Goal: Task Accomplishment & Management: Manage account settings

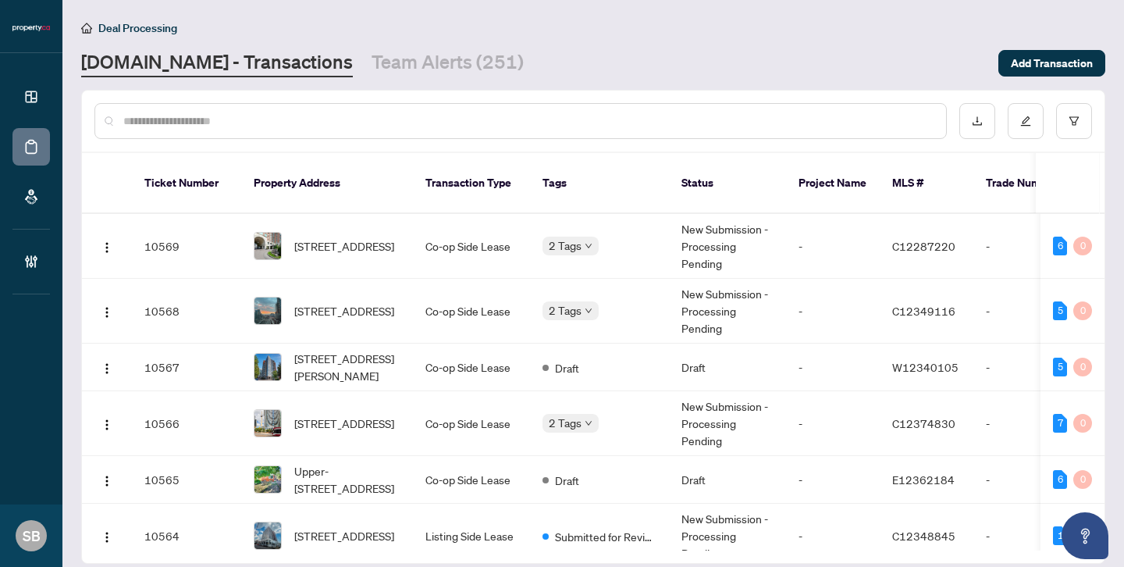
click at [277, 116] on input "text" at bounding box center [528, 120] width 810 height 17
paste input "******"
type input "******"
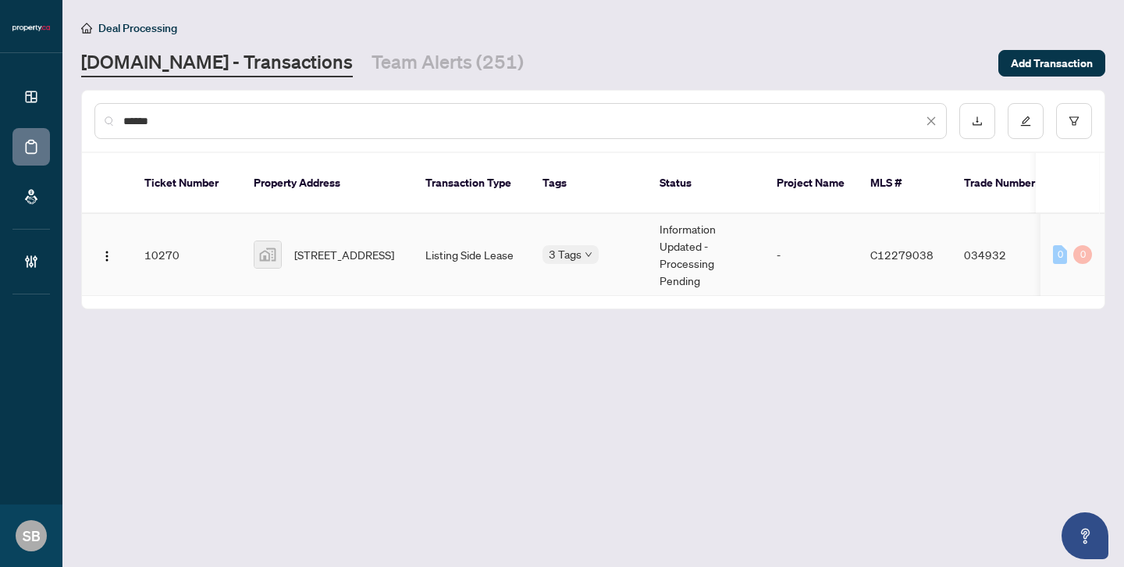
click at [382, 248] on span "[STREET_ADDRESS]" at bounding box center [344, 254] width 100 height 17
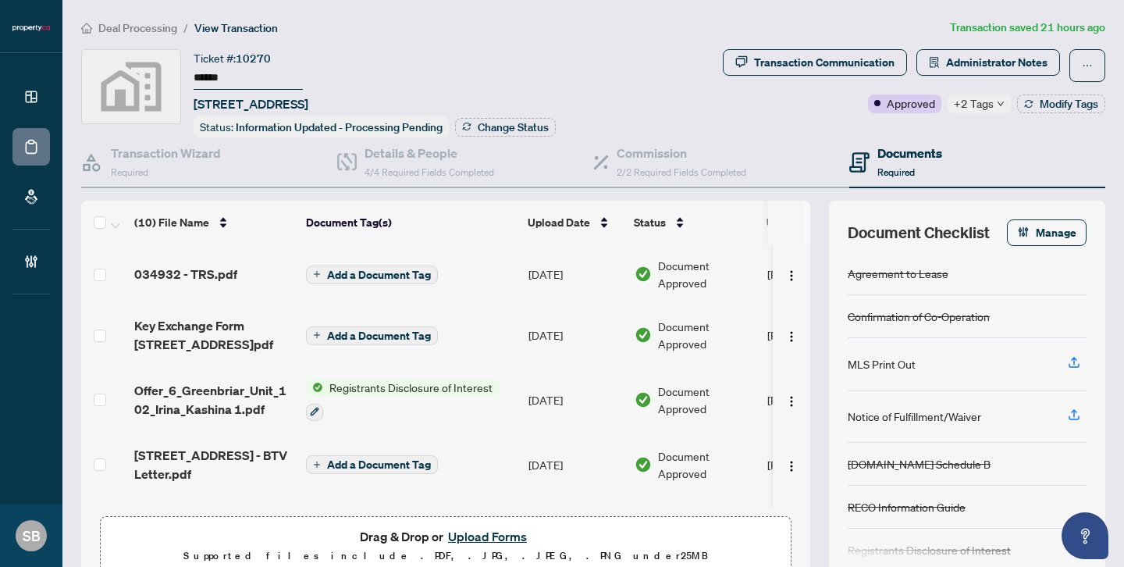
click at [200, 265] on span "034932 - TRS.pdf" at bounding box center [185, 274] width 103 height 19
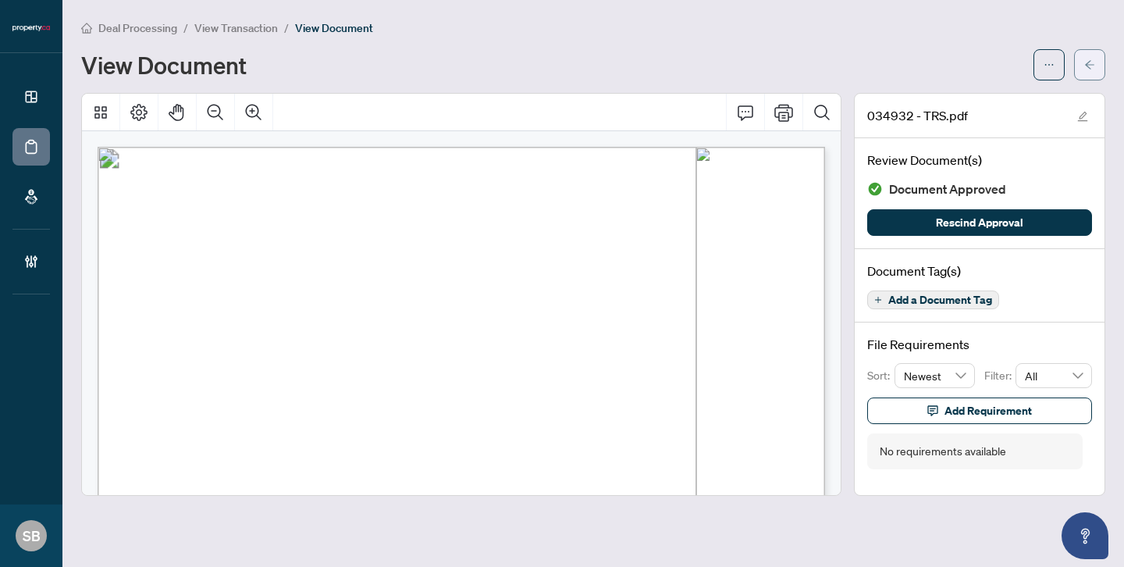
click at [1092, 68] on icon "arrow-left" at bounding box center [1089, 64] width 11 height 11
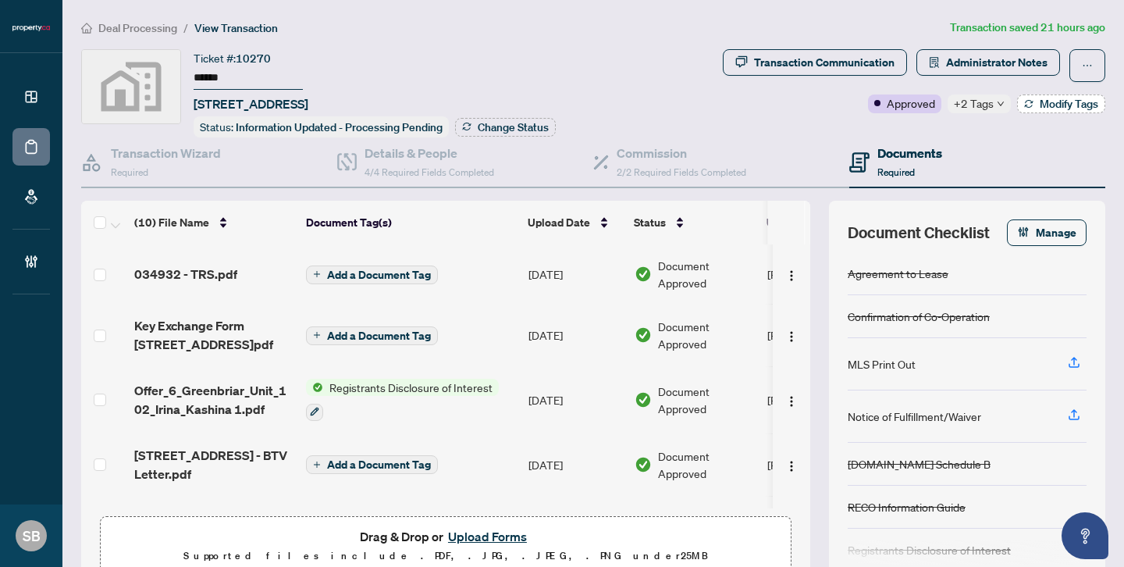
click at [1027, 105] on icon "button" at bounding box center [1028, 103] width 9 height 9
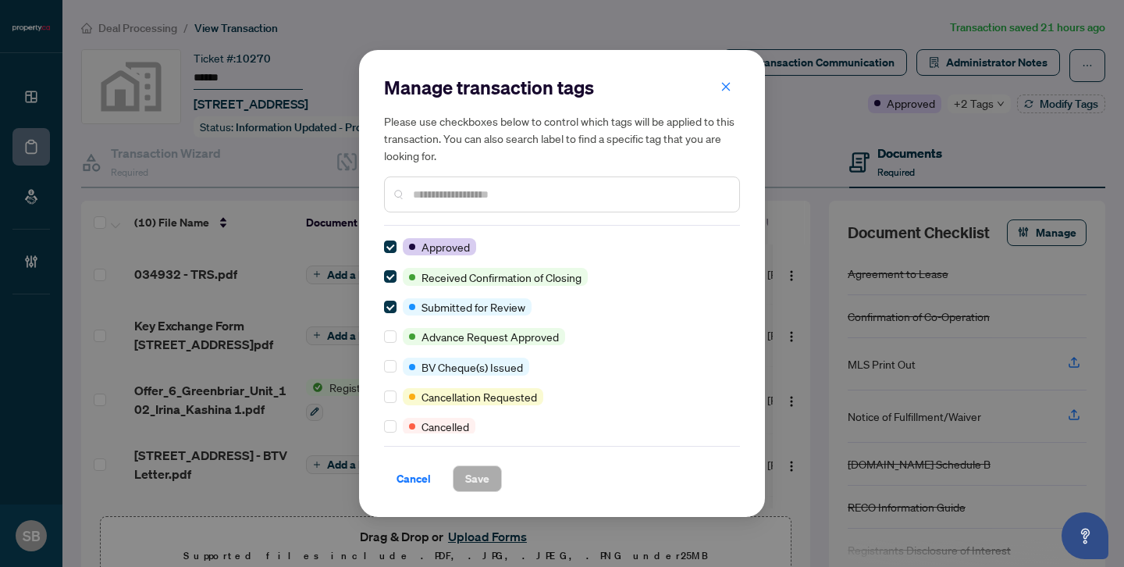
click at [482, 198] on input "text" at bounding box center [570, 194] width 314 height 17
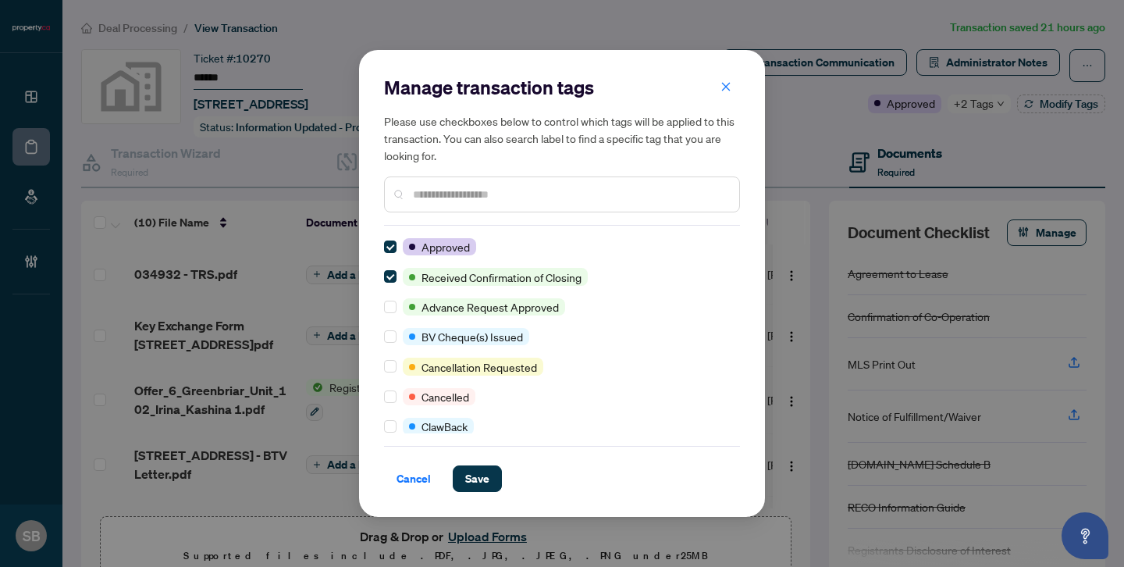
click at [486, 201] on input "text" at bounding box center [570, 194] width 314 height 17
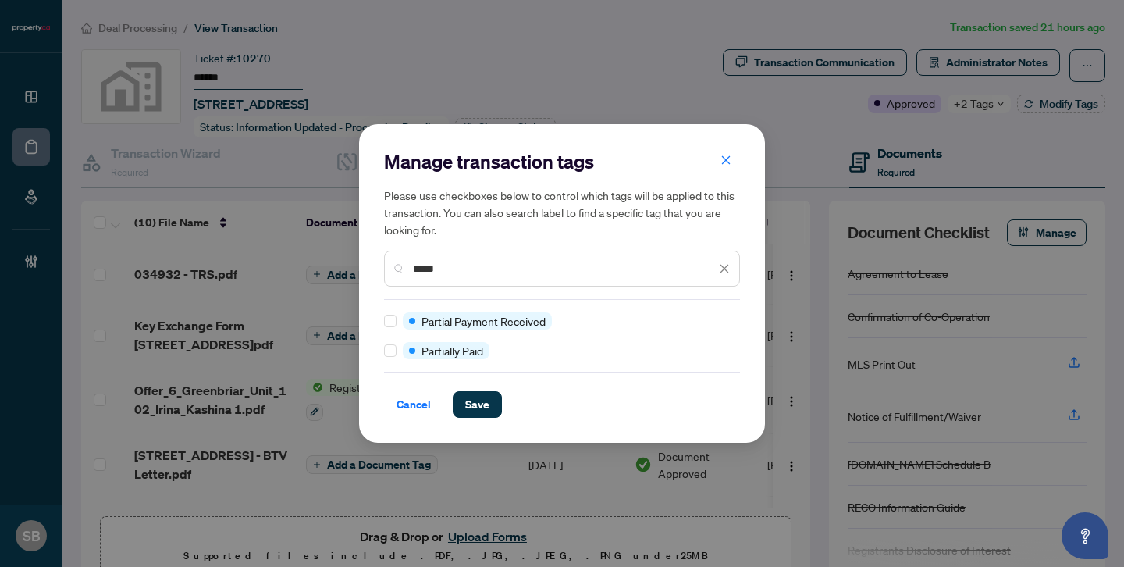
type input "*****"
click at [400, 354] on div at bounding box center [393, 350] width 19 height 17
click at [479, 405] on span "Save" at bounding box center [477, 404] width 24 height 25
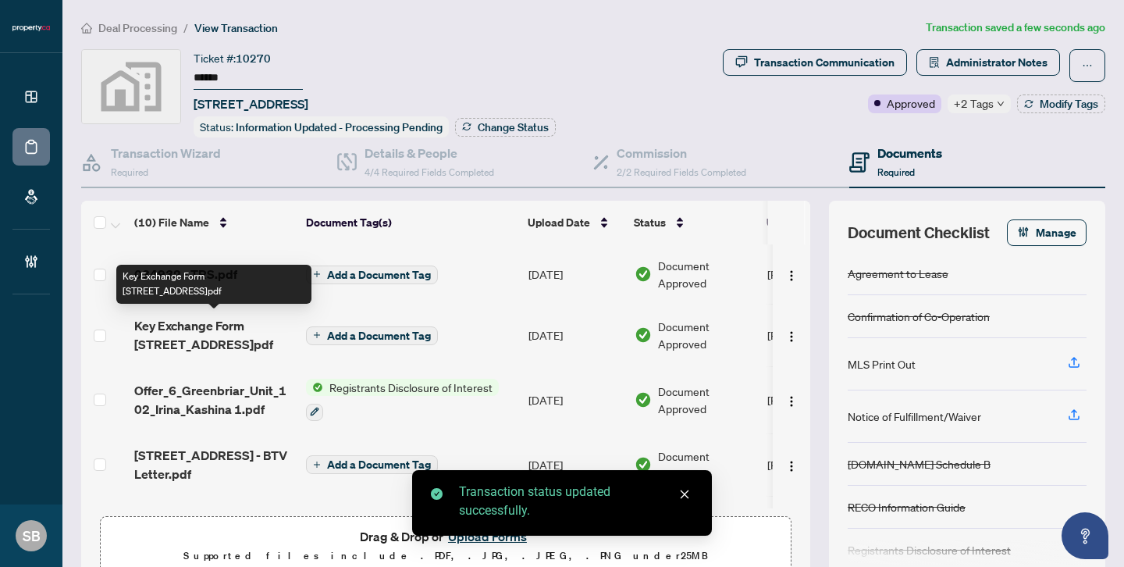
scroll to position [13, 0]
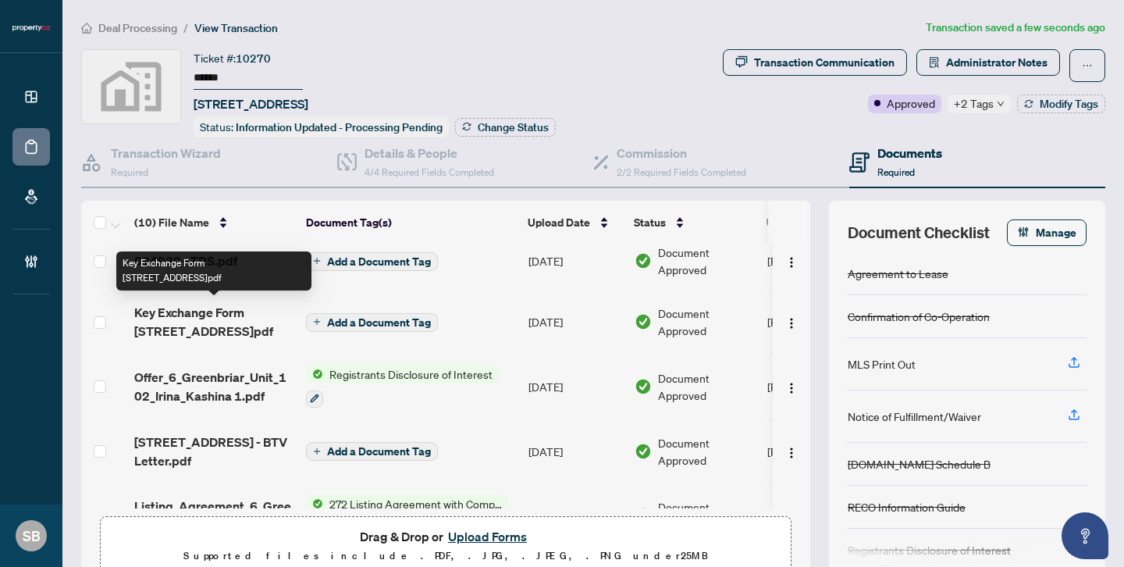
click at [232, 373] on span "Offer_6_Greenbriar_Unit_102_Irina_Kashina 1.pdf" at bounding box center [213, 386] width 159 height 37
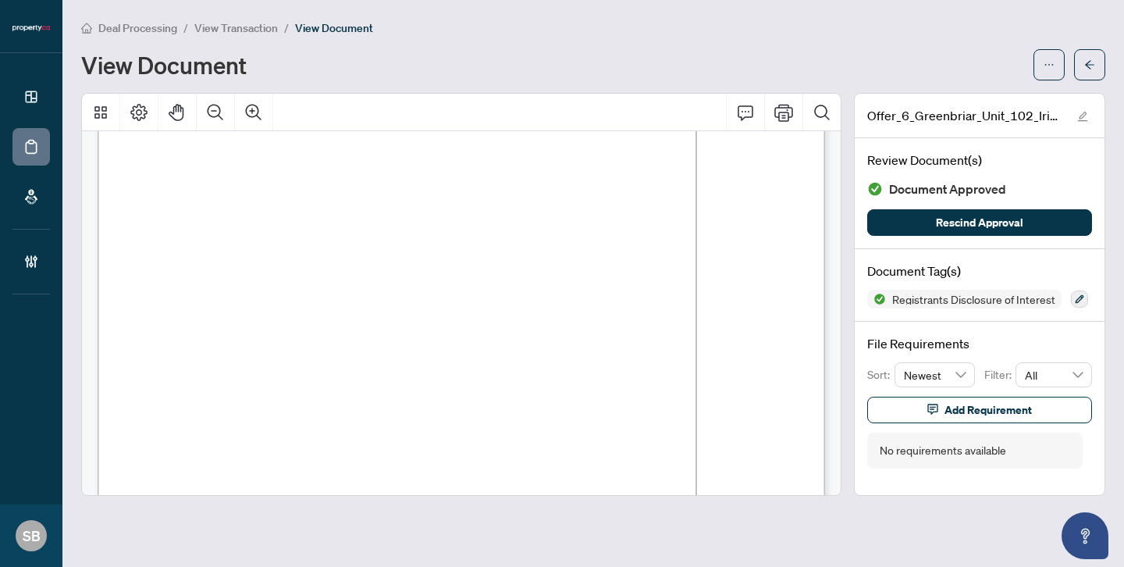
scroll to position [1081, 0]
click at [1097, 69] on button "button" at bounding box center [1089, 64] width 31 height 31
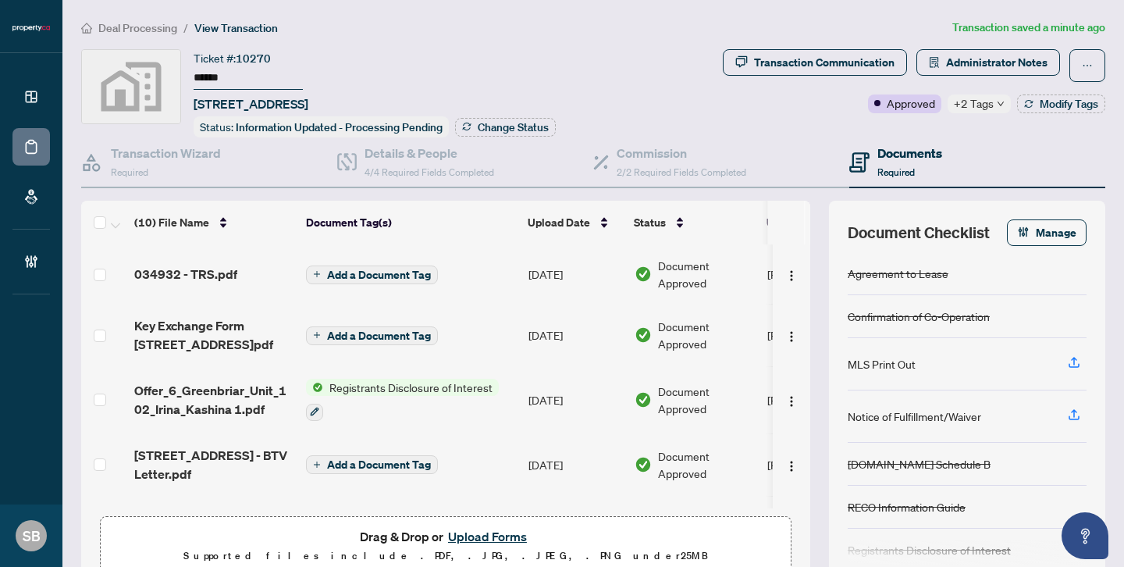
click at [243, 266] on div "034932 - TRS.pdf" at bounding box center [213, 274] width 159 height 19
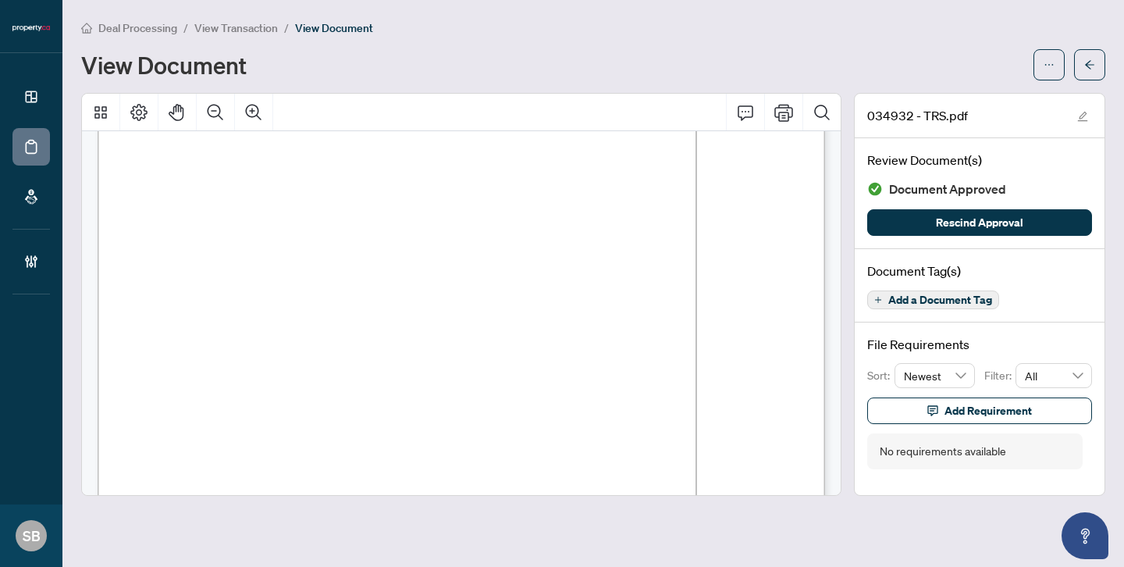
scroll to position [199, 0]
click at [1078, 67] on button "button" at bounding box center [1089, 64] width 31 height 31
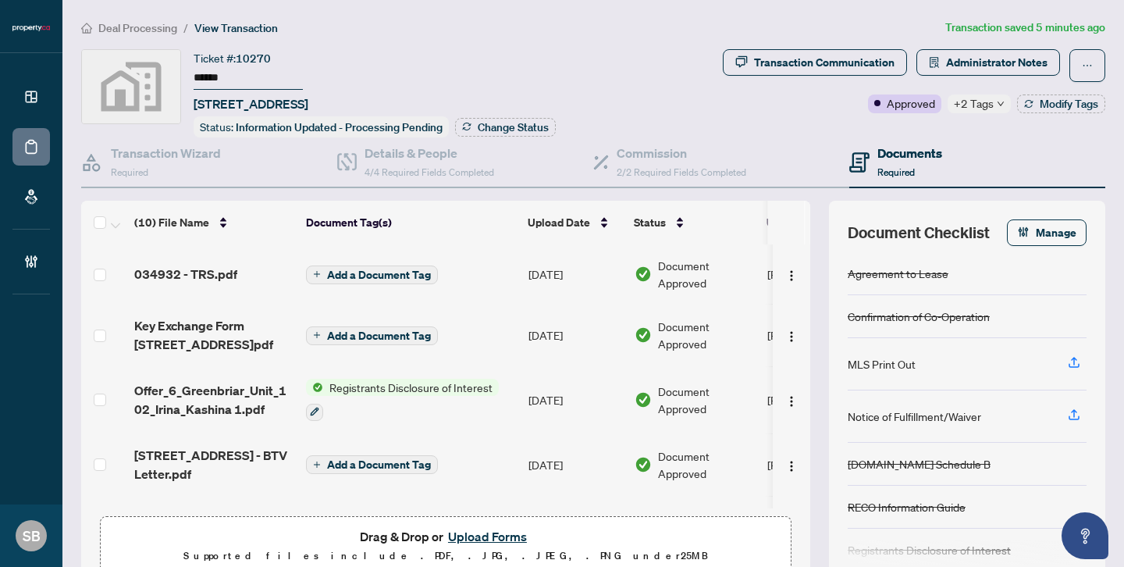
click at [505, 526] on button "Upload Forms" at bounding box center [487, 536] width 88 height 20
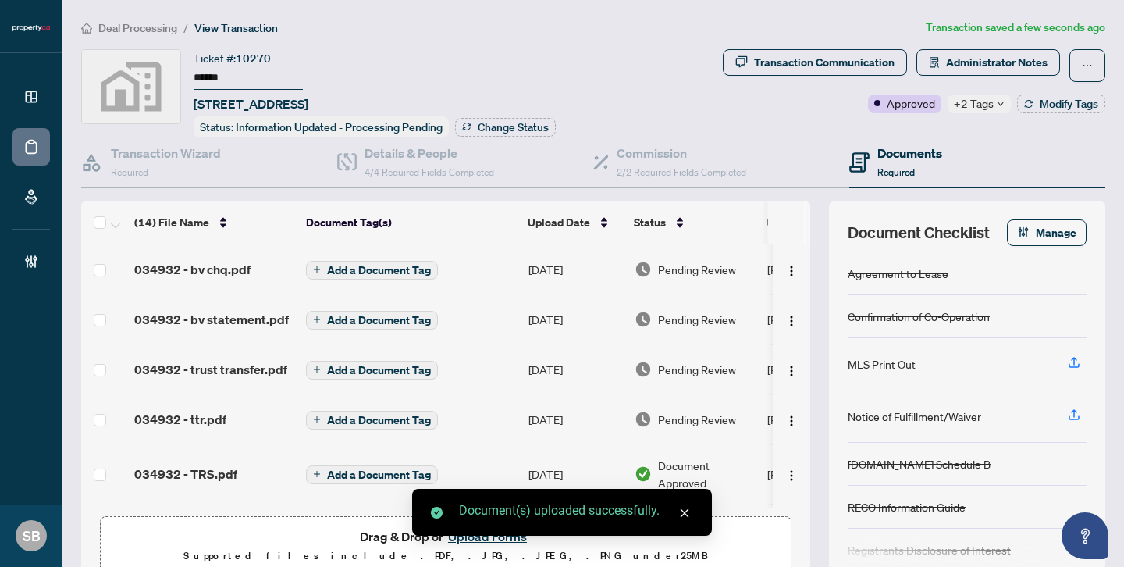
click at [594, 260] on td "[DATE]" at bounding box center [575, 269] width 106 height 50
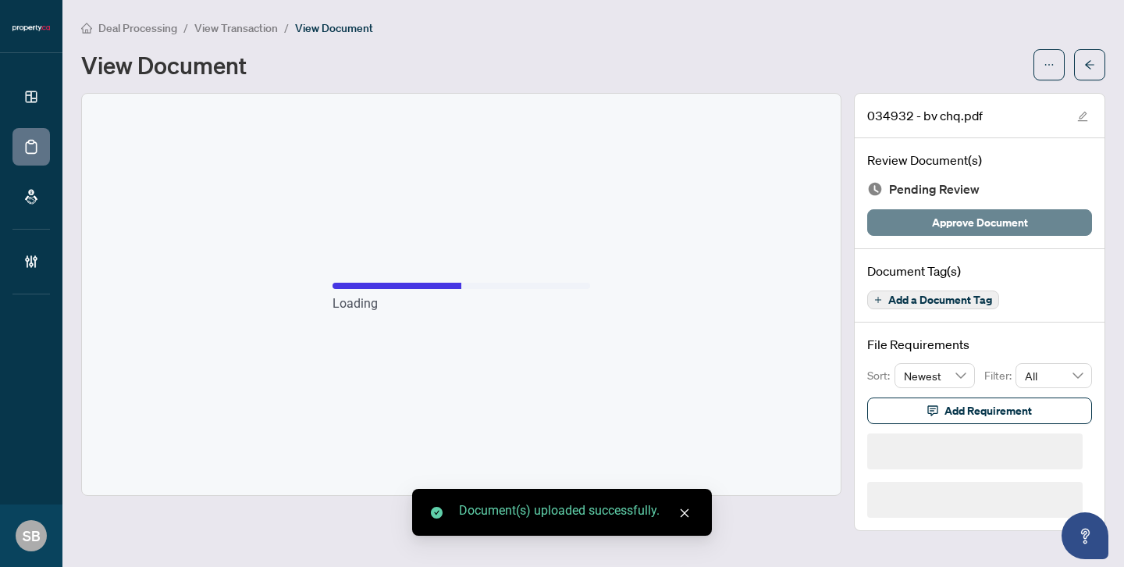
click at [980, 219] on span "Approve Document" at bounding box center [980, 222] width 96 height 25
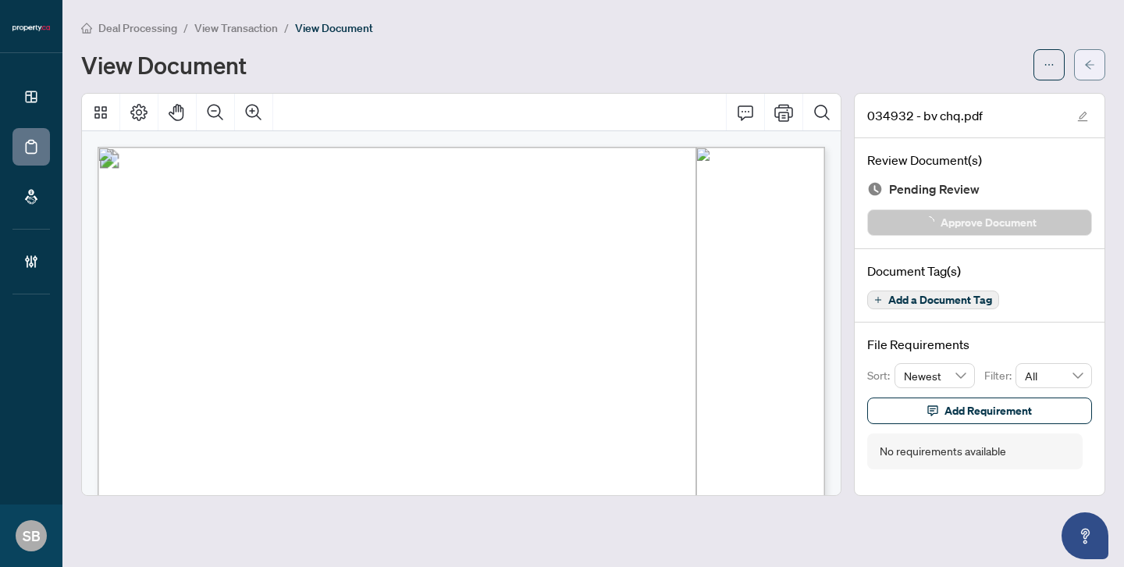
click at [1090, 60] on icon "arrow-left" at bounding box center [1089, 64] width 11 height 11
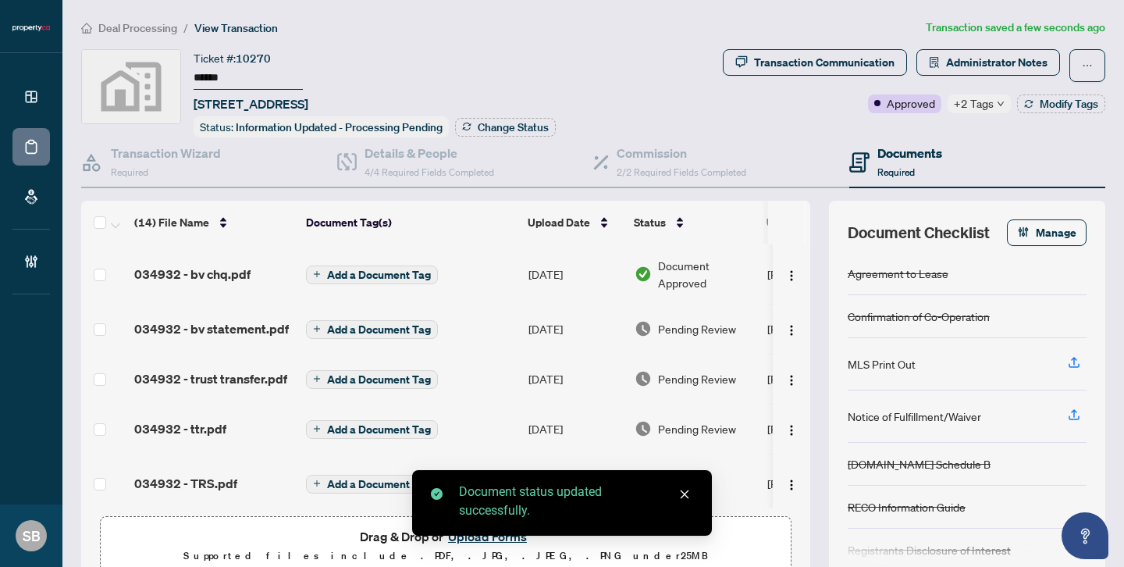
click at [636, 320] on img at bounding box center [642, 328] width 17 height 17
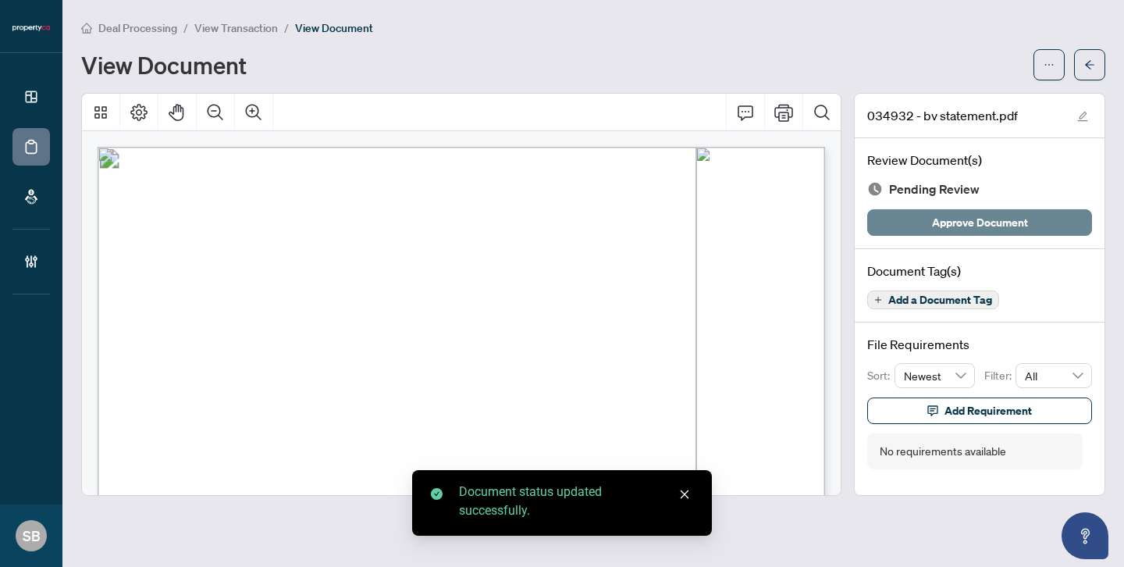
click at [1001, 216] on span "Approve Document" at bounding box center [980, 222] width 96 height 25
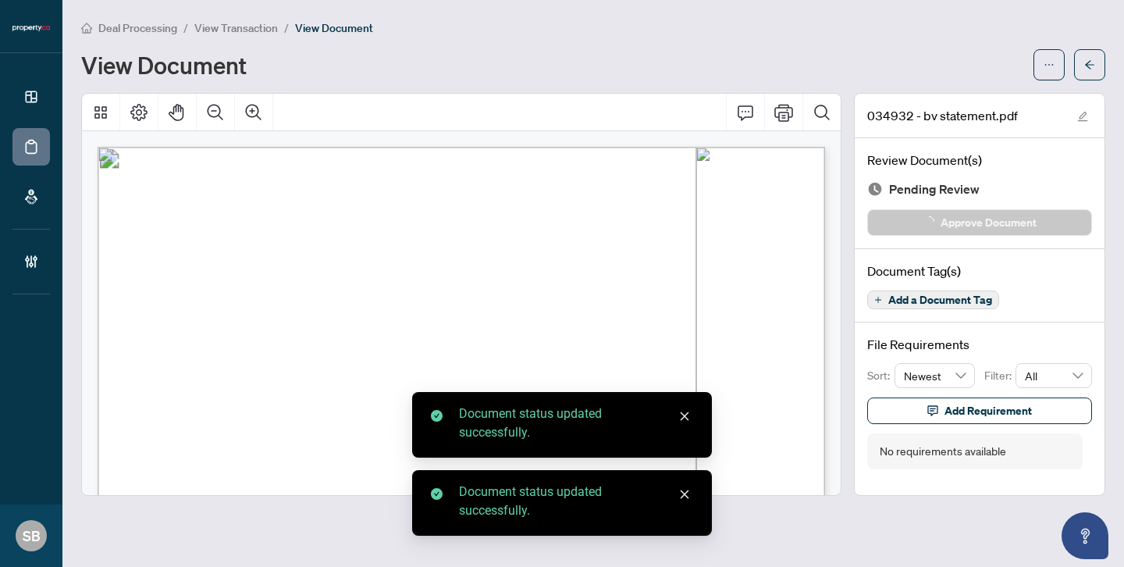
click at [1089, 62] on icon "arrow-left" at bounding box center [1089, 64] width 9 height 9
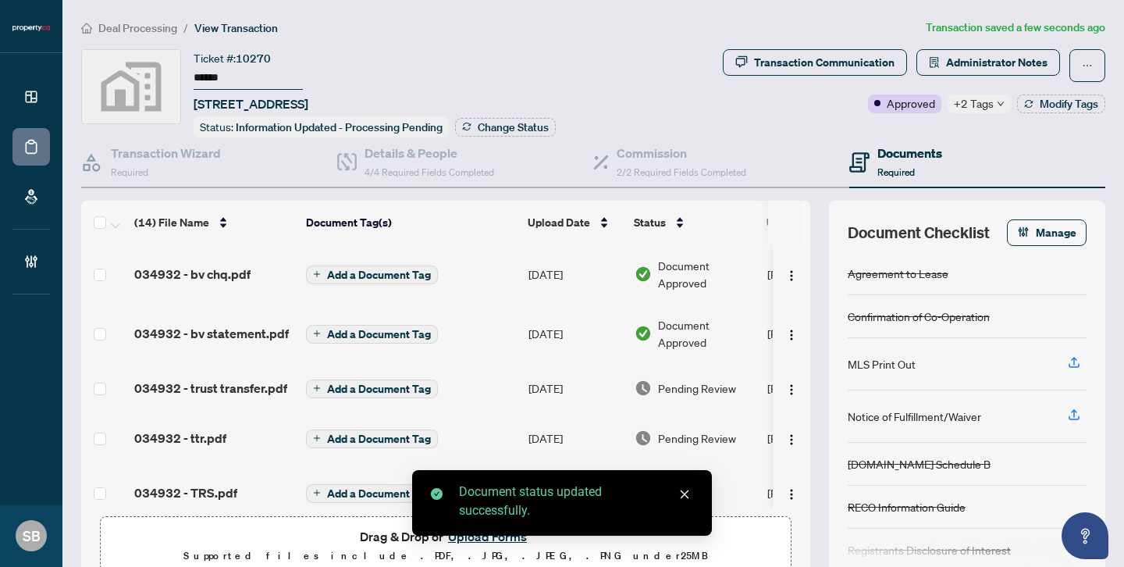
click at [635, 382] on img at bounding box center [642, 387] width 17 height 17
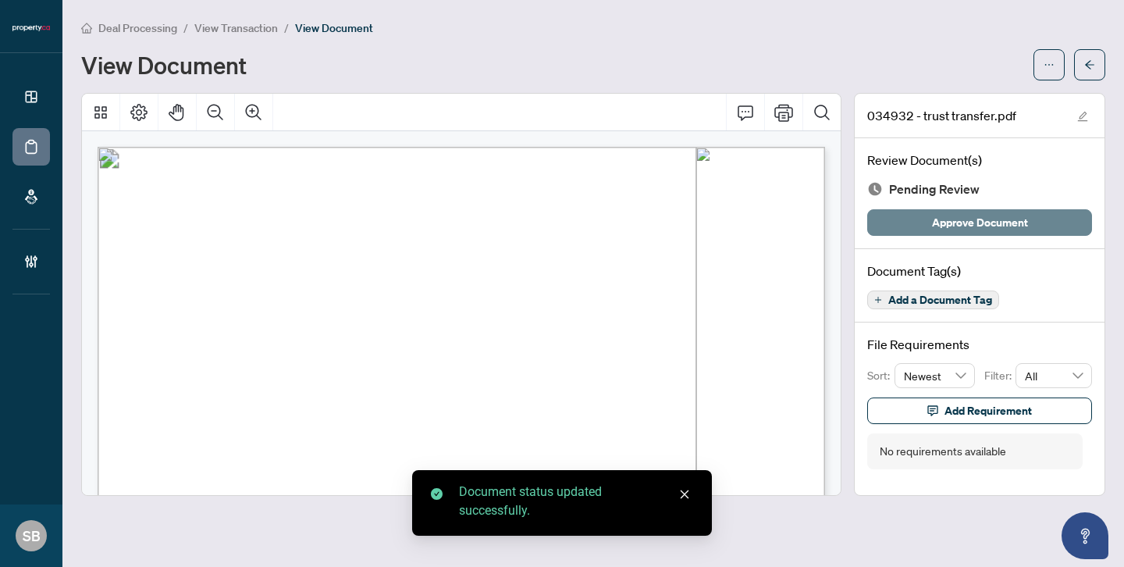
click at [1006, 219] on span "Approve Document" at bounding box center [980, 222] width 96 height 25
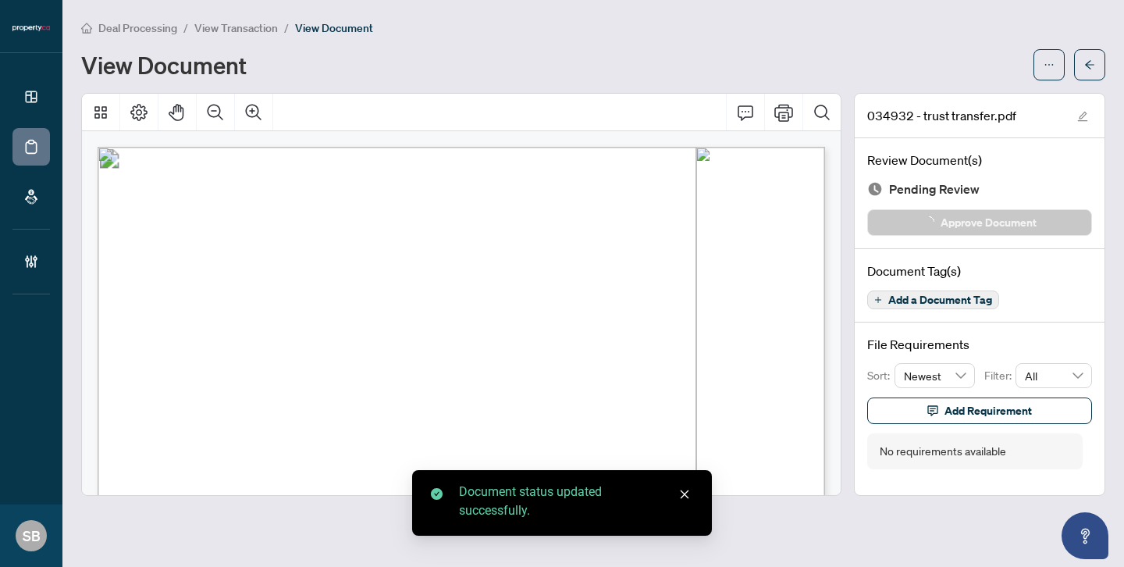
click at [1086, 69] on span "button" at bounding box center [1089, 64] width 11 height 25
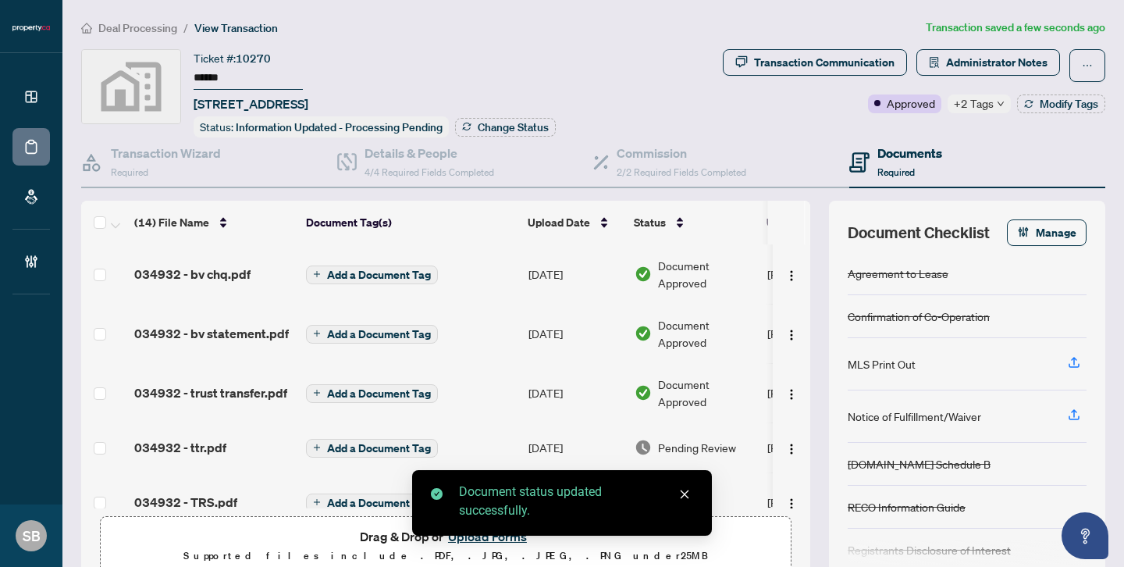
click at [596, 447] on td "[DATE]" at bounding box center [575, 447] width 106 height 50
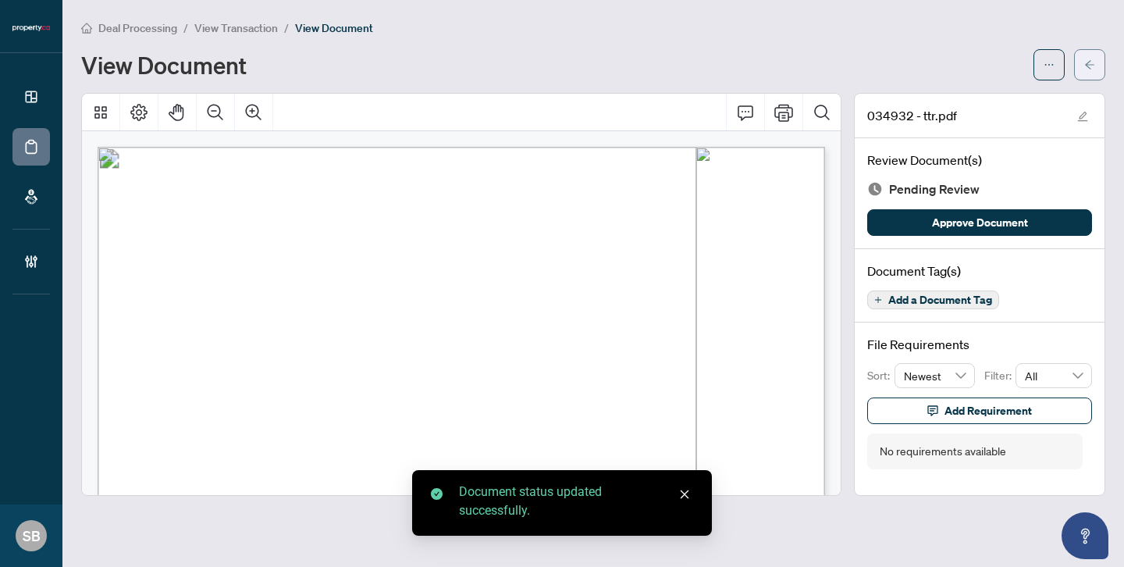
click at [1084, 73] on span "button" at bounding box center [1089, 64] width 11 height 25
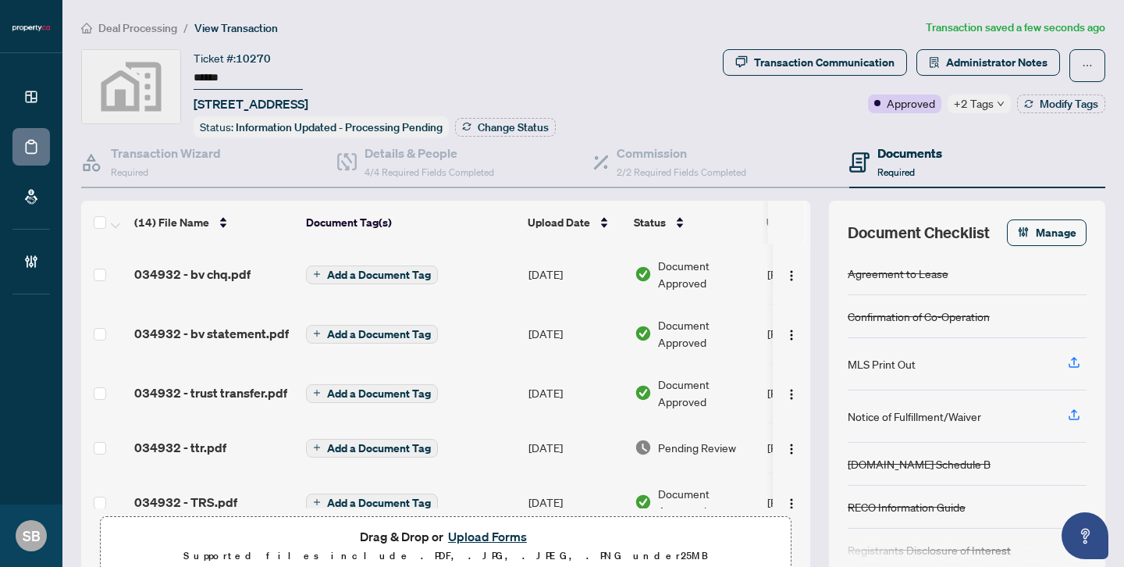
scroll to position [35, 0]
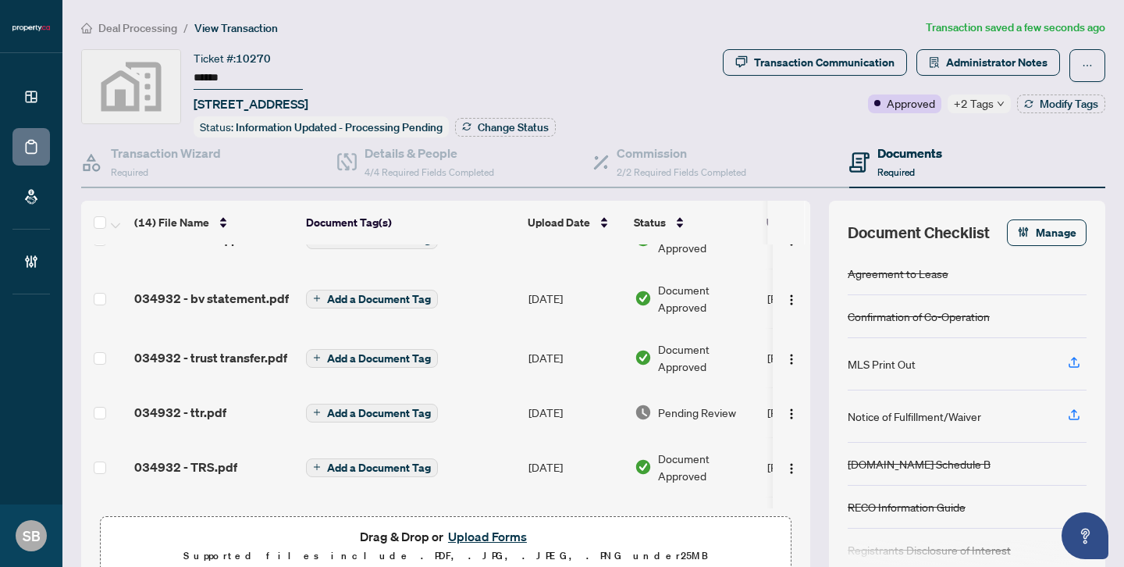
click at [501, 112] on div "Ticket #: 10270 ****** [STREET_ADDRESS] Status: Information Updated - Processin…" at bounding box center [375, 93] width 362 height 88
click at [501, 116] on div "Status: Information Updated - Processing Pending Change Status" at bounding box center [375, 126] width 362 height 21
click at [500, 122] on span "Change Status" at bounding box center [513, 127] width 71 height 11
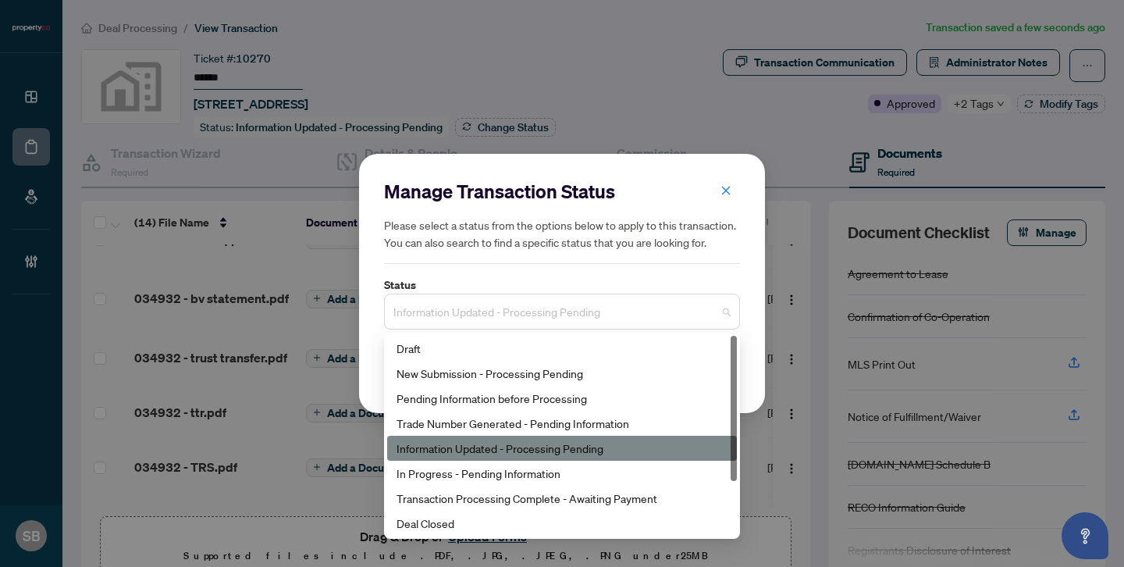
drag, startPoint x: 651, startPoint y: 311, endPoint x: 457, endPoint y: 296, distance: 194.1
click at [457, 297] on span "Information Updated - Processing Pending" at bounding box center [561, 312] width 337 height 30
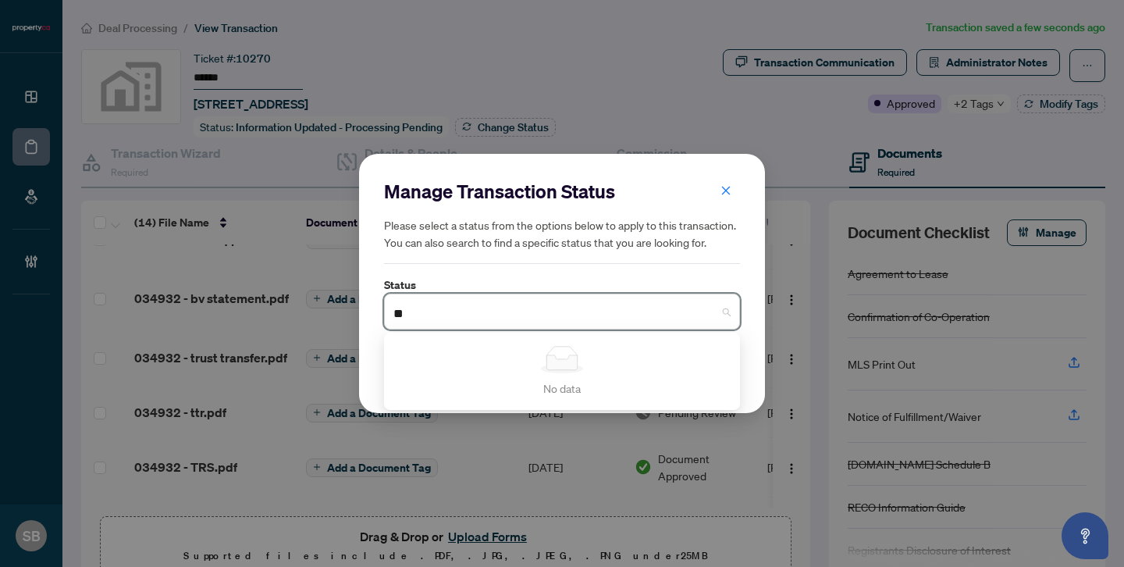
type input "*"
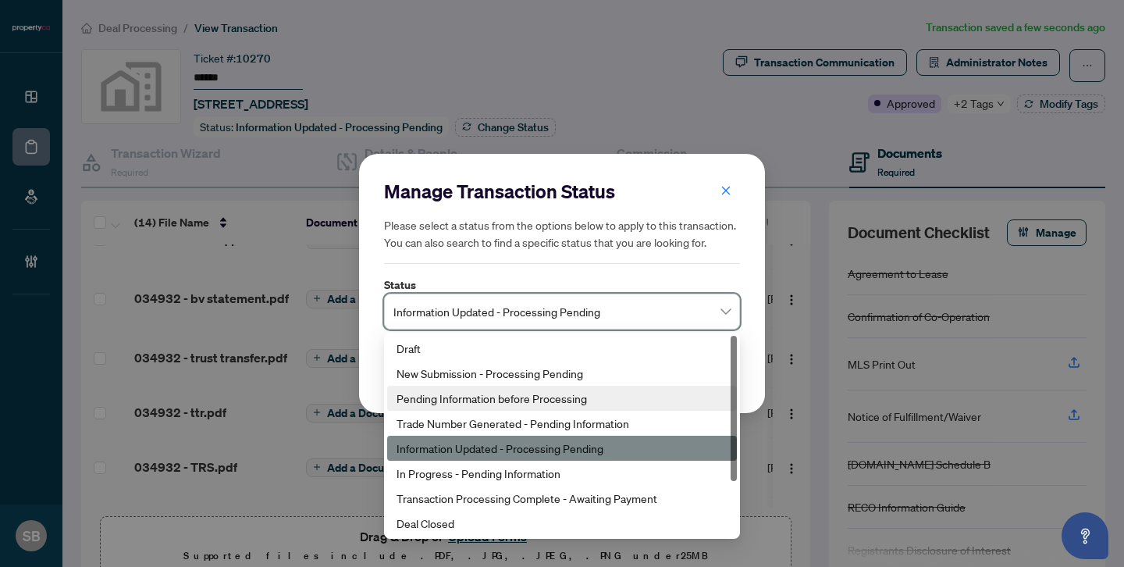
click at [708, 188] on h2 "Manage Transaction Status" at bounding box center [562, 191] width 356 height 25
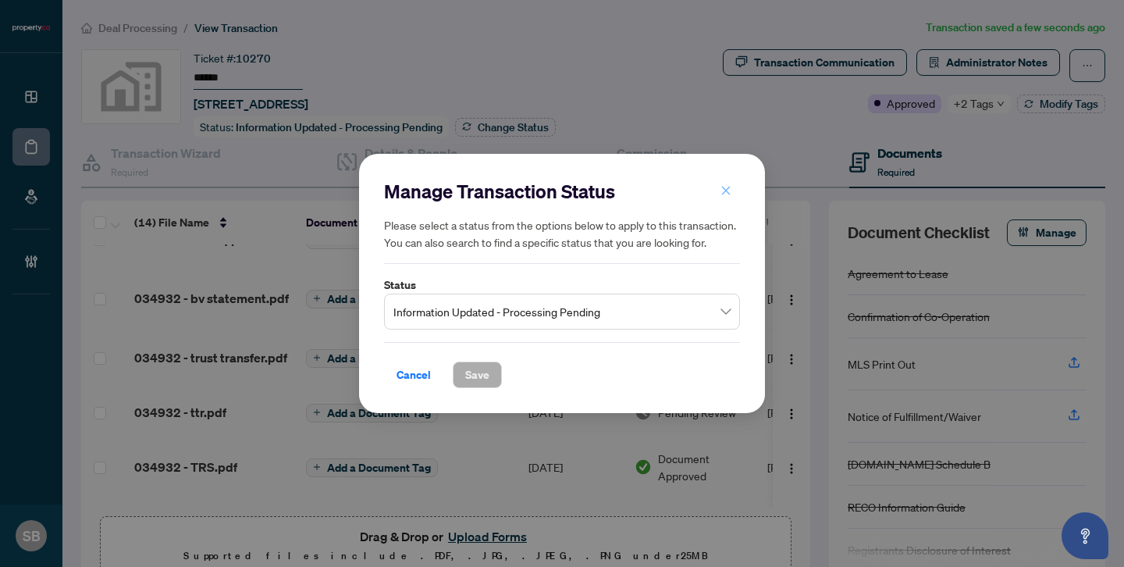
click at [734, 187] on button "button" at bounding box center [725, 190] width 31 height 27
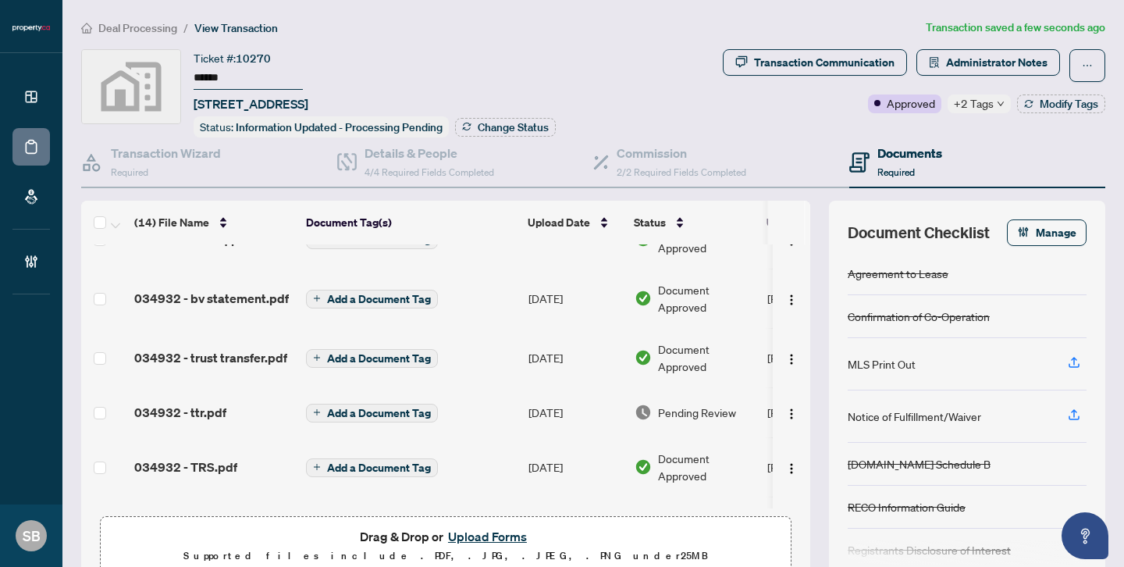
click at [986, 104] on span "+2 Tags" at bounding box center [974, 103] width 40 height 18
click at [599, 99] on div "Ticket #: 10270 ****** [STREET_ADDRESS] Status: Information Updated - Processin…" at bounding box center [398, 93] width 635 height 88
click at [151, 21] on span "Deal Processing" at bounding box center [137, 28] width 79 height 14
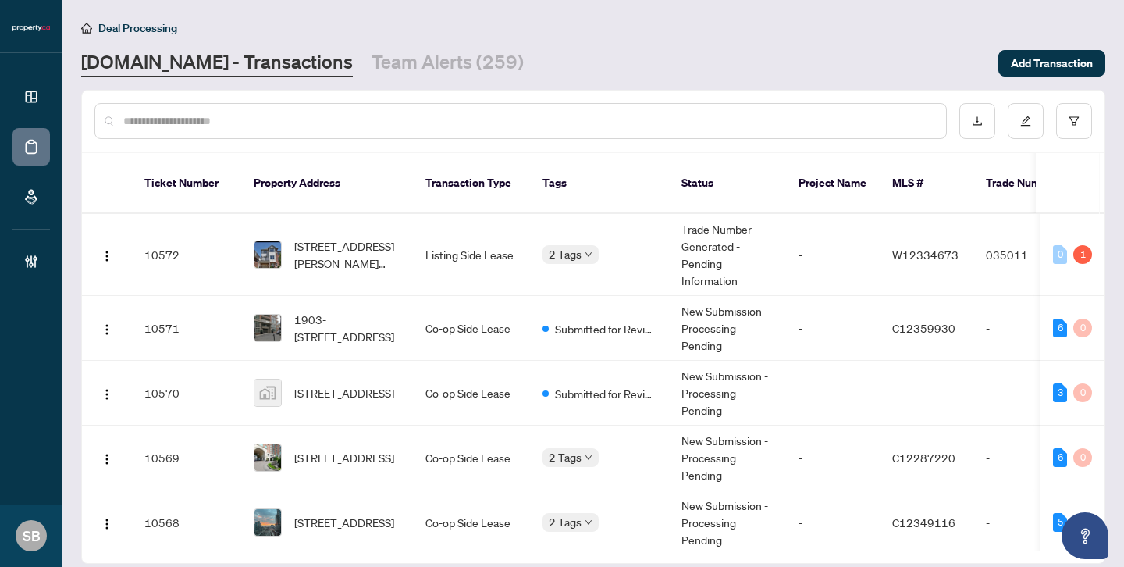
click at [433, 105] on div at bounding box center [520, 121] width 852 height 36
click at [435, 117] on input "text" at bounding box center [528, 120] width 810 height 17
paste input "******"
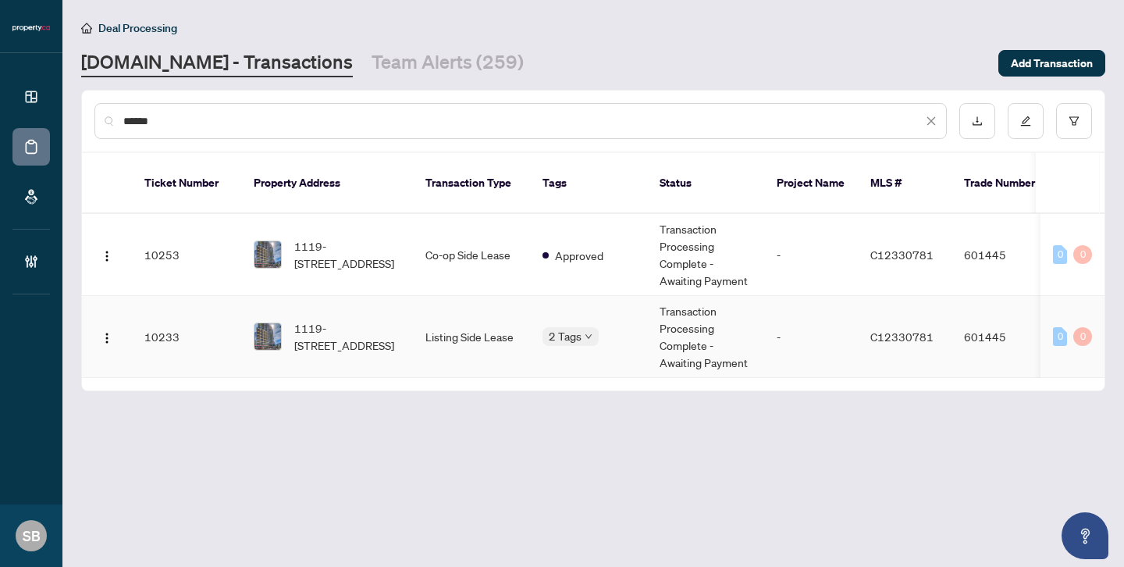
type input "******"
click at [488, 313] on td "Listing Side Lease" at bounding box center [471, 337] width 117 height 82
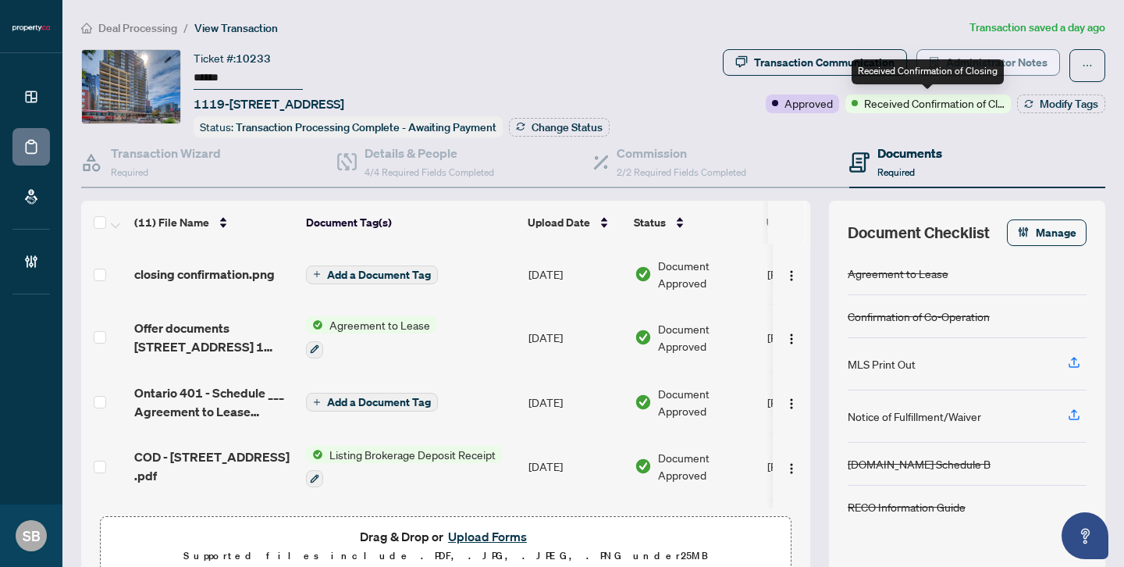
click at [972, 57] on span "Administrator Notes" at bounding box center [996, 62] width 101 height 25
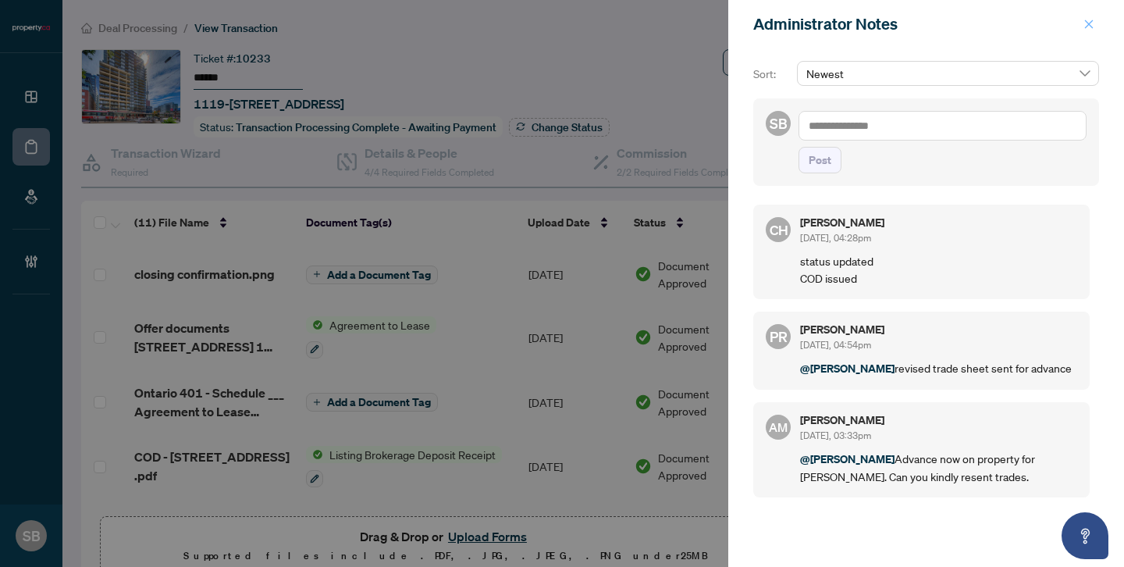
click at [1093, 29] on icon "close" at bounding box center [1088, 24] width 11 height 11
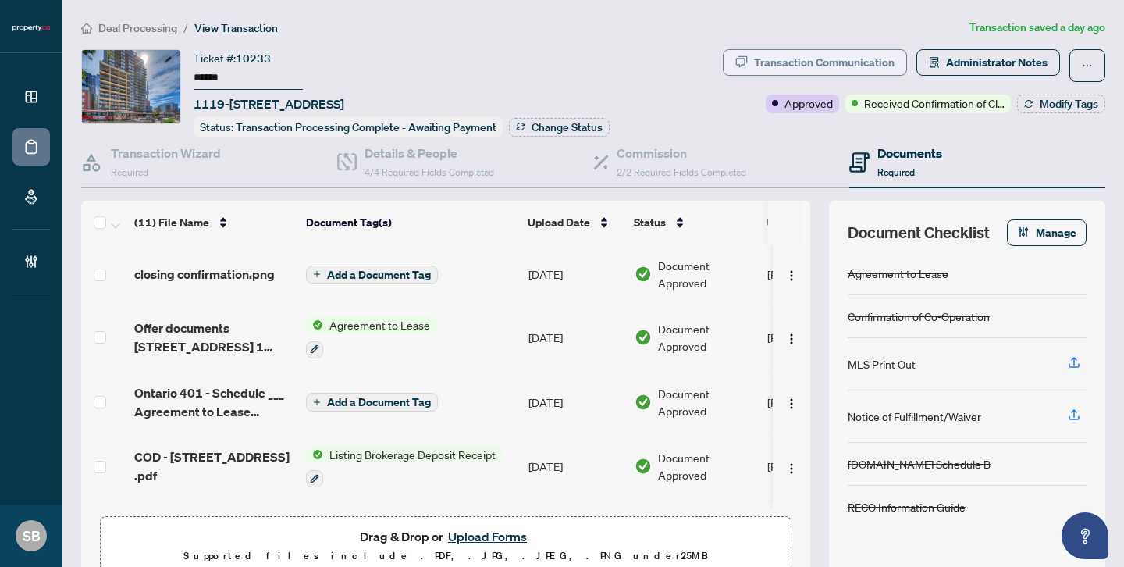
click at [865, 59] on div "Transaction Communication" at bounding box center [824, 62] width 140 height 25
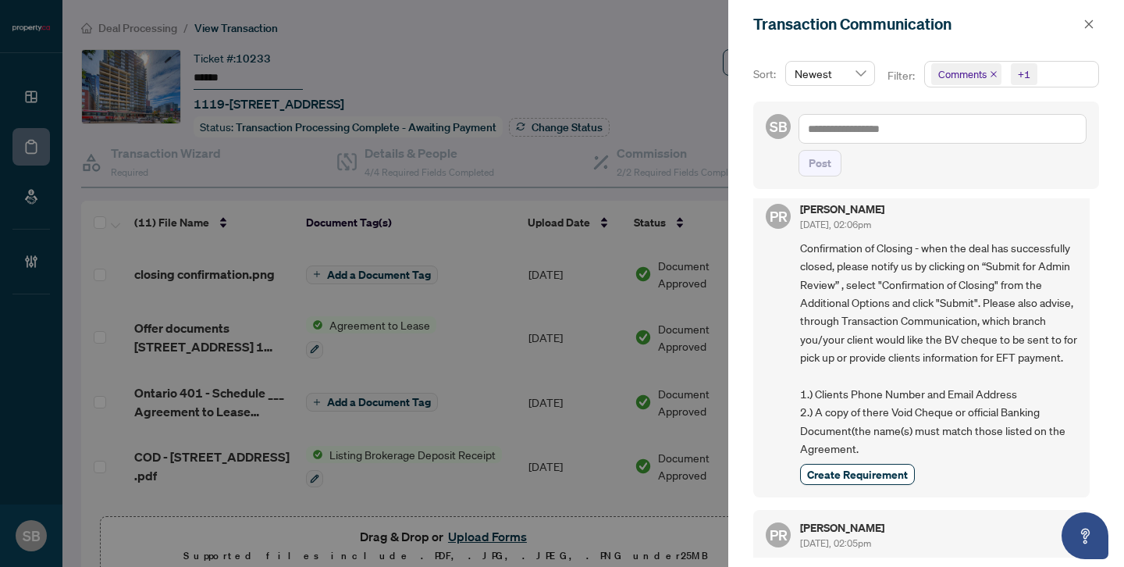
scroll to position [641, 0]
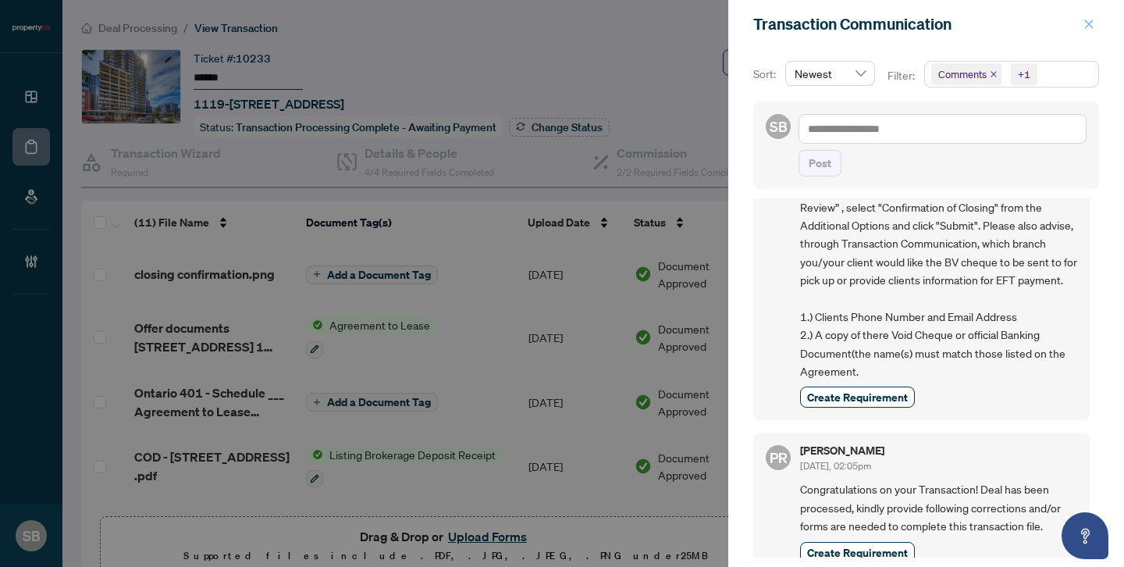
click at [1089, 12] on span "button" at bounding box center [1088, 24] width 11 height 25
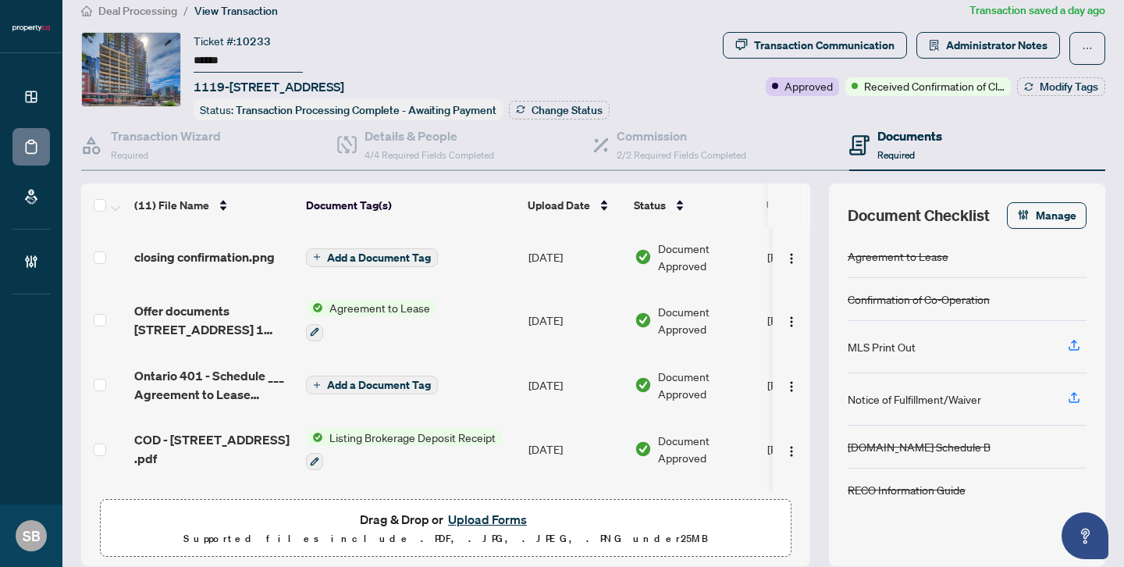
scroll to position [0, 0]
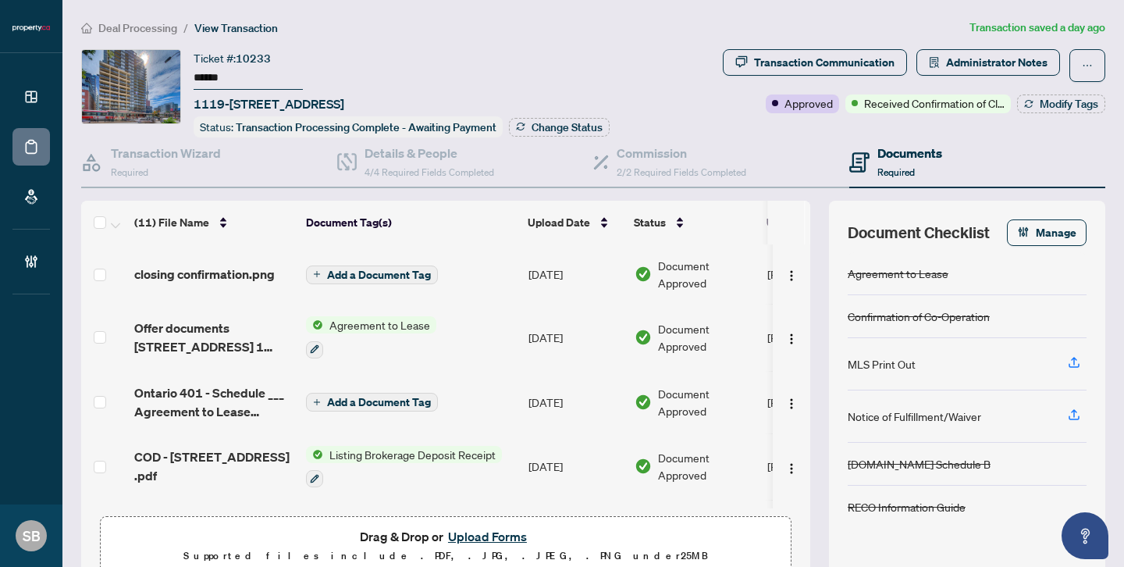
click at [148, 30] on span "Deal Processing" at bounding box center [137, 28] width 79 height 14
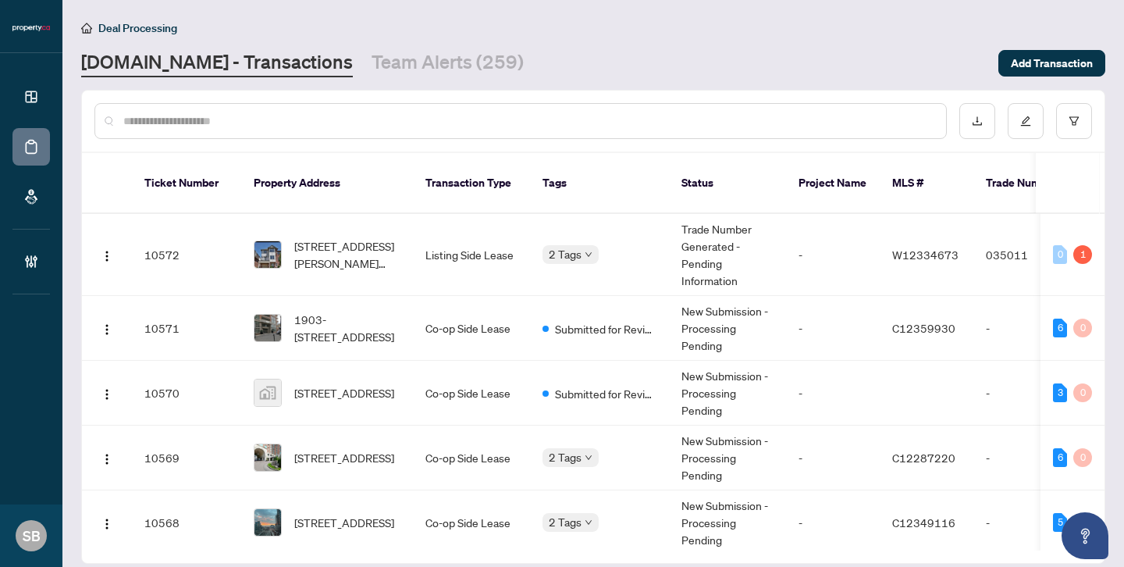
click at [395, 115] on input "text" at bounding box center [528, 120] width 810 height 17
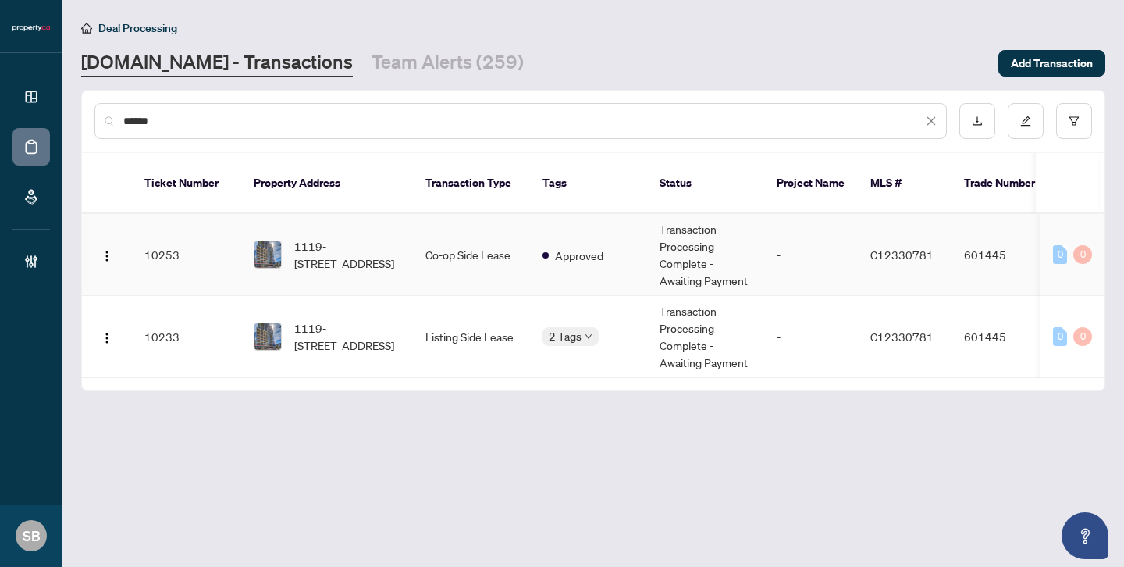
type input "******"
click at [478, 265] on td "Co-op Side Lease" at bounding box center [471, 255] width 117 height 82
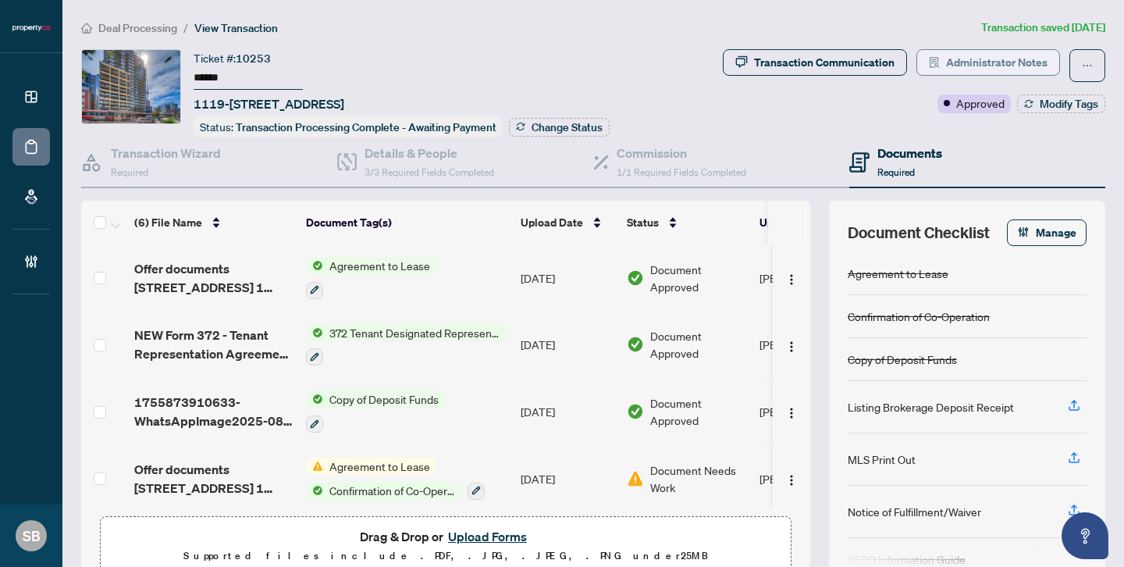
click at [940, 58] on button "Administrator Notes" at bounding box center [988, 62] width 144 height 27
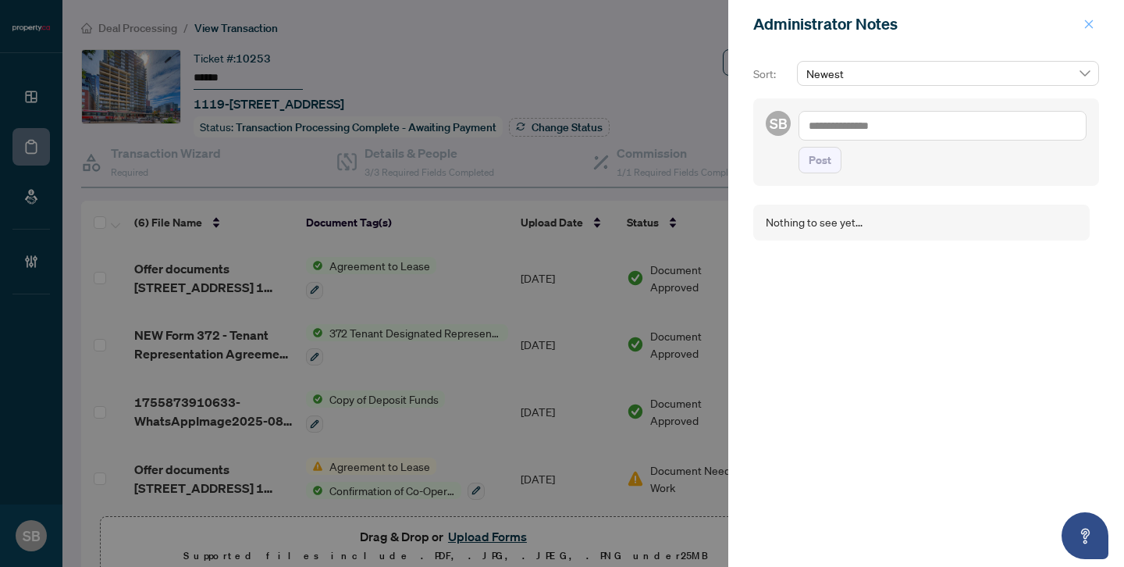
click at [1089, 26] on icon "close" at bounding box center [1088, 24] width 11 height 11
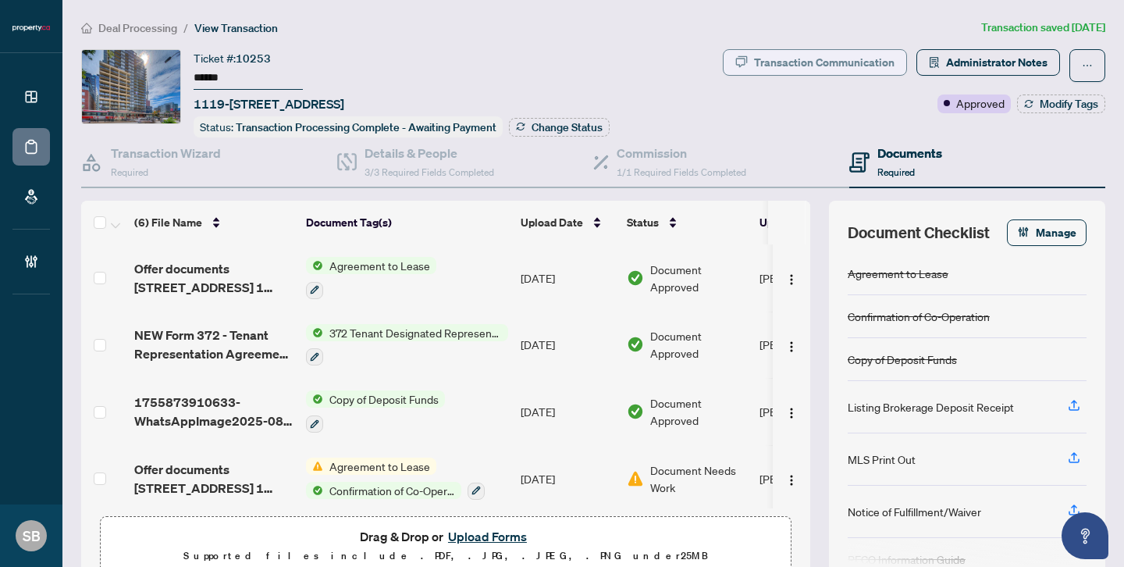
click at [838, 55] on div "Transaction Communication" at bounding box center [824, 62] width 140 height 25
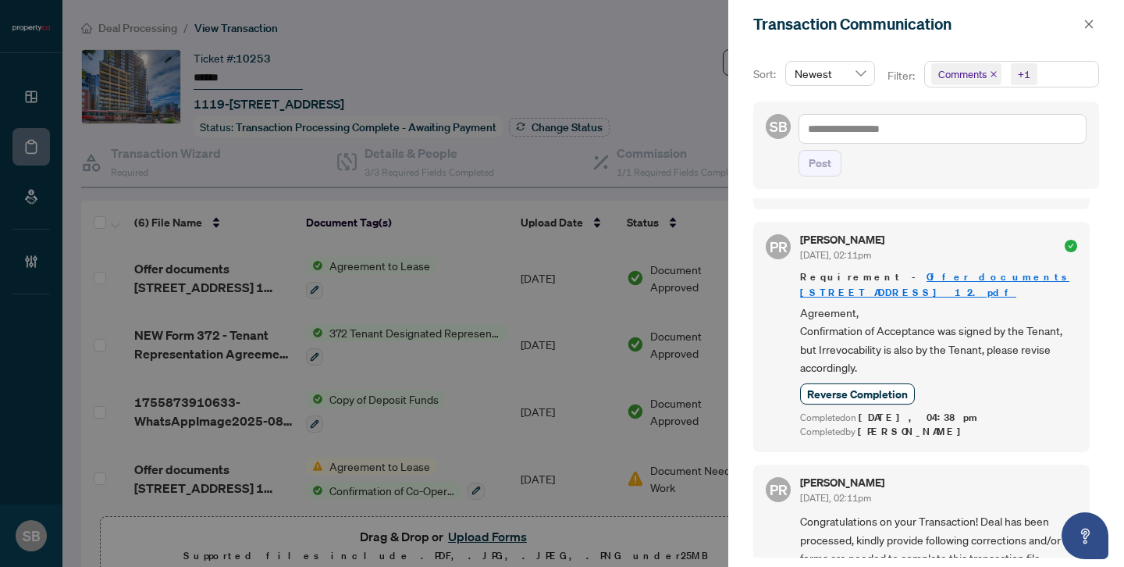
scroll to position [3, 0]
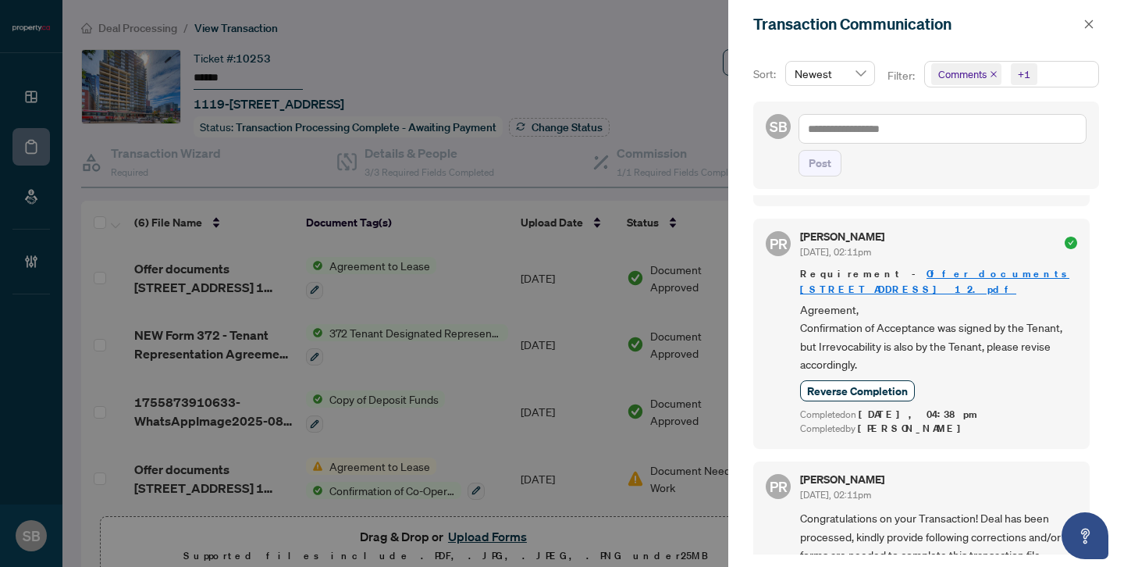
click at [275, 477] on div at bounding box center [562, 283] width 1124 height 567
click at [1090, 30] on span "button" at bounding box center [1088, 24] width 11 height 25
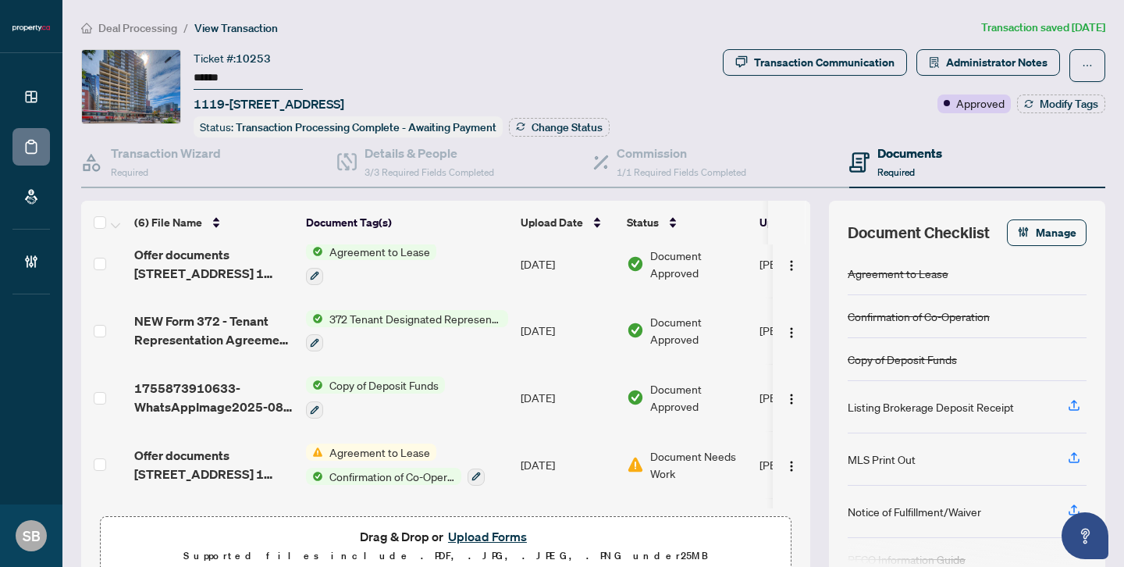
scroll to position [0, 0]
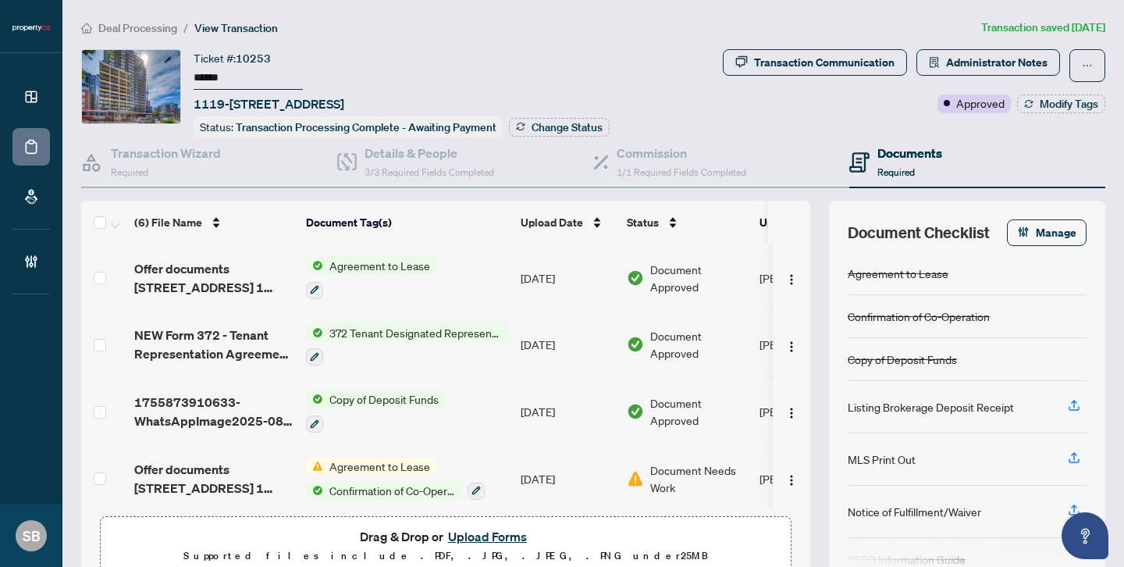
click at [132, 23] on span "Deal Processing" at bounding box center [137, 28] width 79 height 14
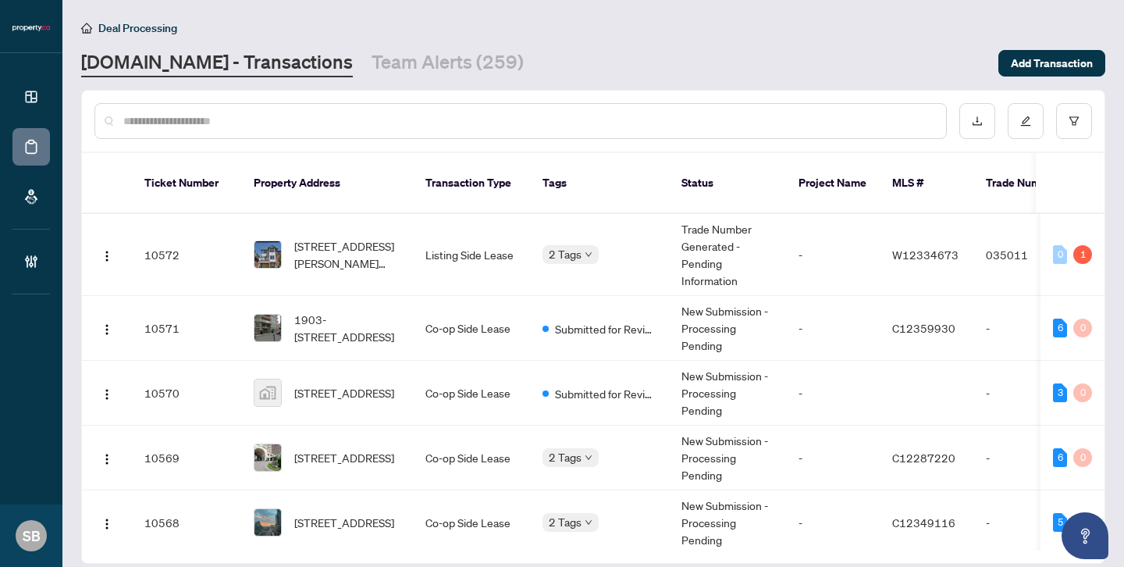
click at [256, 109] on div at bounding box center [520, 121] width 852 height 36
click at [256, 115] on input "text" at bounding box center [528, 120] width 810 height 17
type input "******"
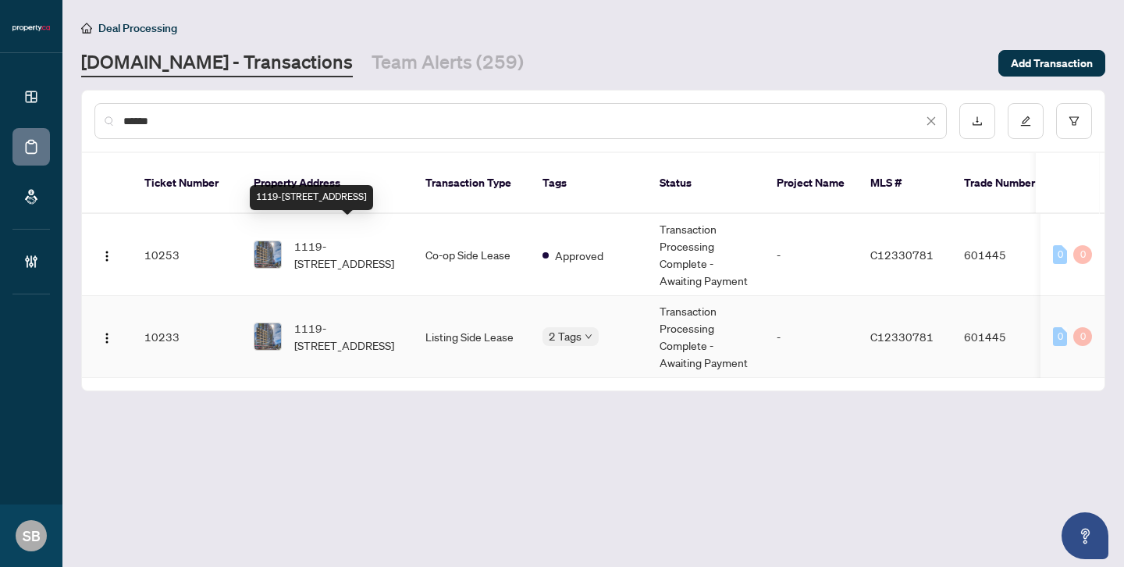
click at [350, 319] on span "1119-[STREET_ADDRESS]" at bounding box center [347, 336] width 106 height 34
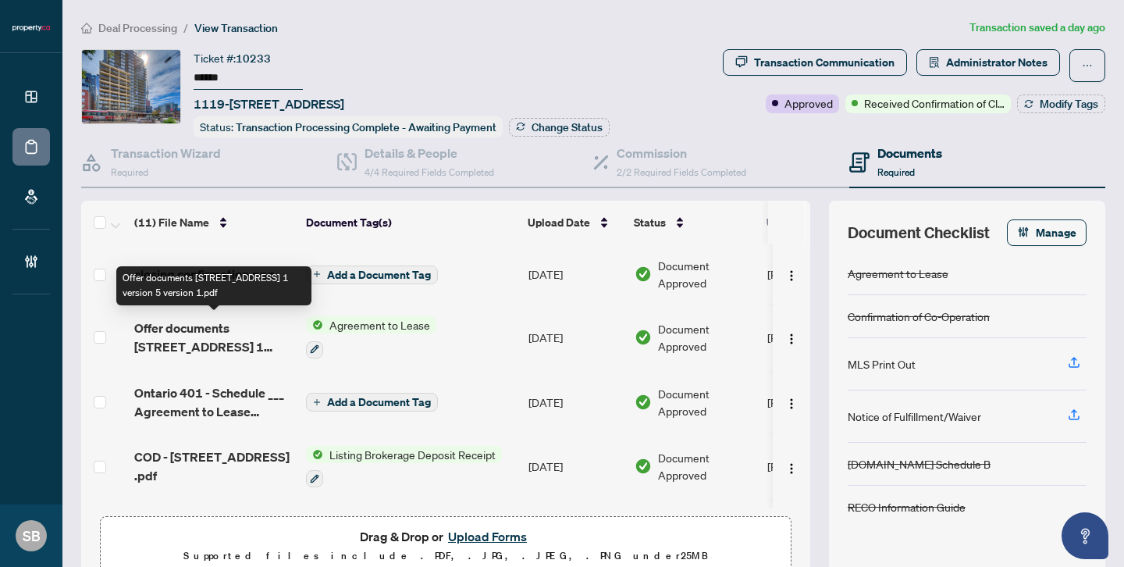
click at [180, 335] on span "Offer documents [STREET_ADDRESS] 1 version 5 version 1.pdf" at bounding box center [213, 336] width 159 height 37
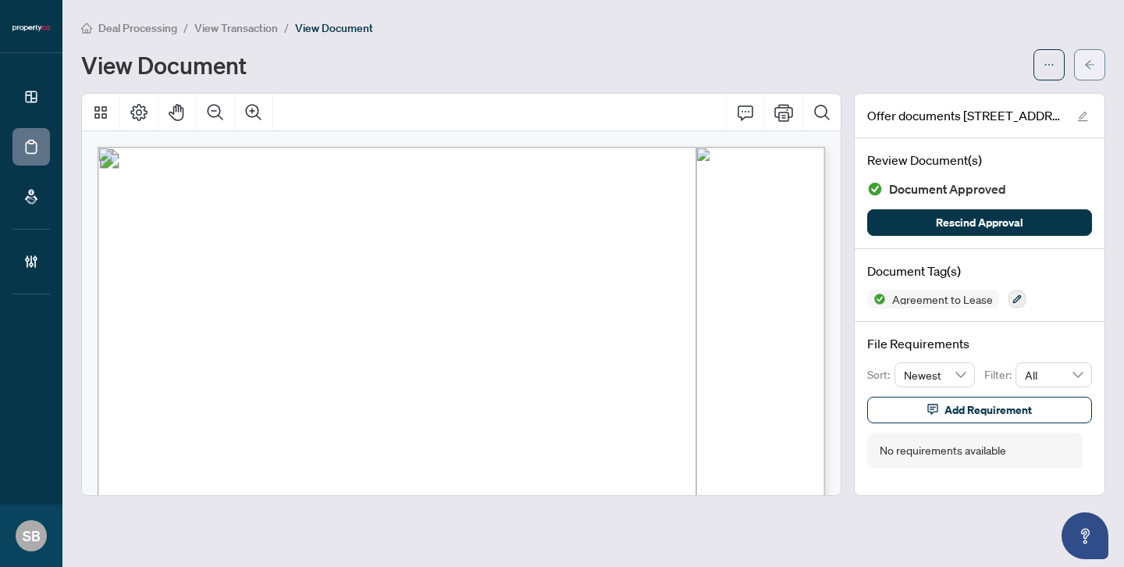
click at [1093, 55] on span "button" at bounding box center [1089, 64] width 11 height 25
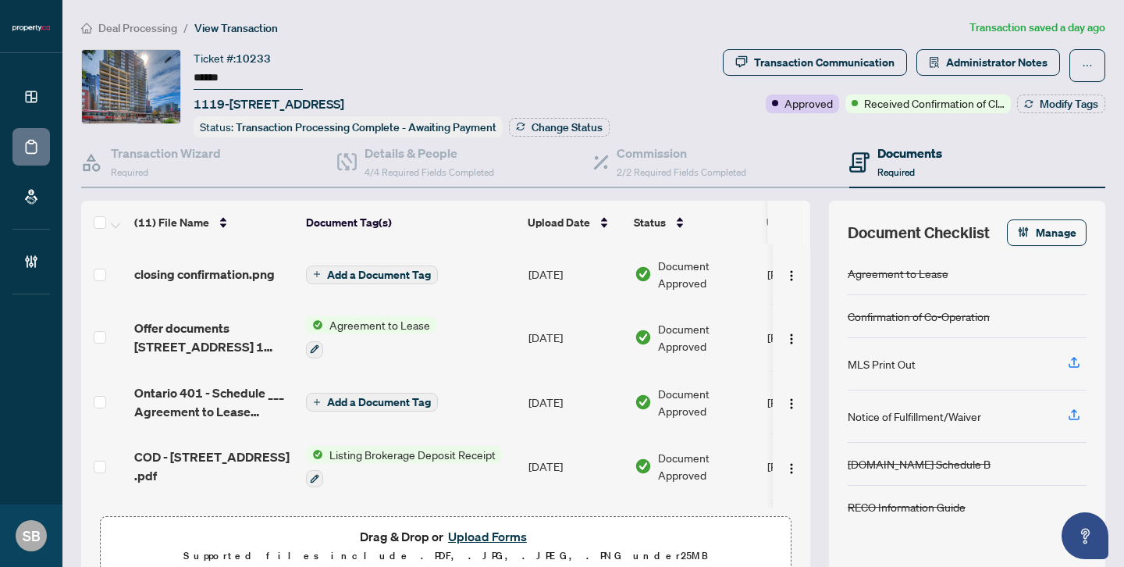
click at [501, 535] on button "Upload Forms" at bounding box center [487, 536] width 88 height 20
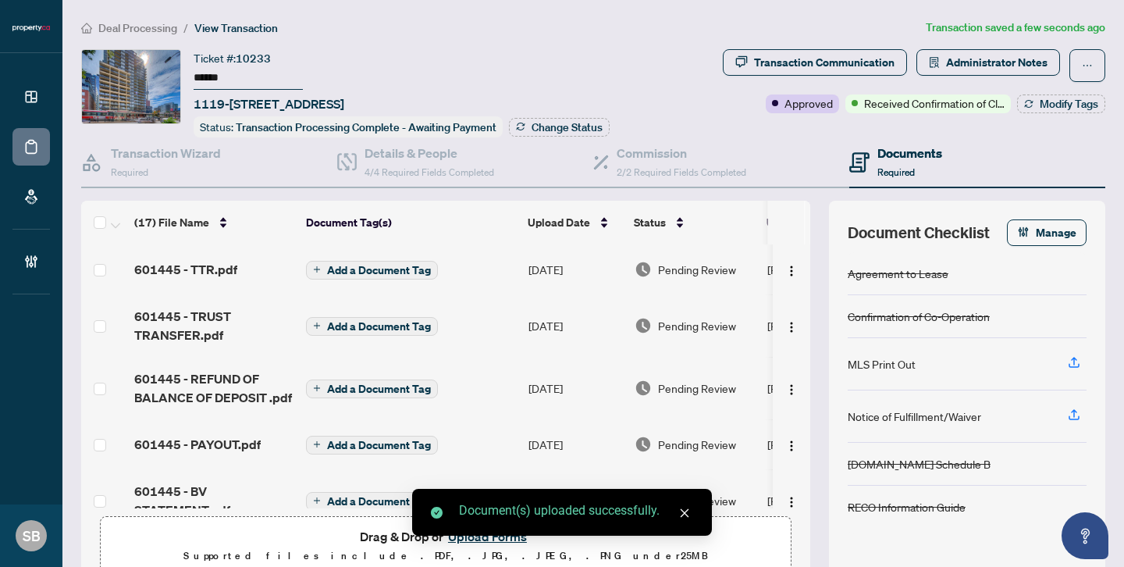
click at [699, 267] on span "Pending Review" at bounding box center [697, 269] width 78 height 17
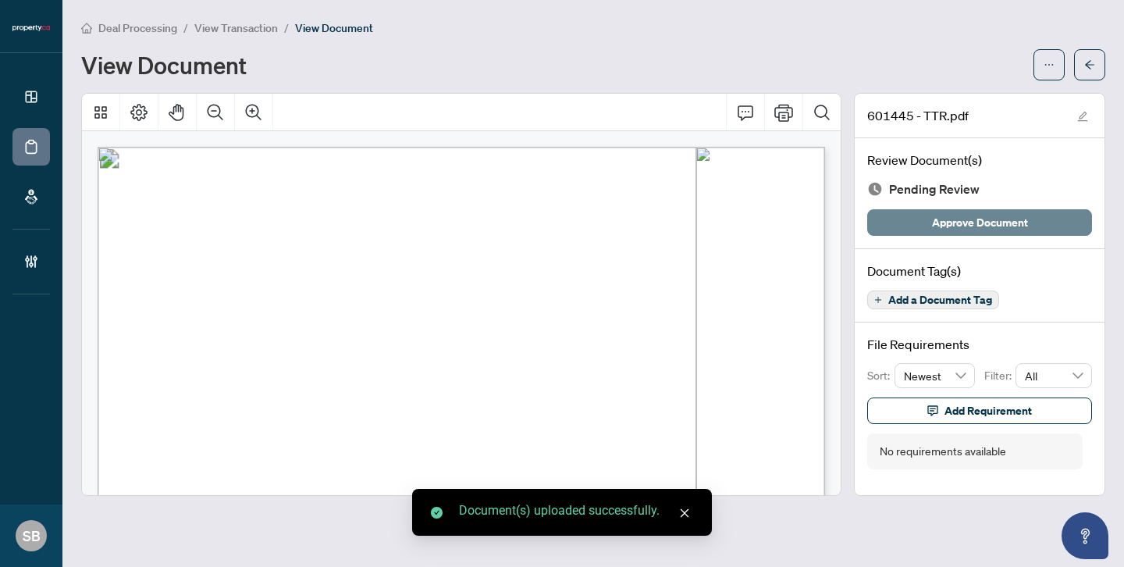
click at [1003, 212] on span "Approve Document" at bounding box center [980, 222] width 96 height 25
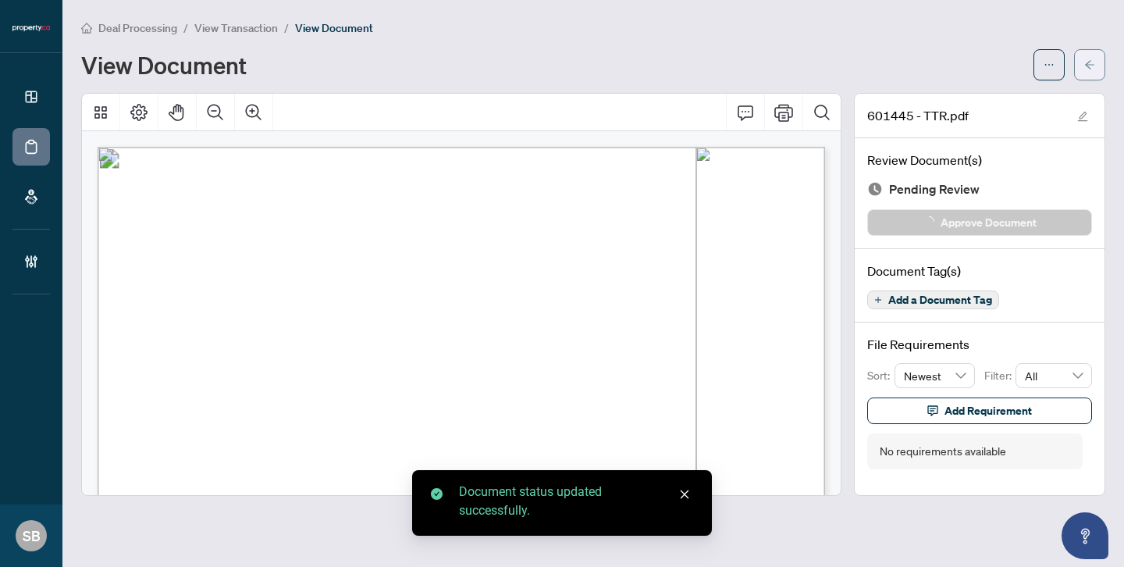
click at [1088, 68] on icon "arrow-left" at bounding box center [1089, 64] width 11 height 11
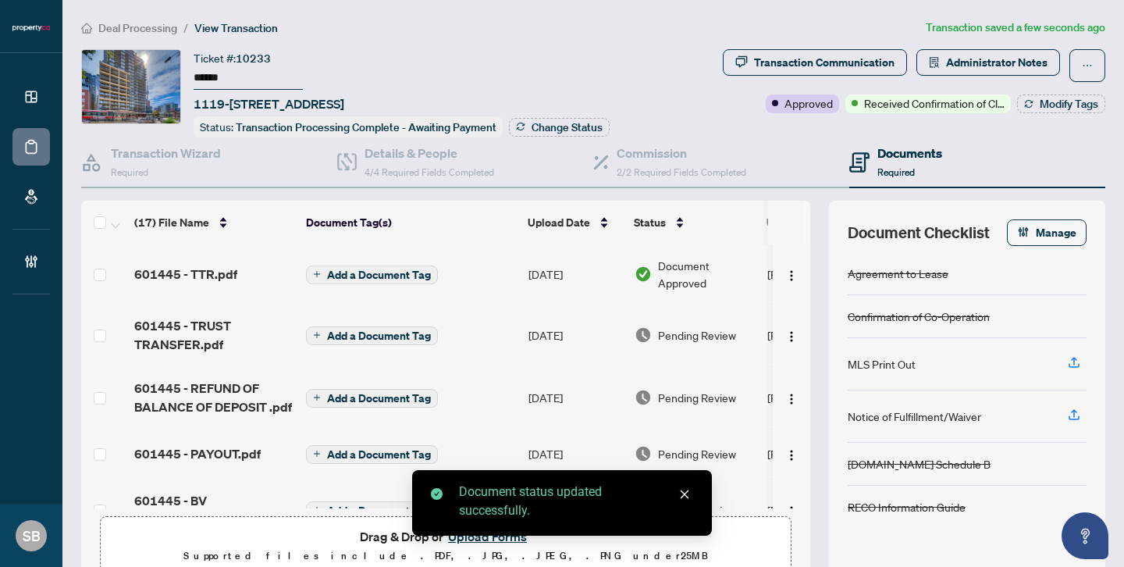
click at [677, 337] on span "Pending Review" at bounding box center [697, 334] width 78 height 17
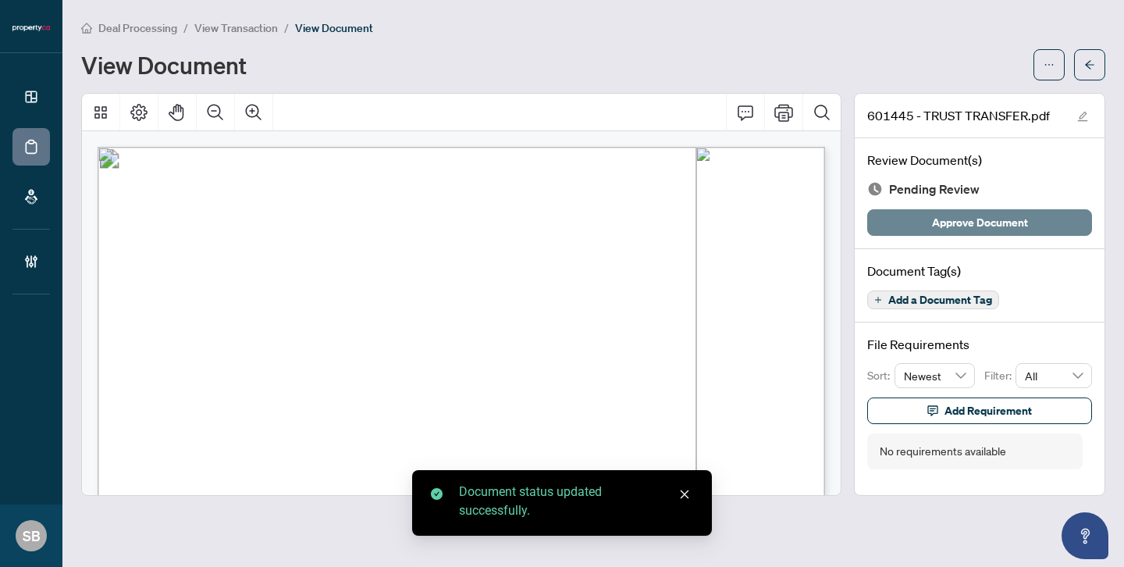
click at [1014, 229] on span "Approve Document" at bounding box center [980, 222] width 96 height 25
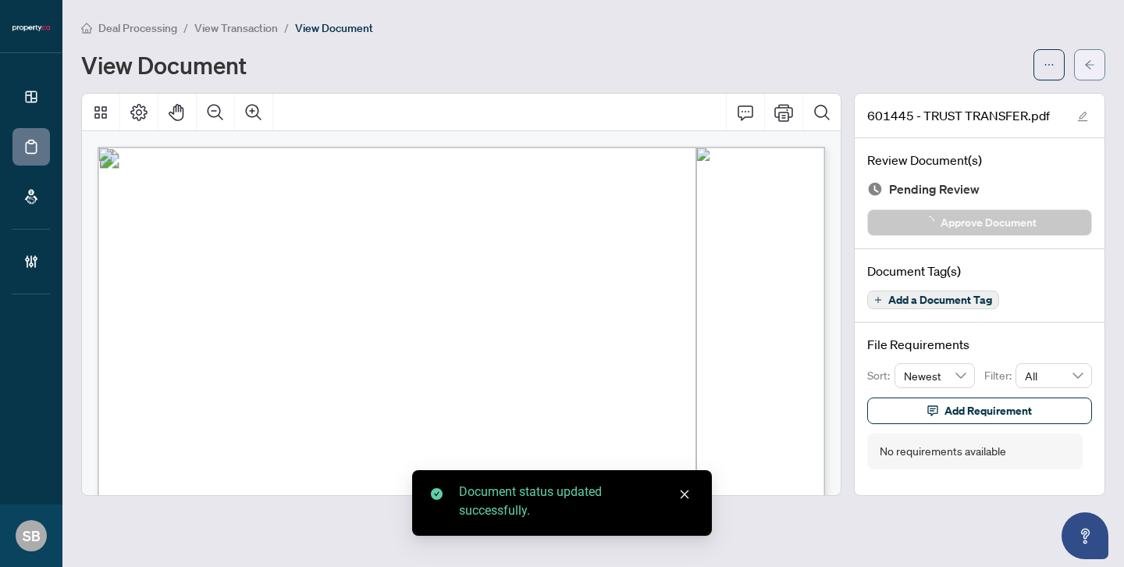
click at [1089, 69] on icon "arrow-left" at bounding box center [1089, 64] width 11 height 11
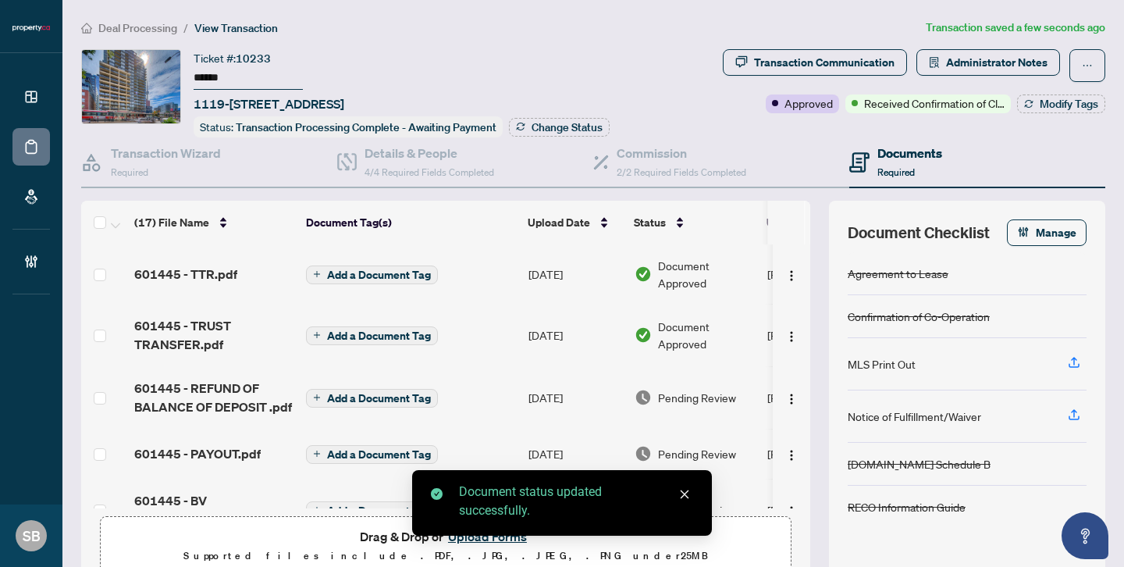
click at [673, 389] on span "Pending Review" at bounding box center [697, 397] width 78 height 17
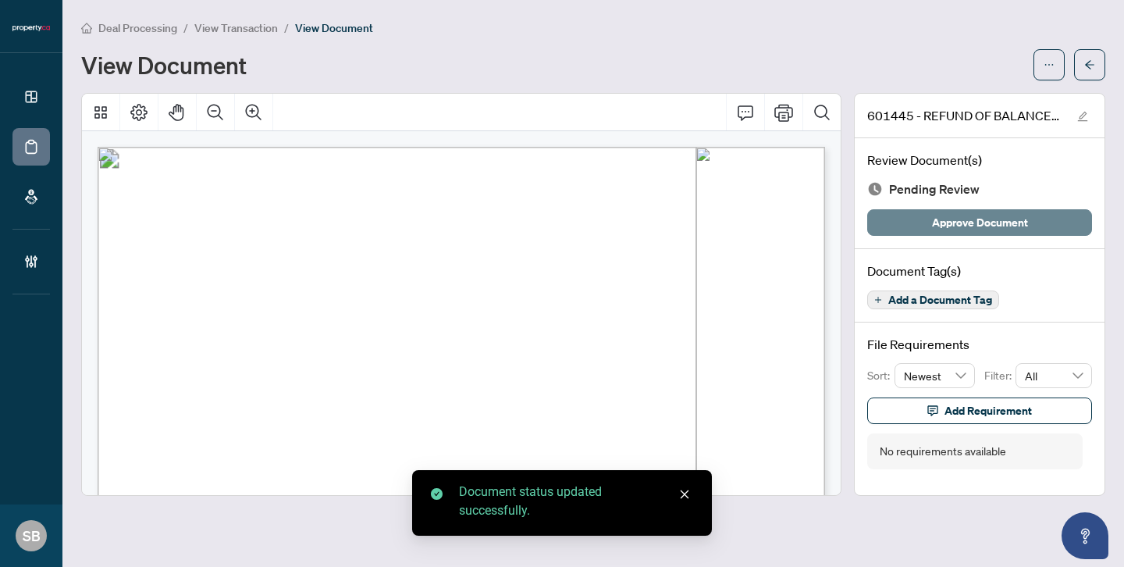
click at [993, 212] on span "Approve Document" at bounding box center [980, 222] width 96 height 25
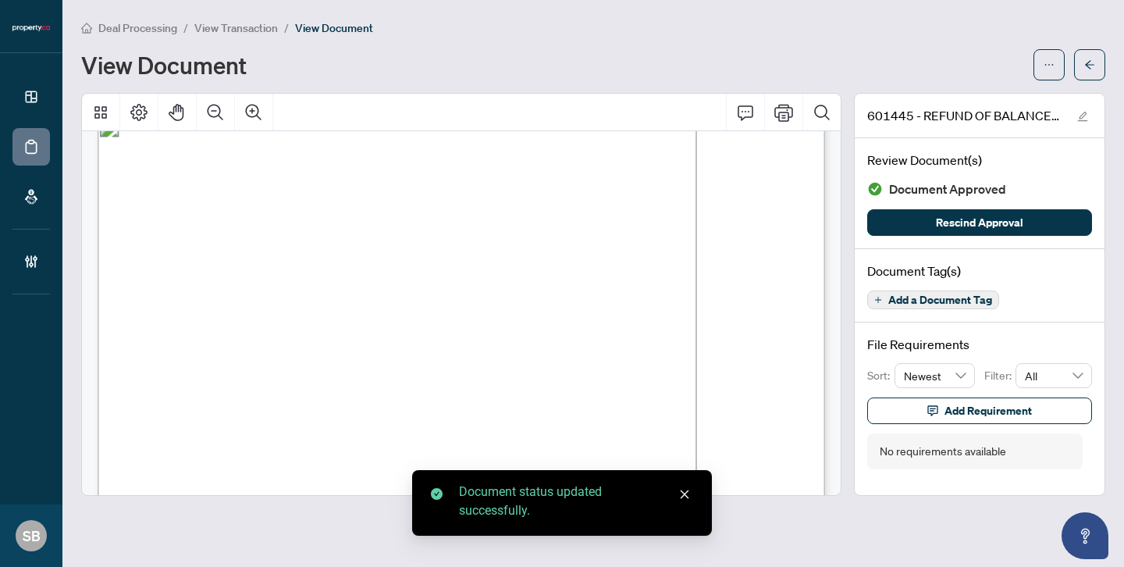
scroll to position [37, 0]
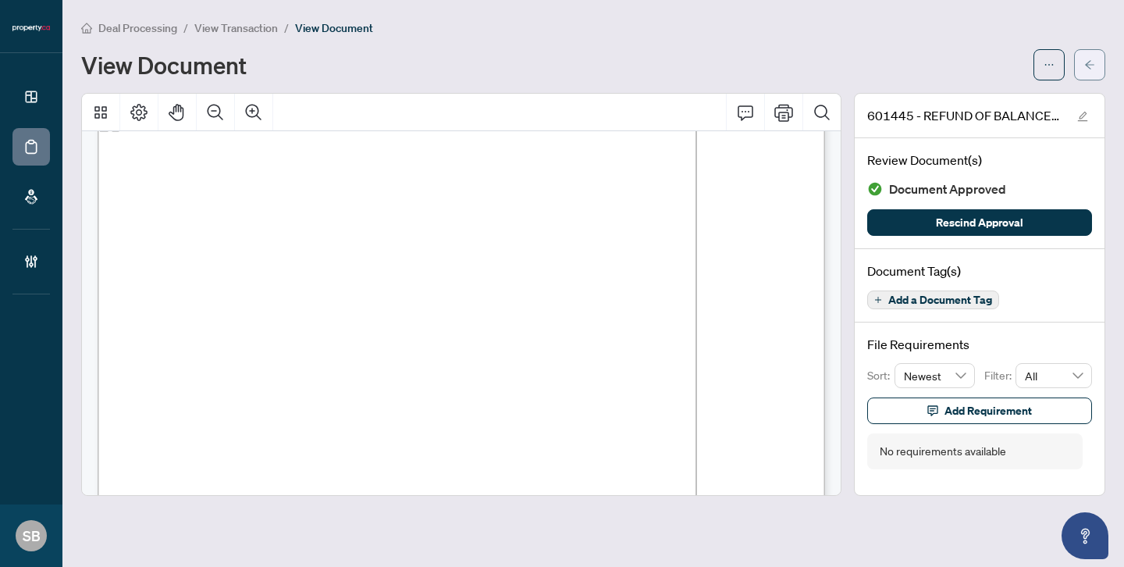
click at [1093, 61] on icon "arrow-left" at bounding box center [1089, 64] width 11 height 11
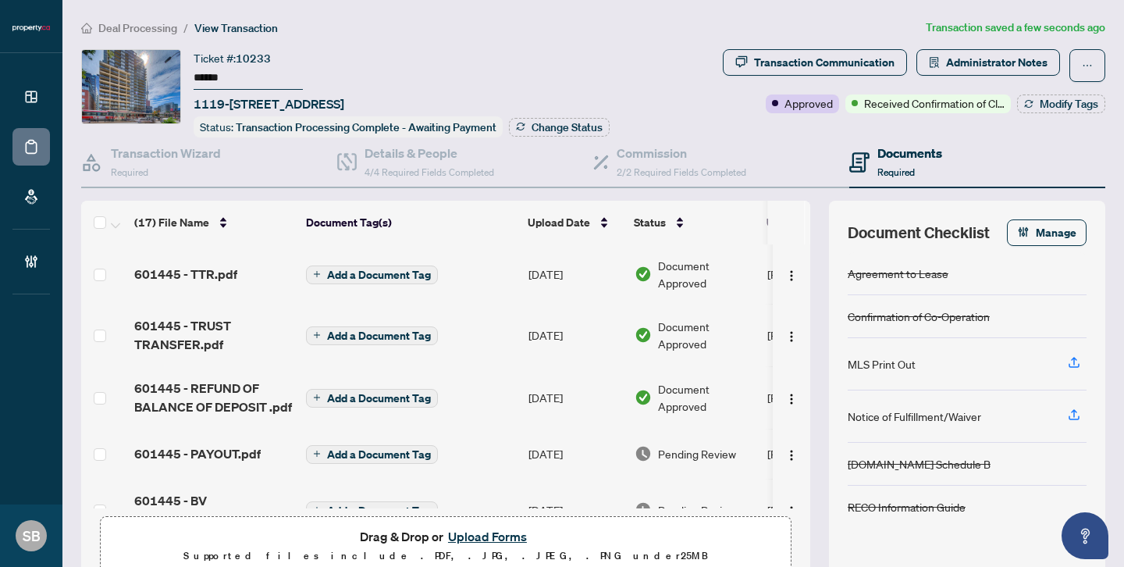
scroll to position [52, 0]
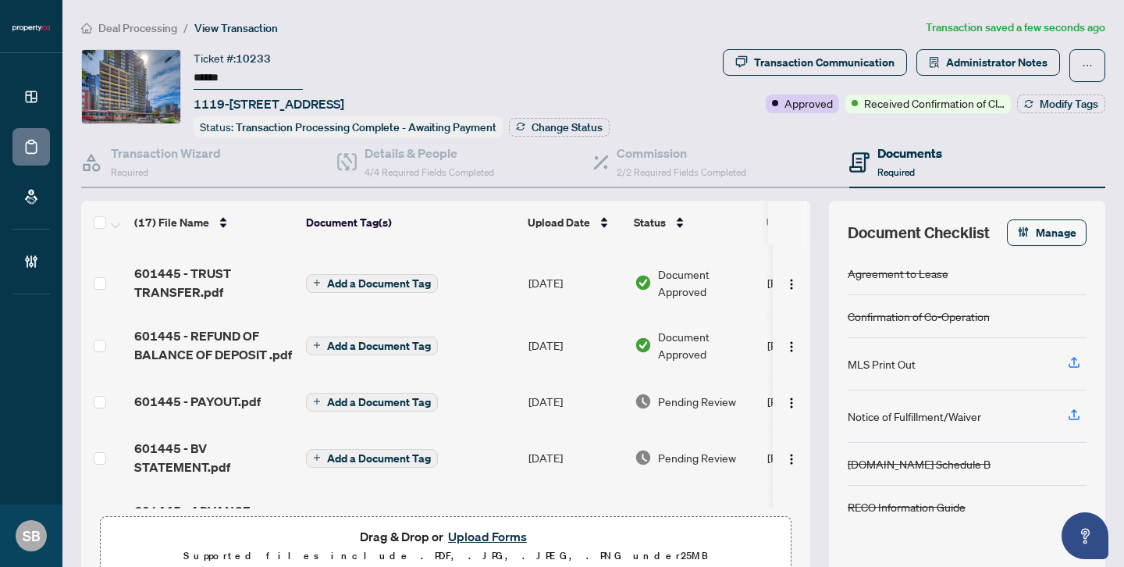
click at [681, 400] on span "Pending Review" at bounding box center [697, 401] width 78 height 17
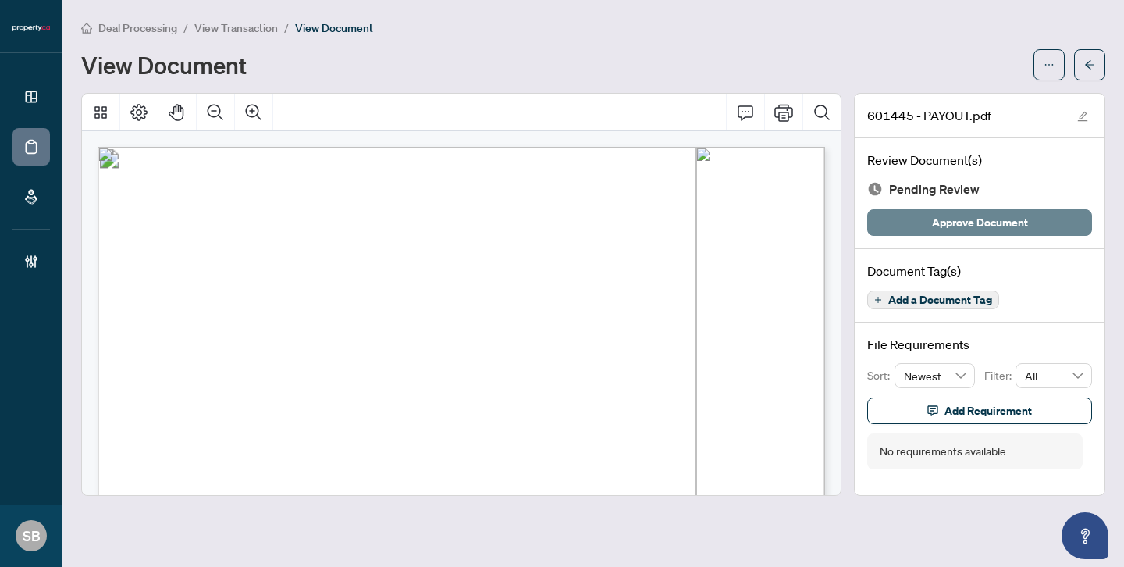
click at [1003, 219] on span "Approve Document" at bounding box center [980, 222] width 96 height 25
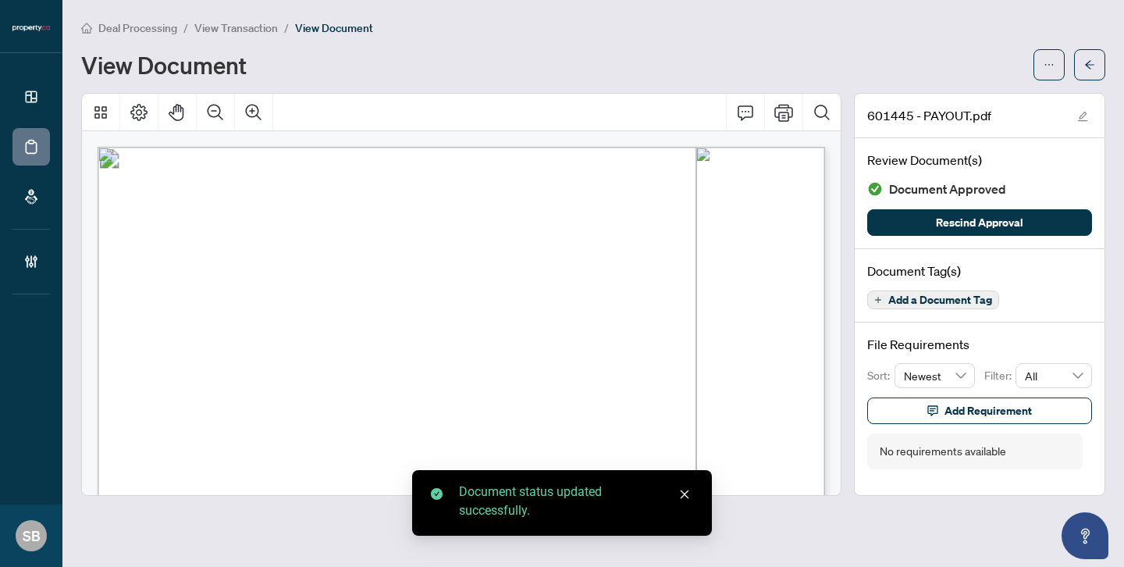
click at [1093, 76] on span "button" at bounding box center [1089, 64] width 11 height 25
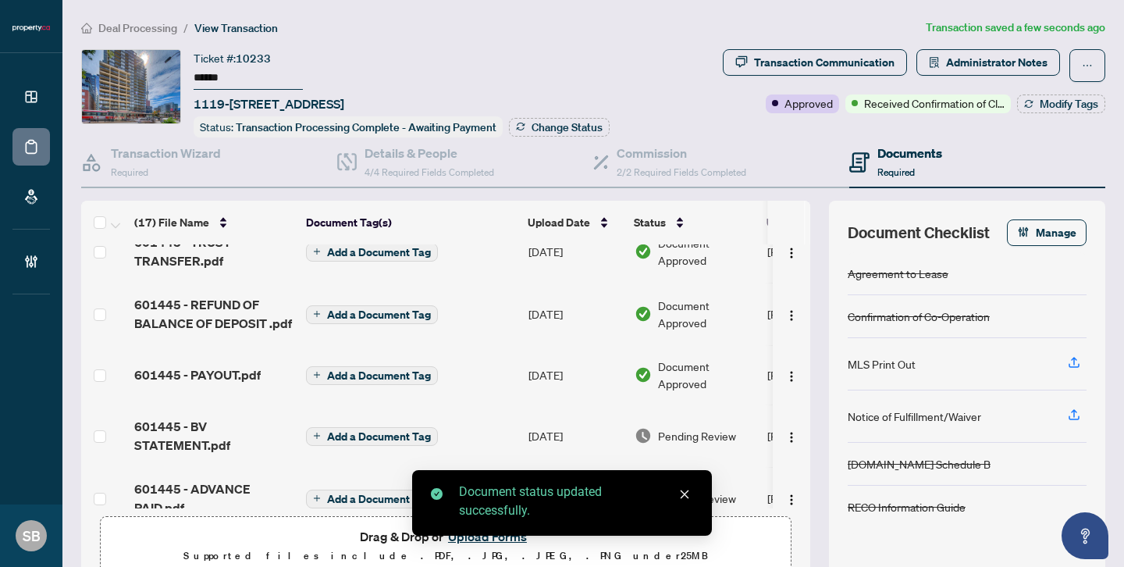
scroll to position [172, 0]
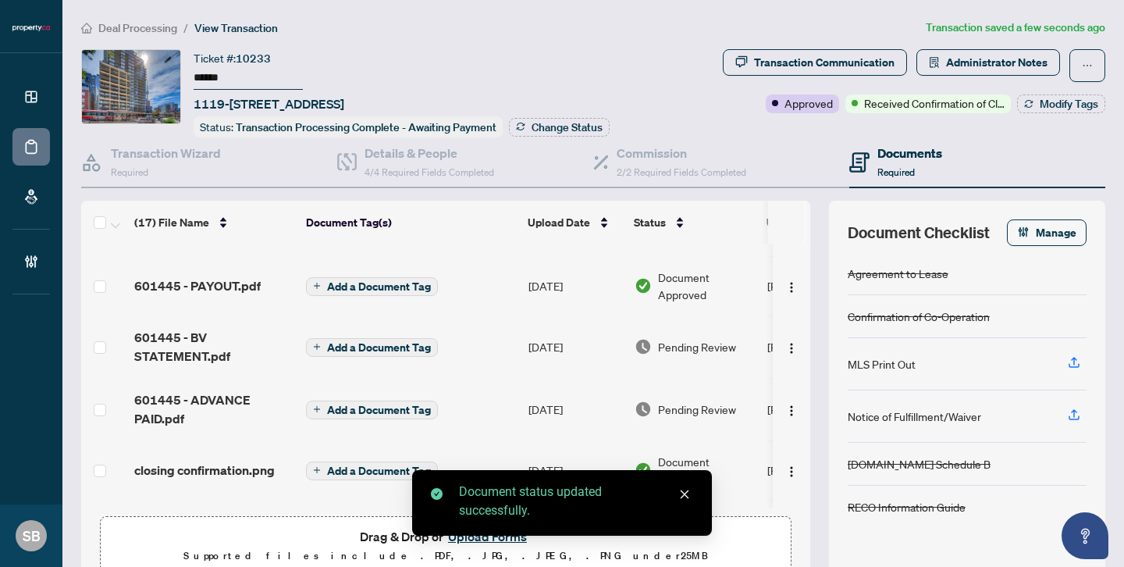
click at [719, 340] on span "Pending Review" at bounding box center [697, 346] width 78 height 17
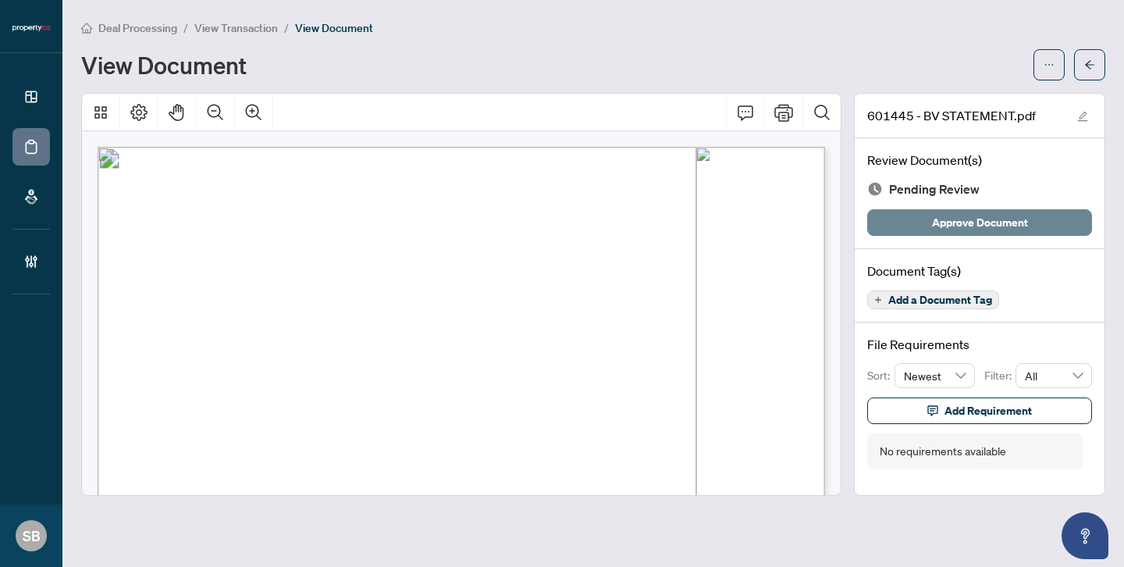
click at [1037, 225] on button "Approve Document" at bounding box center [979, 222] width 225 height 27
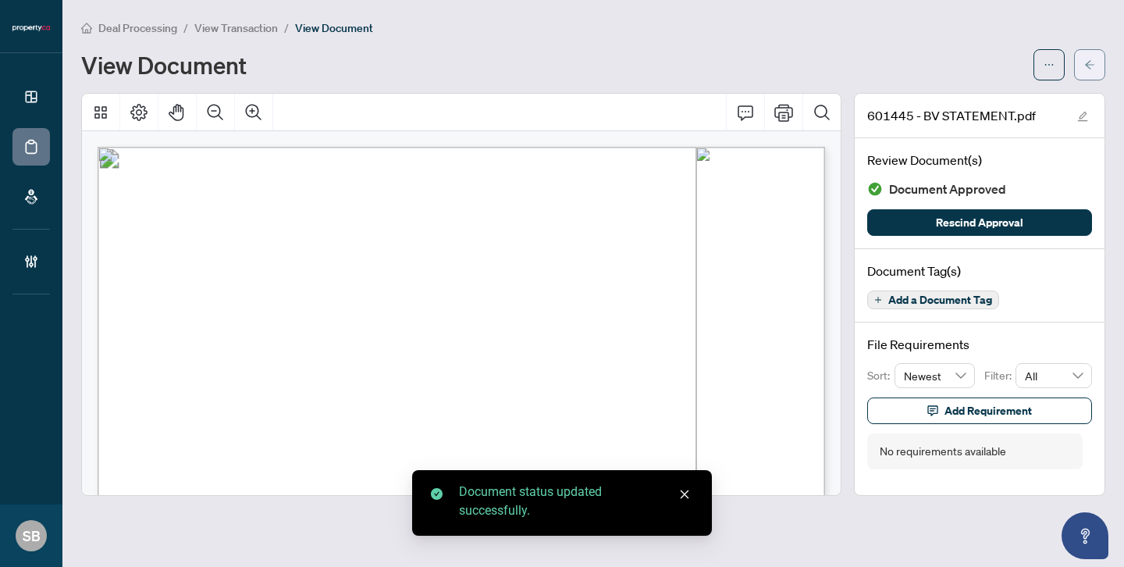
click at [1100, 58] on button "button" at bounding box center [1089, 64] width 31 height 31
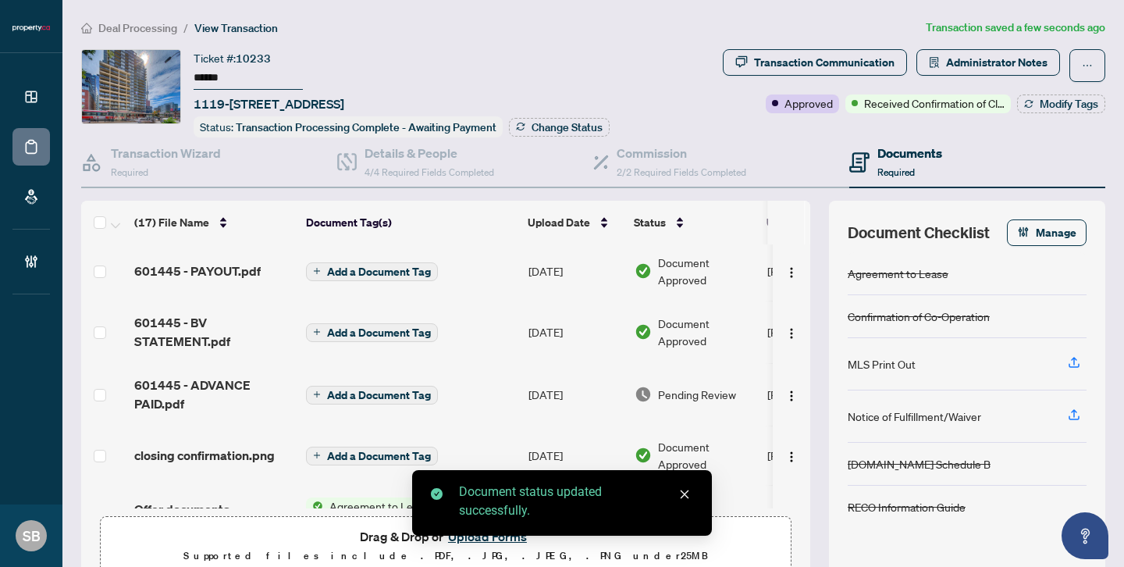
scroll to position [194, 0]
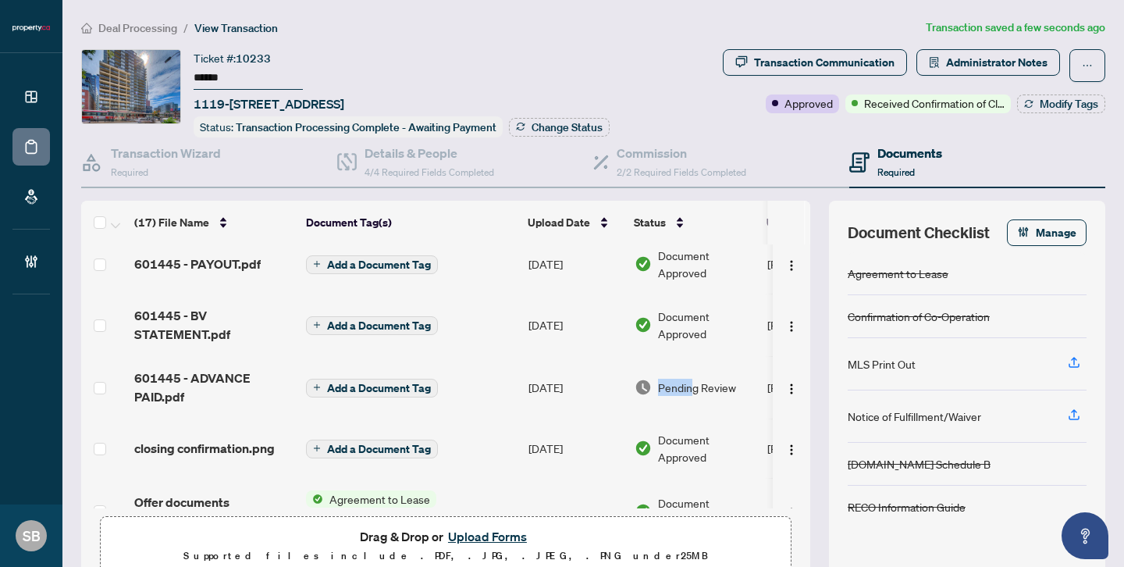
click at [695, 378] on span "Pending Review" at bounding box center [697, 386] width 78 height 17
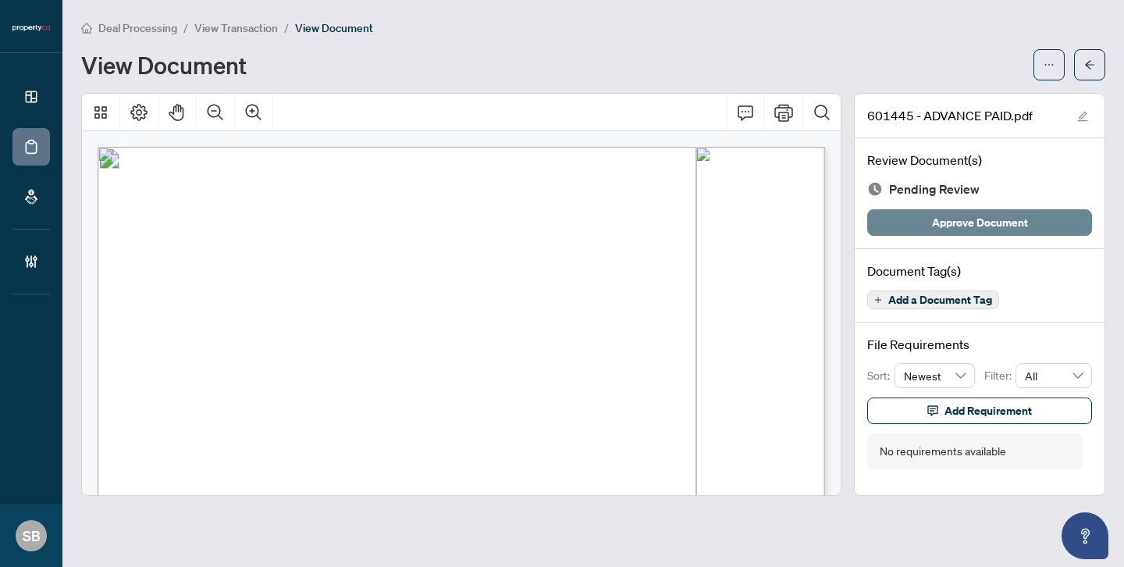
click at [1015, 229] on span "Approve Document" at bounding box center [980, 222] width 96 height 25
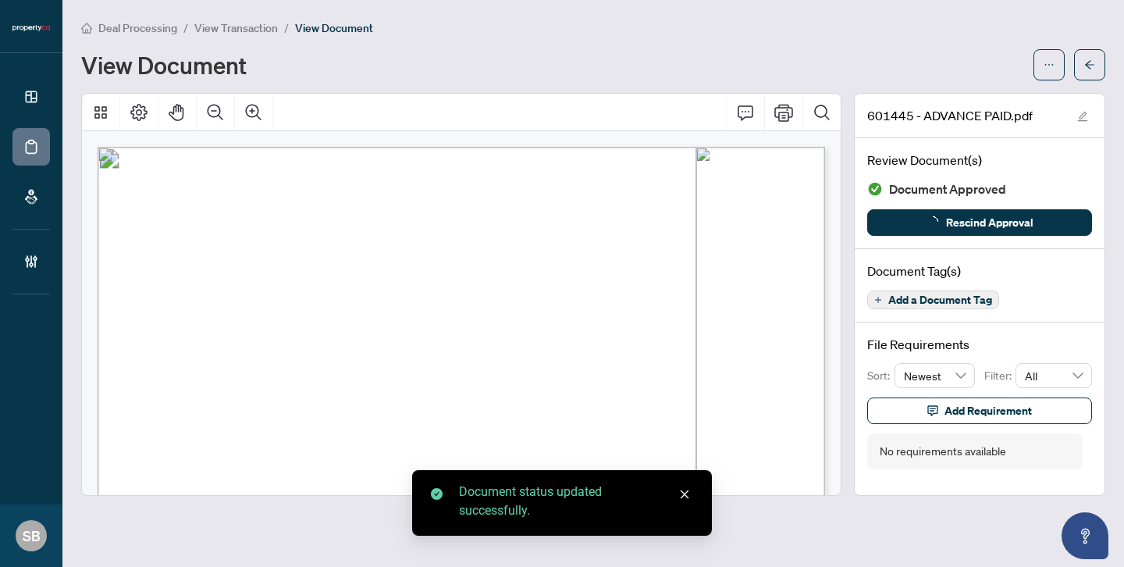
click at [1090, 62] on icon "arrow-left" at bounding box center [1089, 64] width 11 height 11
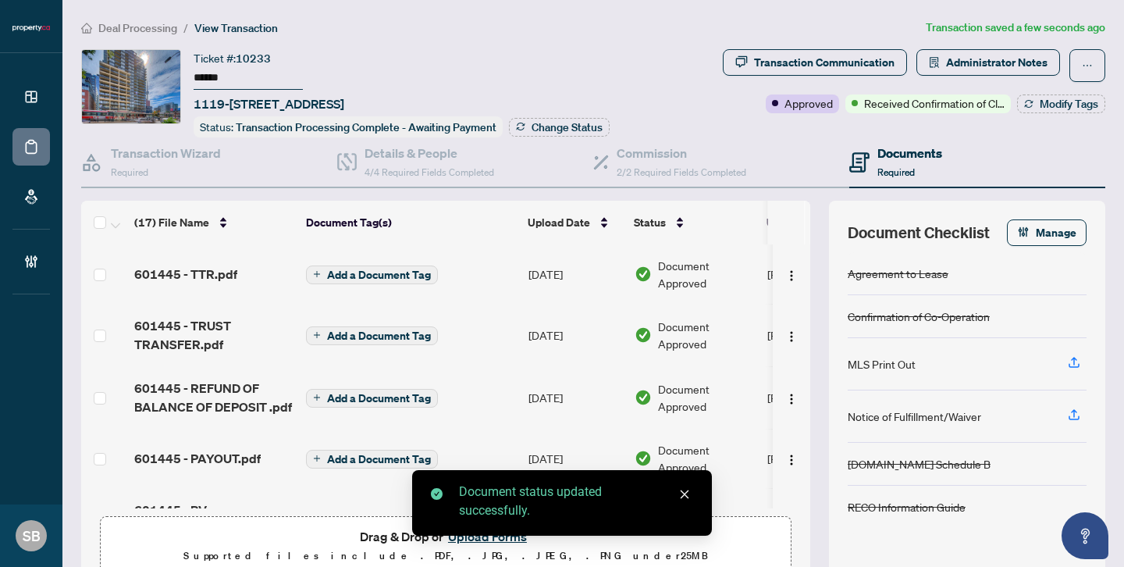
click at [466, 126] on span "Transaction Processing Complete - Awaiting Payment" at bounding box center [366, 127] width 261 height 14
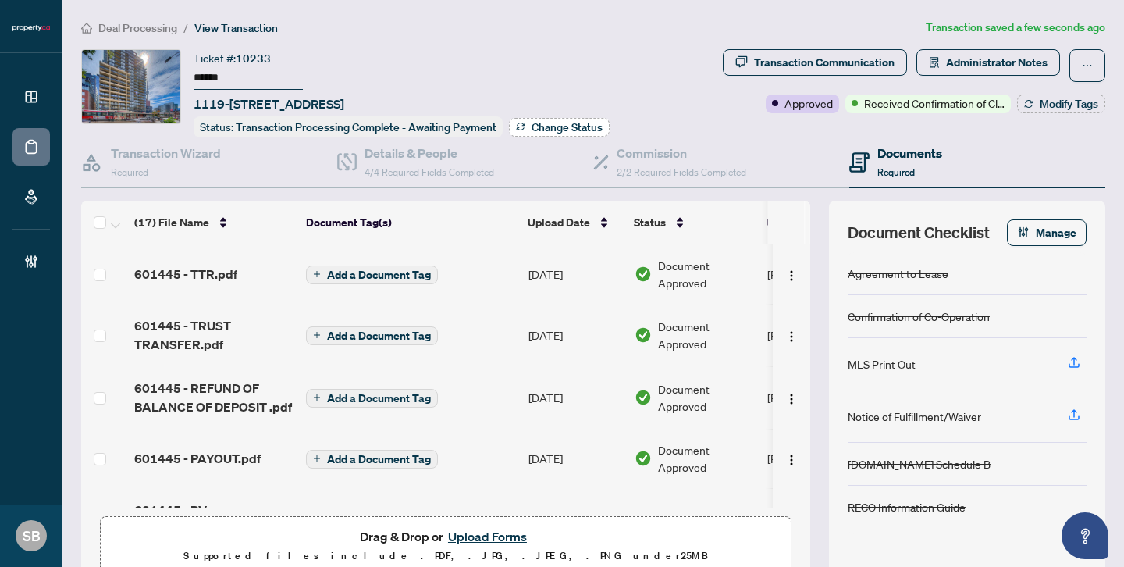
click at [561, 130] on span "Change Status" at bounding box center [566, 127] width 71 height 11
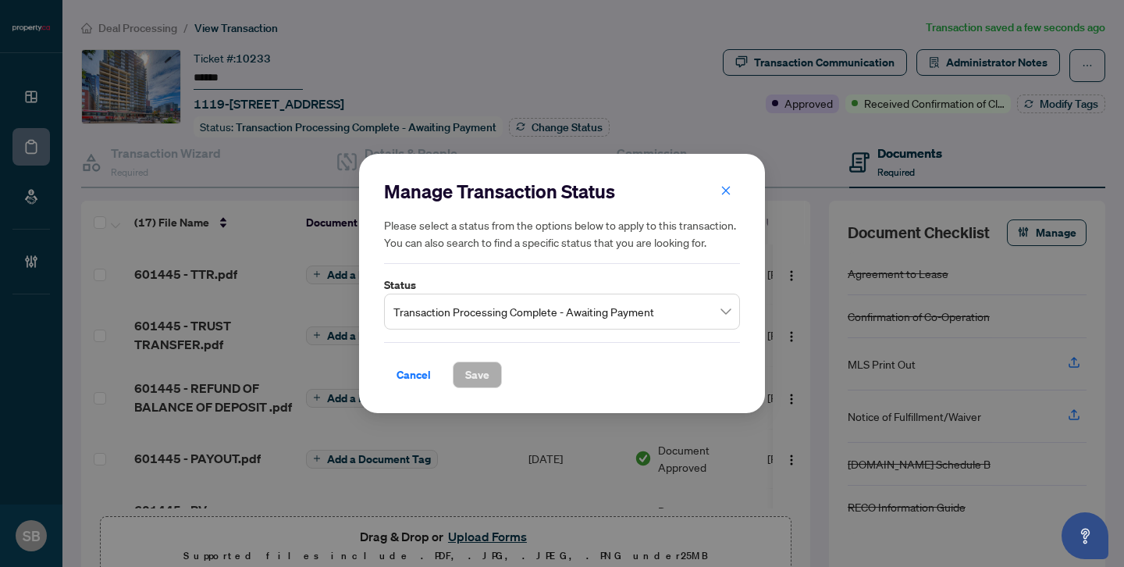
click at [711, 317] on span "Transaction Processing Complete - Awaiting Payment" at bounding box center [561, 312] width 337 height 30
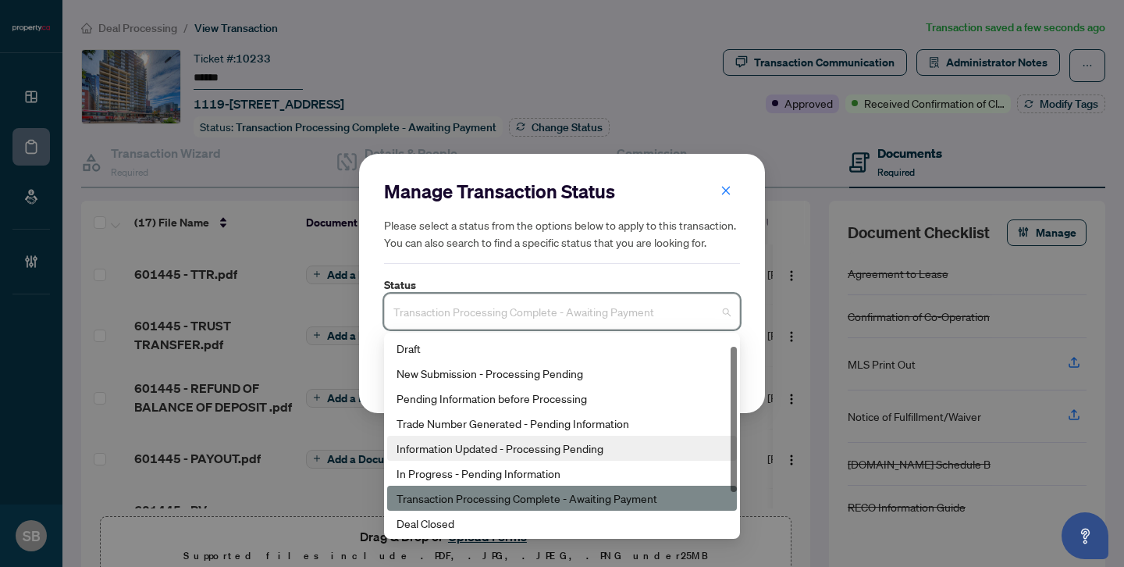
scroll to position [75, 0]
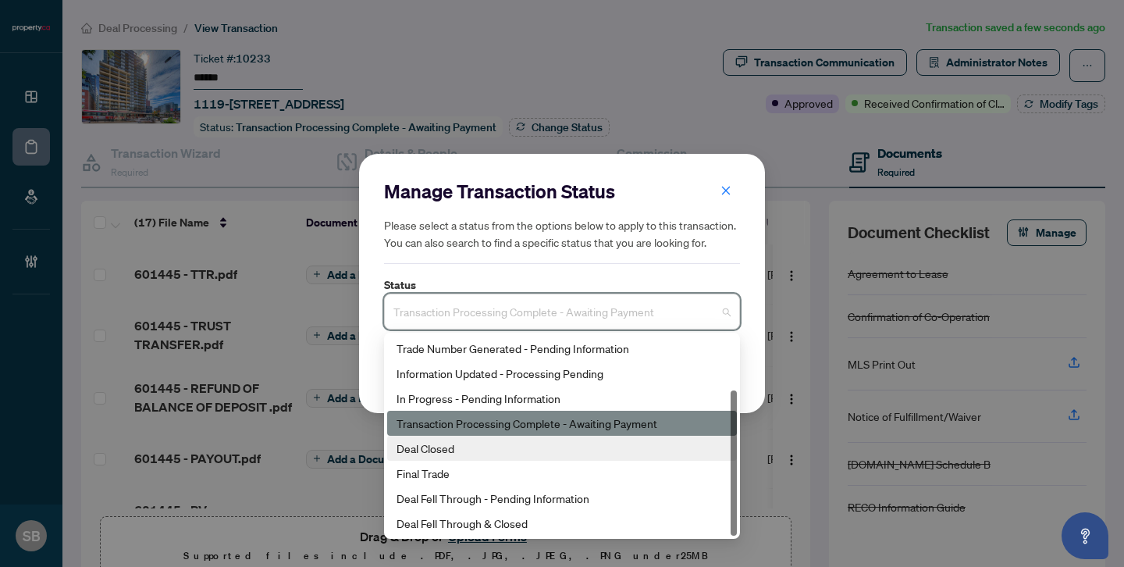
click at [499, 457] on div "Deal Closed" at bounding box center [562, 447] width 350 height 25
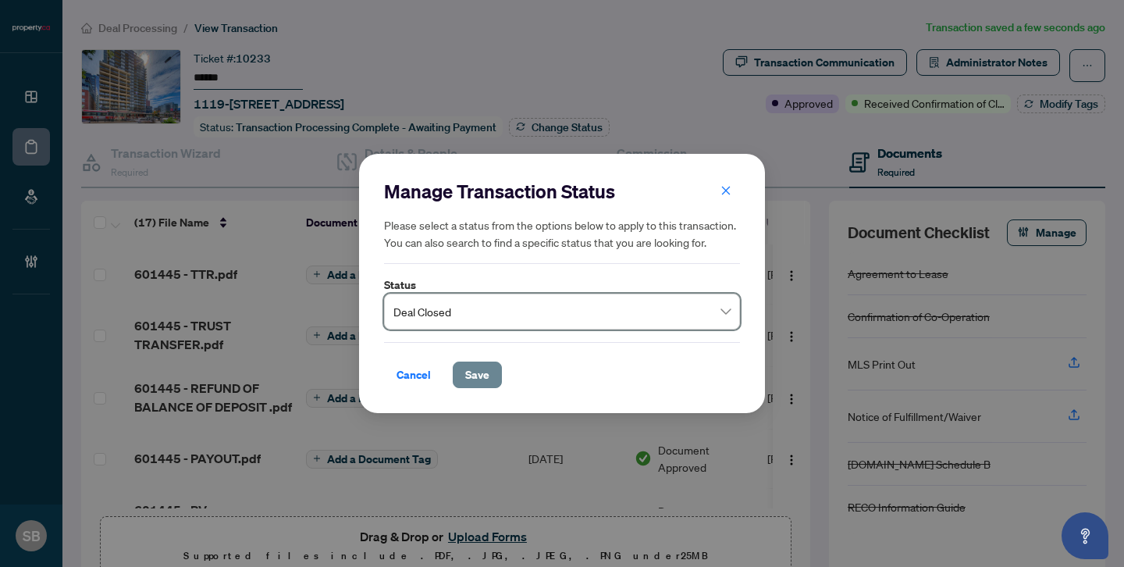
click at [473, 381] on span "Save" at bounding box center [477, 374] width 24 height 25
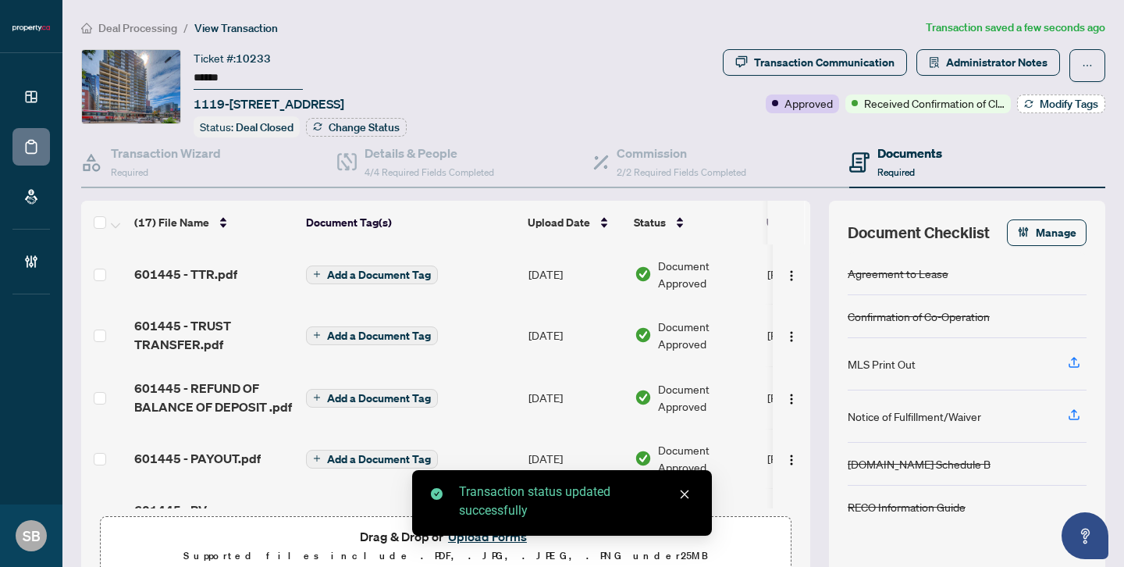
click at [1040, 101] on span "Modify Tags" at bounding box center [1069, 103] width 59 height 11
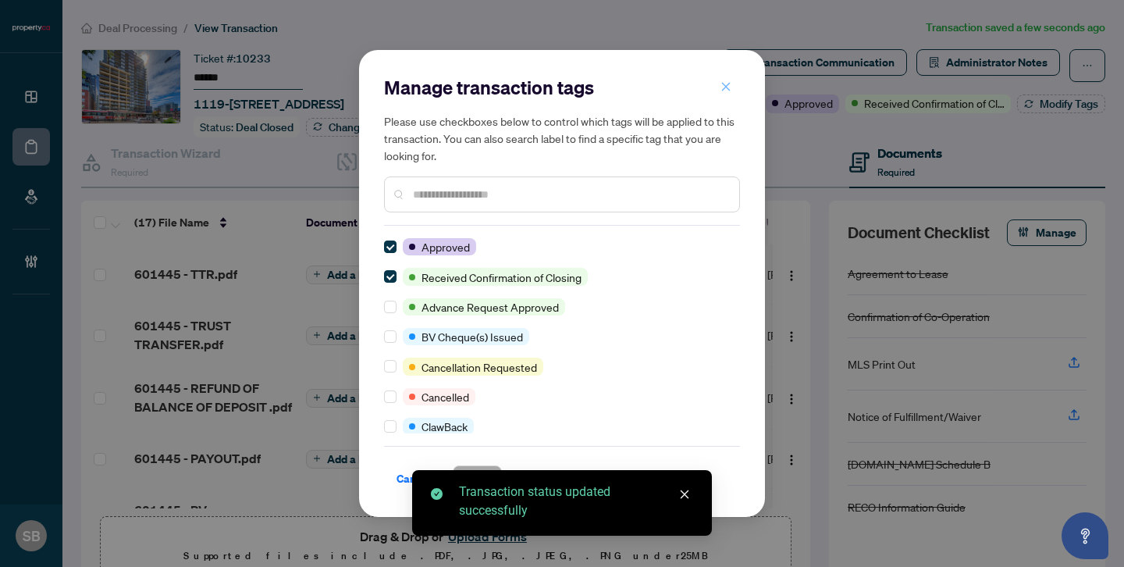
click at [727, 85] on icon "close" at bounding box center [726, 86] width 9 height 9
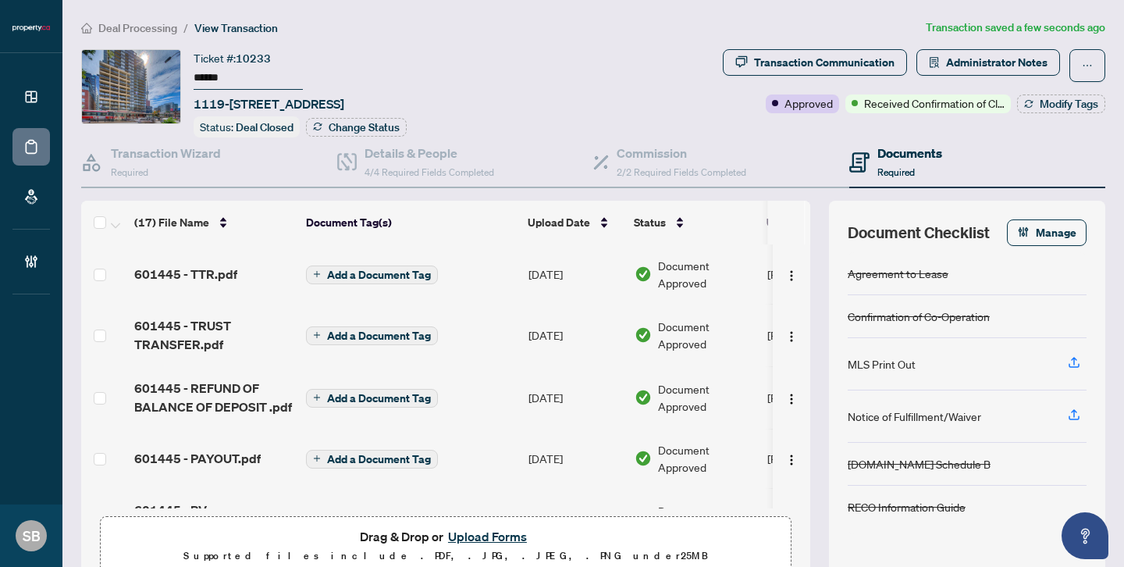
click at [144, 28] on span "Deal Processing" at bounding box center [137, 28] width 79 height 14
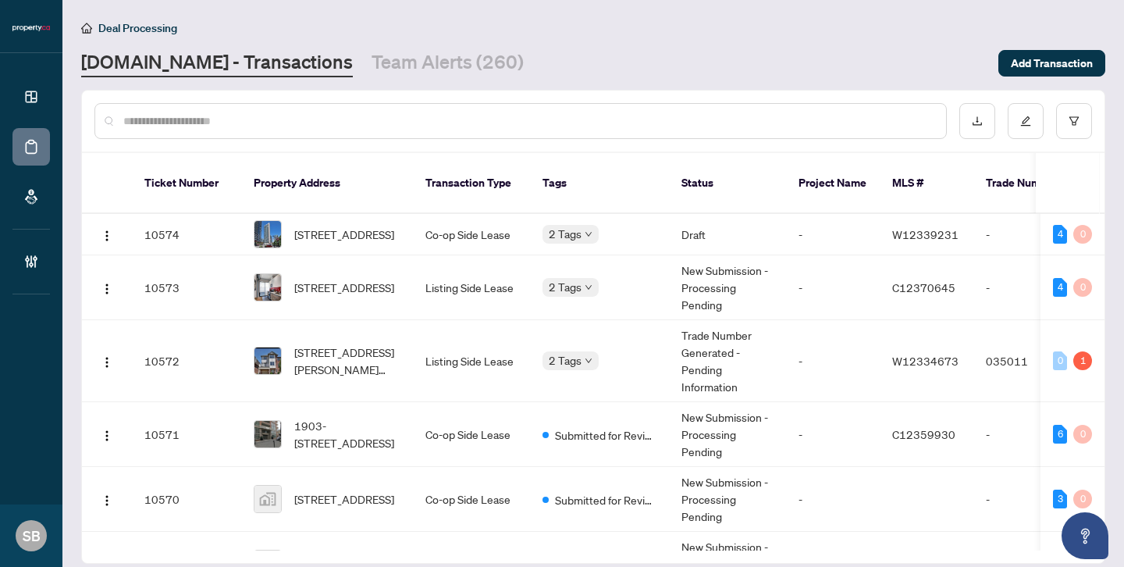
click at [481, 123] on input "text" at bounding box center [528, 120] width 810 height 17
paste input "******"
type input "******"
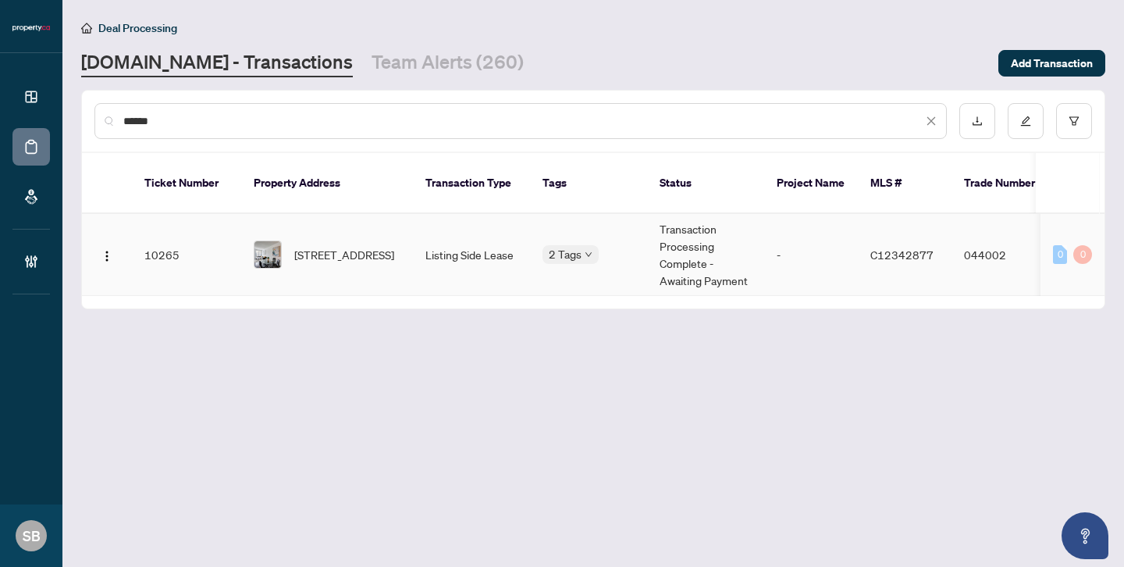
click at [661, 252] on td "Transaction Processing Complete - Awaiting Payment" at bounding box center [705, 255] width 117 height 82
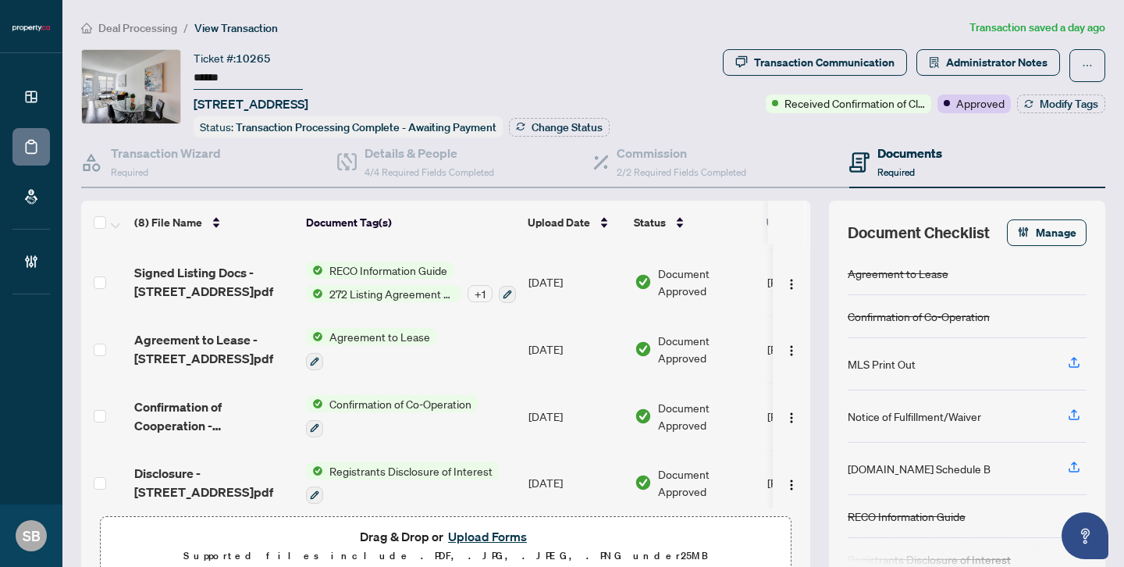
scroll to position [257, 0]
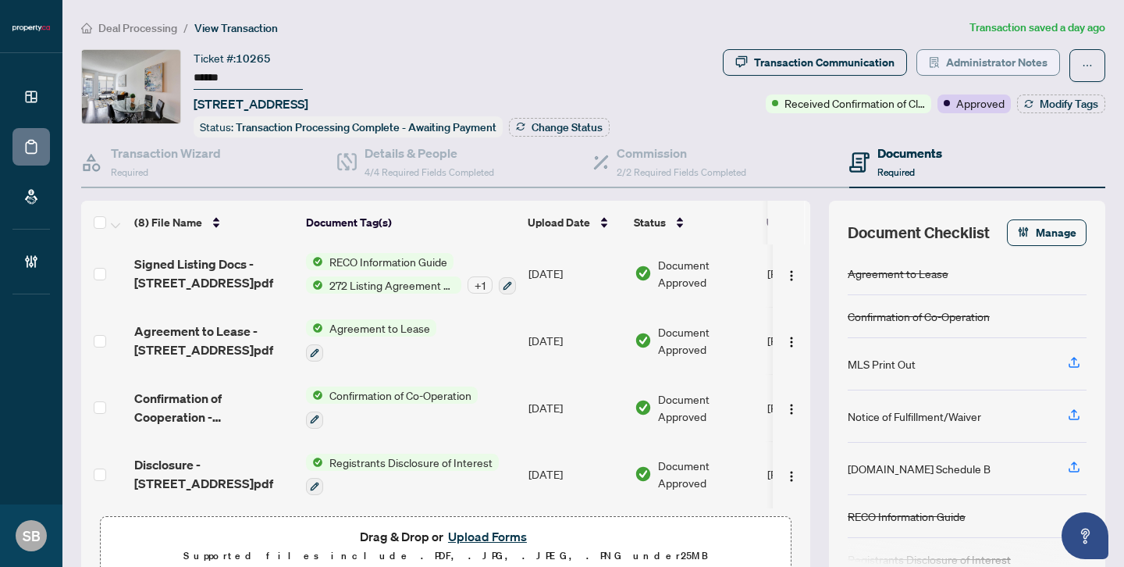
click at [965, 62] on span "Administrator Notes" at bounding box center [996, 62] width 101 height 25
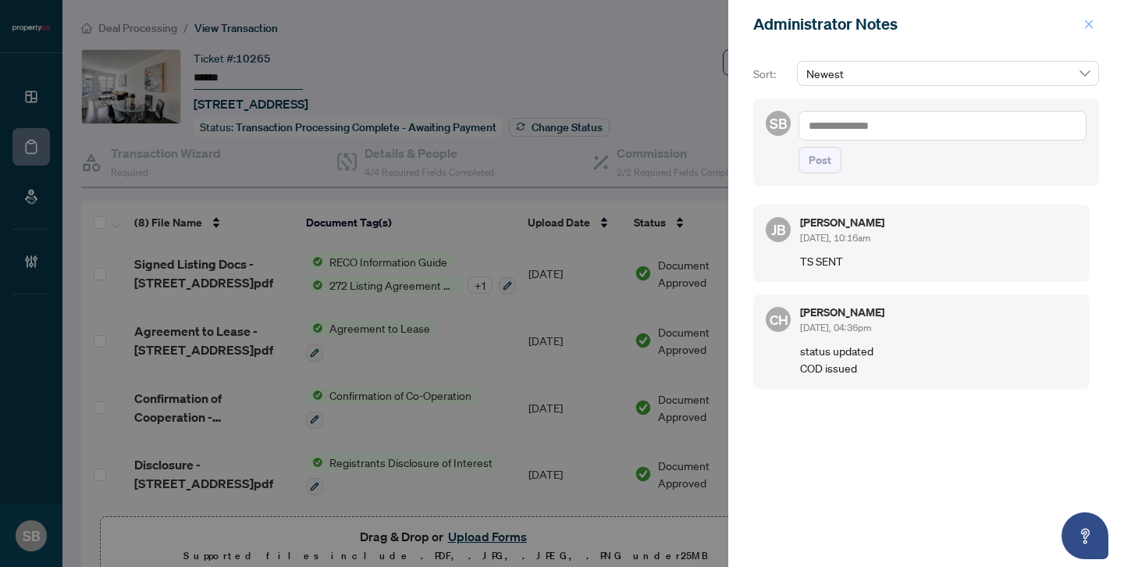
click at [1096, 25] on button "button" at bounding box center [1089, 24] width 20 height 19
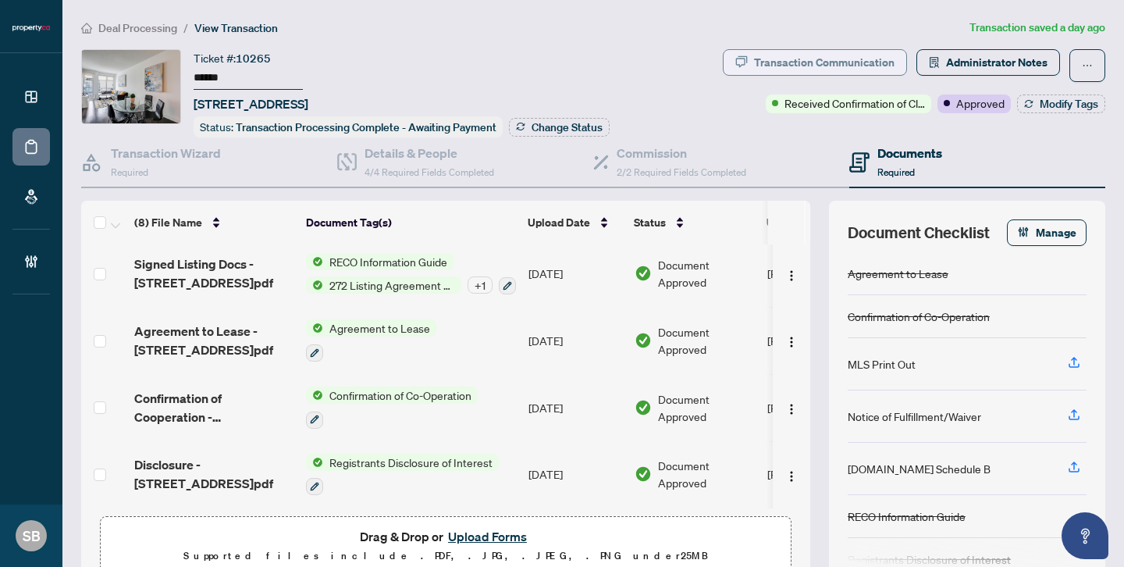
click at [868, 68] on div "Transaction Communication" at bounding box center [824, 62] width 140 height 25
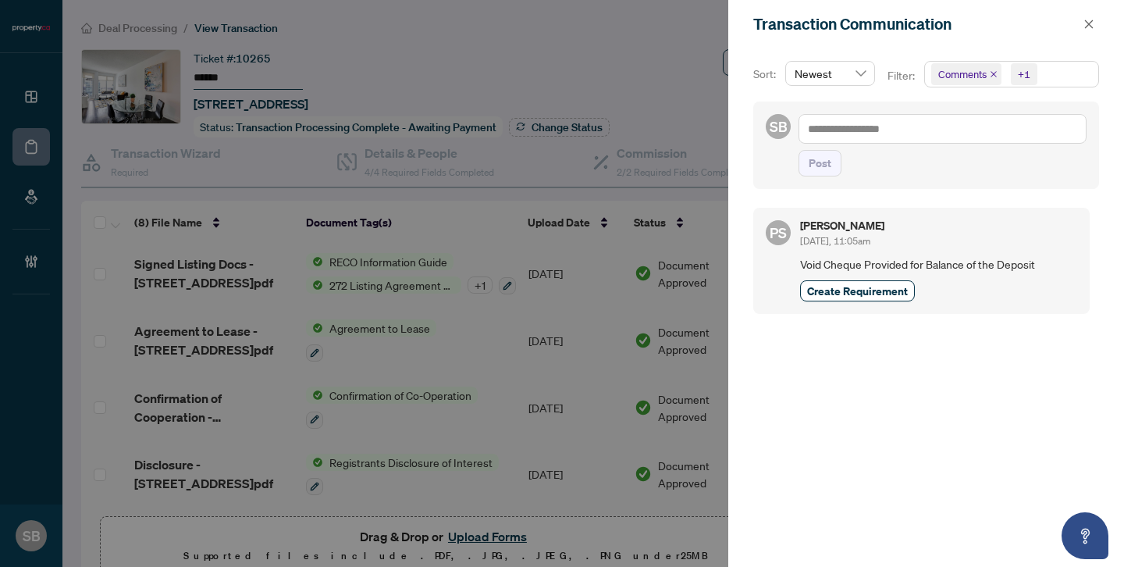
click at [489, 387] on div at bounding box center [562, 283] width 1124 height 567
click at [1088, 25] on icon "close" at bounding box center [1089, 24] width 9 height 9
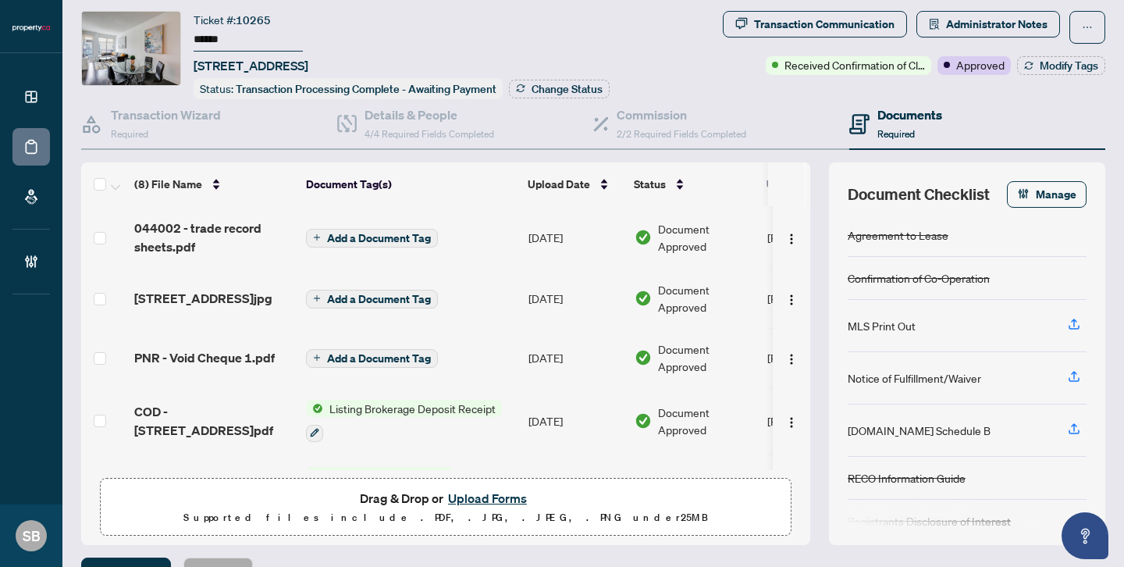
scroll to position [28, 0]
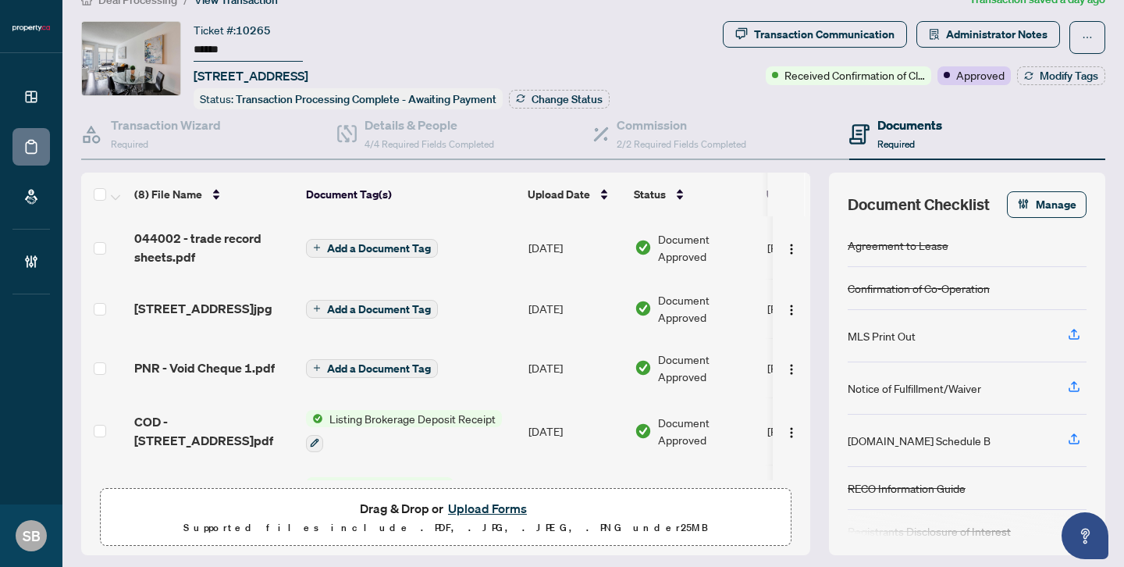
click at [220, 244] on span "044002 - trade record sheets.pdf" at bounding box center [213, 247] width 159 height 37
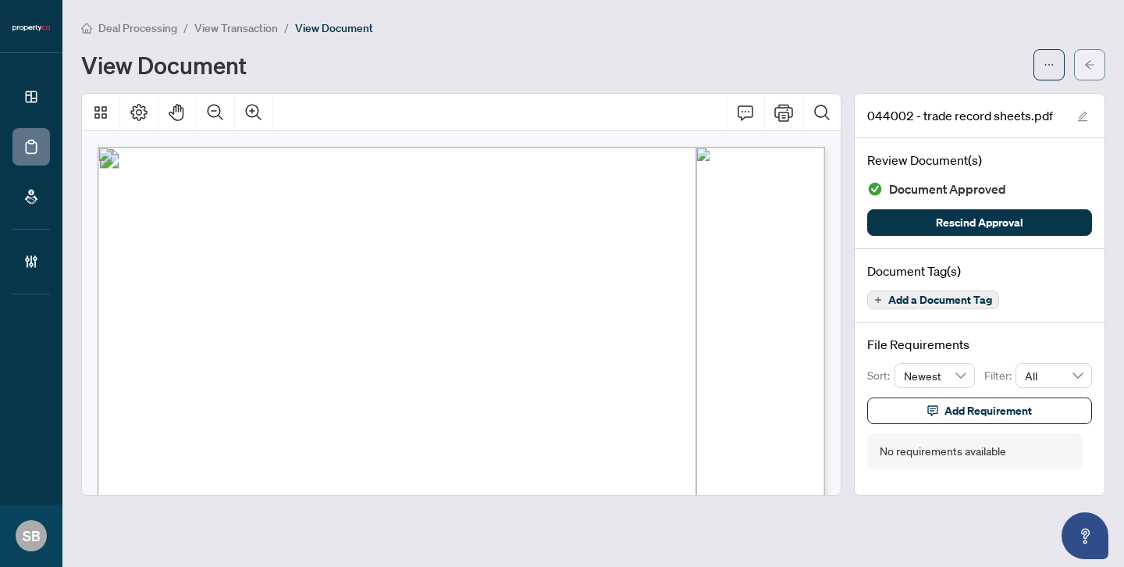
click at [1082, 59] on button "button" at bounding box center [1089, 64] width 31 height 31
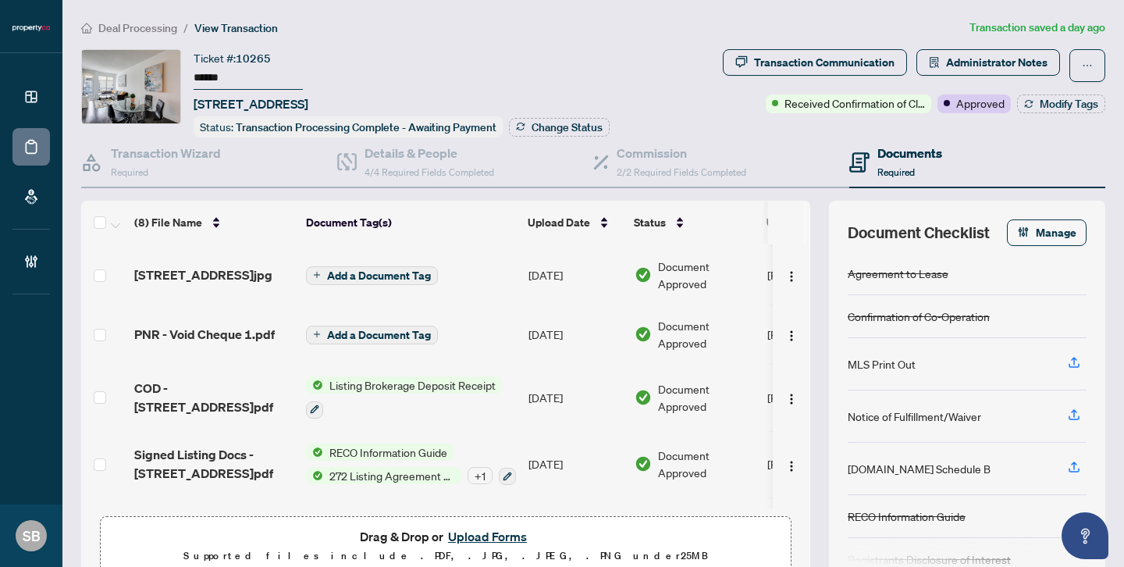
scroll to position [63, 0]
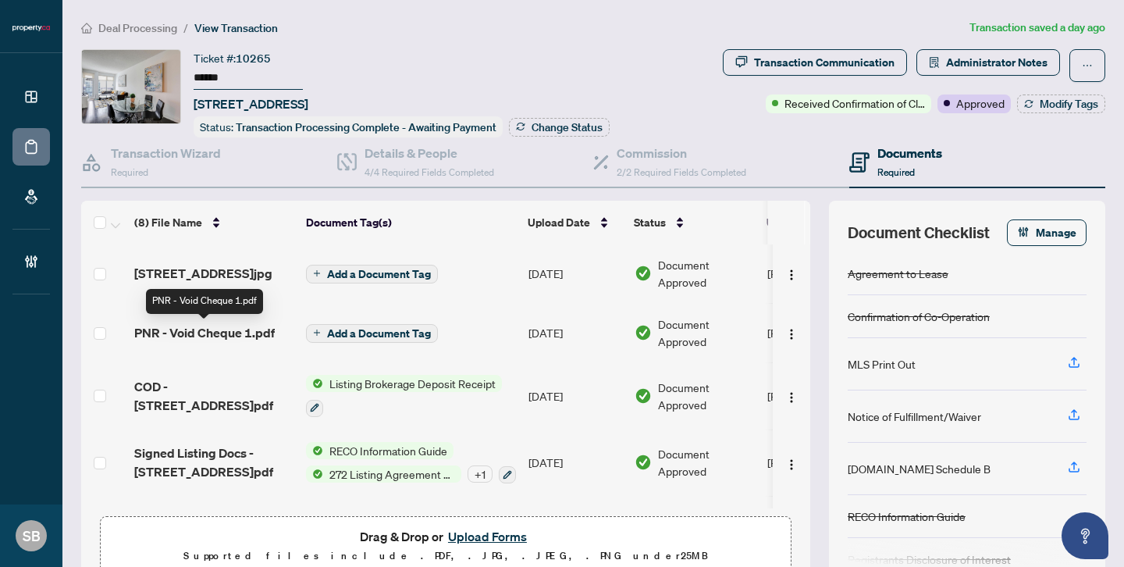
click at [211, 337] on span "PNR - Void Cheque 1.pdf" at bounding box center [204, 332] width 140 height 19
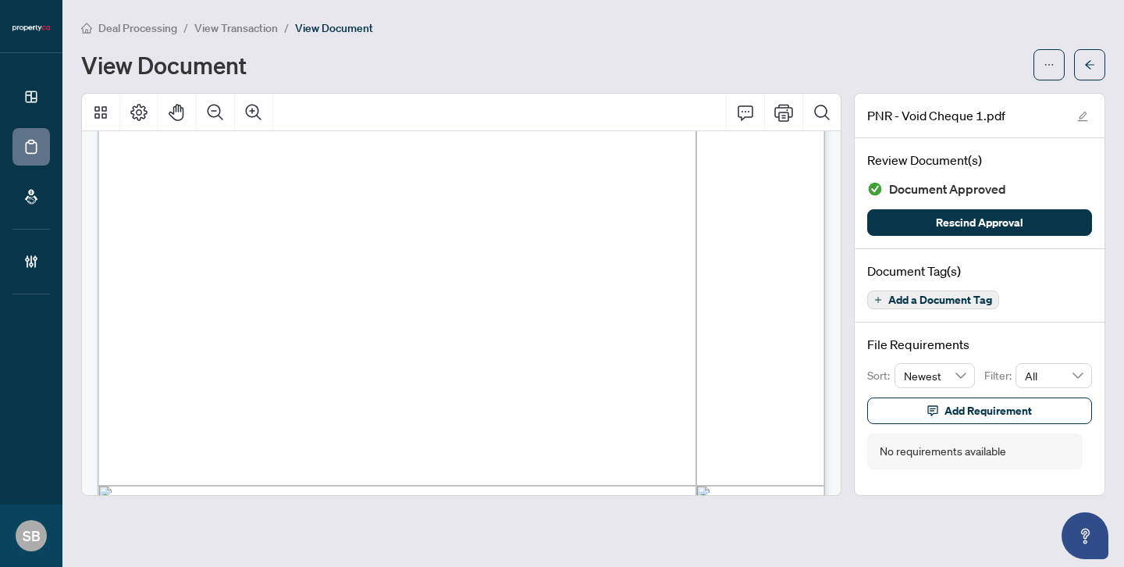
scroll to position [261, 0]
click at [1082, 67] on button "button" at bounding box center [1089, 64] width 31 height 31
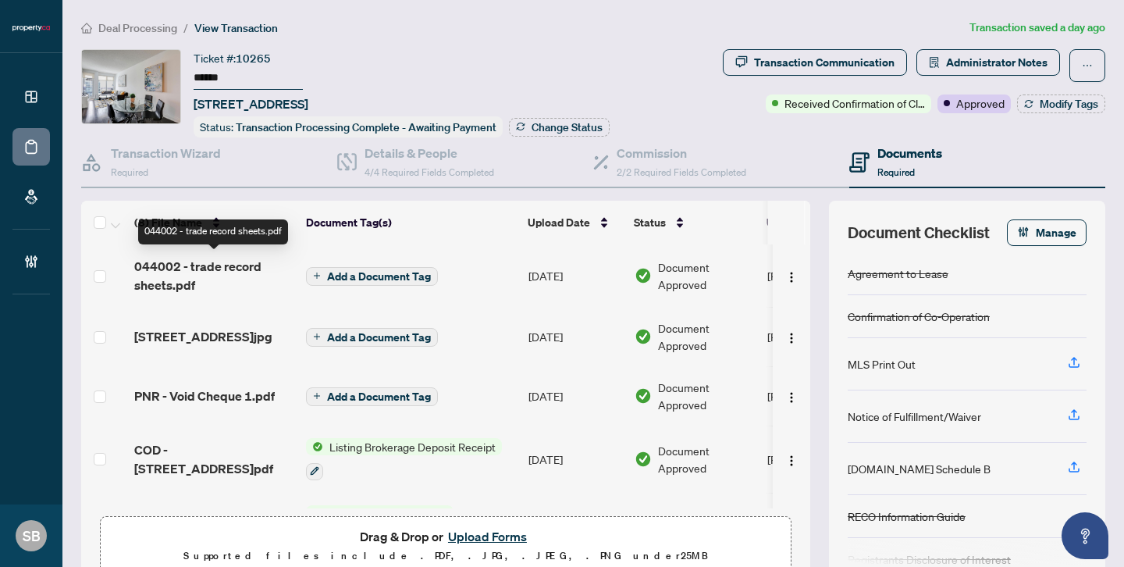
click at [198, 277] on span "044002 - trade record sheets.pdf" at bounding box center [213, 275] width 159 height 37
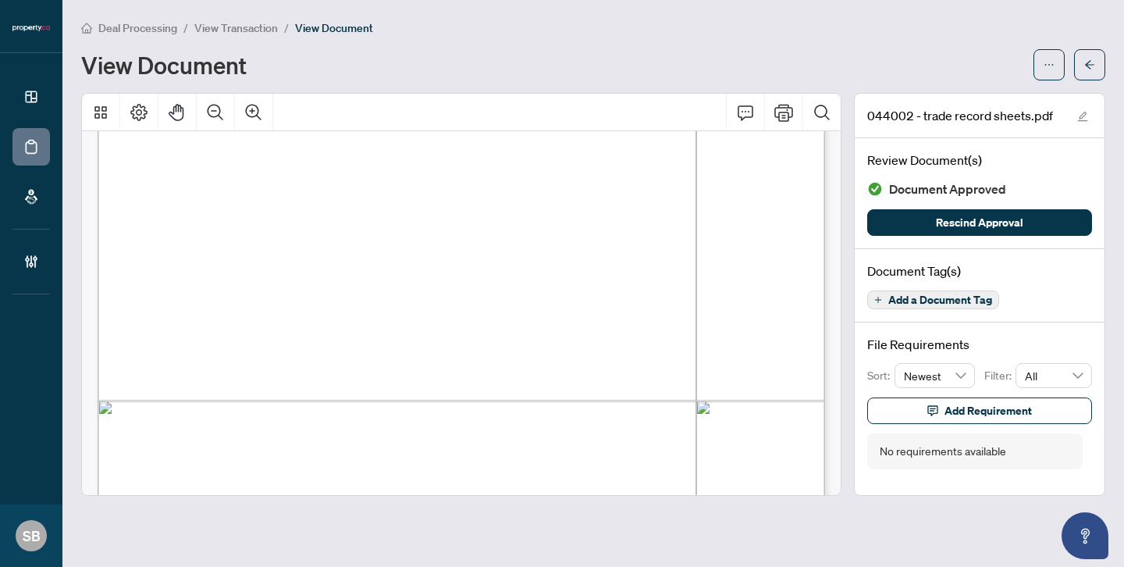
scroll to position [1273, 0]
click at [1110, 403] on div "044002 - trade record sheets.pdf Review Document(s) Document Approved Rescind A…" at bounding box center [980, 294] width 264 height 403
click at [1079, 63] on button "button" at bounding box center [1089, 64] width 31 height 31
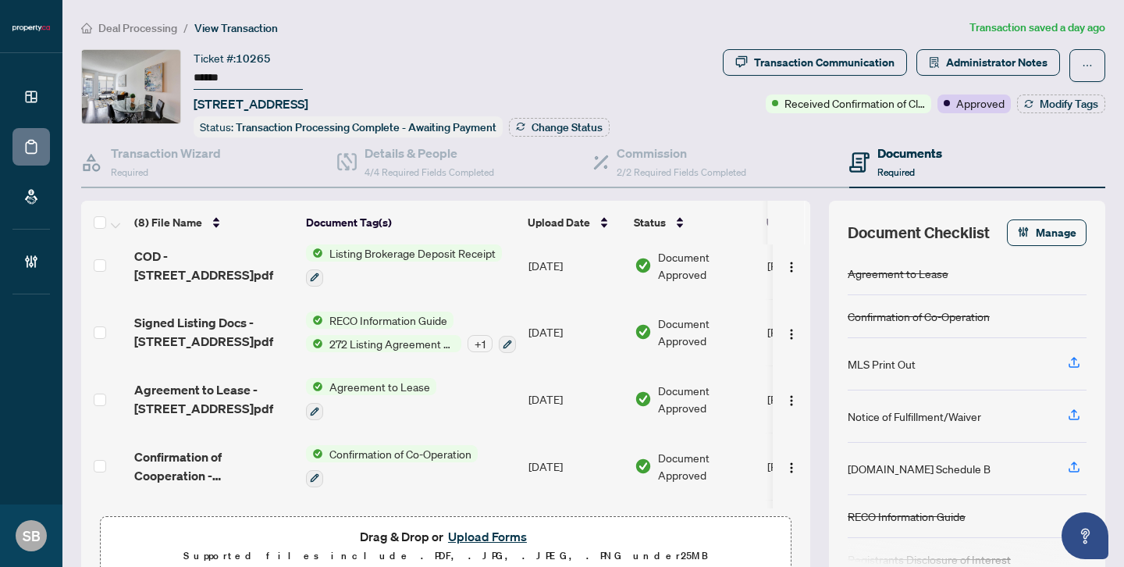
scroll to position [198, 0]
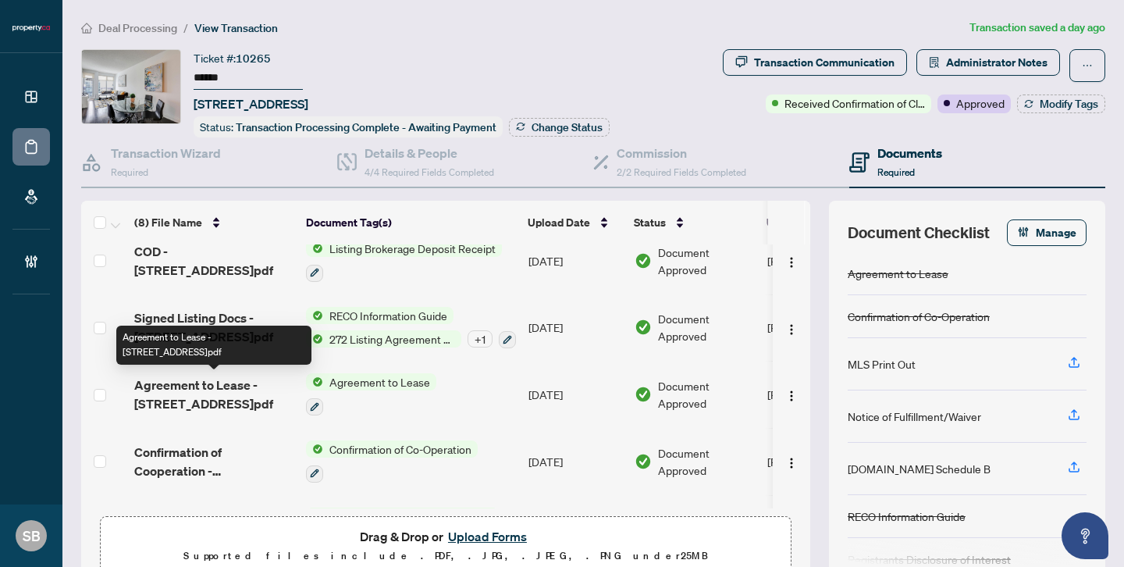
click at [219, 391] on span "Agreement to Lease - [STREET_ADDRESS]pdf" at bounding box center [213, 393] width 159 height 37
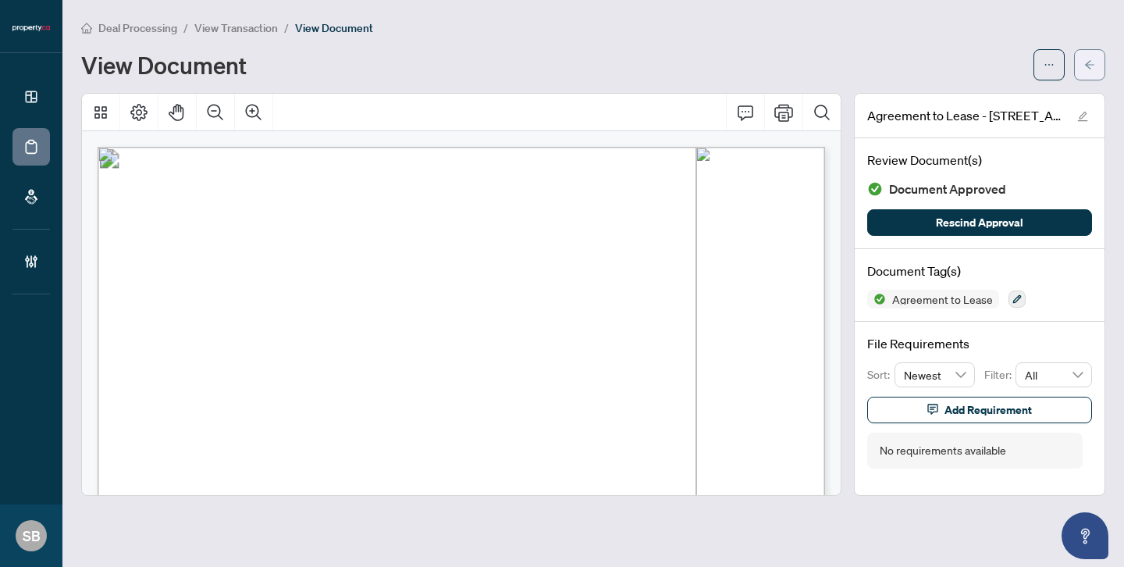
click at [1089, 60] on icon "arrow-left" at bounding box center [1089, 64] width 9 height 9
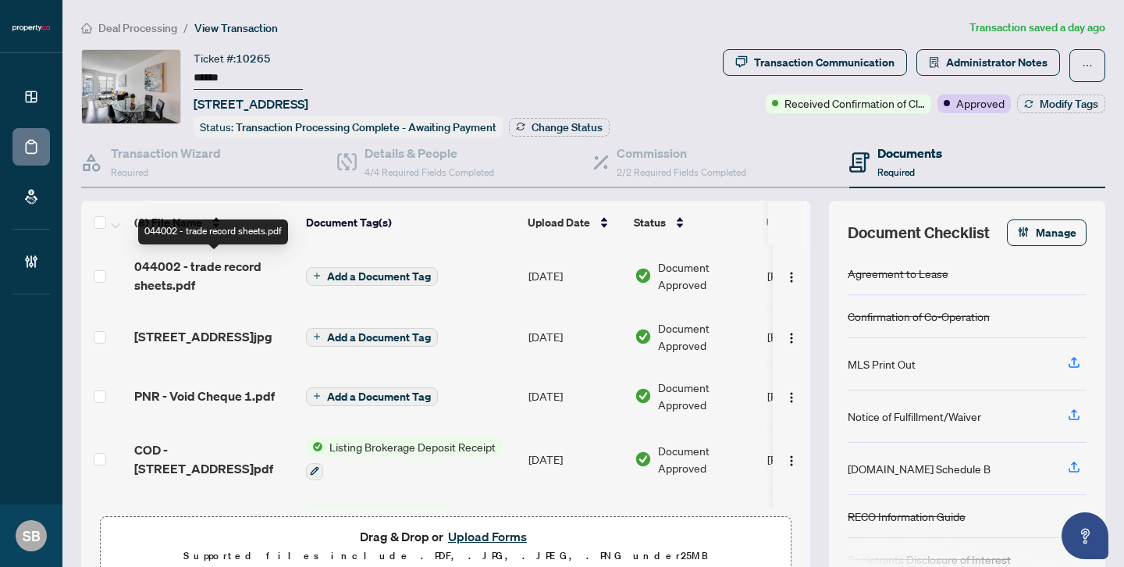
click at [197, 273] on span "044002 - trade record sheets.pdf" at bounding box center [213, 275] width 159 height 37
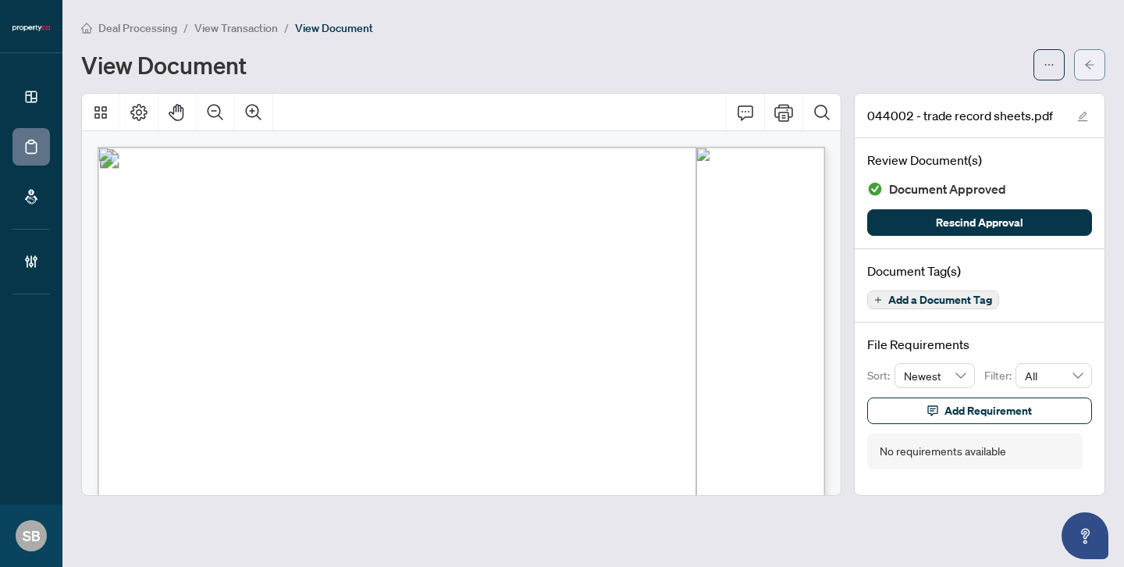
click at [1090, 73] on span "button" at bounding box center [1089, 64] width 11 height 25
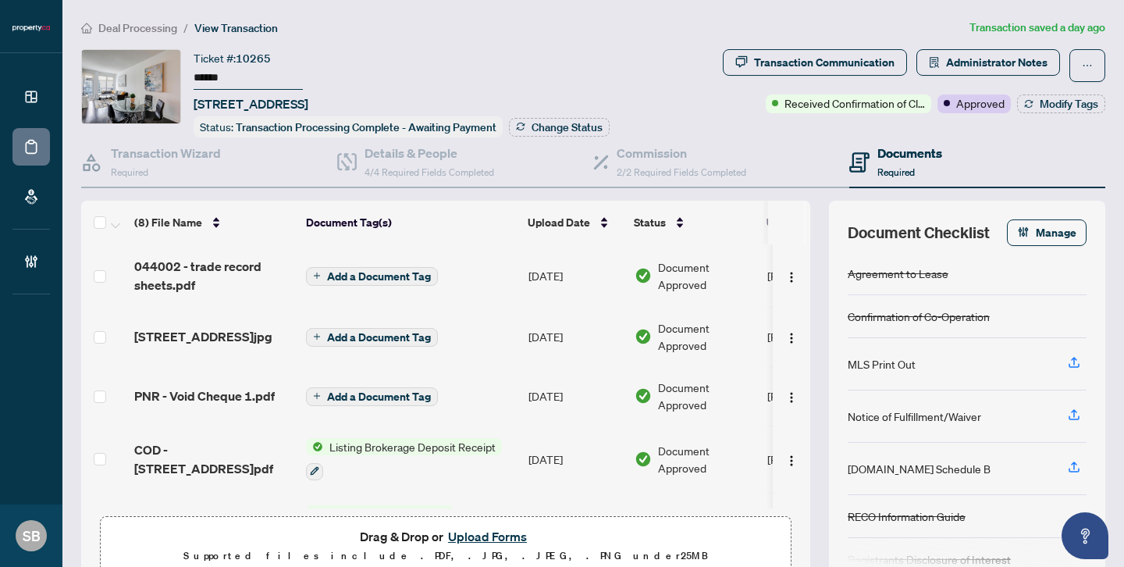
click at [471, 537] on button "Upload Forms" at bounding box center [487, 536] width 88 height 20
click at [1057, 93] on div "Transaction Communication Administrator Notes Received Confirmation of Closing …" at bounding box center [914, 81] width 382 height 64
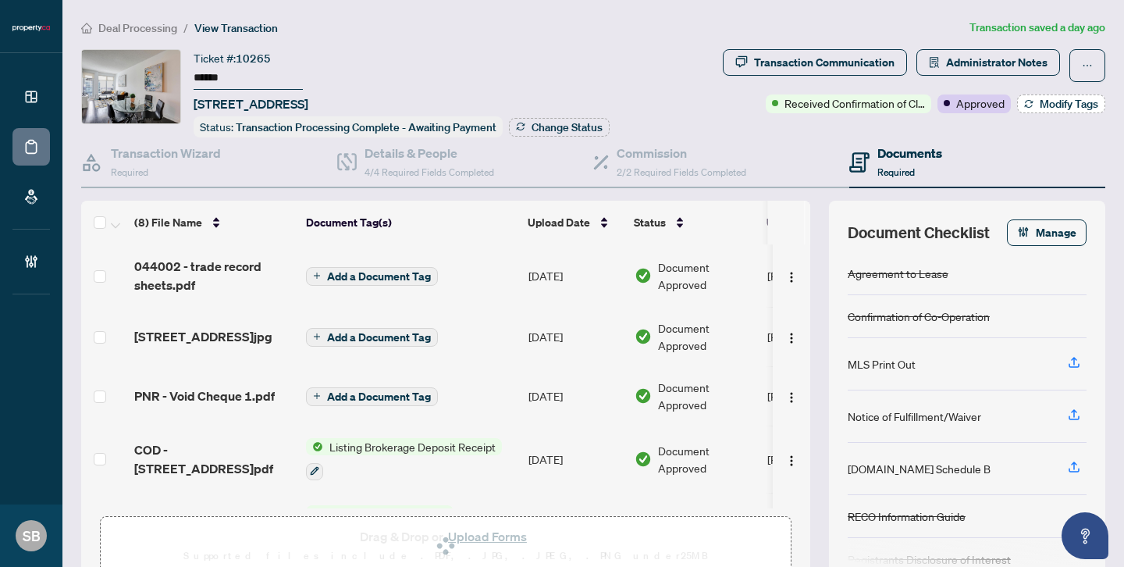
click at [1053, 109] on span "Modify Tags" at bounding box center [1069, 103] width 59 height 11
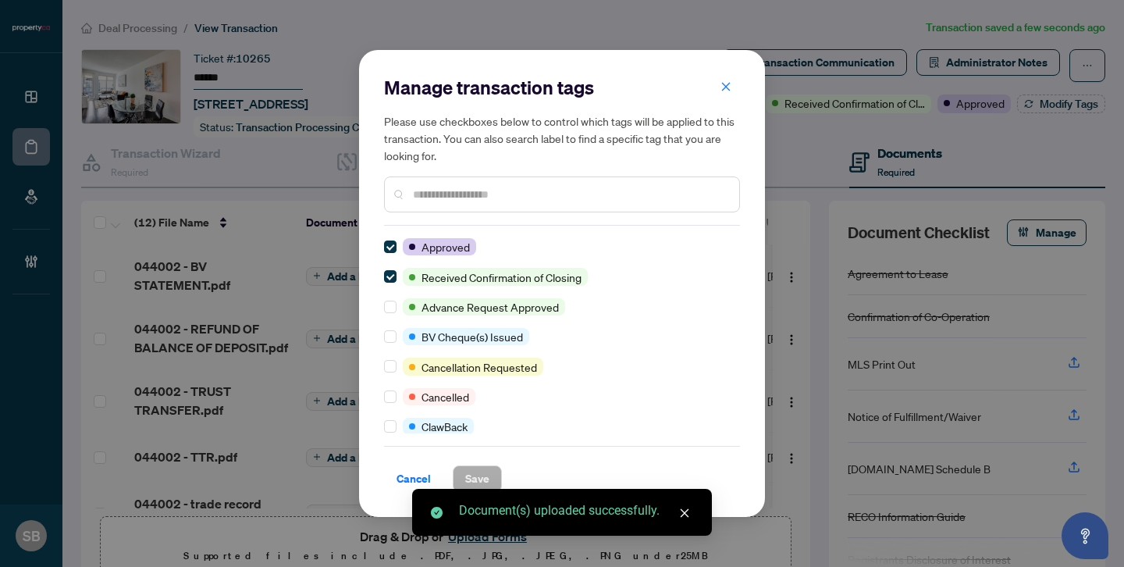
click at [666, 204] on div at bounding box center [562, 194] width 356 height 36
click at [614, 197] on input "text" at bounding box center [570, 194] width 314 height 17
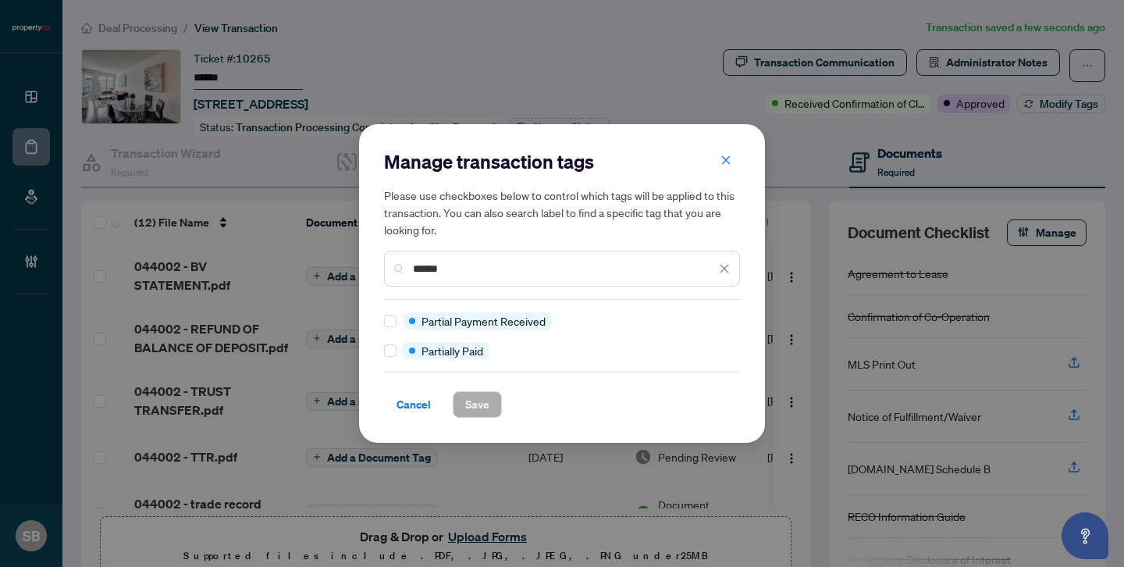
type input "******"
click at [396, 353] on div at bounding box center [393, 350] width 19 height 17
click at [468, 397] on span "Save" at bounding box center [477, 404] width 24 height 25
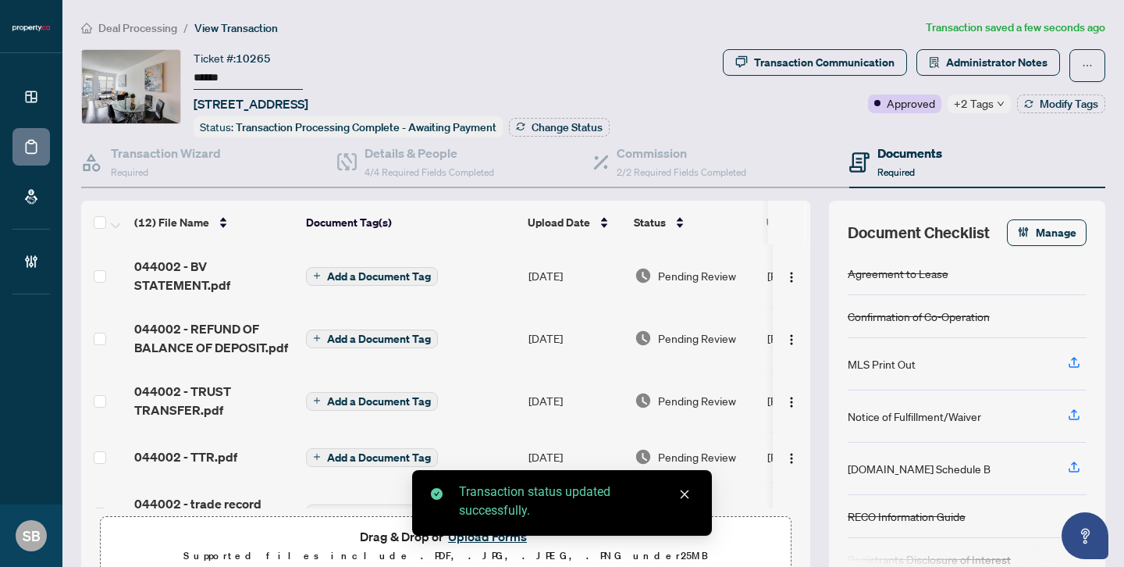
click at [706, 273] on span "Pending Review" at bounding box center [697, 275] width 78 height 17
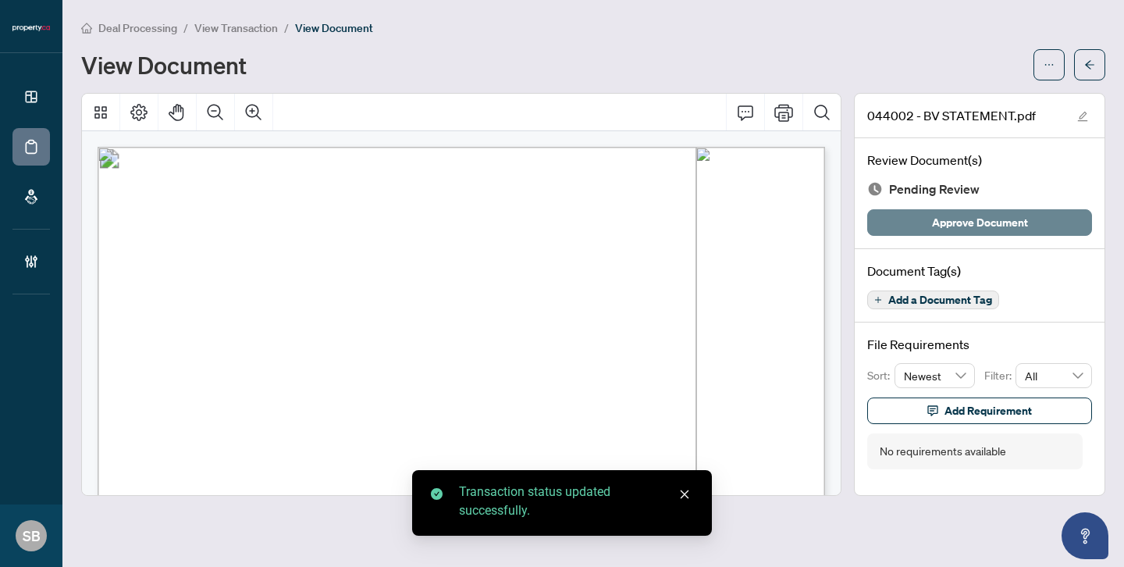
click at [1025, 221] on span "Approve Document" at bounding box center [980, 222] width 96 height 25
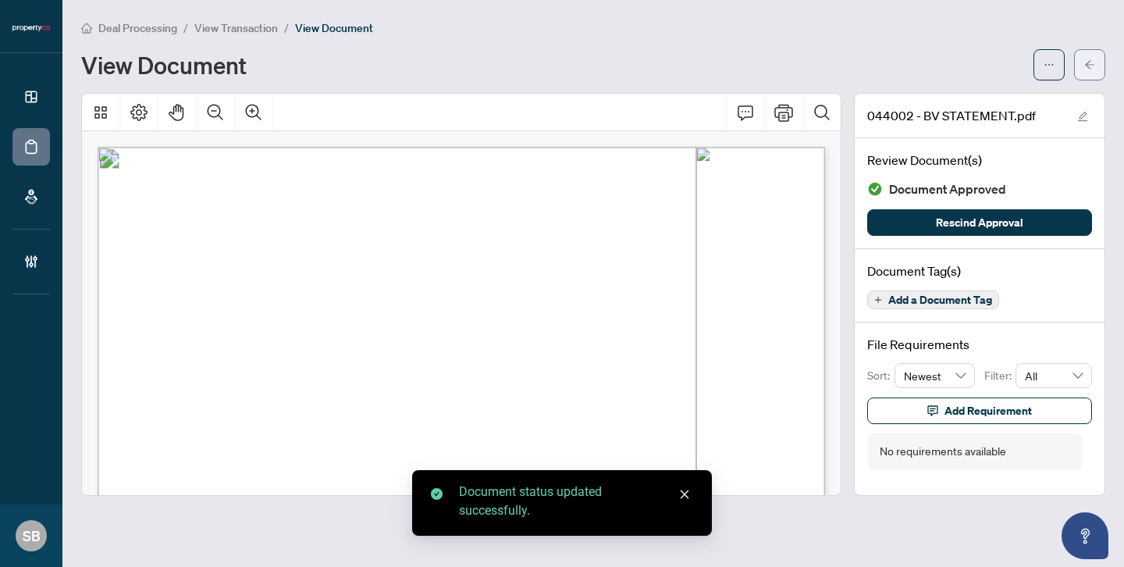
click at [1084, 69] on icon "arrow-left" at bounding box center [1089, 64] width 11 height 11
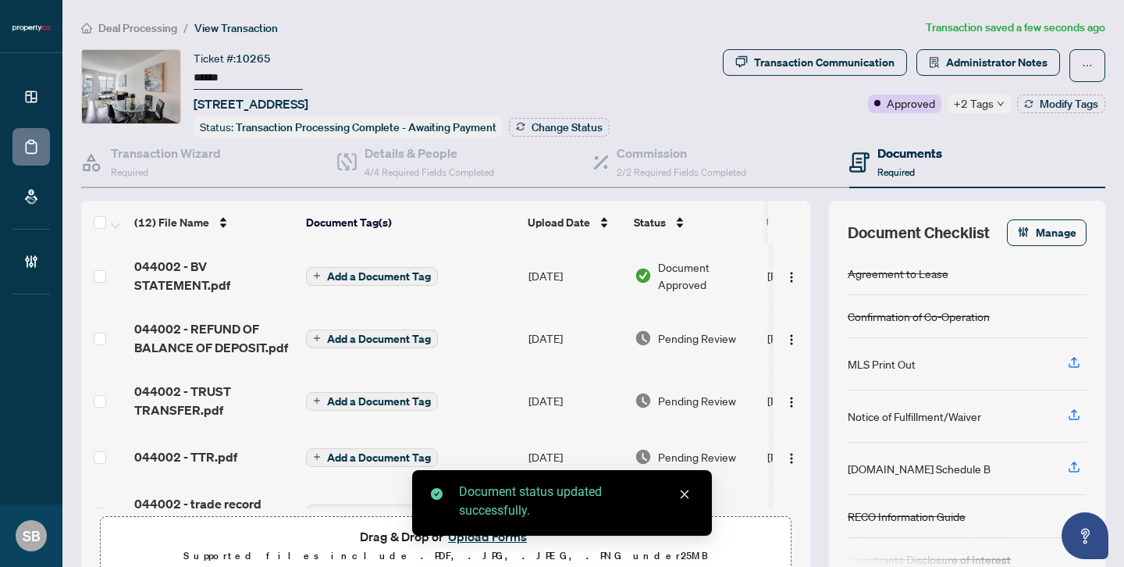
click at [685, 332] on span "Pending Review" at bounding box center [697, 337] width 78 height 17
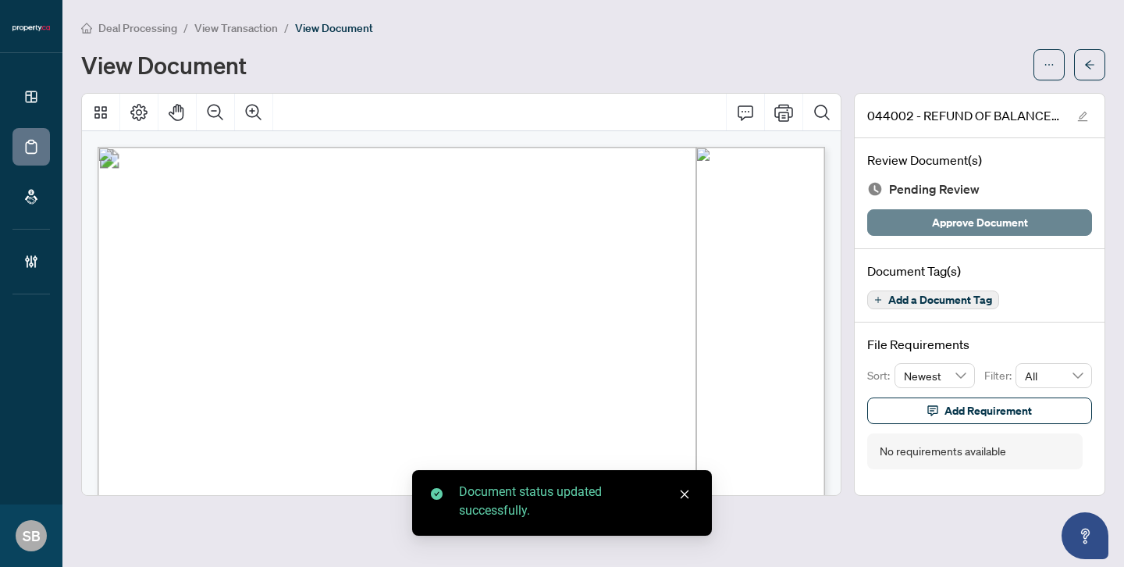
click at [1022, 226] on span "Approve Document" at bounding box center [980, 222] width 96 height 25
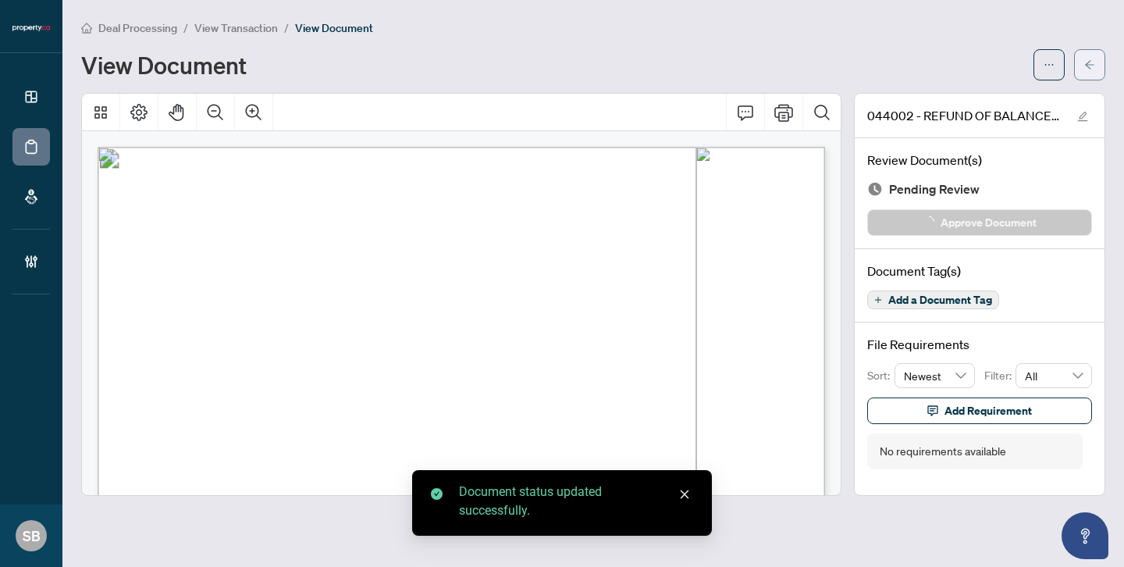
click at [1089, 65] on icon "arrow-left" at bounding box center [1089, 64] width 11 height 11
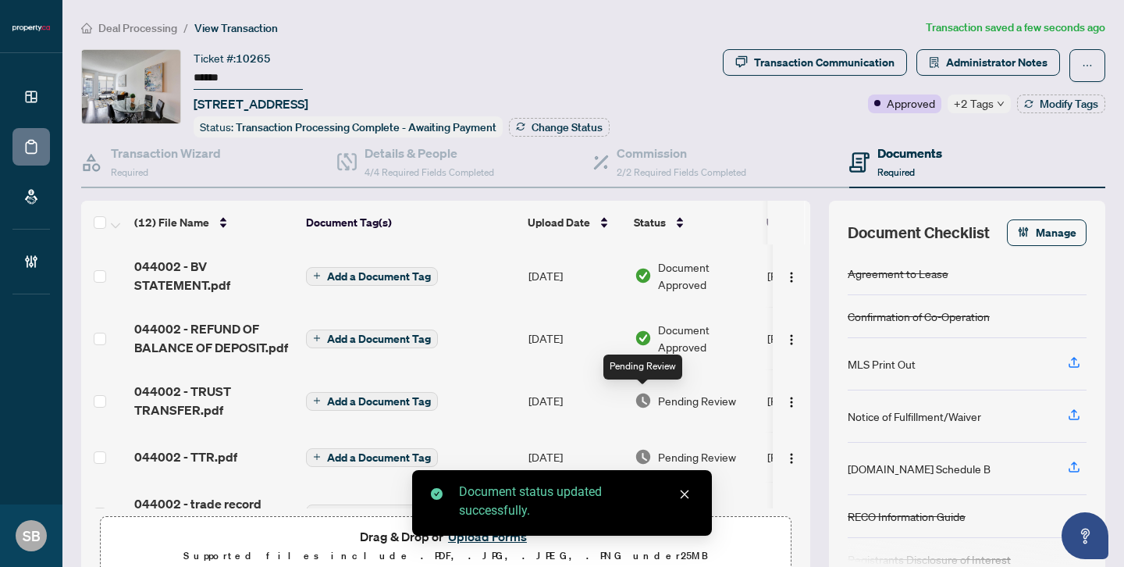
click at [695, 406] on td "Pending Review" at bounding box center [694, 400] width 133 height 62
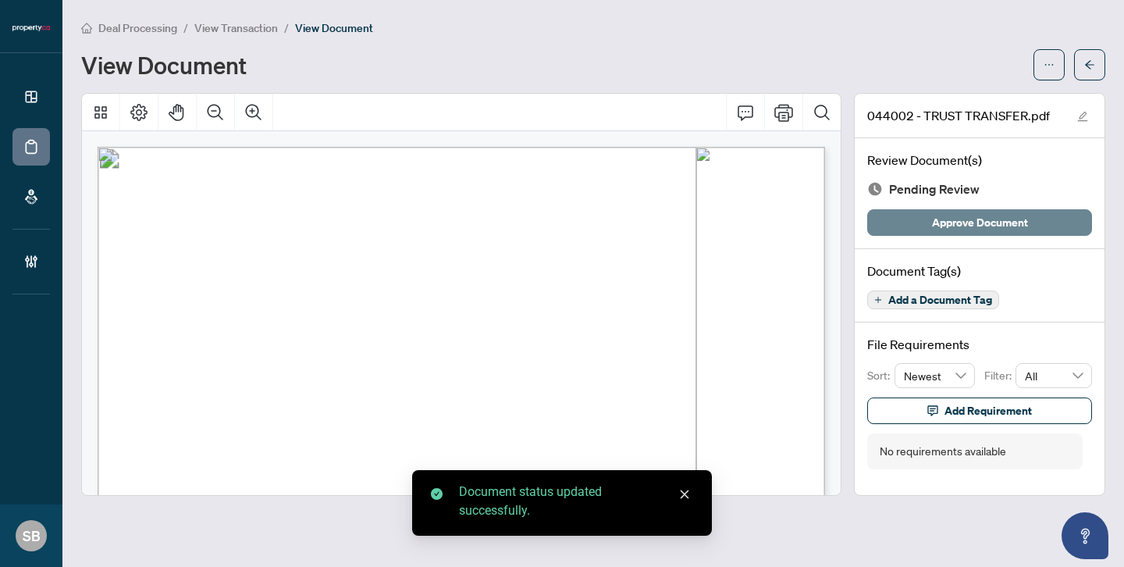
click at [1034, 211] on button "Approve Document" at bounding box center [979, 222] width 225 height 27
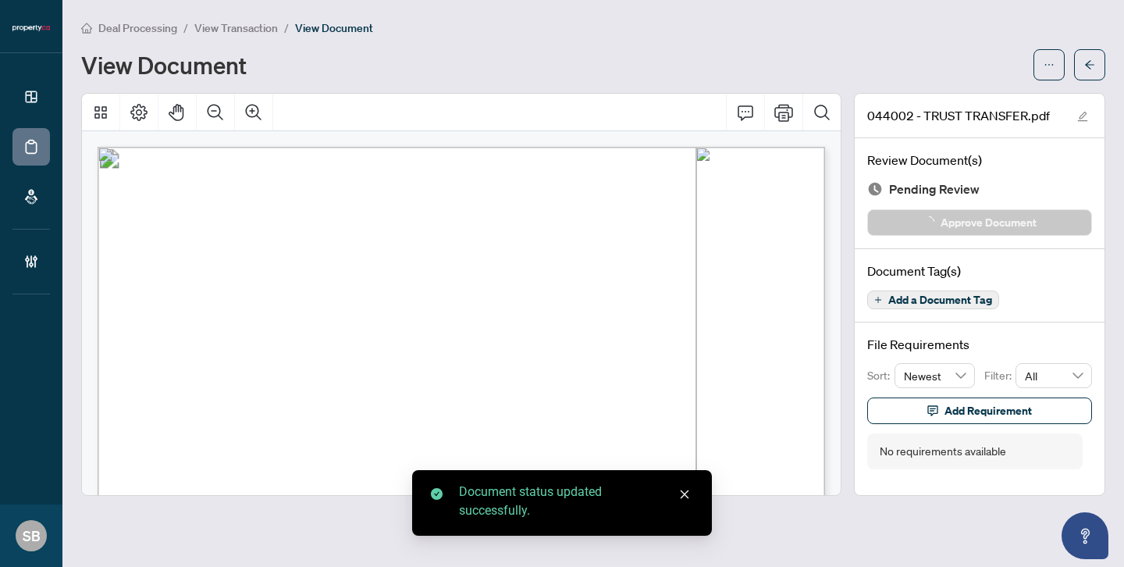
click at [1100, 66] on button "button" at bounding box center [1089, 64] width 31 height 31
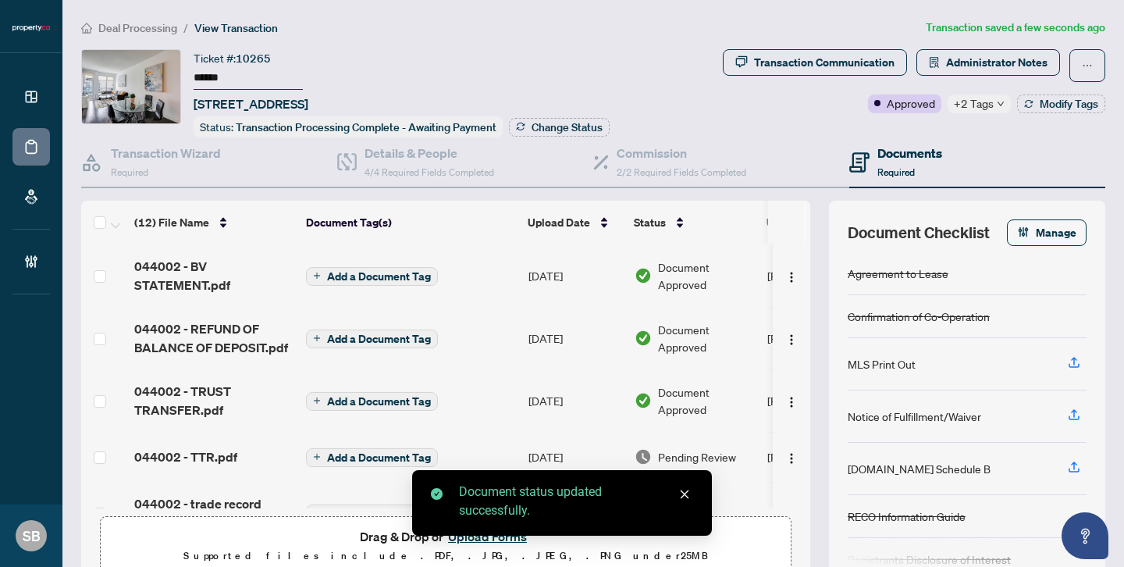
click at [700, 448] on span "Pending Review" at bounding box center [697, 456] width 78 height 17
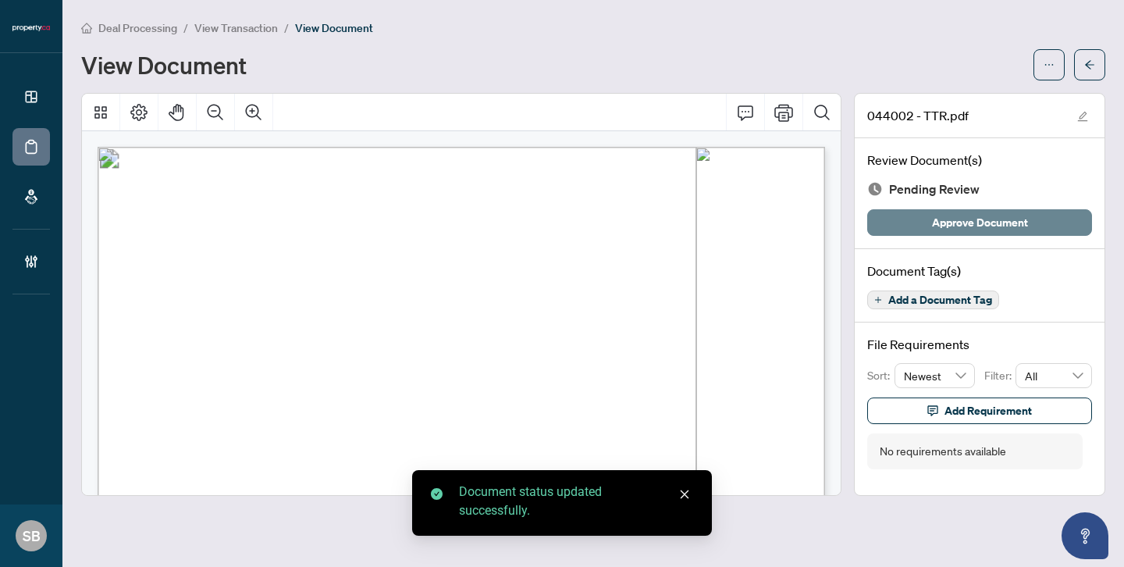
click at [1009, 219] on span "Approve Document" at bounding box center [980, 222] width 96 height 25
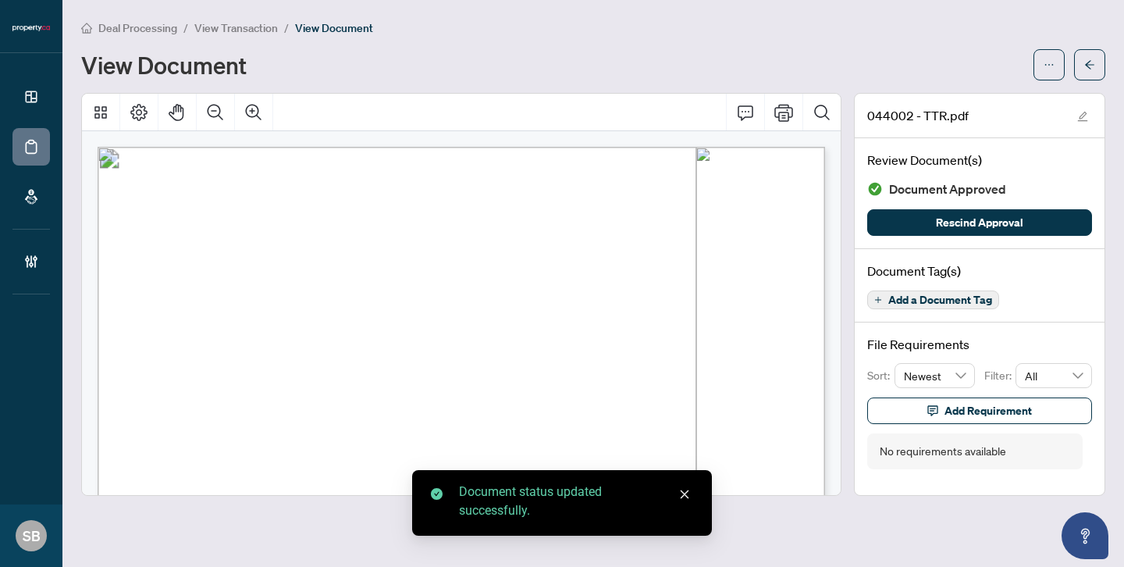
click at [1092, 67] on icon "arrow-left" at bounding box center [1089, 64] width 11 height 11
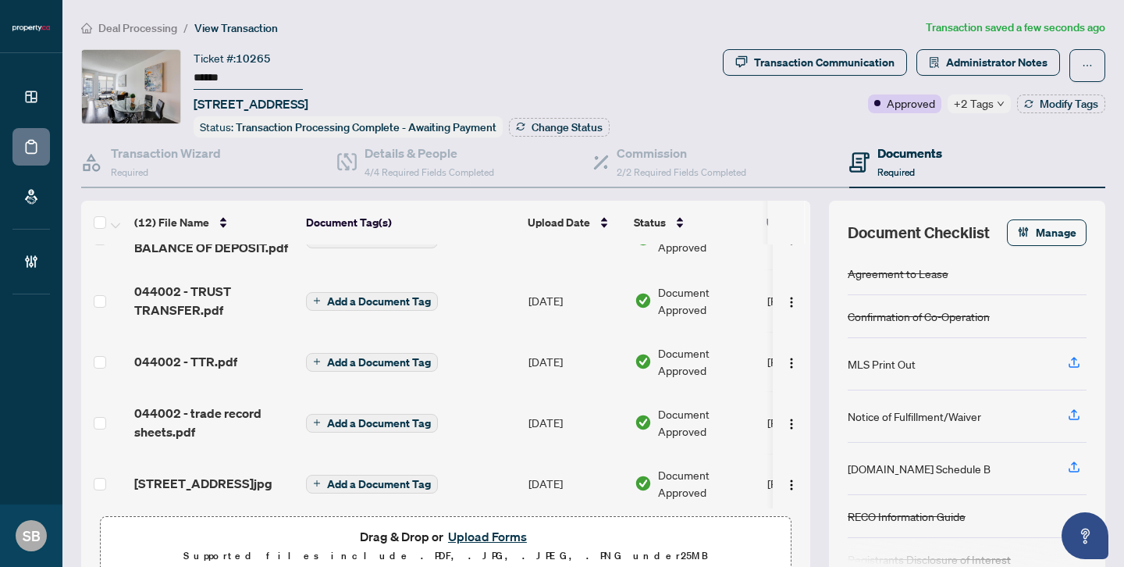
click at [143, 28] on span "Deal Processing" at bounding box center [137, 28] width 79 height 14
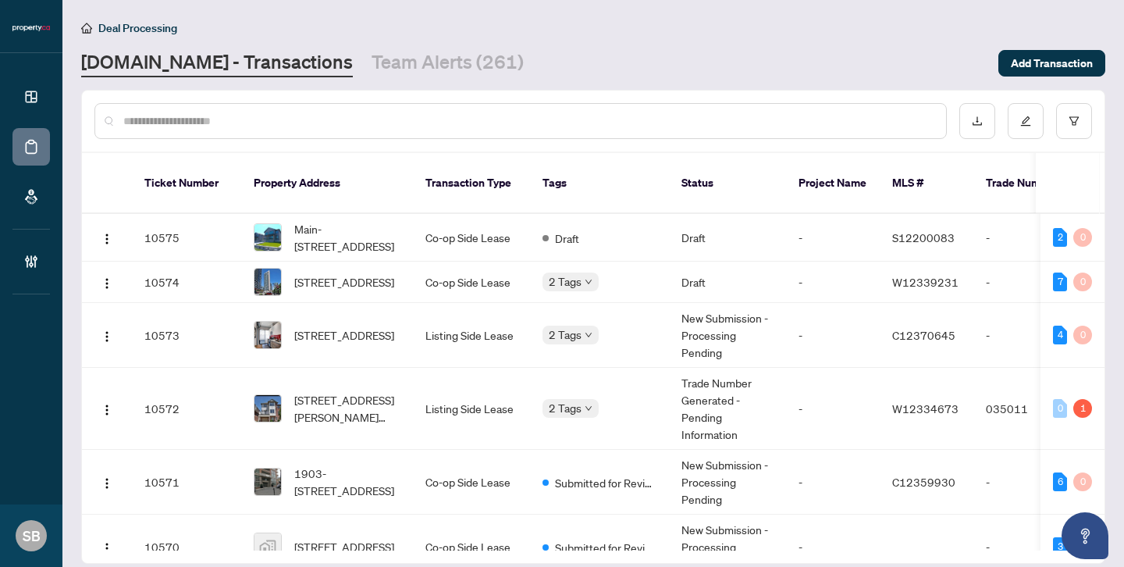
click at [380, 127] on input "text" at bounding box center [528, 120] width 810 height 17
paste input "******"
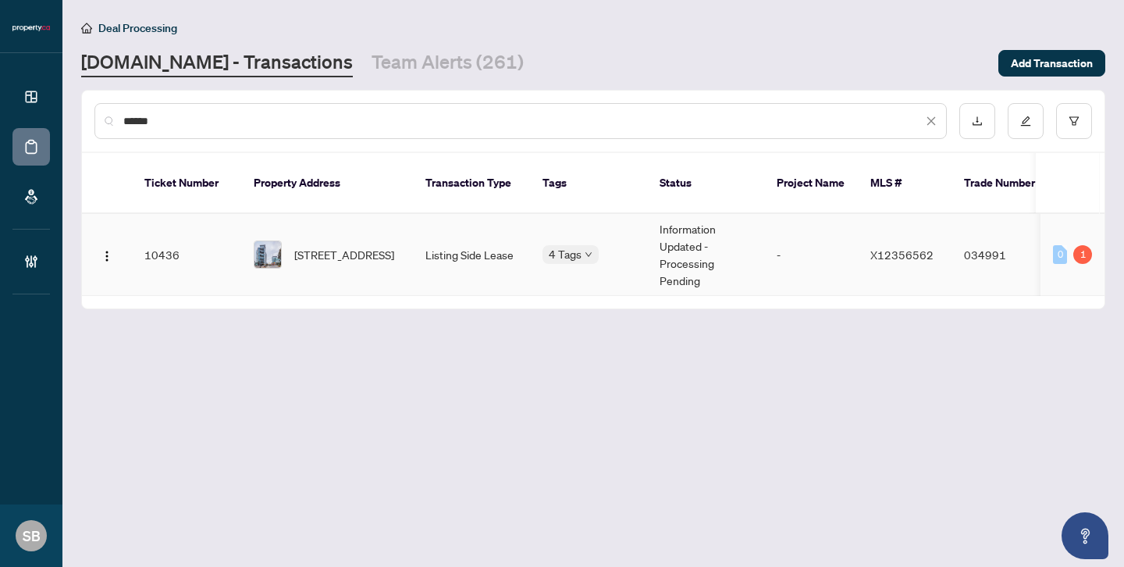
type input "******"
click at [648, 234] on td "Information Updated - Processing Pending" at bounding box center [705, 255] width 117 height 82
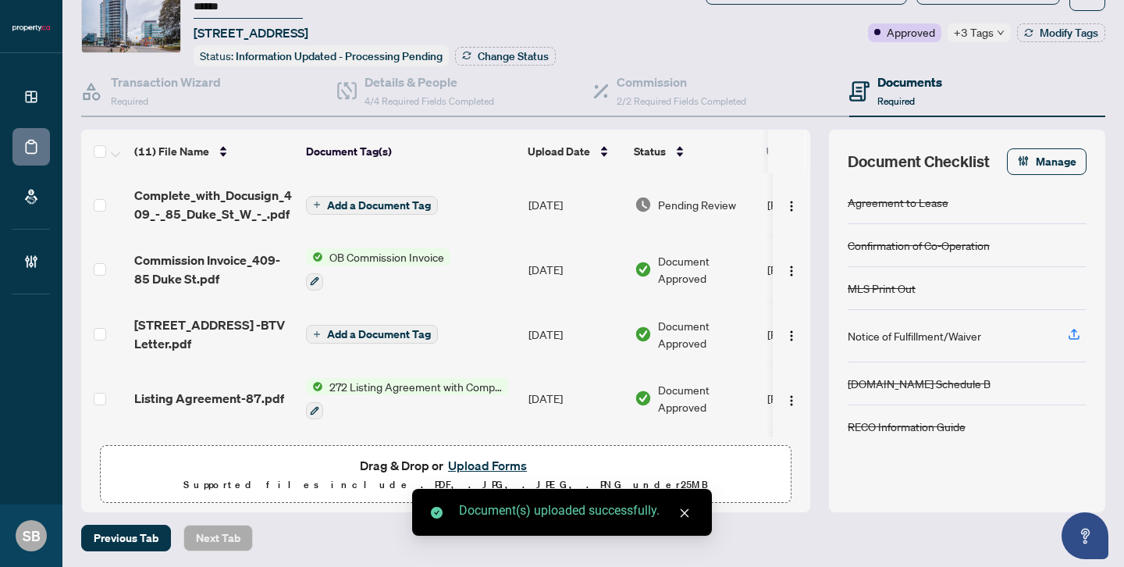
click at [693, 203] on span "Pending Review" at bounding box center [697, 204] width 78 height 17
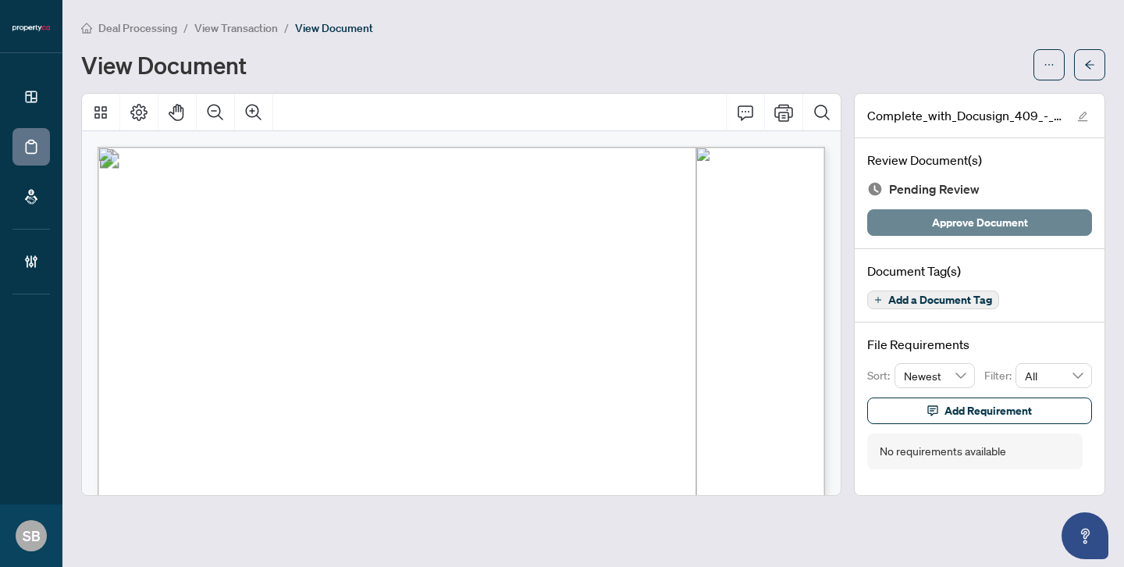
click at [970, 232] on span "Approve Document" at bounding box center [980, 222] width 96 height 25
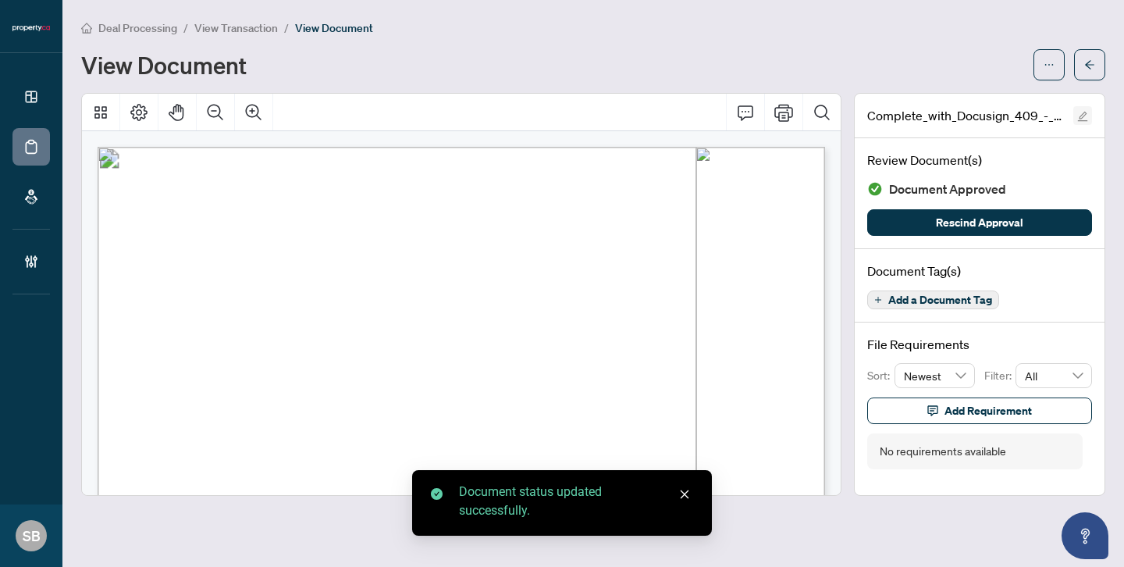
click at [1082, 116] on icon "edit" at bounding box center [1083, 117] width 10 height 10
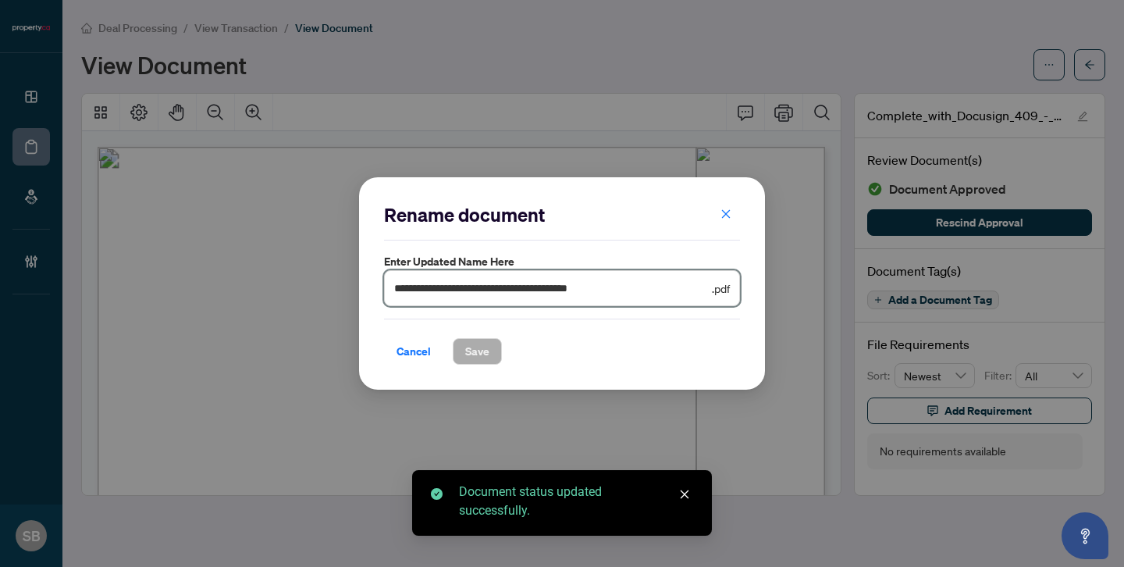
drag, startPoint x: 681, startPoint y: 293, endPoint x: 198, endPoint y: 202, distance: 490.9
click at [198, 202] on div "**********" at bounding box center [562, 283] width 1124 height 567
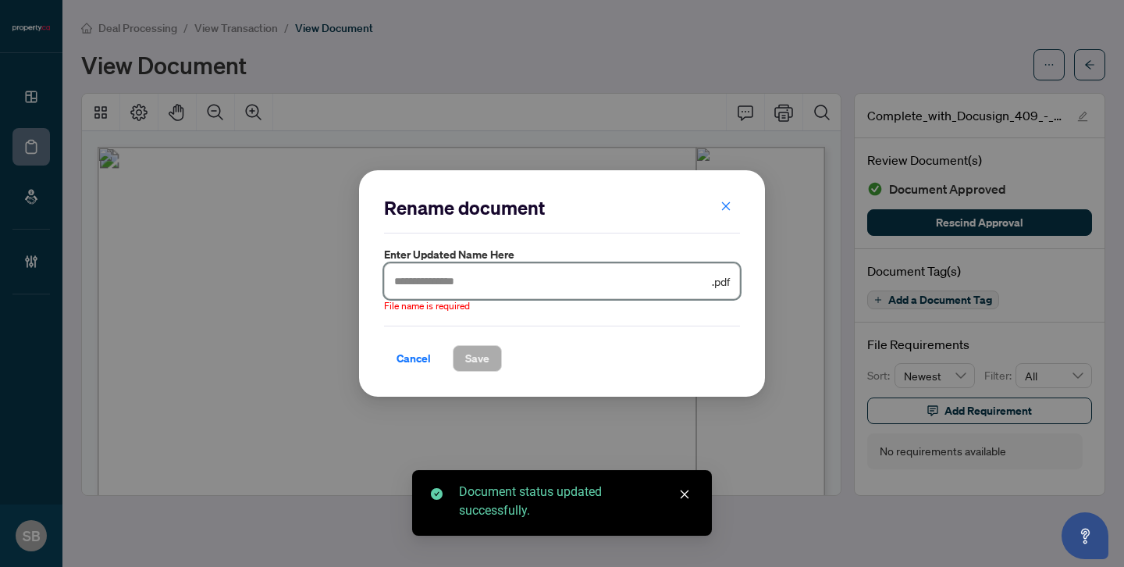
paste input "******"
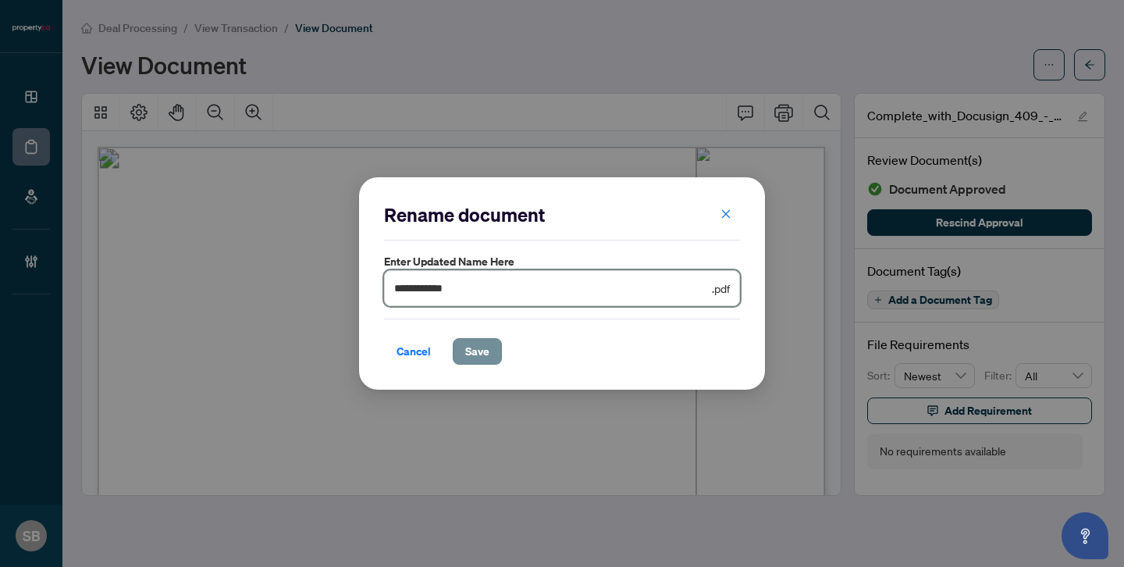
type input "**********"
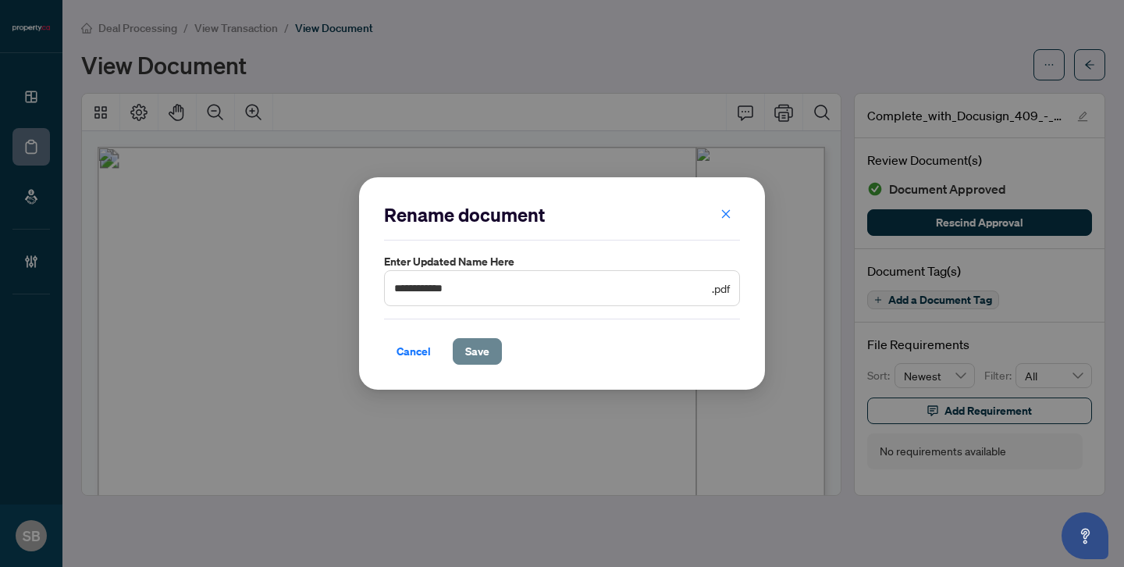
click at [474, 347] on span "Save" at bounding box center [477, 351] width 24 height 25
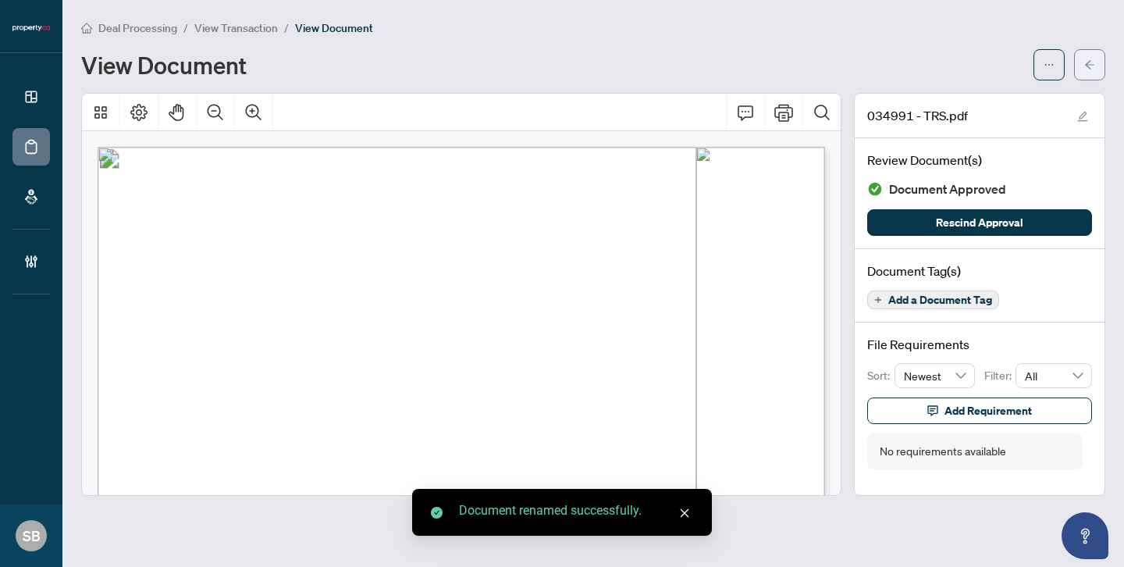
click at [1093, 55] on span "button" at bounding box center [1089, 64] width 11 height 25
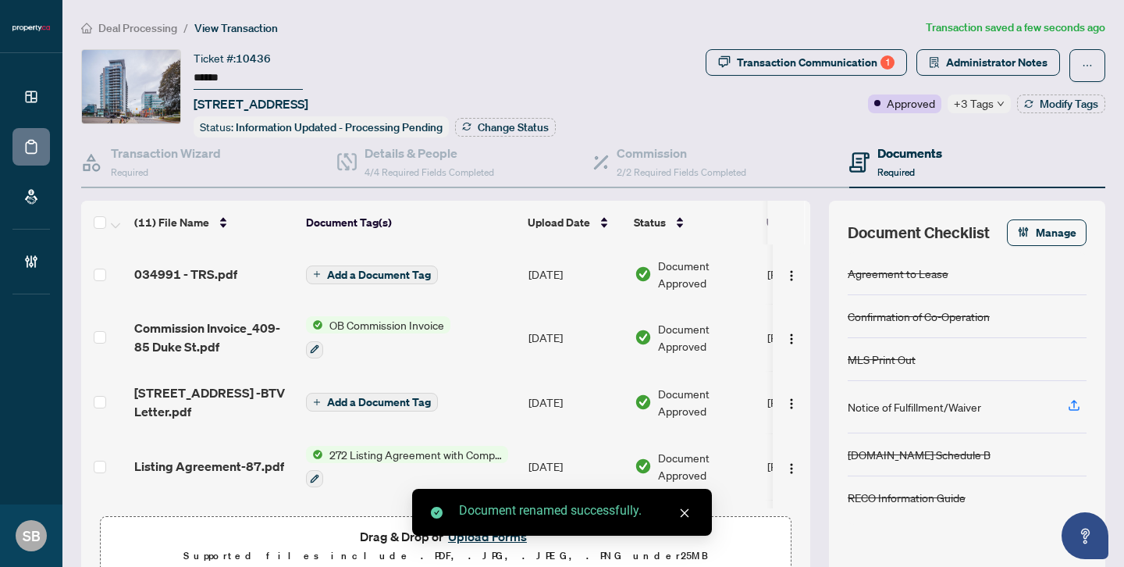
click at [374, 269] on span "Add a Document Tag" at bounding box center [379, 274] width 104 height 11
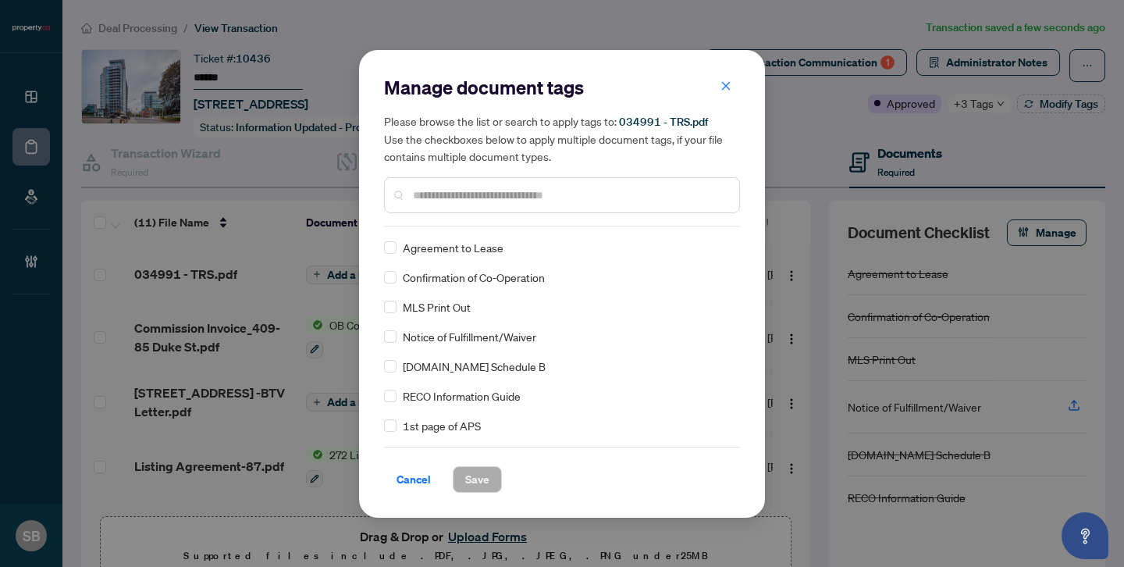
click at [474, 226] on div "Manage document tags Please browse the list or search to apply tags to: 034991 …" at bounding box center [562, 284] width 356 height 418
click at [480, 208] on div at bounding box center [562, 195] width 356 height 36
click at [478, 196] on input "*" at bounding box center [570, 195] width 314 height 17
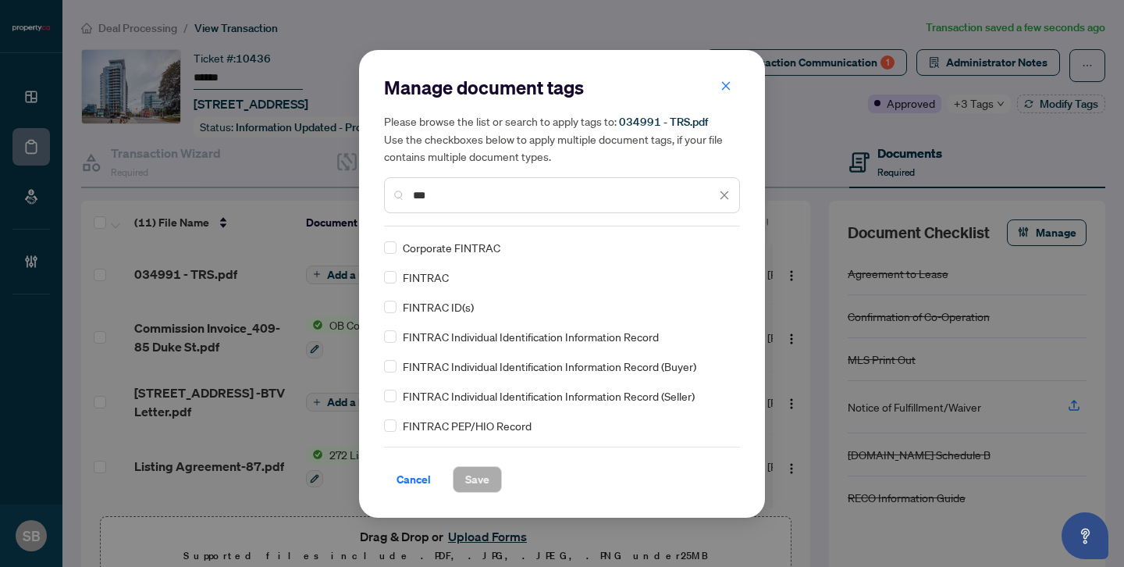
scroll to position [59, 0]
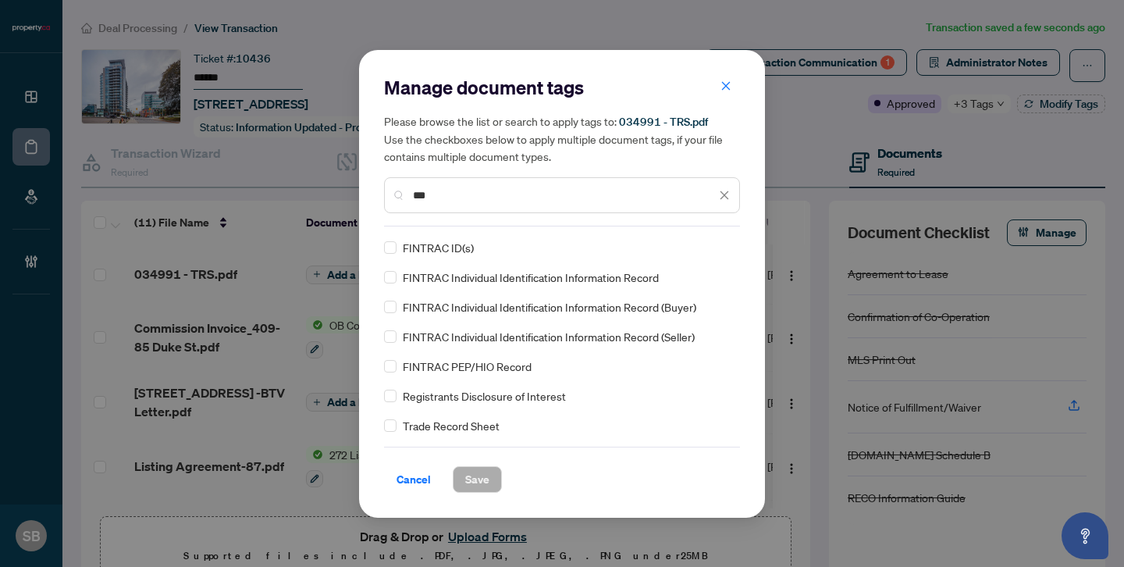
type input "***"
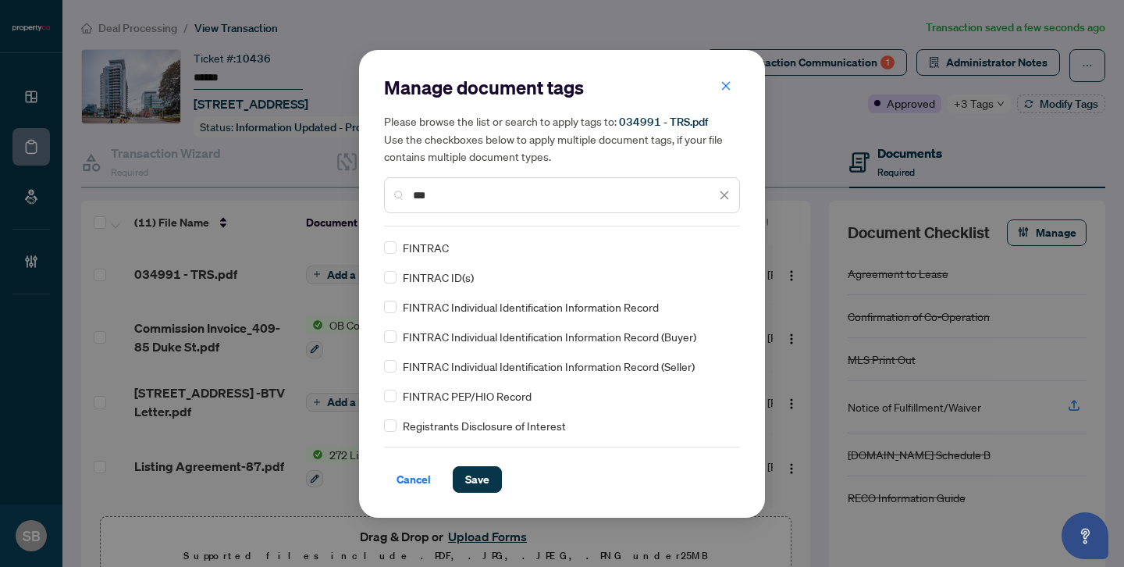
scroll to position [0, 0]
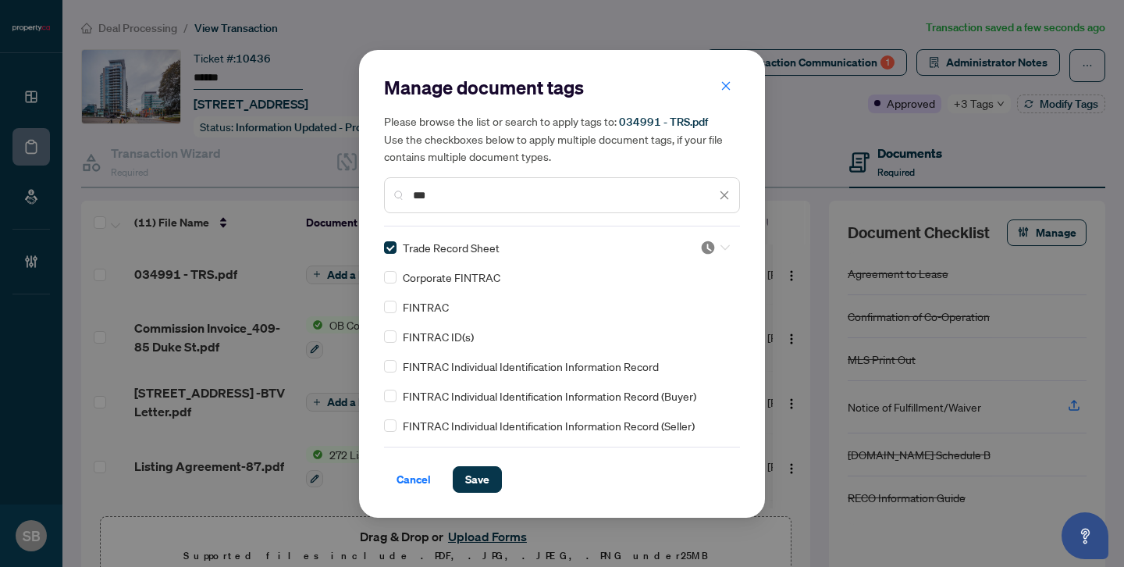
click at [702, 247] on img at bounding box center [708, 248] width 16 height 16
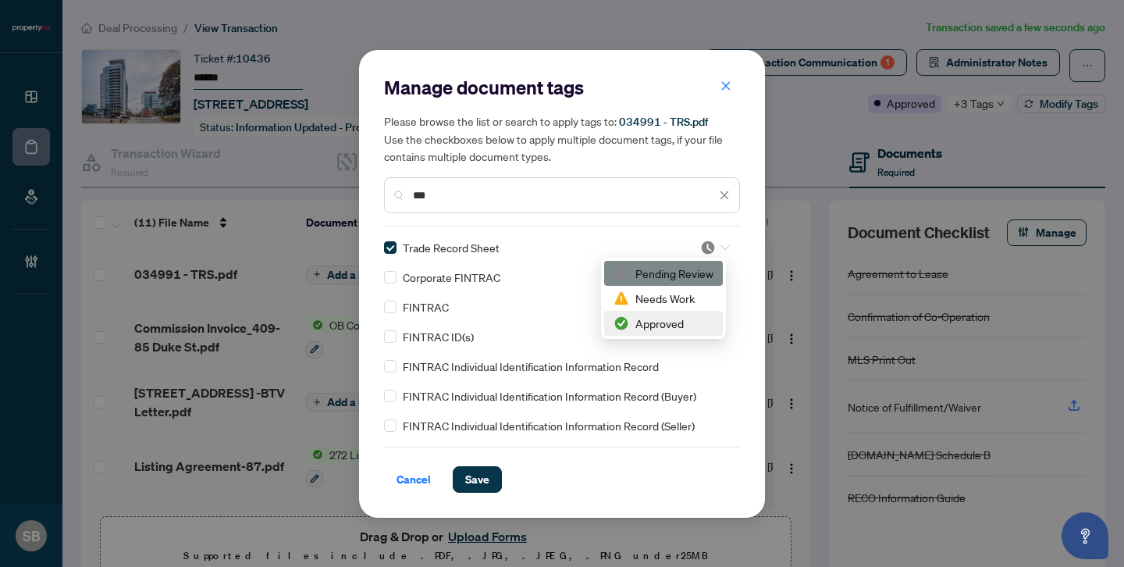
click at [663, 320] on div "Approved" at bounding box center [663, 323] width 100 height 17
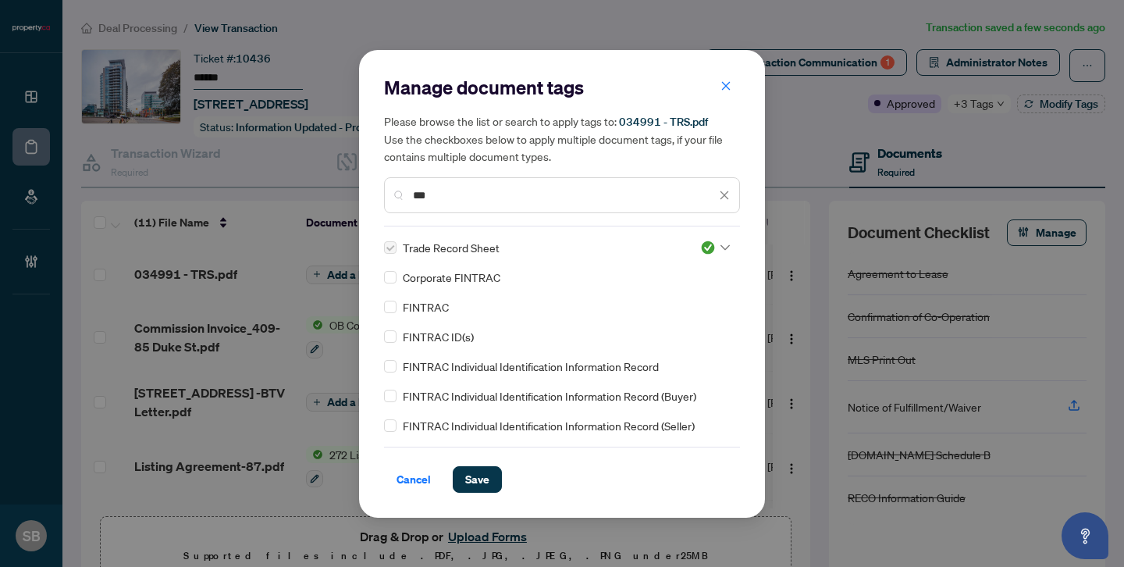
click at [481, 494] on div "Manage document tags Please browse the list or search to apply tags to: 034991 …" at bounding box center [562, 283] width 406 height 467
click at [476, 484] on span "Save" at bounding box center [477, 479] width 24 height 25
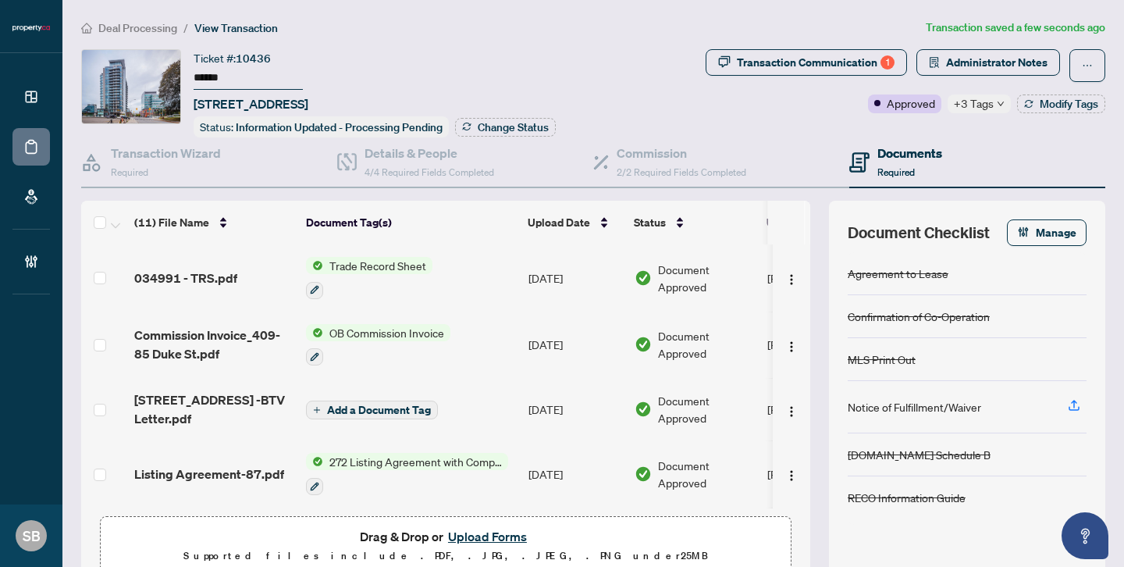
click at [206, 275] on span "034991 - TRS.pdf" at bounding box center [185, 277] width 103 height 19
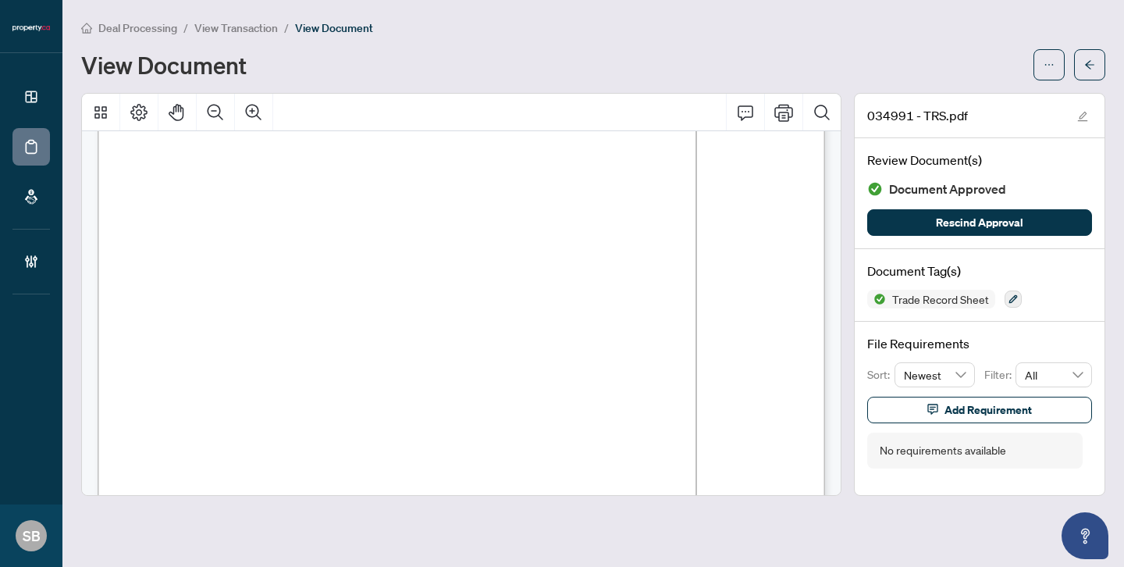
scroll to position [232, 0]
click at [1084, 62] on icon "arrow-left" at bounding box center [1089, 64] width 11 height 11
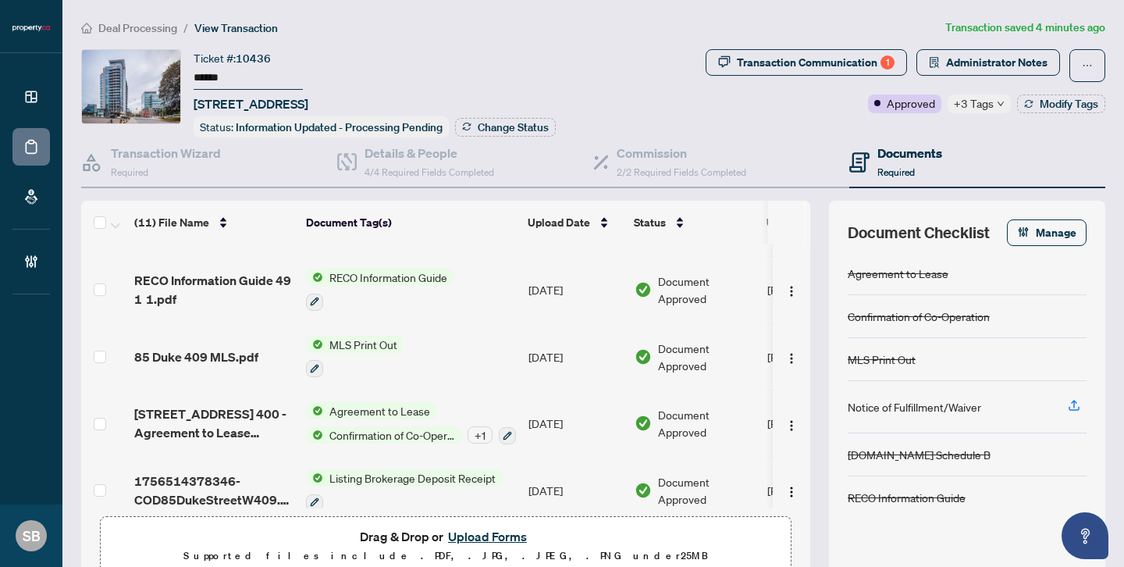
scroll to position [459, 0]
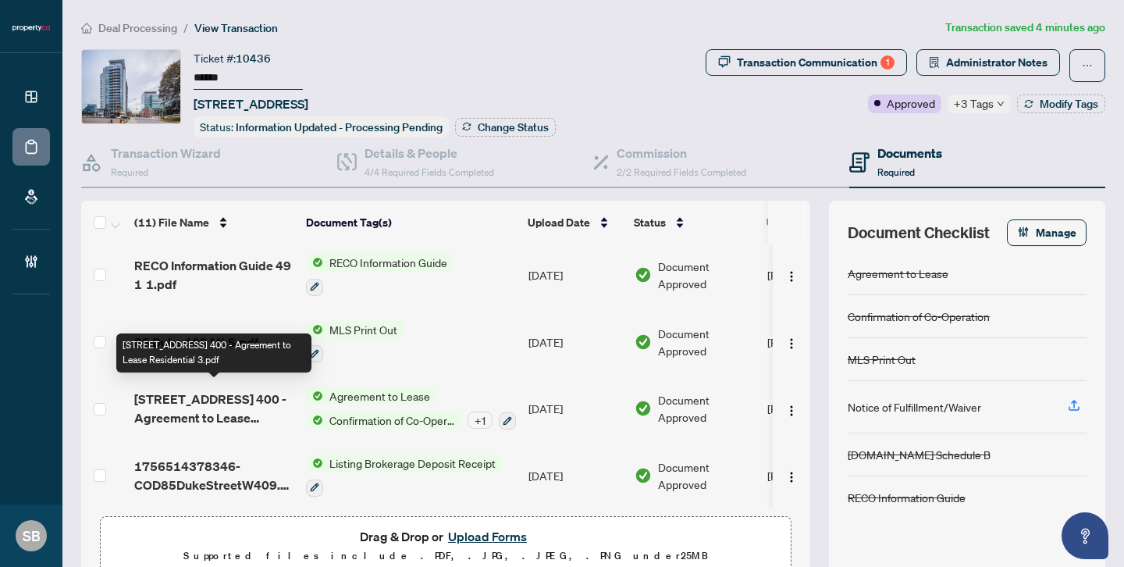
click at [194, 401] on span "[STREET_ADDRESS] 400 - Agreement to Lease Residential 3.pdf" at bounding box center [213, 407] width 159 height 37
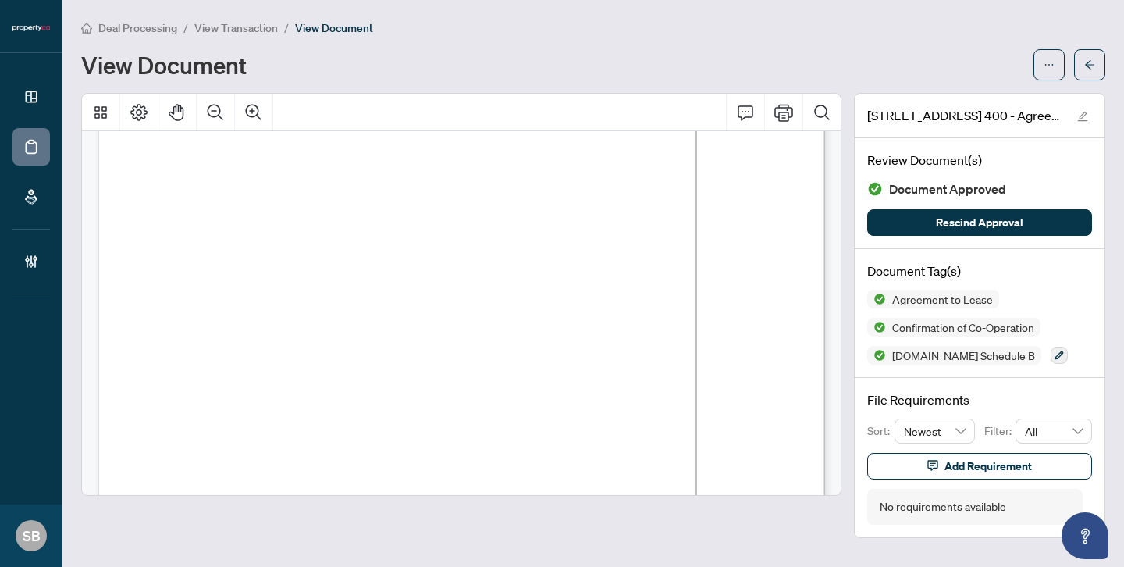
scroll to position [1085, 0]
click at [1080, 63] on button "button" at bounding box center [1089, 64] width 31 height 31
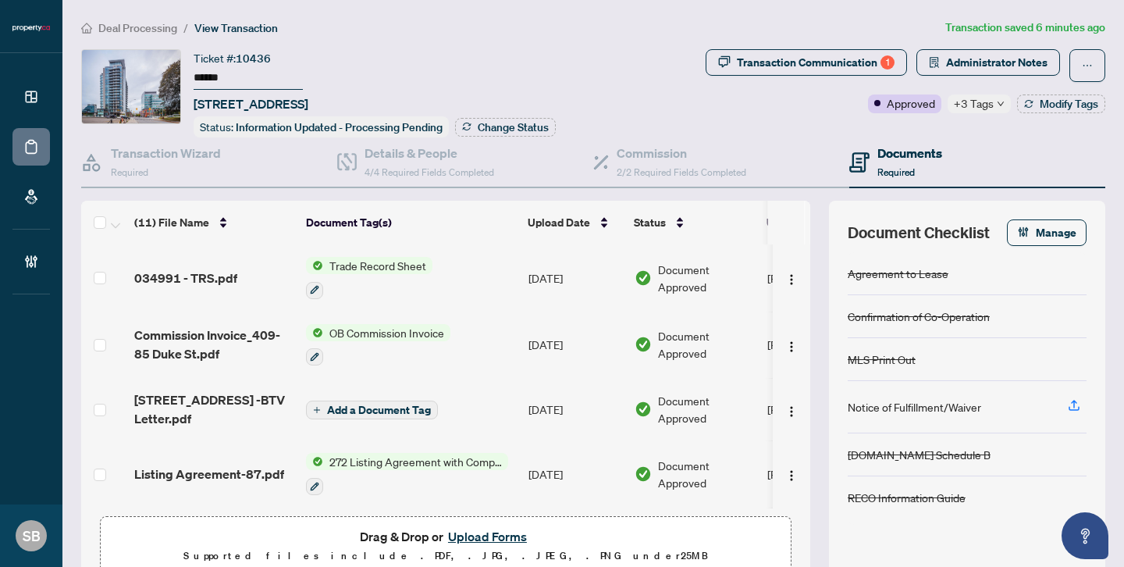
click at [393, 265] on span "Trade Record Sheet" at bounding box center [377, 265] width 109 height 17
click at [241, 283] on td "034991 - TRS.pdf" at bounding box center [214, 277] width 172 height 67
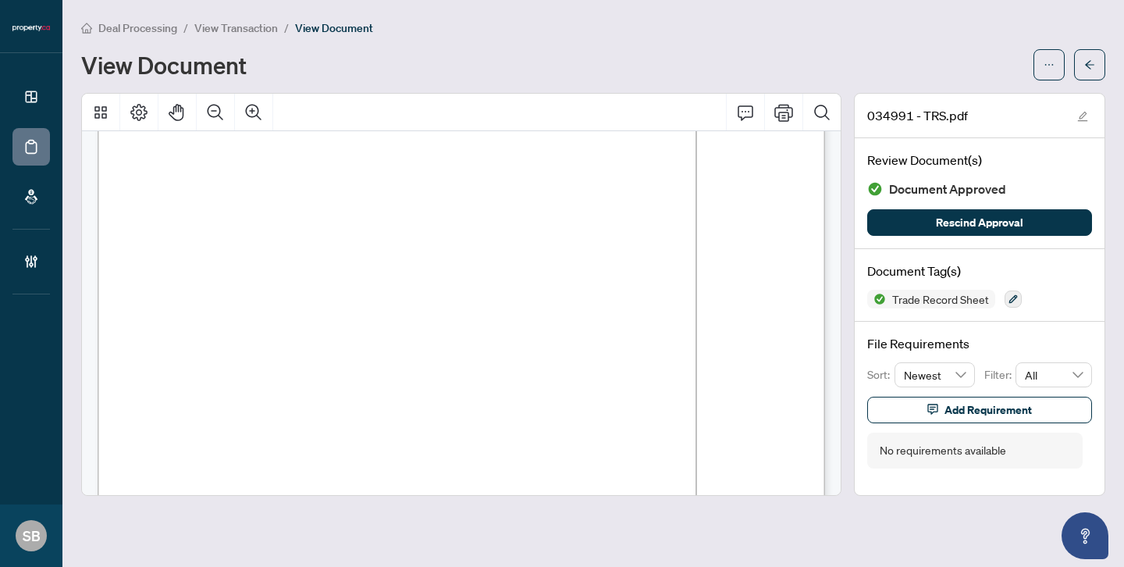
scroll to position [163, 0]
click at [1078, 61] on button "button" at bounding box center [1089, 64] width 31 height 31
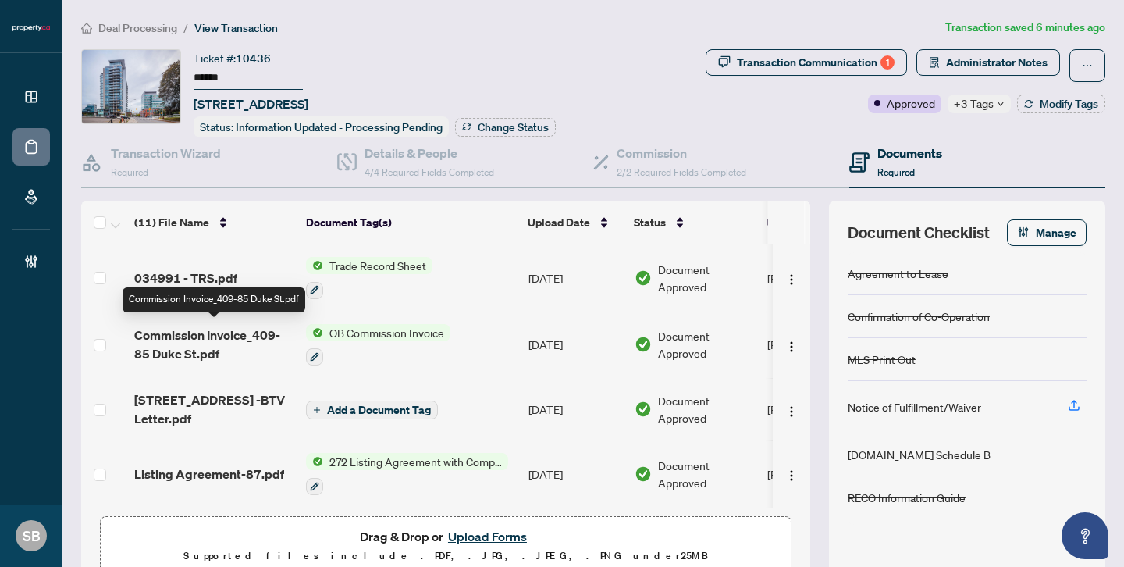
click at [204, 347] on span "Commission Invoice_409-85 Duke St.pdf" at bounding box center [213, 343] width 159 height 37
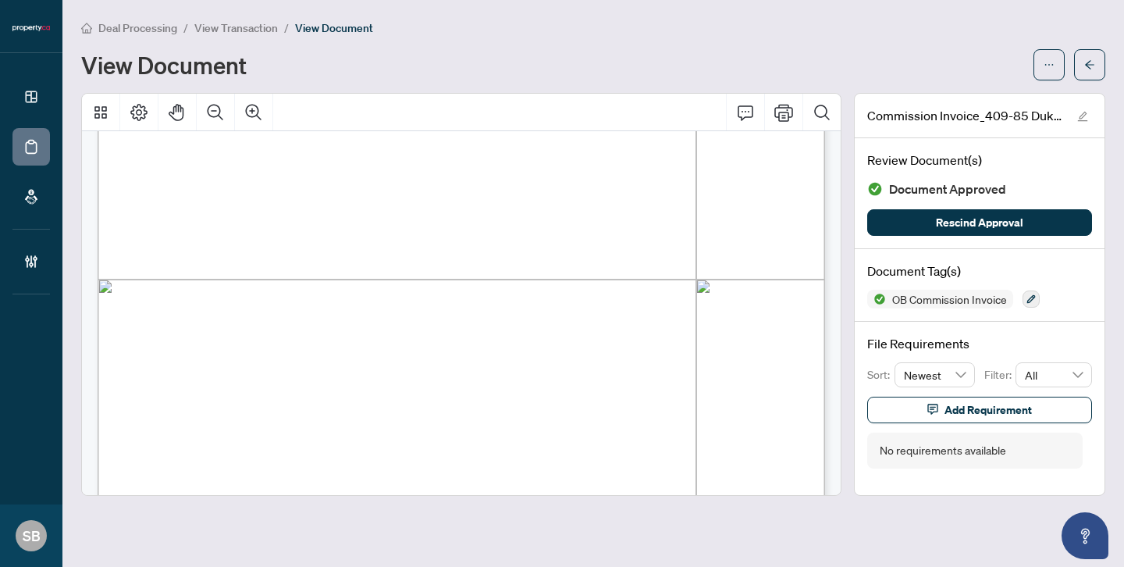
scroll to position [467, 0]
click at [1088, 60] on icon "arrow-left" at bounding box center [1089, 64] width 11 height 11
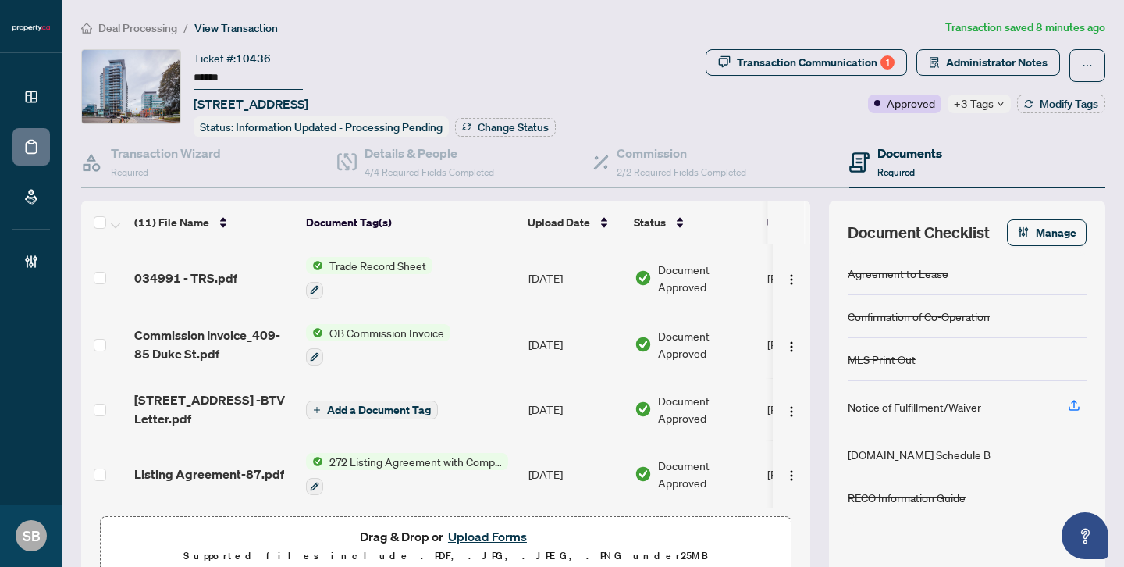
click at [474, 546] on p "Supported files include .PDF, .JPG, .JPEG, .PNG under 25 MB" at bounding box center [445, 555] width 671 height 19
click at [472, 533] on button "Upload Forms" at bounding box center [487, 536] width 88 height 20
click at [961, 101] on span "+3 Tags" at bounding box center [974, 103] width 40 height 18
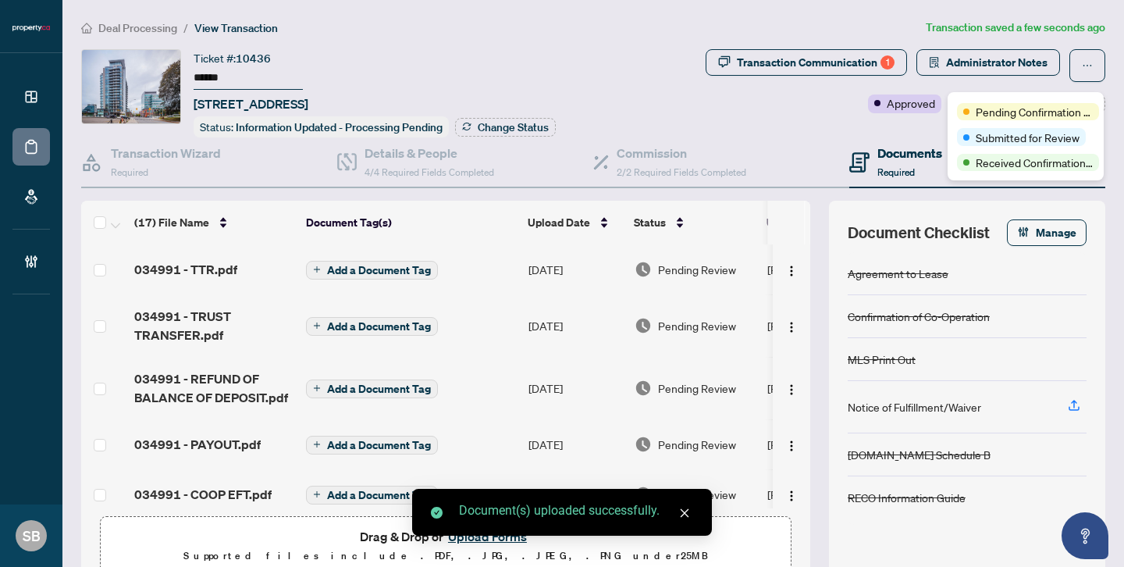
click at [894, 137] on div "Documents Required" at bounding box center [977, 162] width 256 height 51
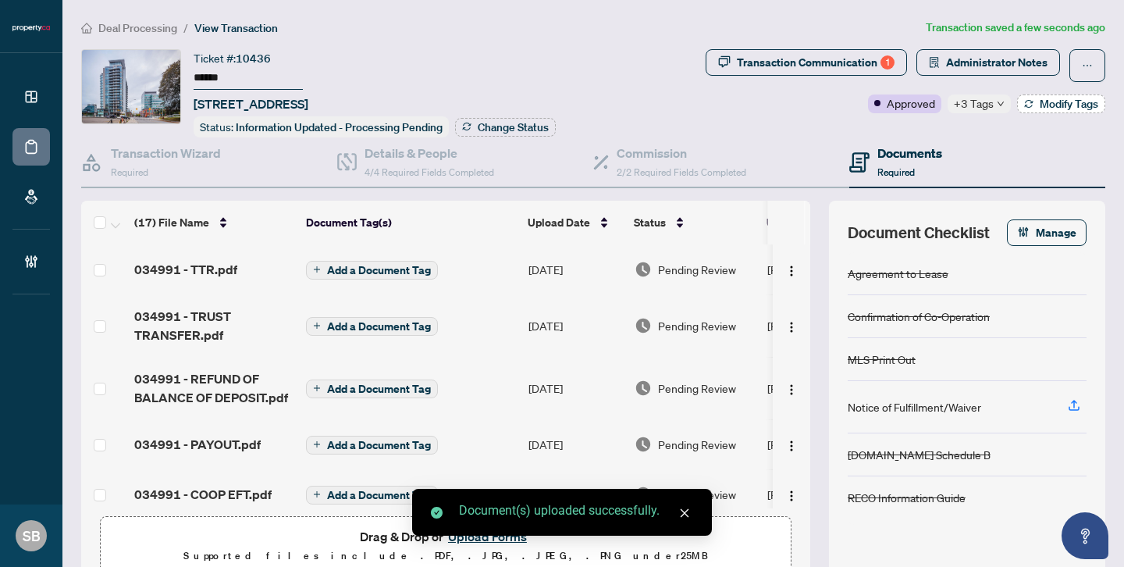
click at [1047, 108] on span "Modify Tags" at bounding box center [1069, 103] width 59 height 11
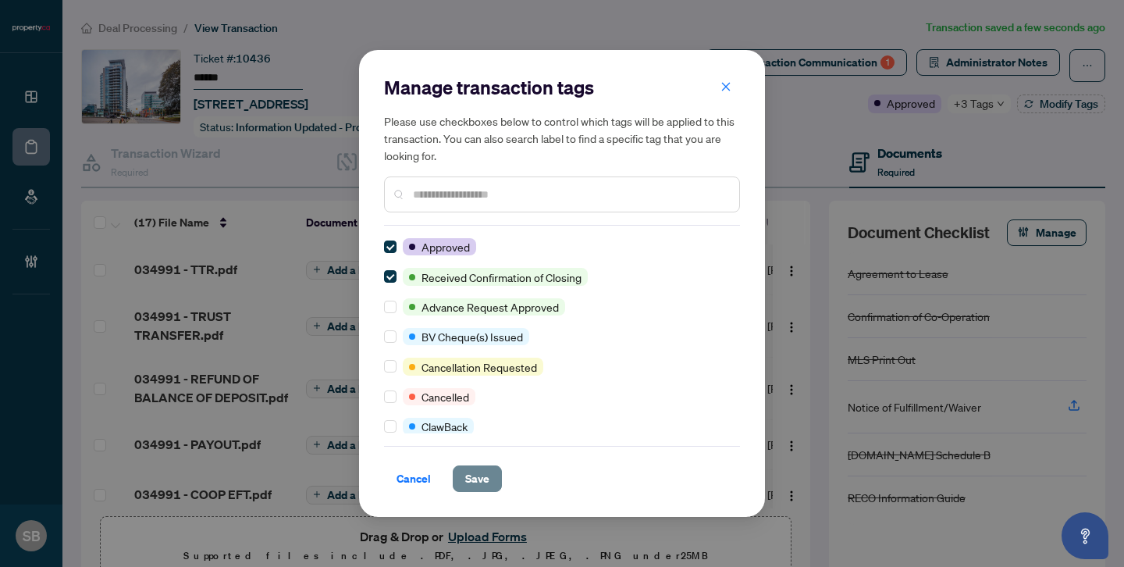
click at [479, 477] on span "Save" at bounding box center [477, 478] width 24 height 25
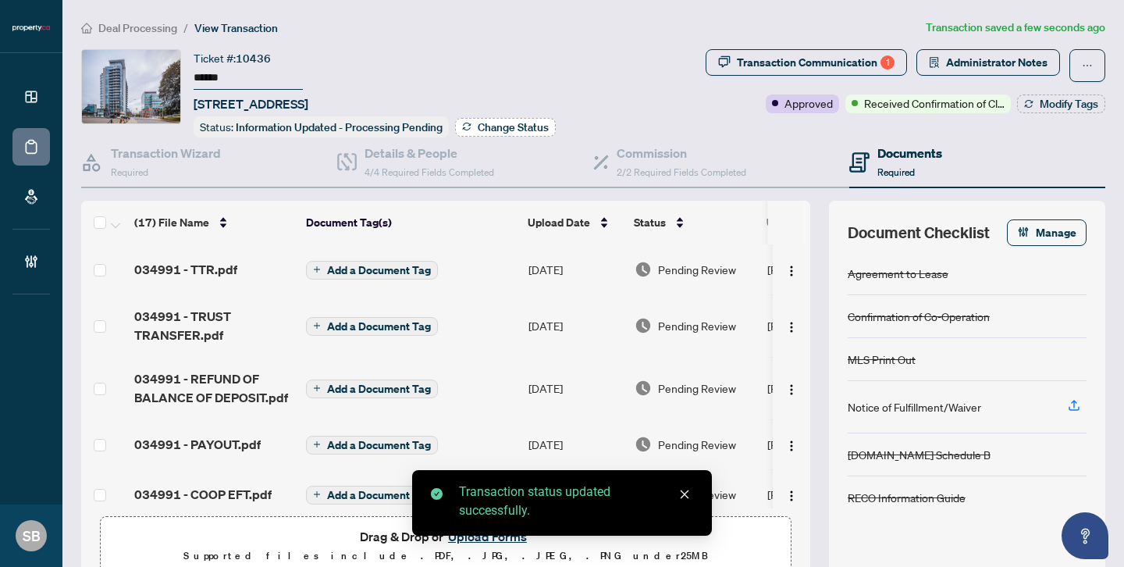
click at [503, 125] on span "Change Status" at bounding box center [513, 127] width 71 height 11
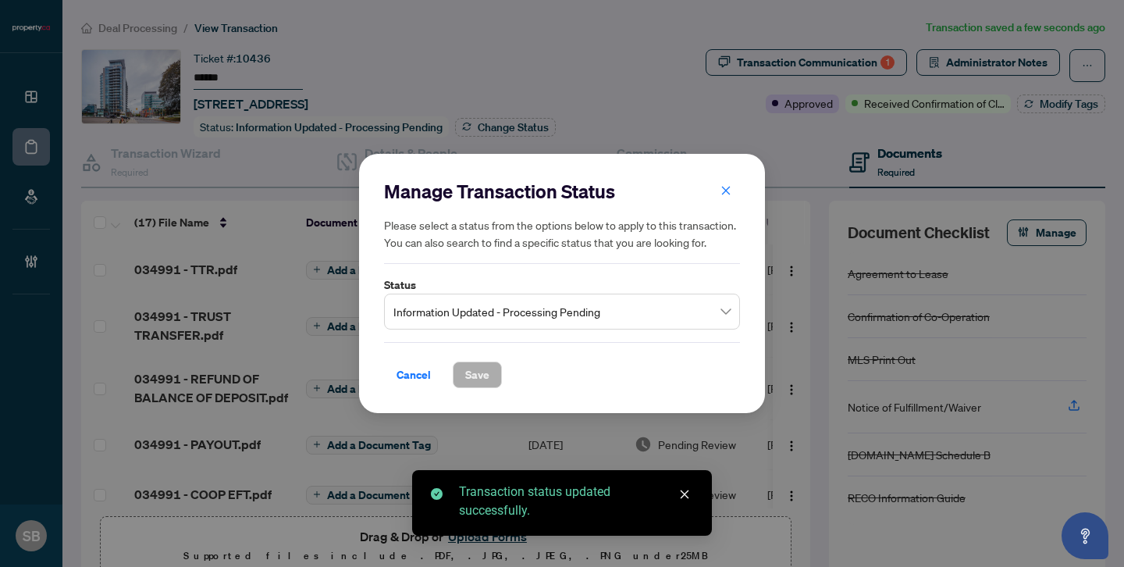
click at [727, 324] on span "Information Updated - Processing Pending" at bounding box center [561, 312] width 337 height 30
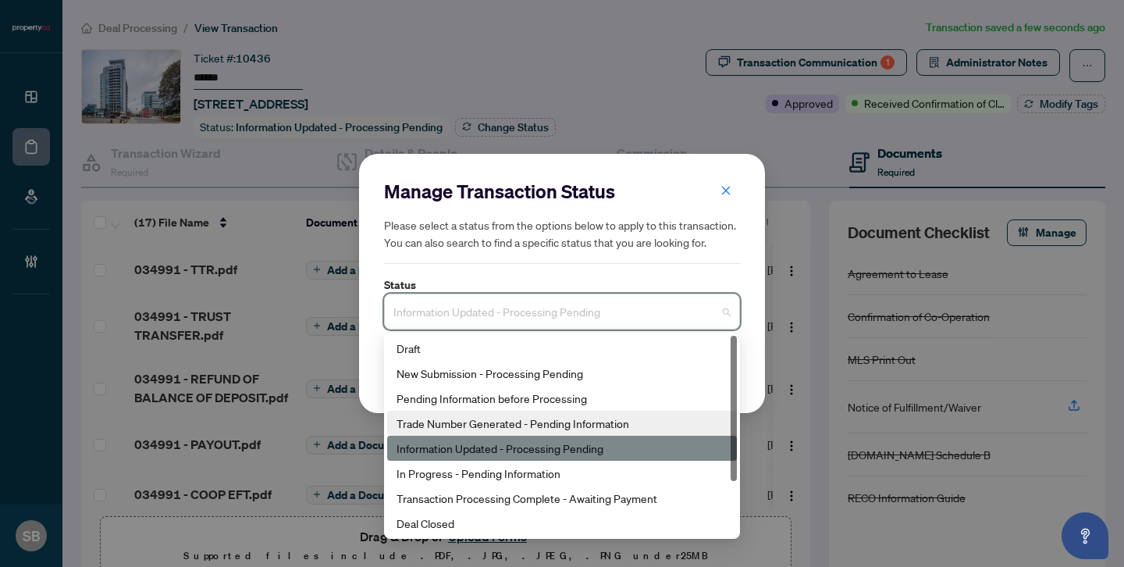
scroll to position [75, 0]
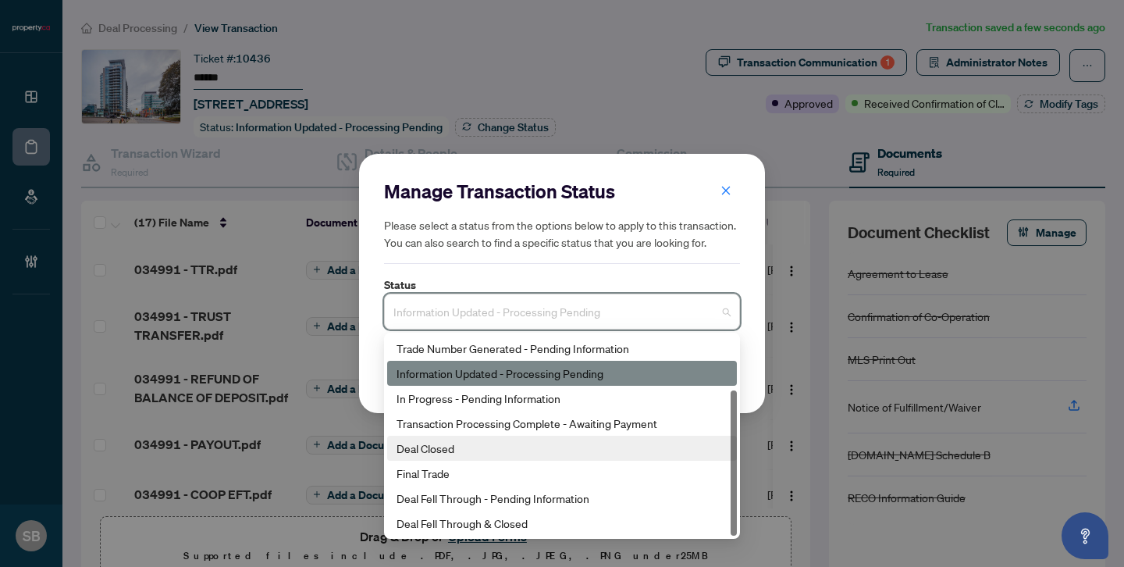
click at [514, 453] on div "Deal Closed" at bounding box center [561, 447] width 331 height 17
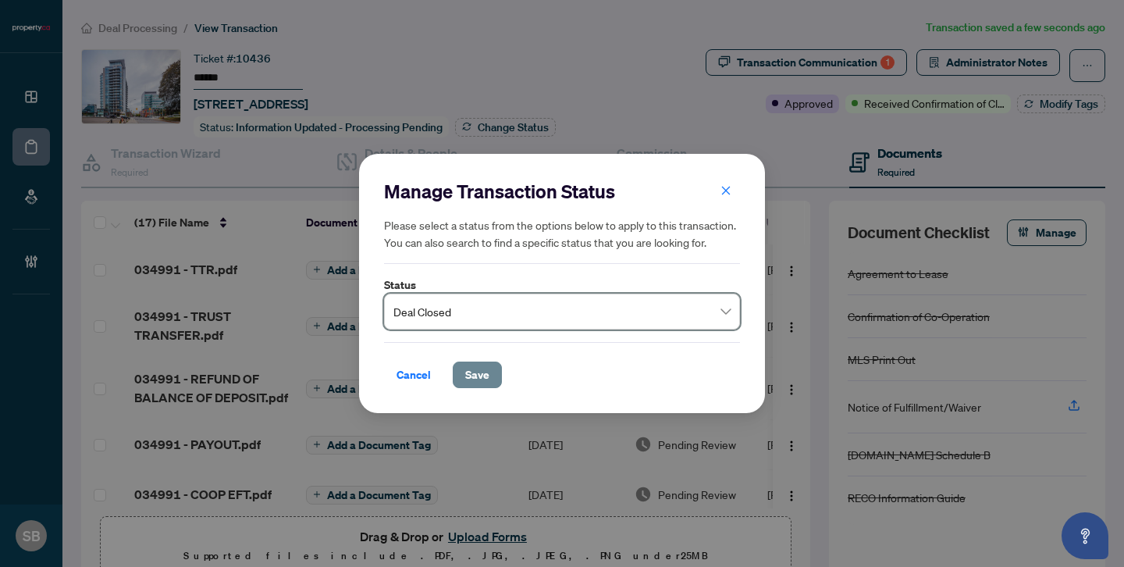
click at [482, 367] on span "Save" at bounding box center [477, 374] width 24 height 25
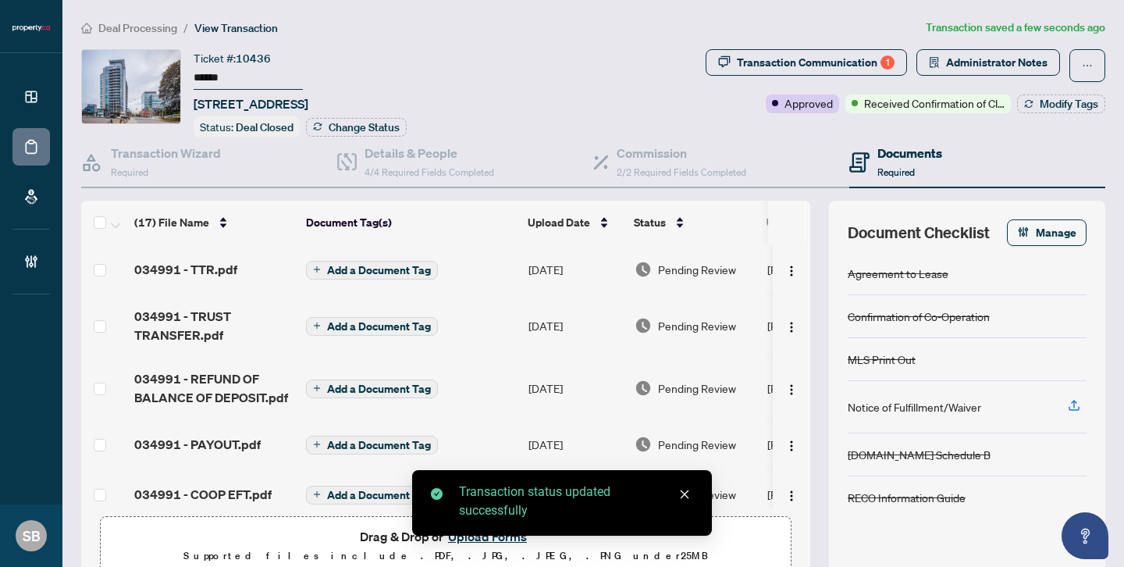
click at [666, 275] on td "Pending Review" at bounding box center [694, 269] width 133 height 50
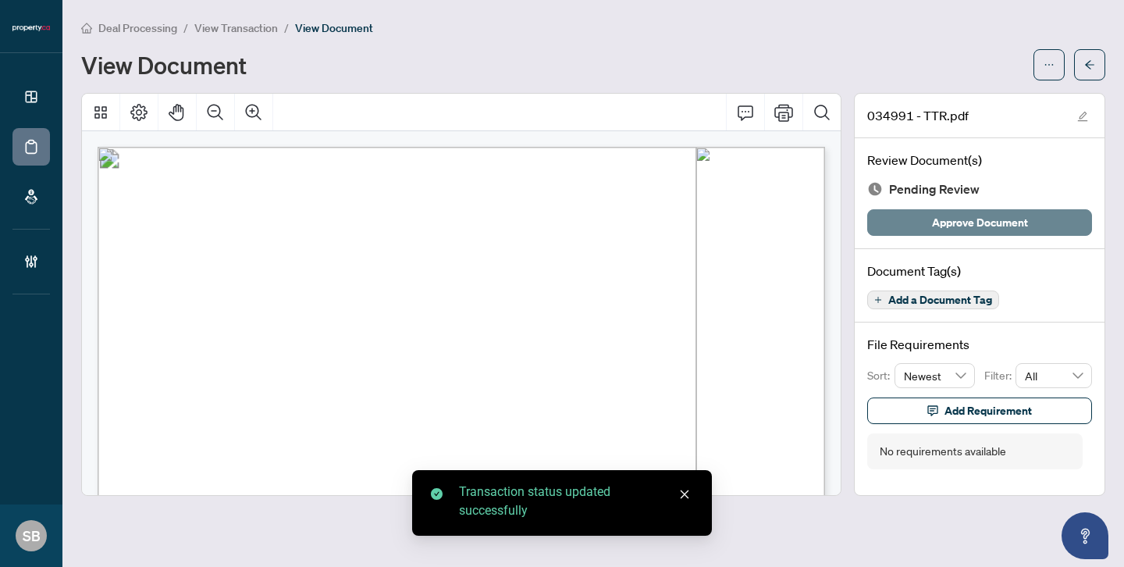
click at [1020, 221] on span "Approve Document" at bounding box center [980, 222] width 96 height 25
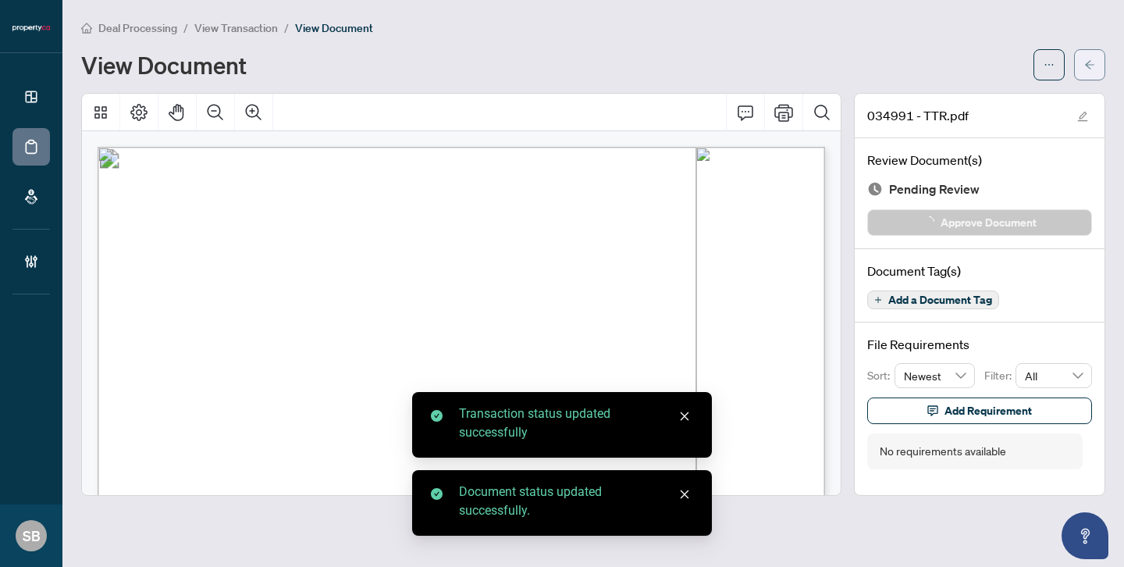
click at [1093, 69] on span "button" at bounding box center [1089, 64] width 11 height 25
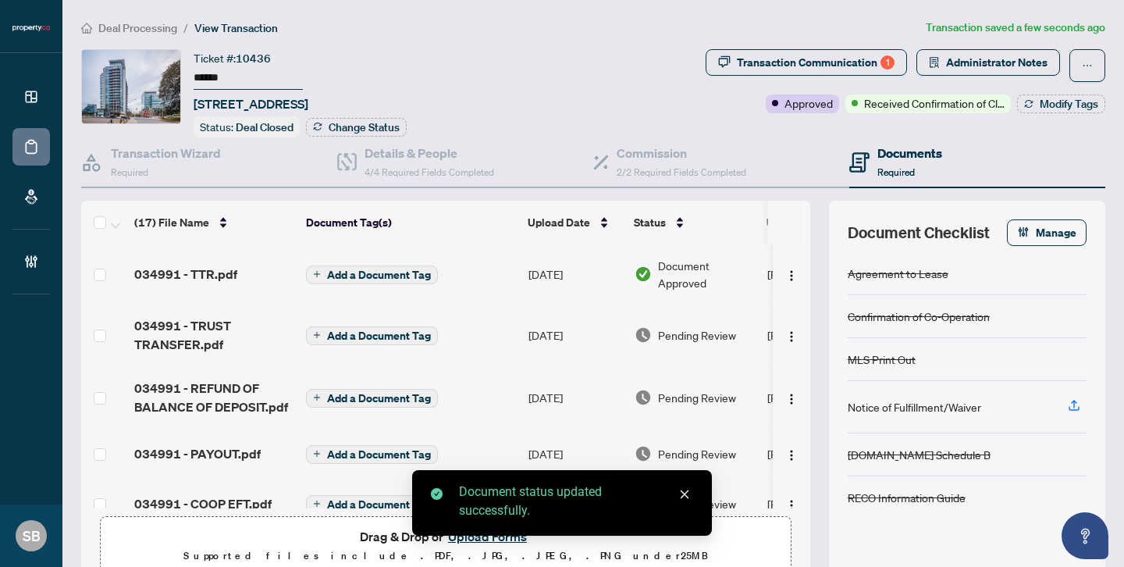
click at [668, 331] on span "Pending Review" at bounding box center [697, 334] width 78 height 17
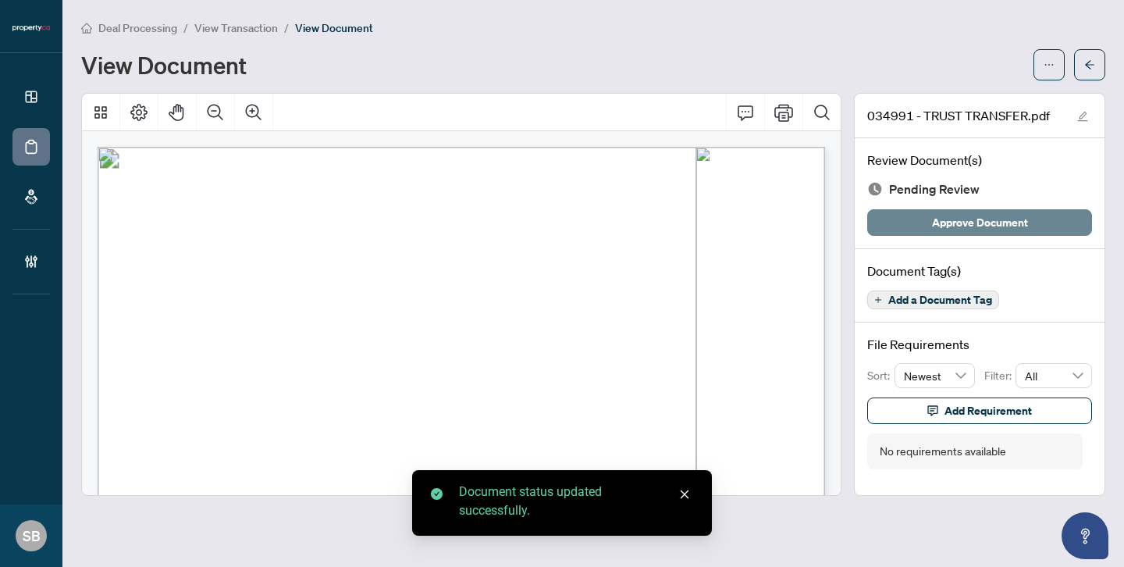
click at [1032, 227] on button "Approve Document" at bounding box center [979, 222] width 225 height 27
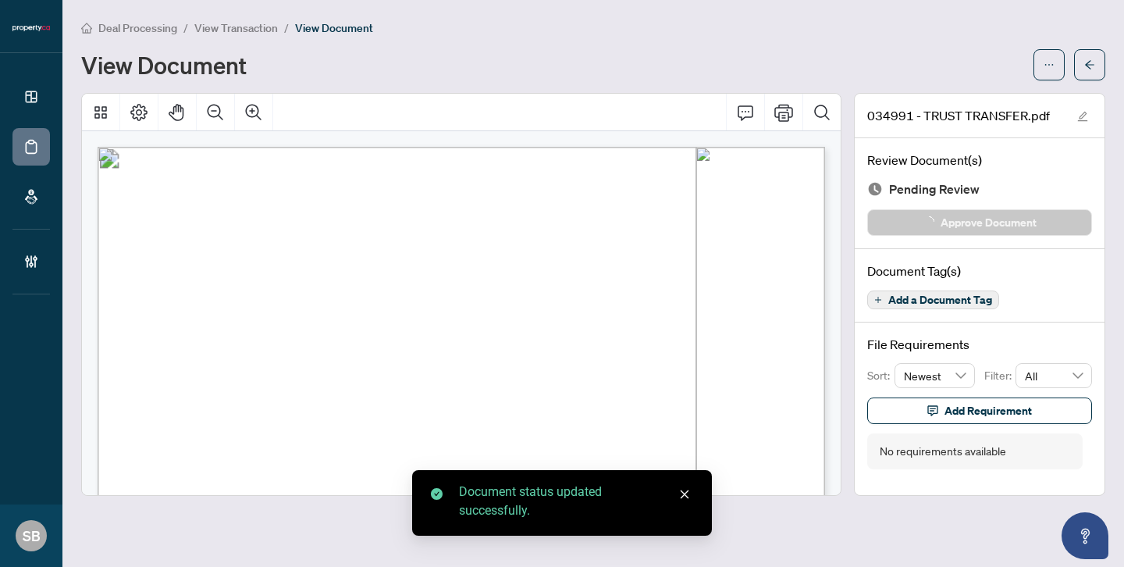
click at [1092, 66] on icon "arrow-left" at bounding box center [1089, 64] width 11 height 11
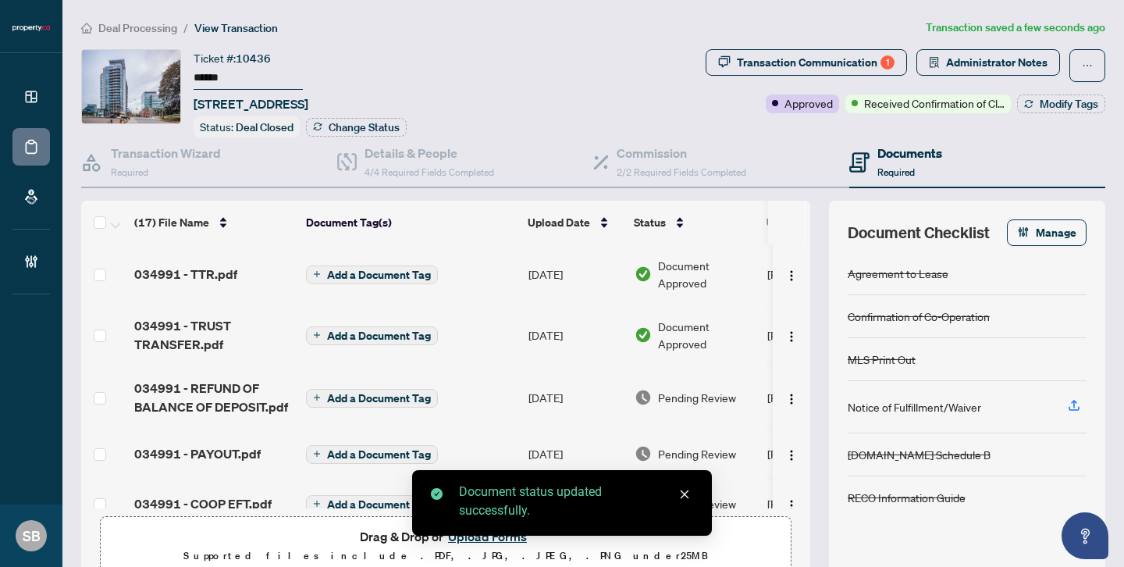
click at [673, 389] on span "Pending Review" at bounding box center [697, 397] width 78 height 17
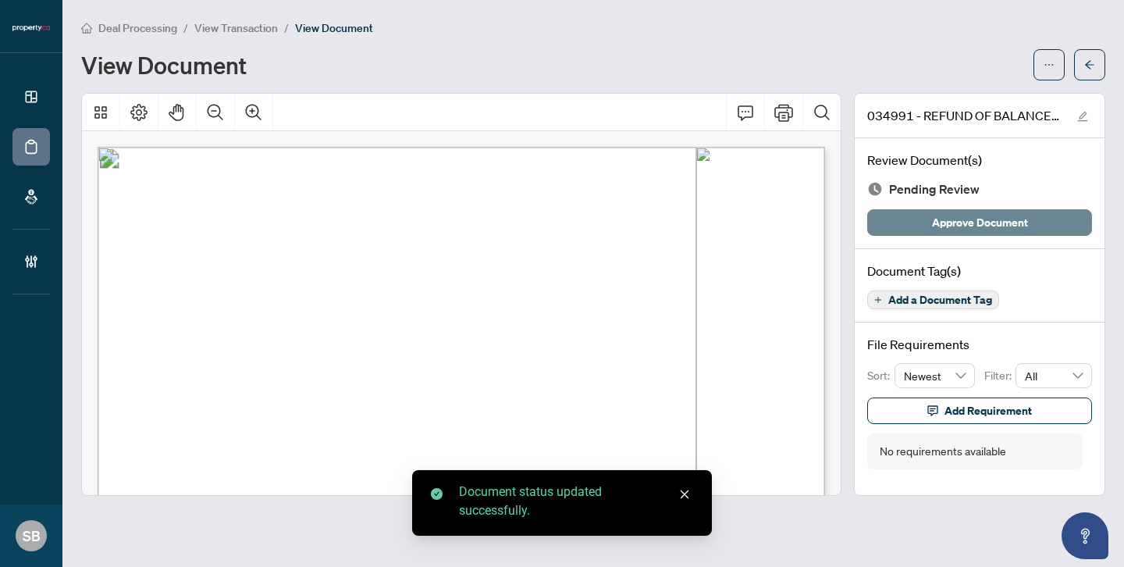
click at [1015, 219] on span "Approve Document" at bounding box center [980, 222] width 96 height 25
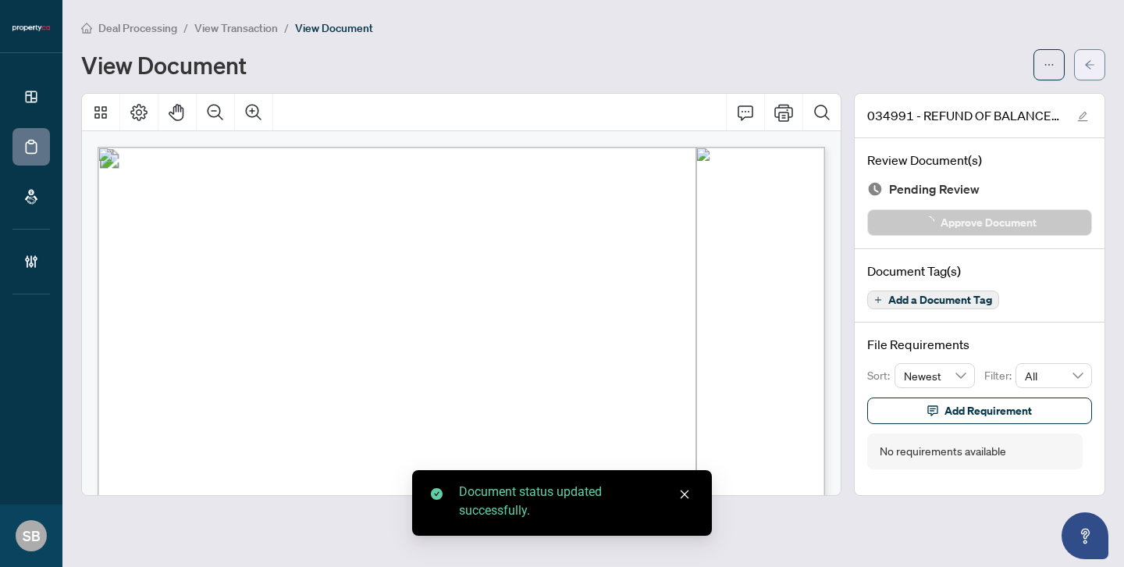
click at [1091, 76] on span "button" at bounding box center [1089, 64] width 11 height 25
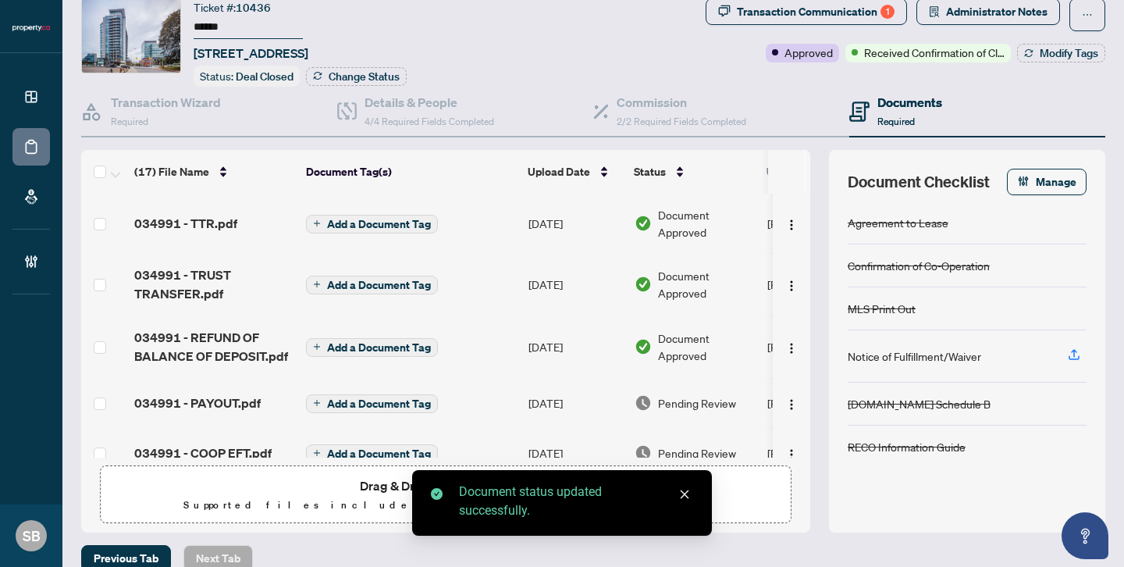
scroll to position [68, 0]
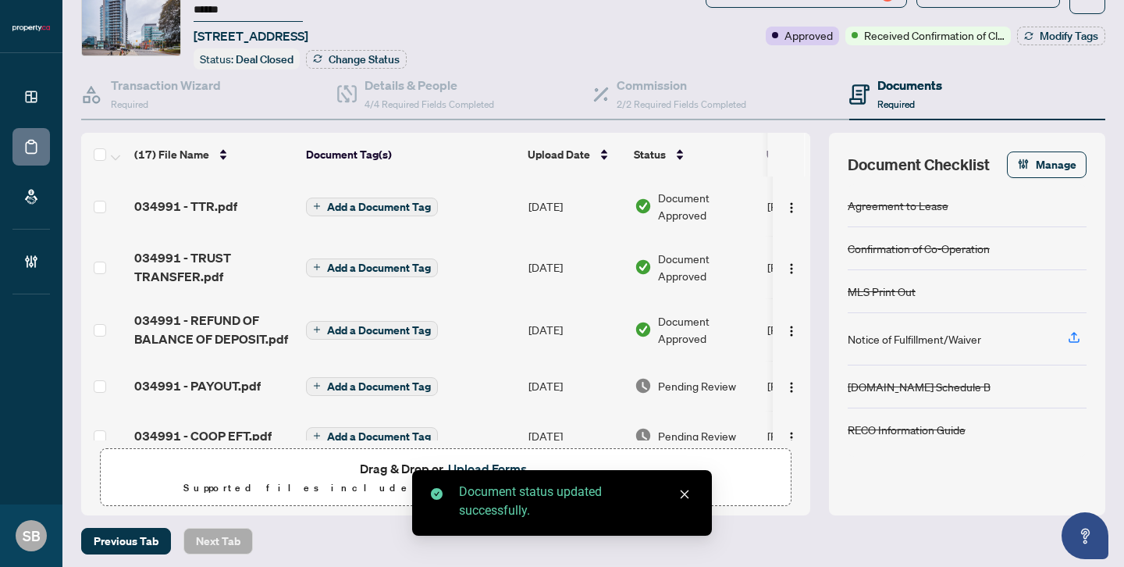
click at [693, 385] on span "Pending Review" at bounding box center [697, 385] width 78 height 17
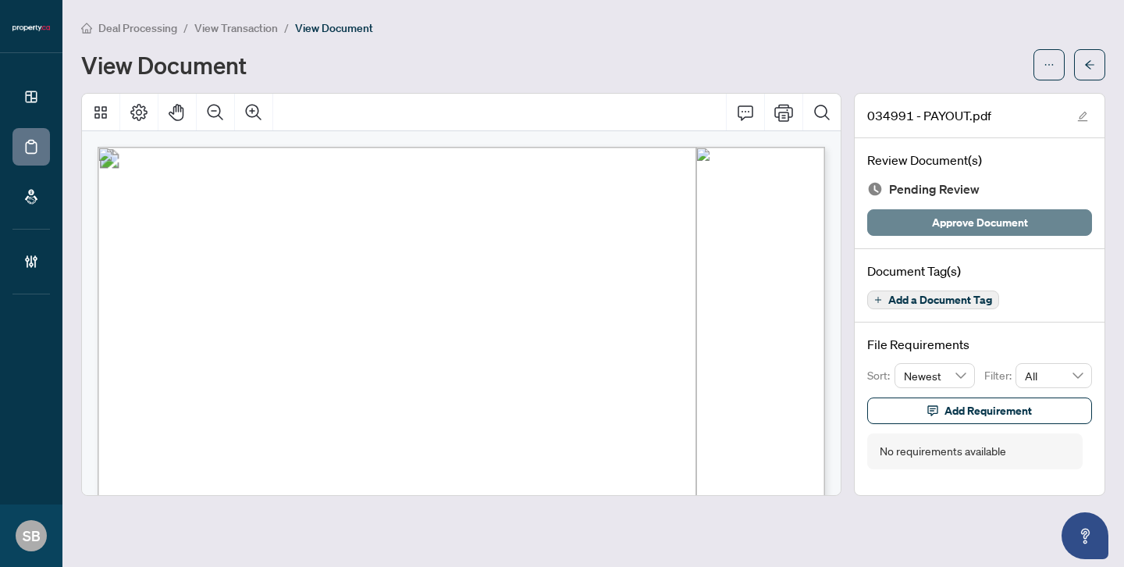
click at [1013, 228] on span "Approve Document" at bounding box center [980, 222] width 96 height 25
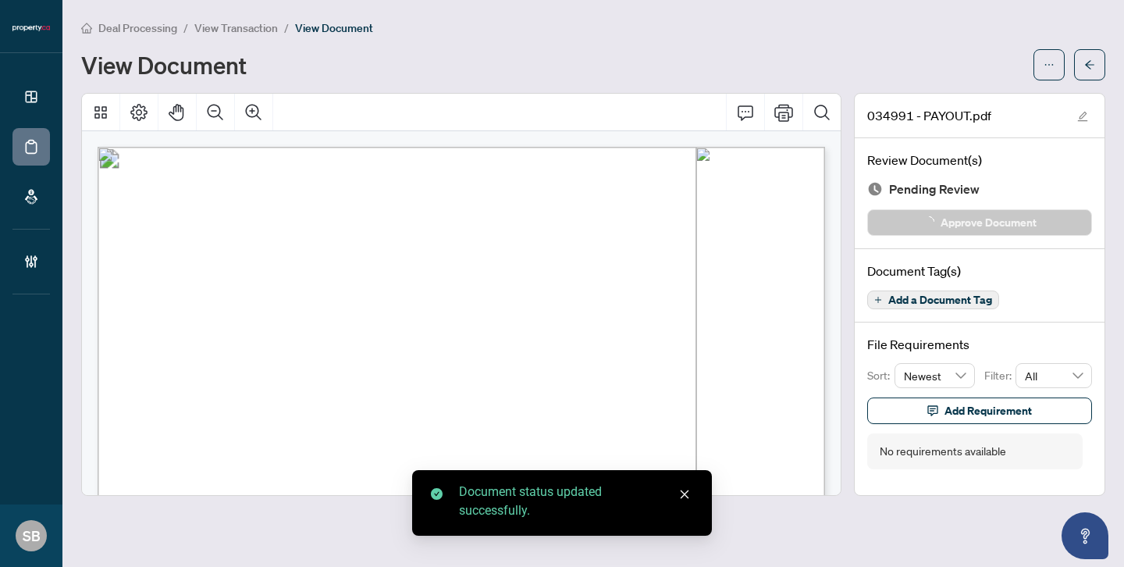
click at [1086, 76] on span "button" at bounding box center [1089, 64] width 11 height 25
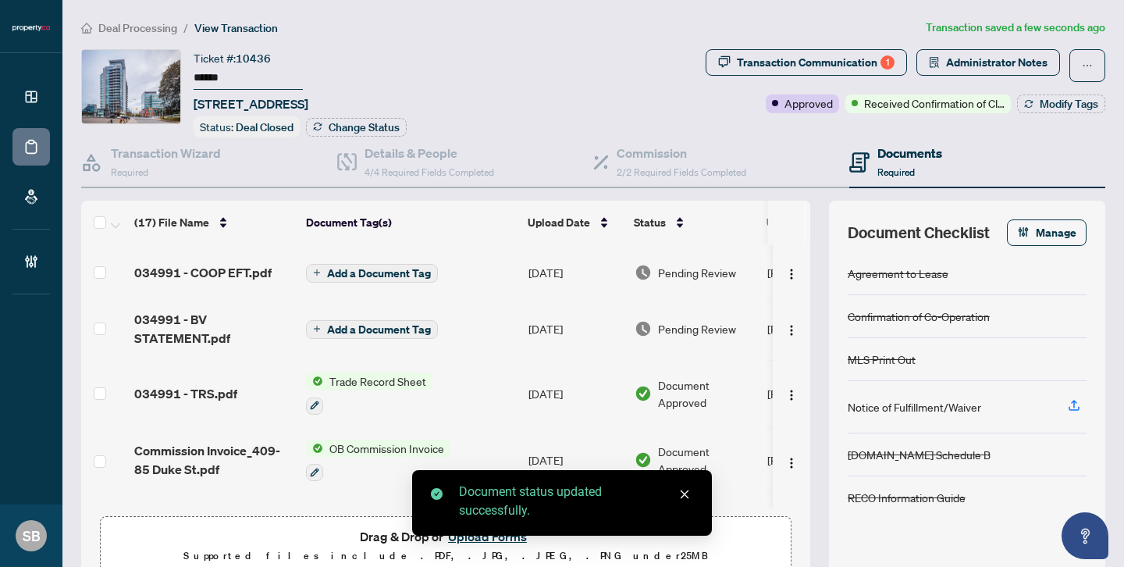
scroll to position [241, 0]
click at [684, 275] on span "Pending Review" at bounding box center [697, 271] width 78 height 17
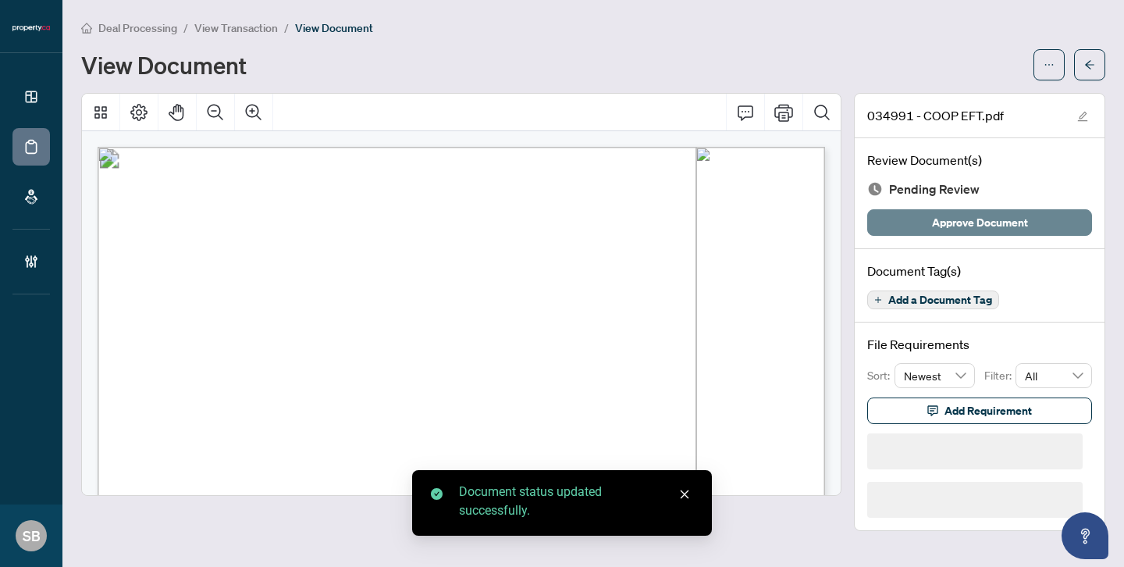
click at [1037, 219] on button "Approve Document" at bounding box center [979, 222] width 225 height 27
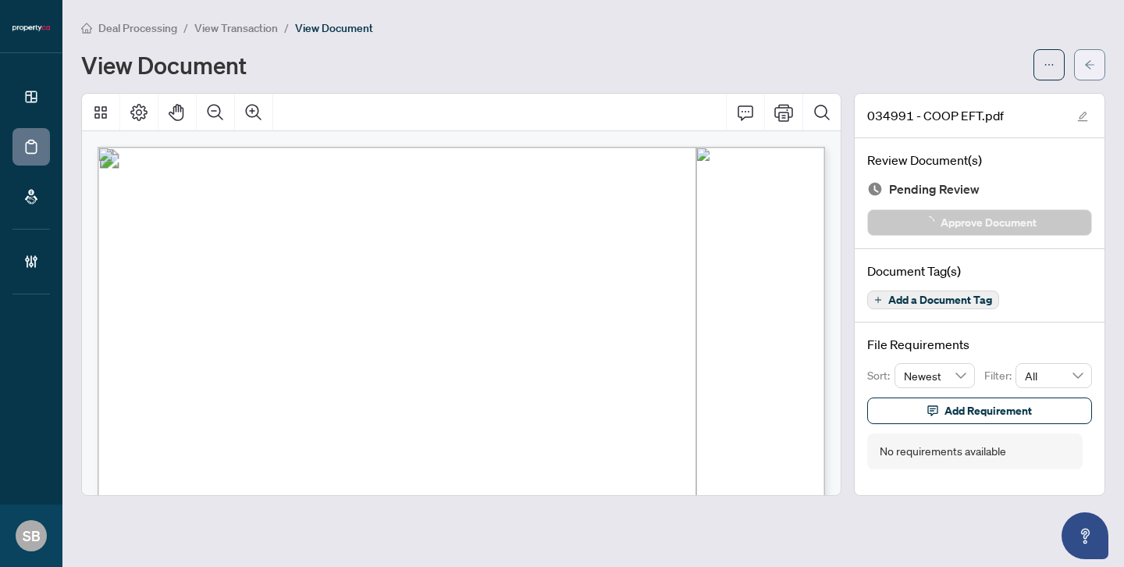
click at [1093, 49] on button "button" at bounding box center [1089, 64] width 31 height 31
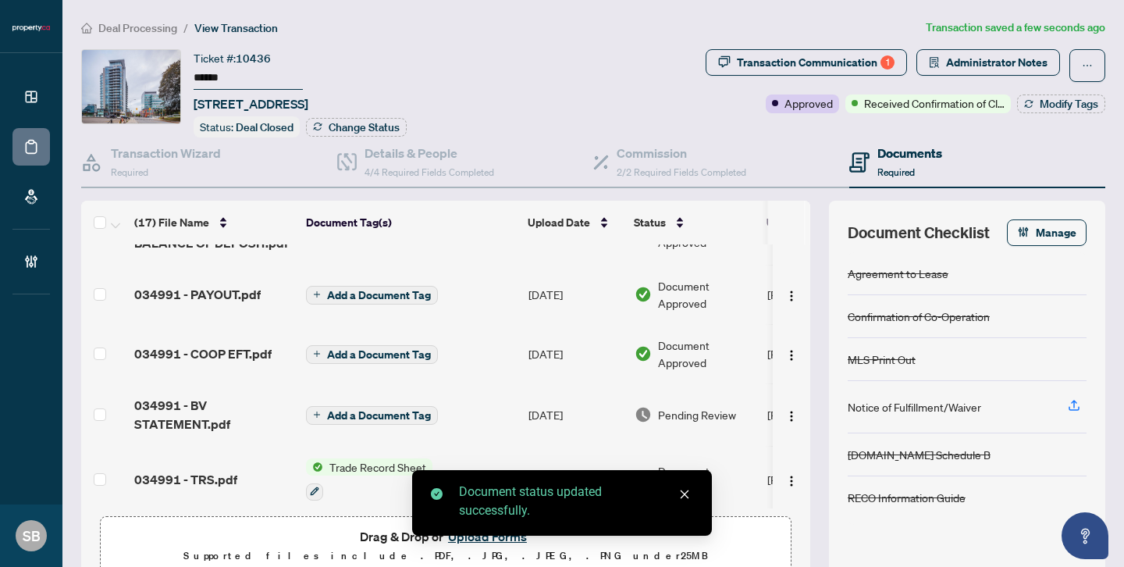
scroll to position [244, 0]
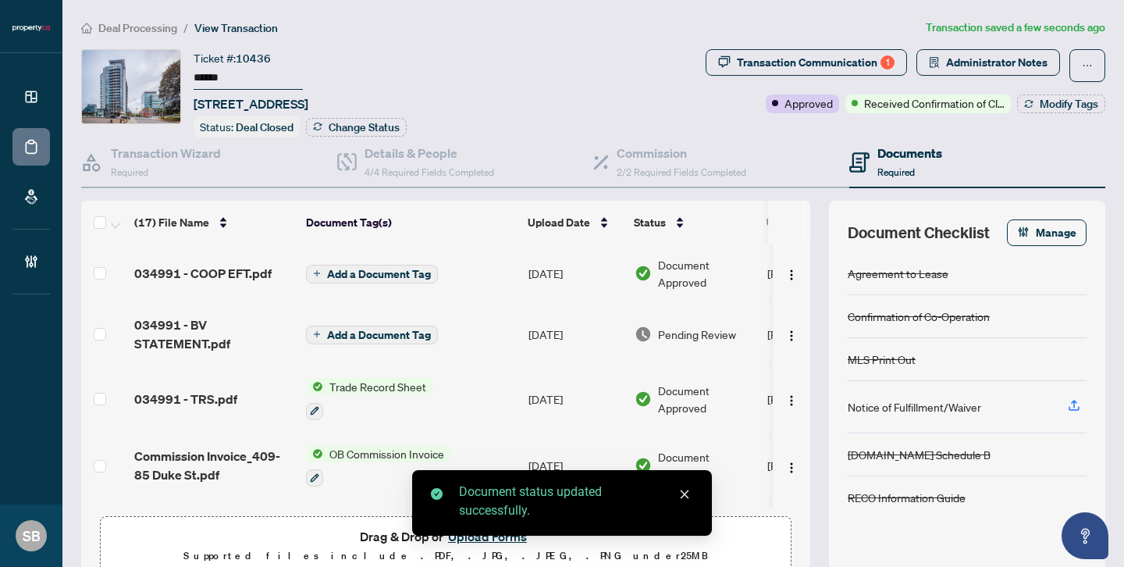
click at [691, 333] on span "Pending Review" at bounding box center [697, 333] width 78 height 17
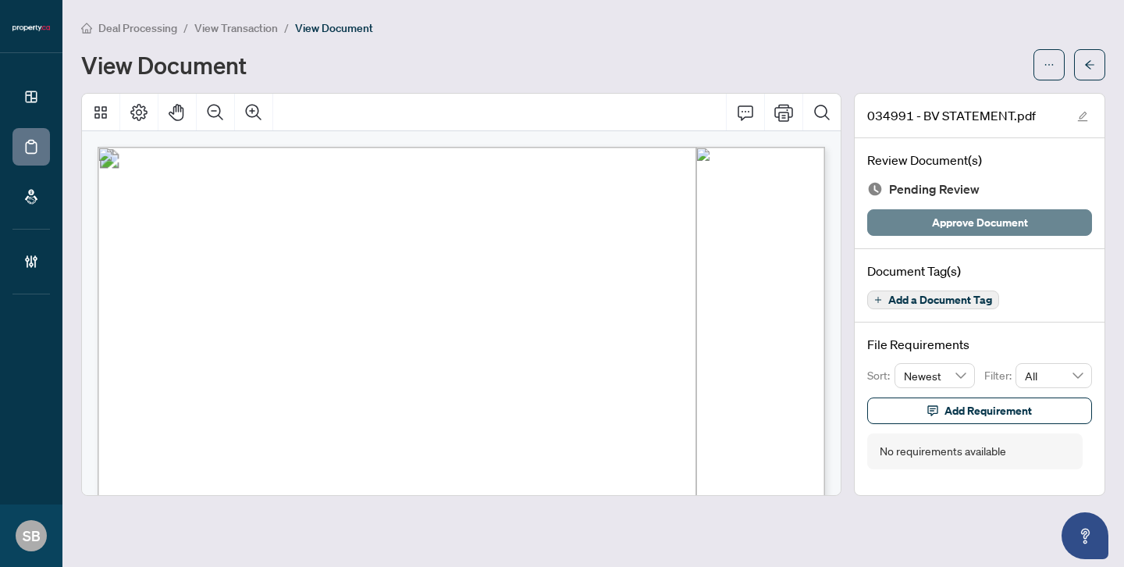
click at [992, 225] on span "Approve Document" at bounding box center [980, 222] width 96 height 25
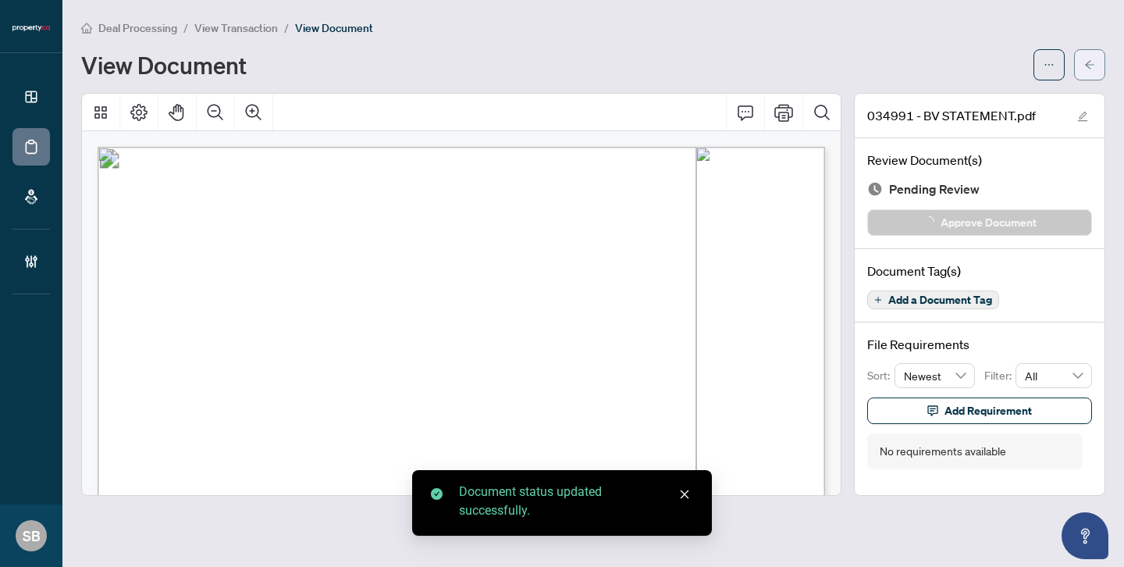
click at [1092, 67] on icon "arrow-left" at bounding box center [1089, 64] width 11 height 11
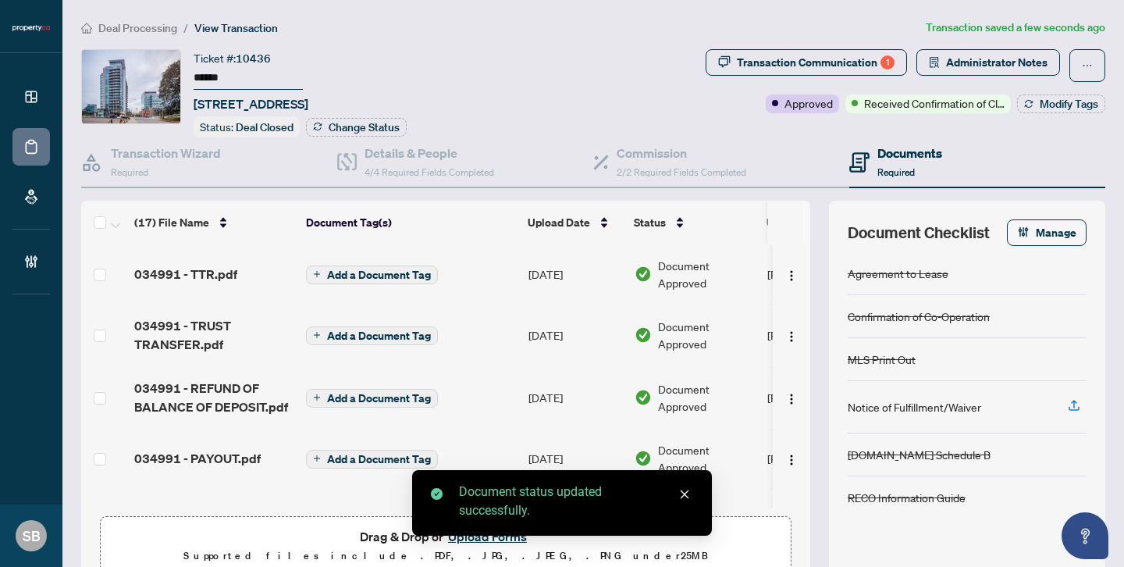
click at [125, 29] on span "Deal Processing" at bounding box center [137, 28] width 79 height 14
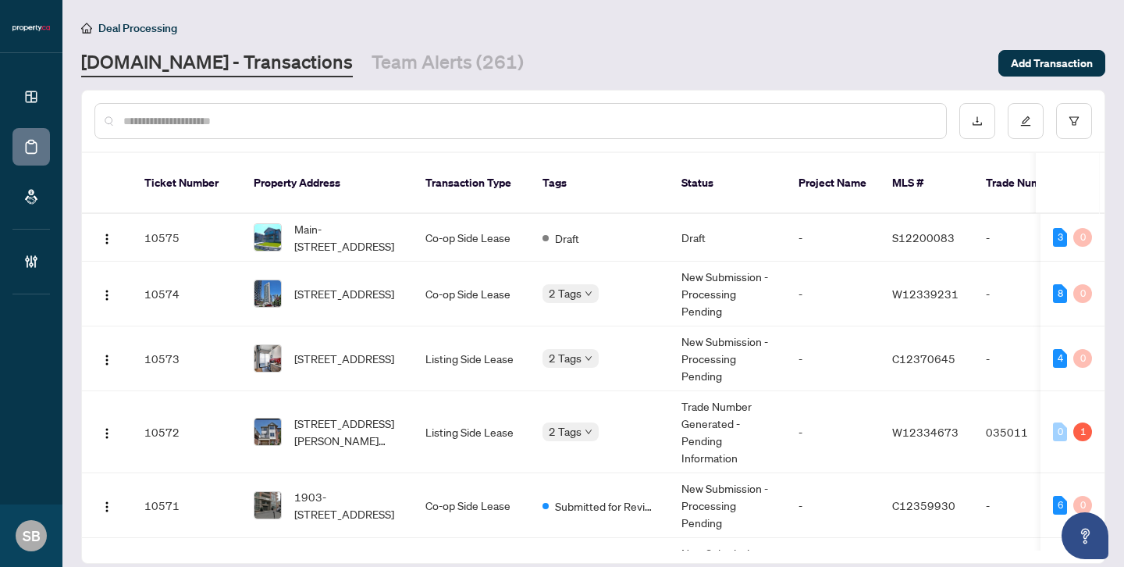
click at [343, 117] on input "text" at bounding box center [528, 120] width 810 height 17
paste input "******"
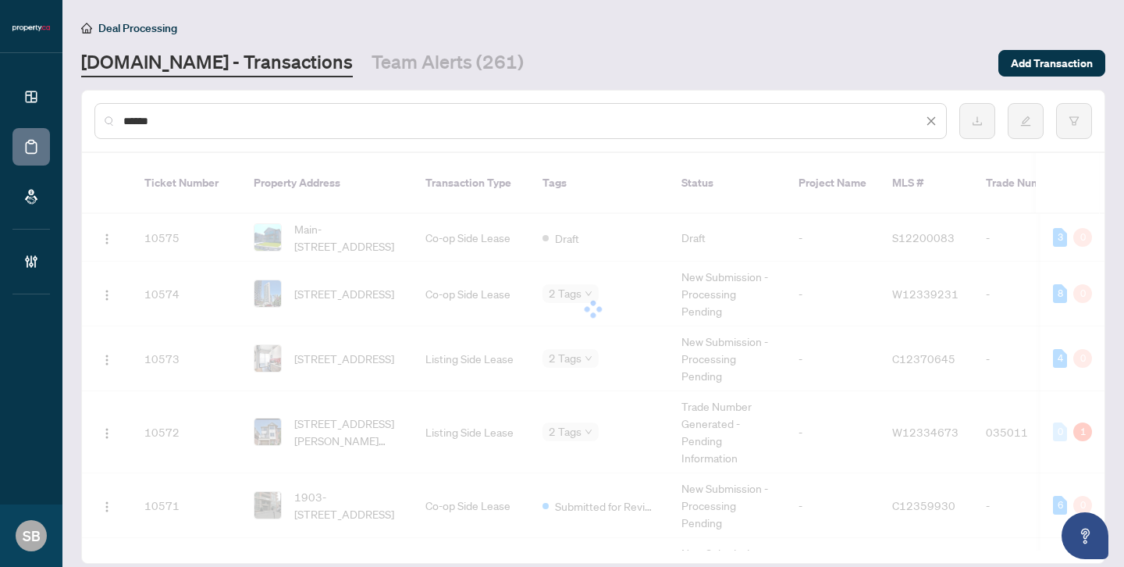
type input "******"
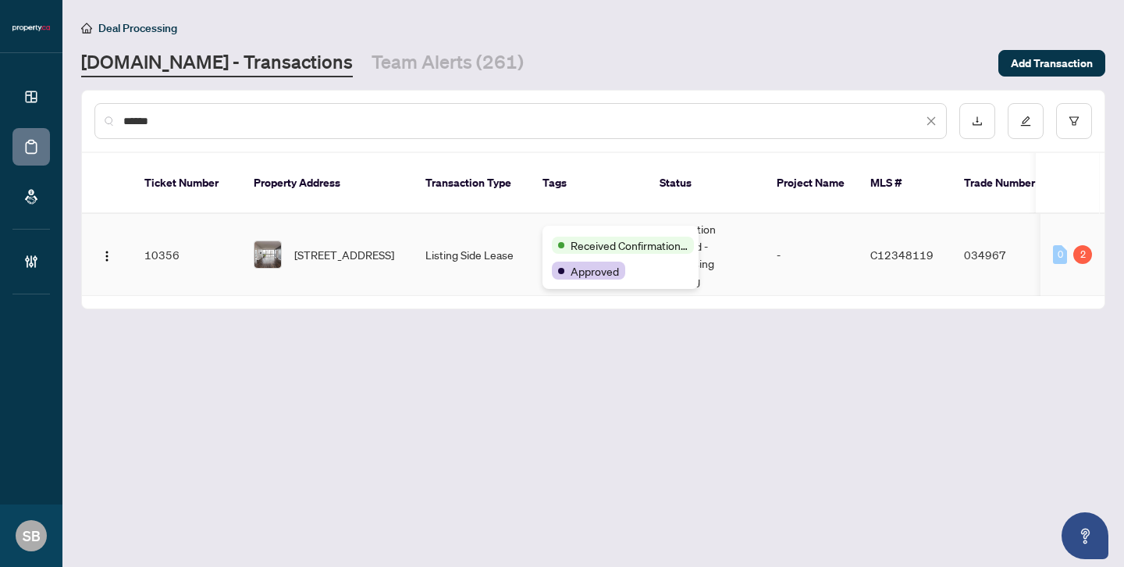
click at [471, 240] on td "Listing Side Lease" at bounding box center [471, 255] width 117 height 82
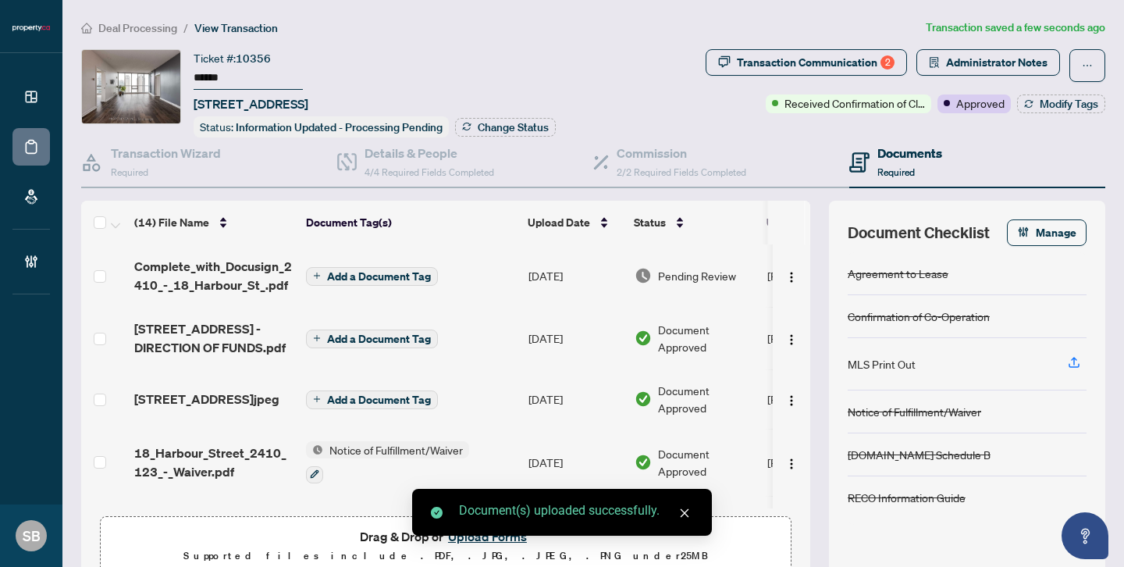
click at [655, 271] on div "Pending Review" at bounding box center [694, 275] width 120 height 17
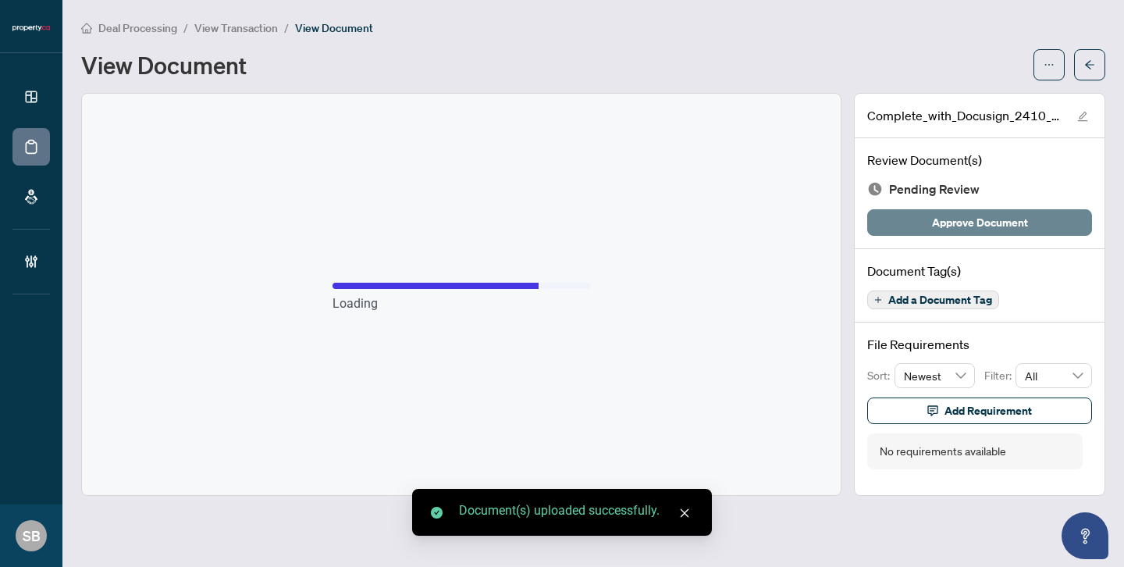
click at [938, 230] on span "Approve Document" at bounding box center [980, 222] width 96 height 25
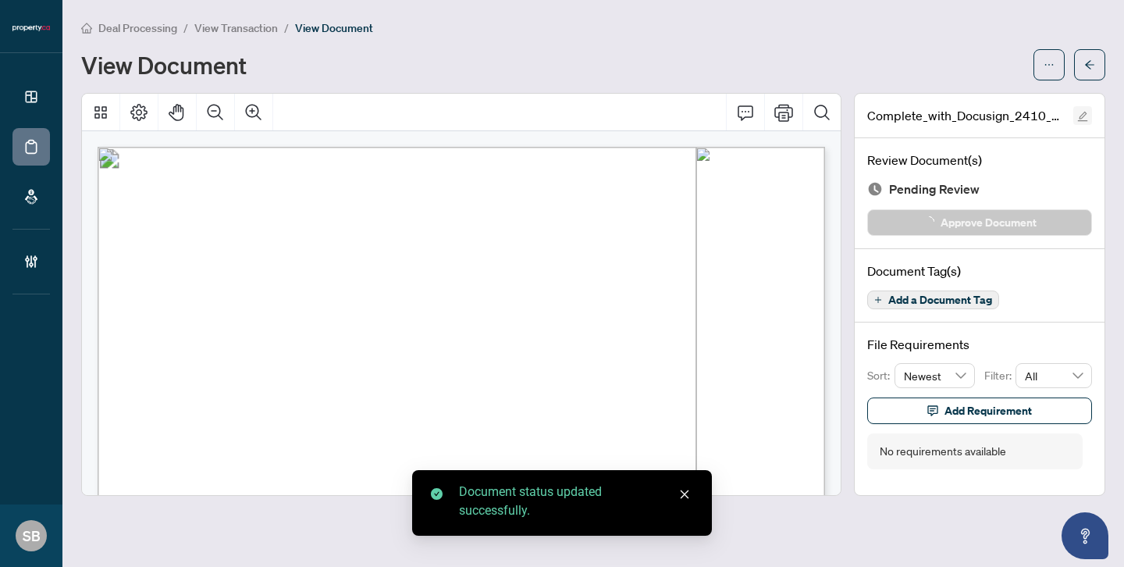
click at [1090, 112] on button "button" at bounding box center [1082, 115] width 19 height 19
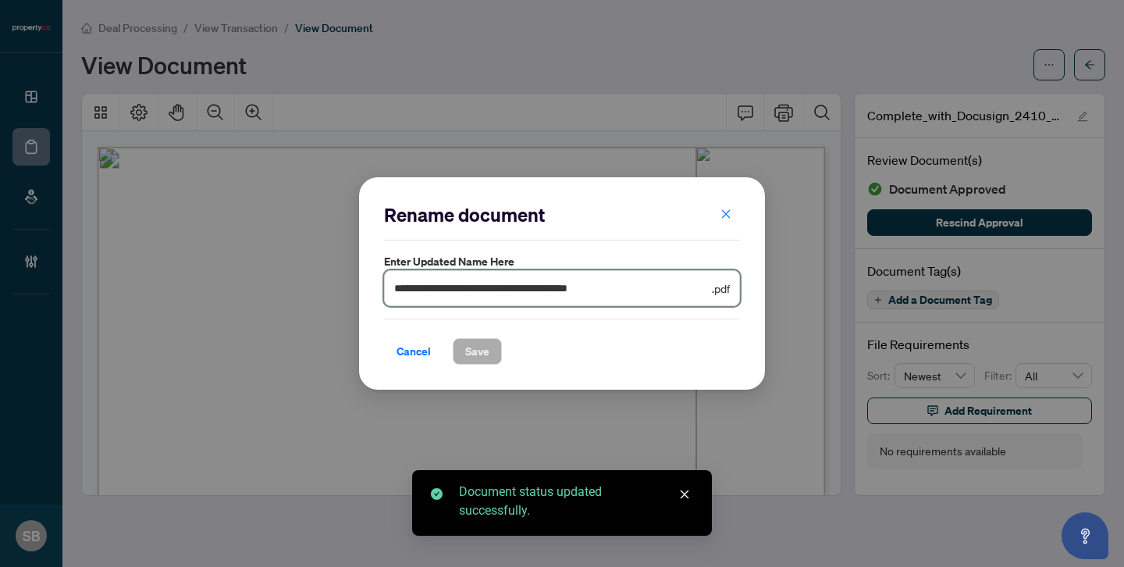
drag, startPoint x: 679, startPoint y: 292, endPoint x: 117, endPoint y: 220, distance: 566.5
click at [117, 220] on div "**********" at bounding box center [562, 283] width 1124 height 567
paste input "text"
type input "**********"
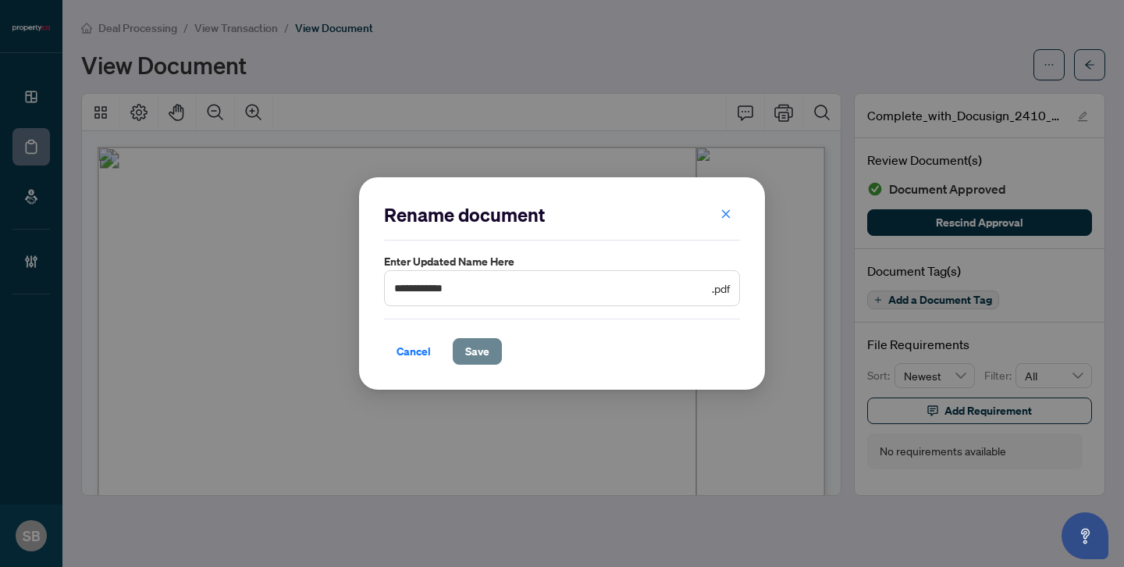
click at [459, 355] on button "Save" at bounding box center [477, 351] width 49 height 27
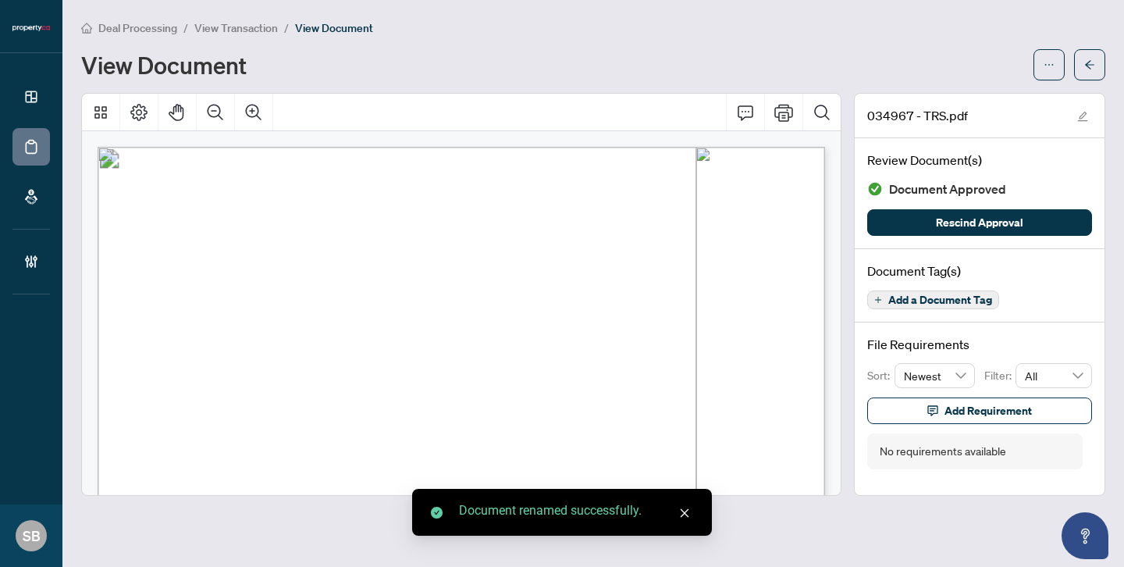
click at [1088, 66] on body "Dashboard Deal Processing Mortgage Referrals Brokerage Management SB [GEOGRAPHI…" at bounding box center [562, 283] width 1124 height 567
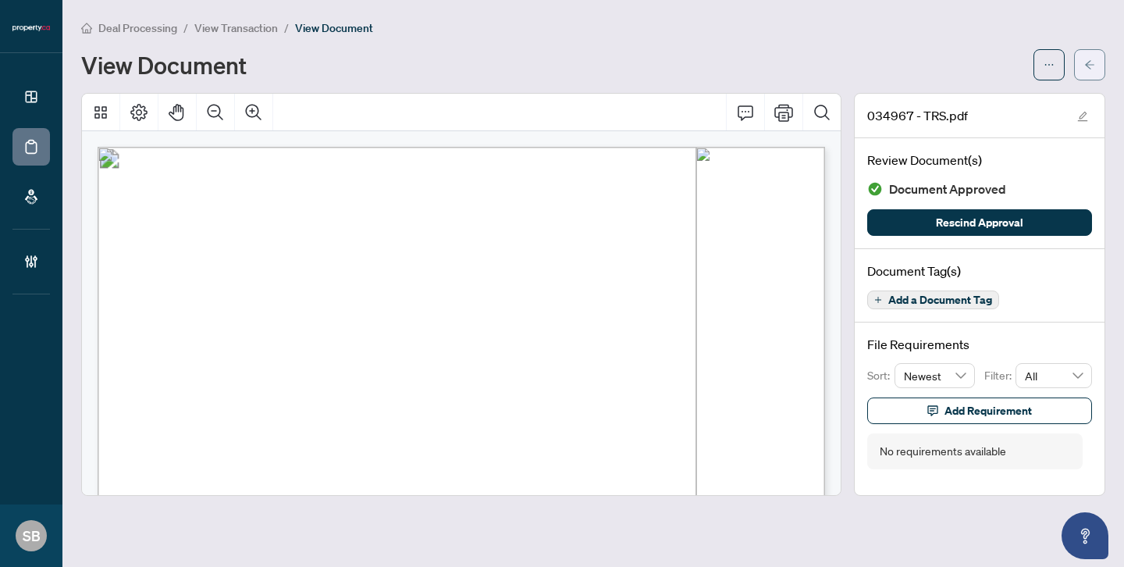
click at [1092, 59] on icon "arrow-left" at bounding box center [1089, 64] width 11 height 11
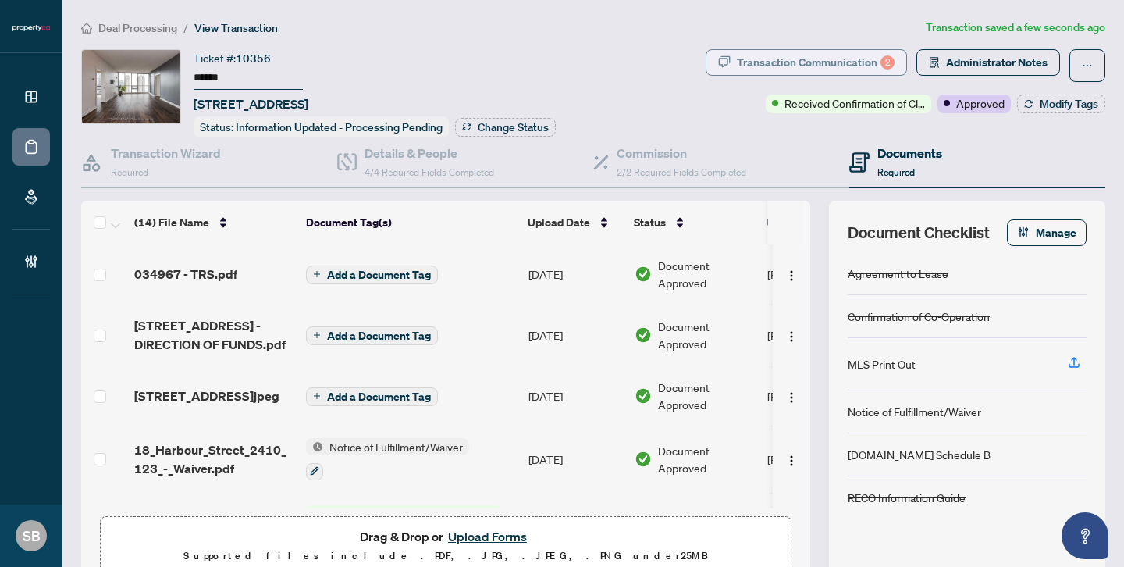
click at [847, 55] on div "Transaction Communication 2" at bounding box center [816, 62] width 158 height 25
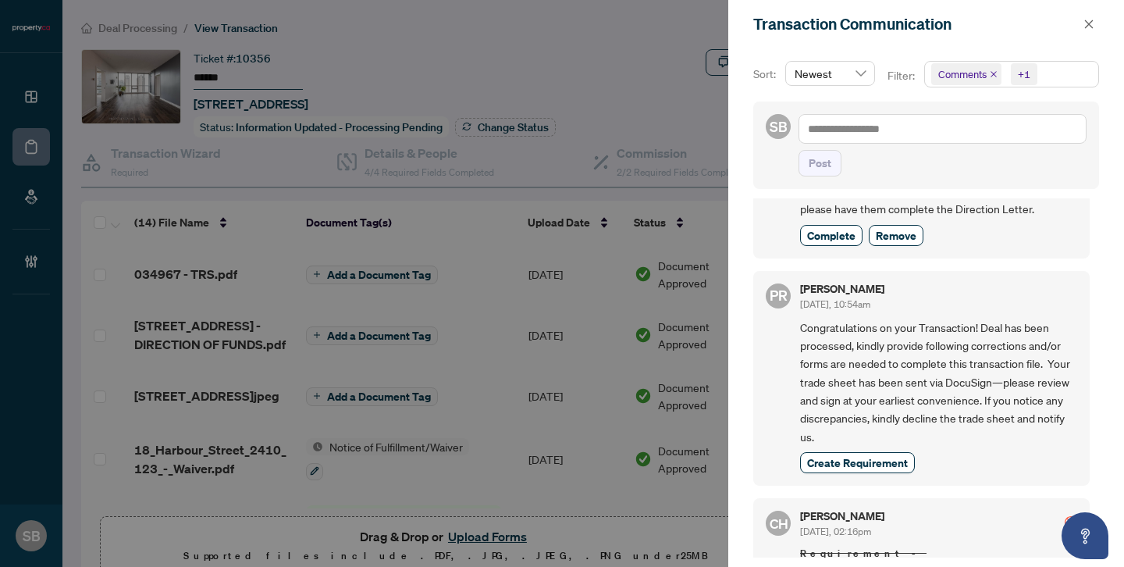
scroll to position [582, 0]
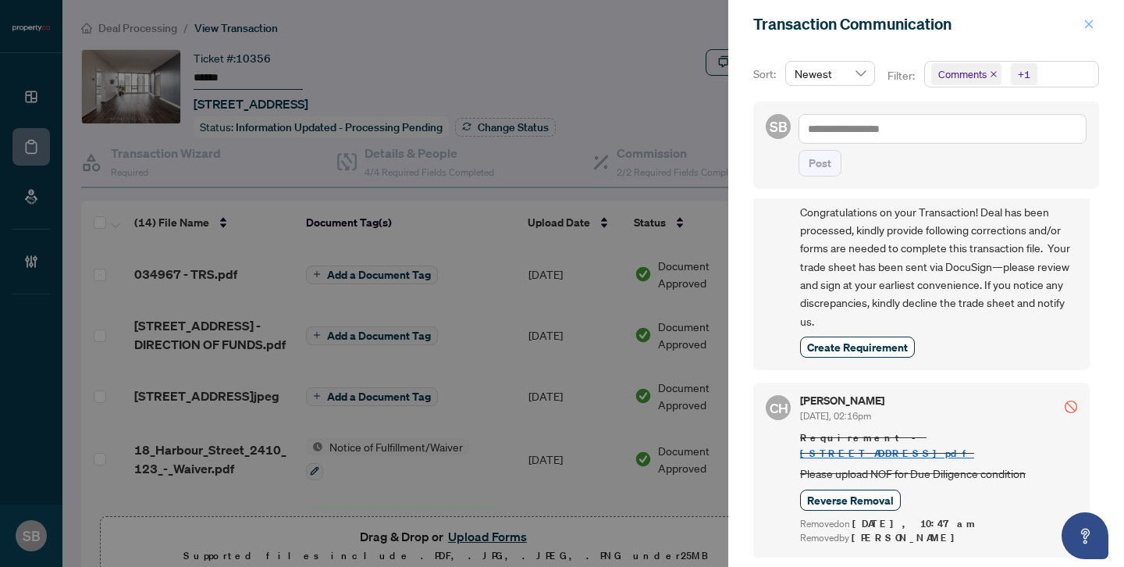
click at [1085, 22] on icon "close" at bounding box center [1088, 24] width 11 height 11
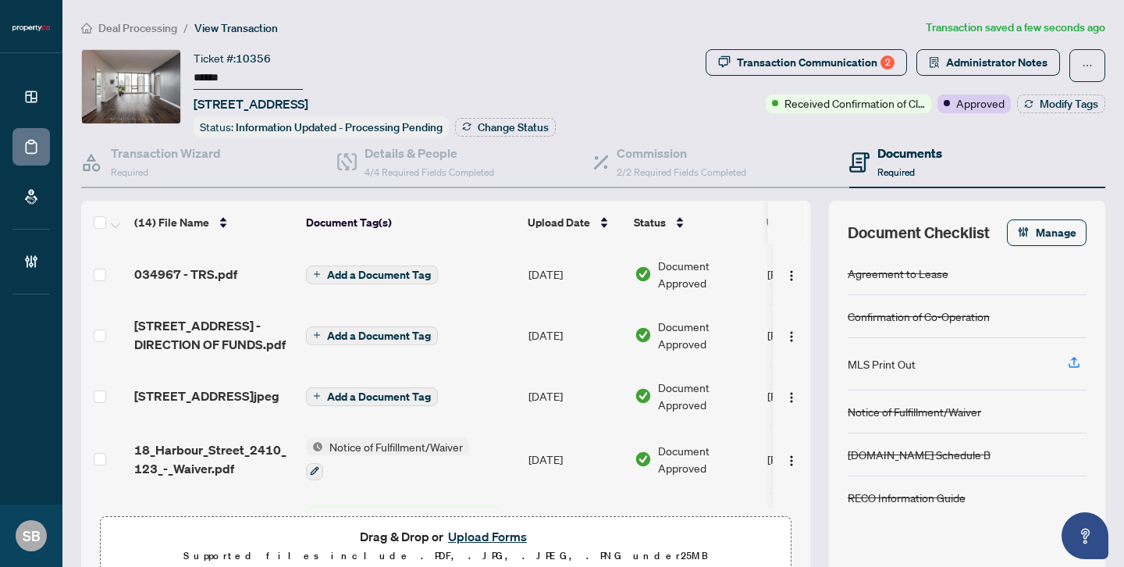
click at [963, 77] on span "Administrator Notes" at bounding box center [988, 65] width 144 height 33
click at [959, 67] on span "Administrator Notes" at bounding box center [996, 62] width 101 height 25
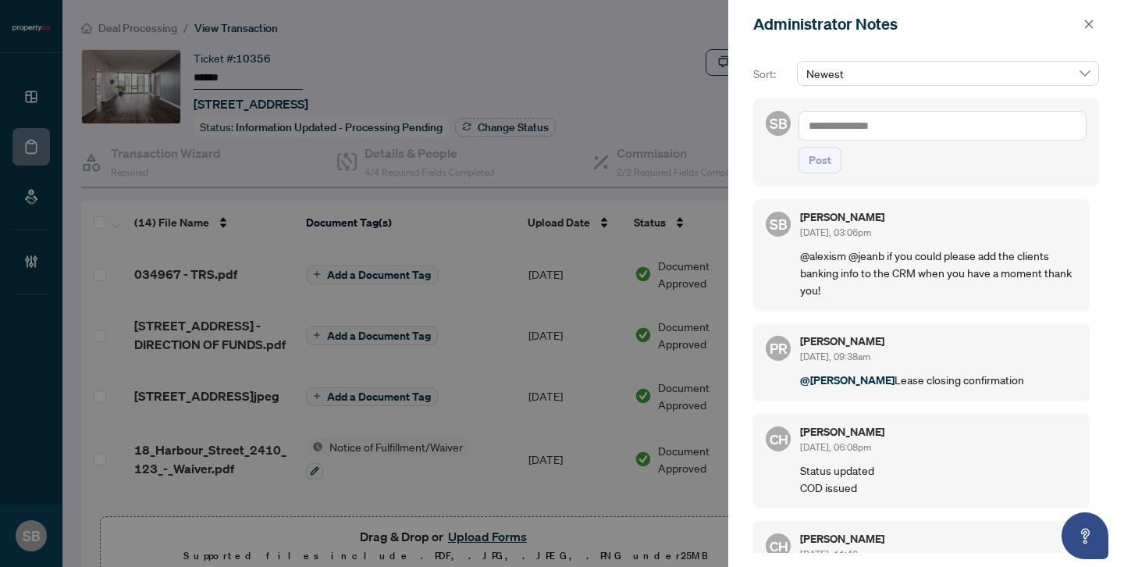
scroll to position [0, 0]
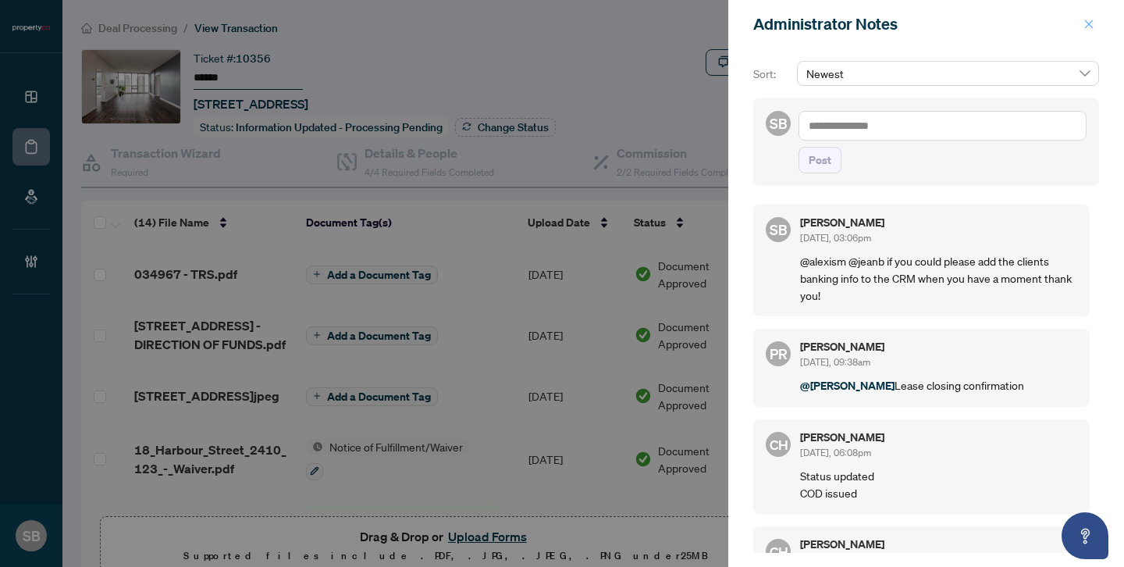
click at [1091, 19] on icon "close" at bounding box center [1088, 24] width 11 height 11
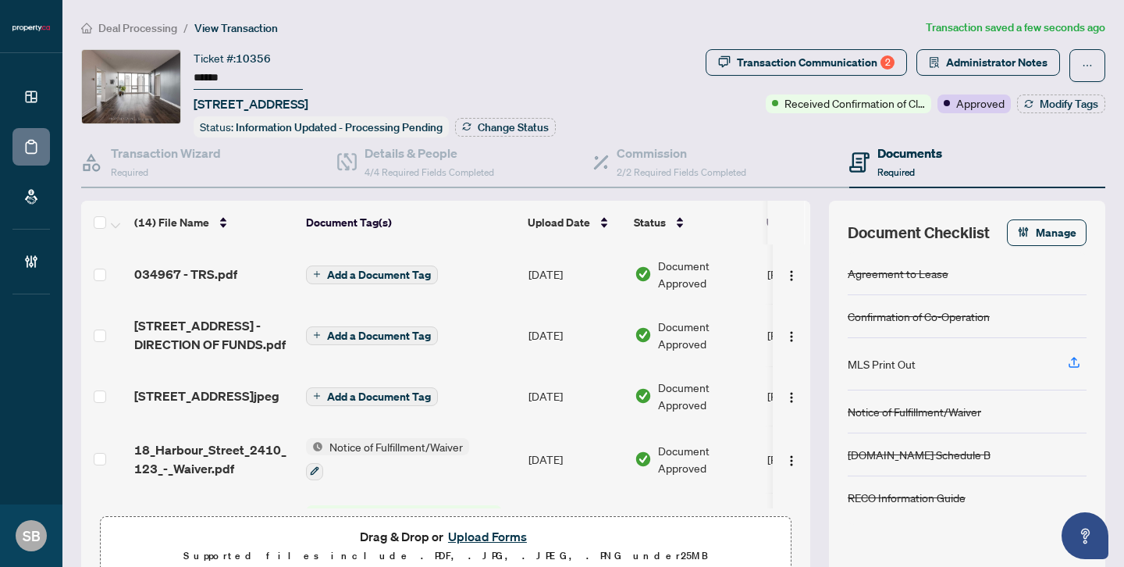
scroll to position [32, 0]
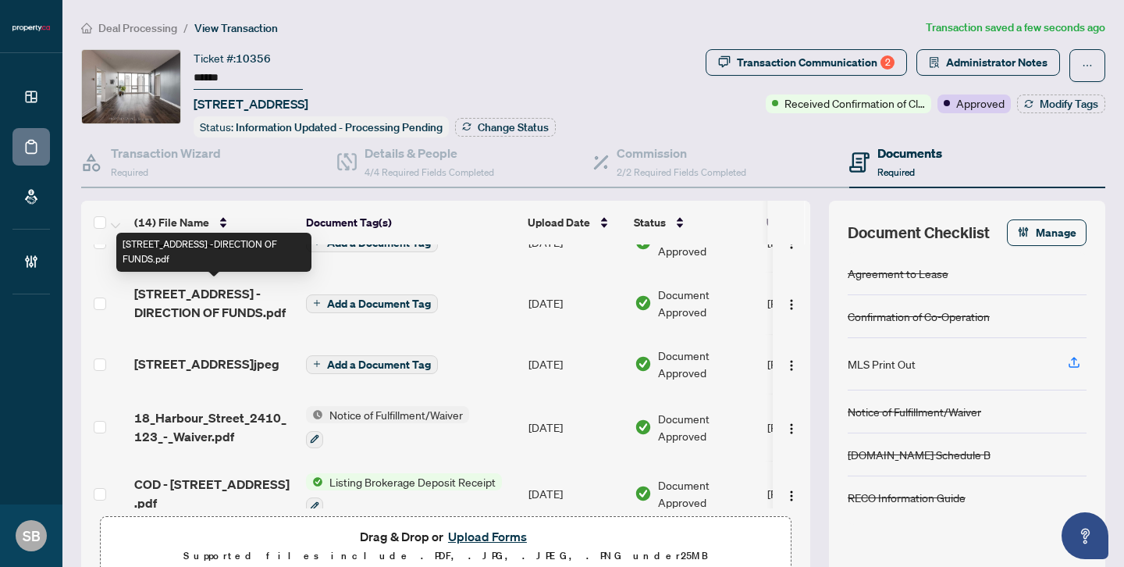
click at [205, 304] on span "[STREET_ADDRESS] -DIRECTION OF FUNDS.pdf" at bounding box center [213, 302] width 159 height 37
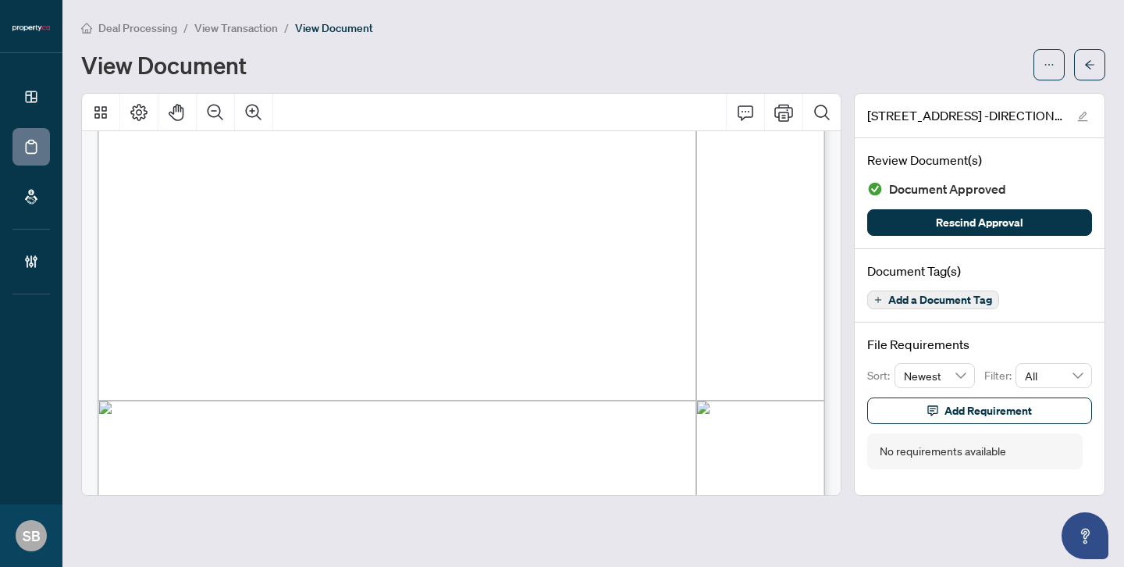
scroll to position [347, 0]
click at [1071, 66] on div at bounding box center [1069, 64] width 72 height 31
click at [1091, 69] on icon "arrow-left" at bounding box center [1089, 64] width 11 height 11
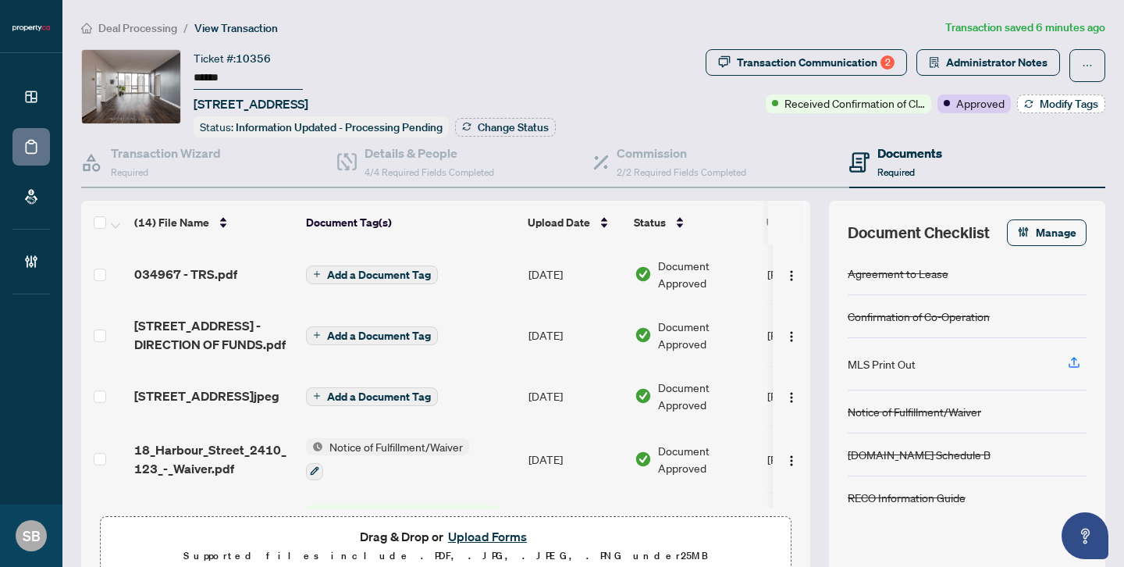
click at [1037, 102] on button "Modify Tags" at bounding box center [1061, 103] width 88 height 19
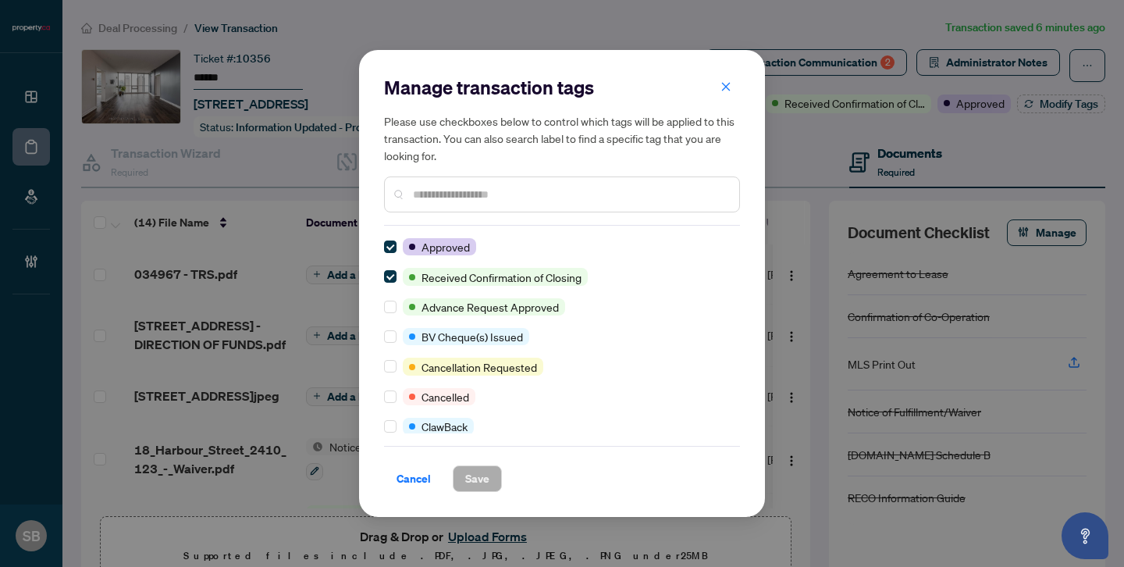
click at [531, 197] on input "text" at bounding box center [570, 194] width 314 height 17
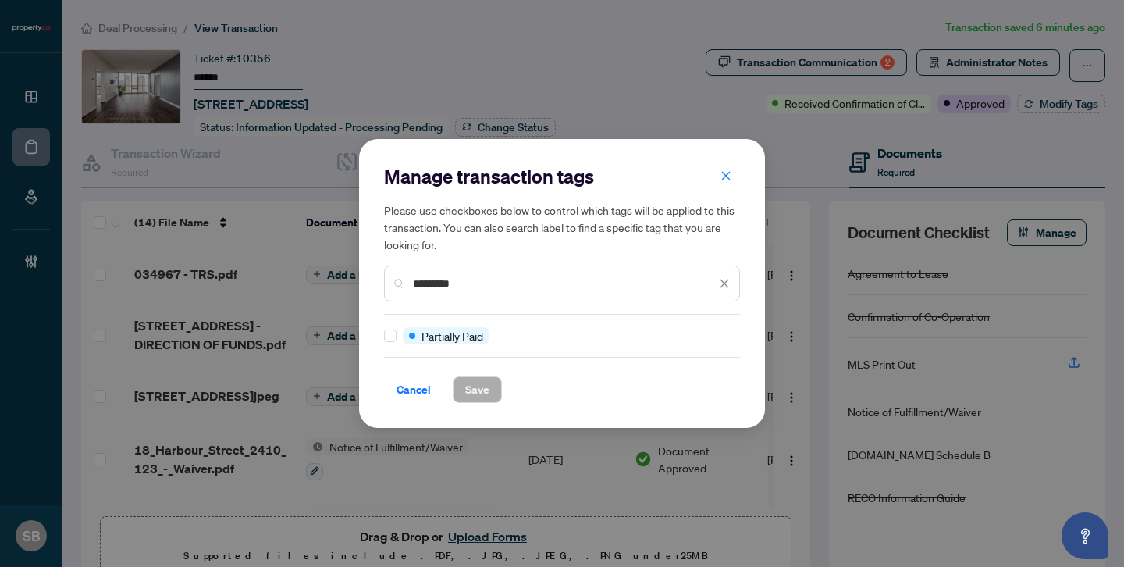
type input "*********"
click at [376, 337] on div "Manage transaction tags Please use checkboxes below to control which tags will …" at bounding box center [562, 283] width 406 height 289
click at [482, 388] on span "Save" at bounding box center [477, 389] width 24 height 25
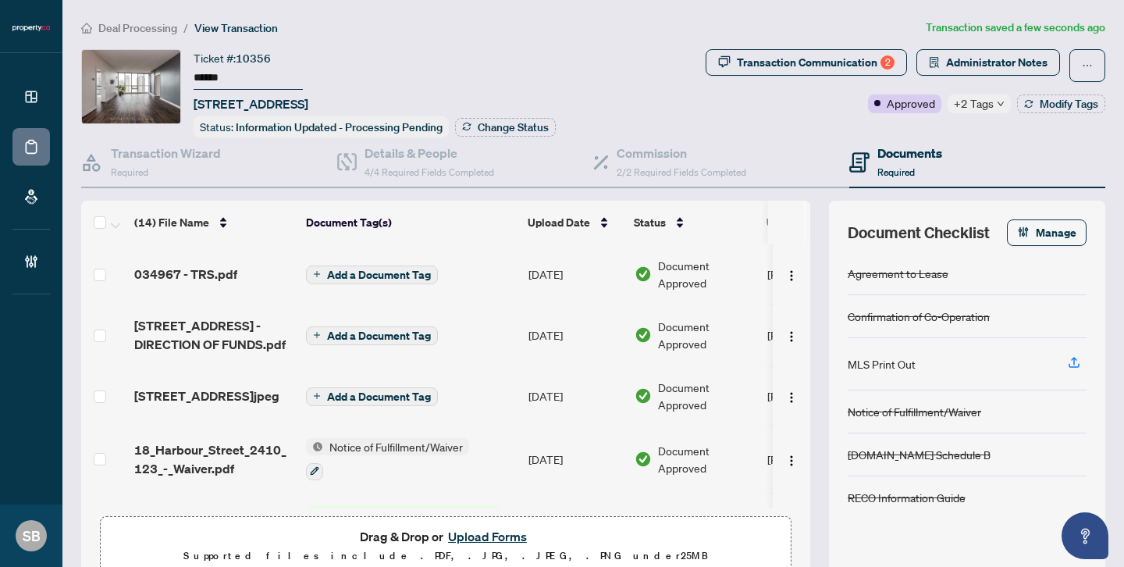
click at [479, 535] on button "Upload Forms" at bounding box center [487, 536] width 88 height 20
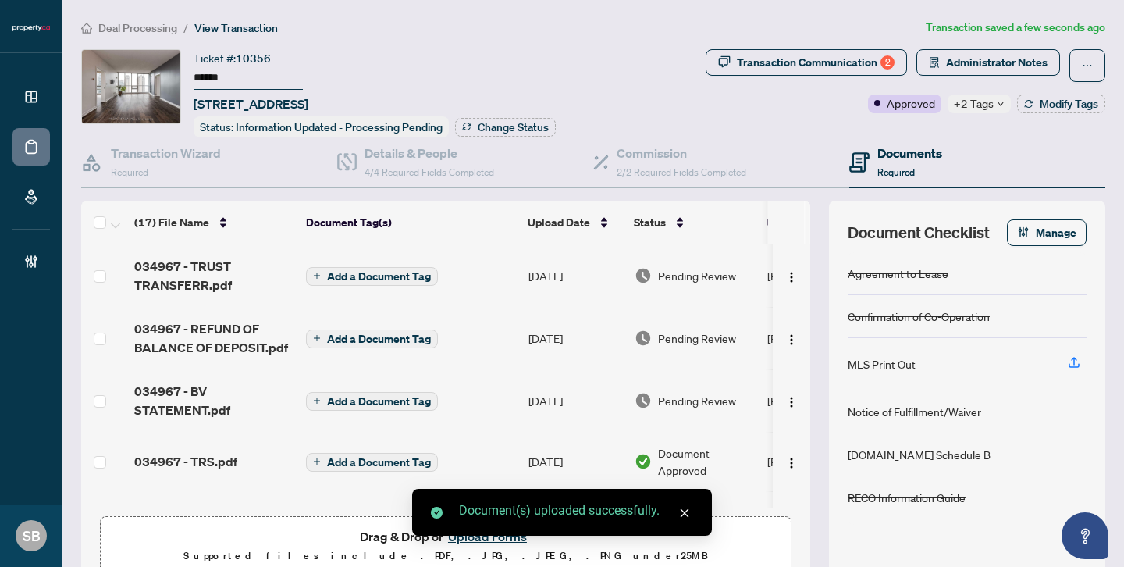
click at [492, 528] on div "Document(s) uploaded successfully." at bounding box center [562, 512] width 300 height 47
click at [480, 535] on div "Document(s) uploaded successfully." at bounding box center [562, 512] width 300 height 47
click at [504, 535] on div "Document(s) uploaded successfully." at bounding box center [562, 512] width 300 height 47
click at [507, 535] on div "Document(s) uploaded successfully." at bounding box center [562, 512] width 300 height 47
click at [491, 535] on div "Document(s) uploaded successfully." at bounding box center [562, 512] width 300 height 47
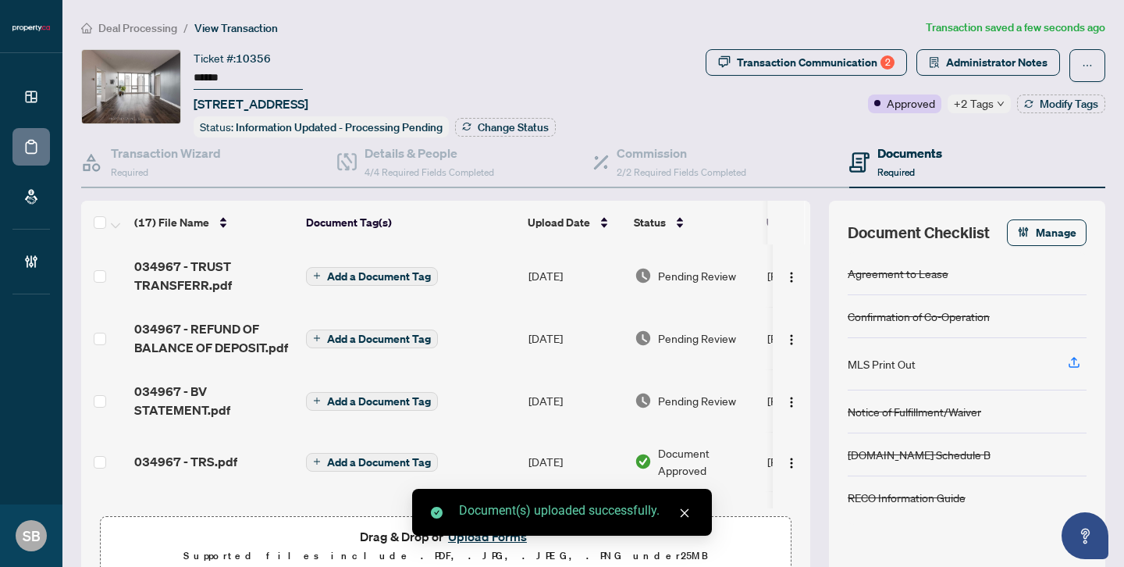
click at [205, 530] on div "Drag & Drop or Upload Forms Supported files include .PDF, .JPG, .JPEG, .PNG und…" at bounding box center [445, 545] width 671 height 39
click at [690, 520] on link "Close" at bounding box center [684, 512] width 17 height 17
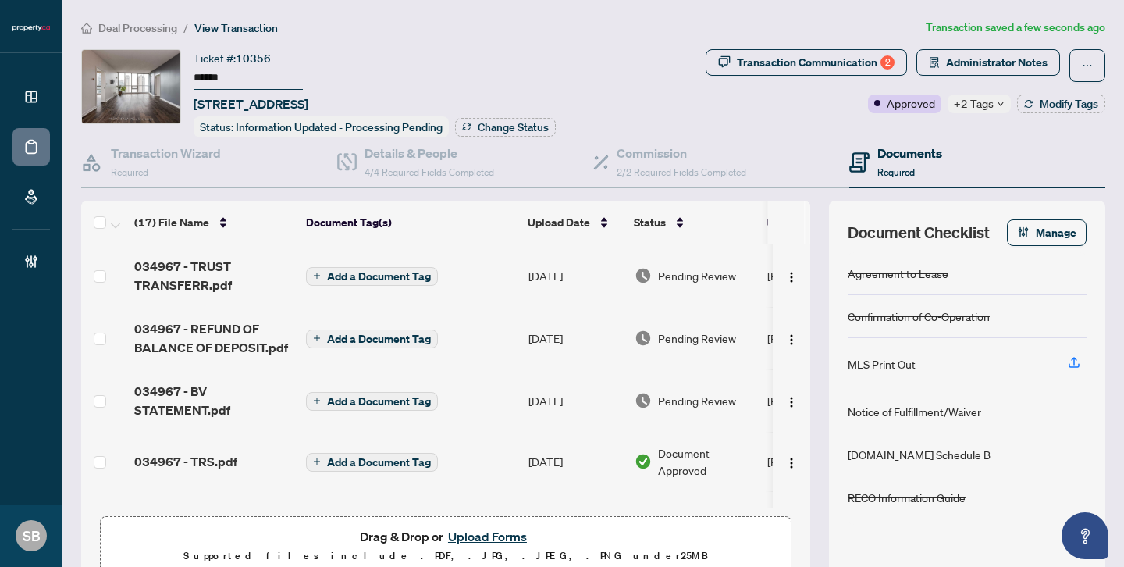
click at [506, 537] on button "Upload Forms" at bounding box center [487, 536] width 88 height 20
click at [698, 271] on span "Pending Review" at bounding box center [697, 275] width 78 height 17
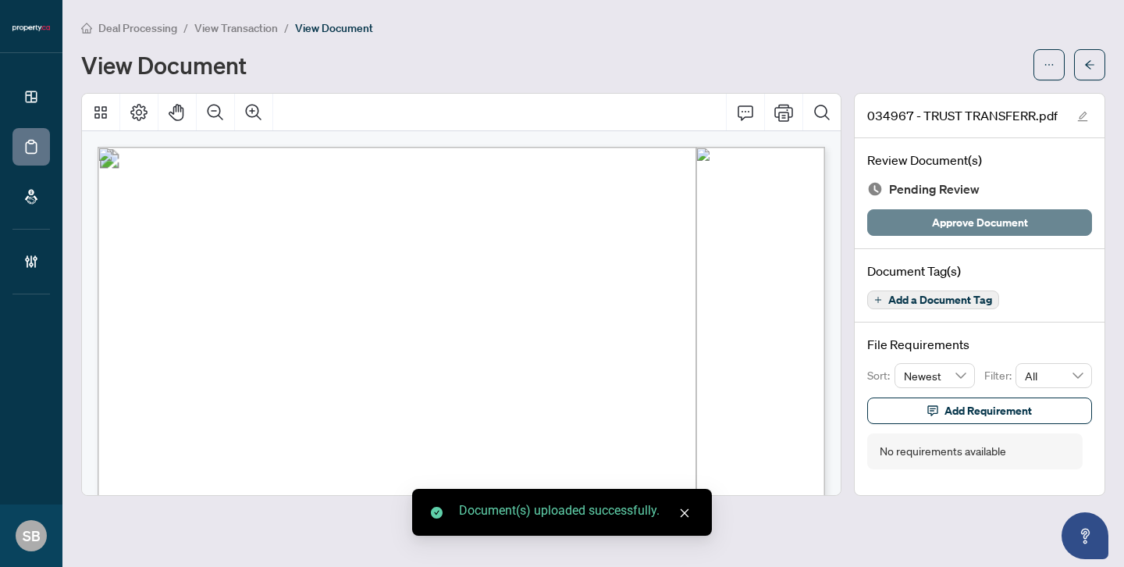
click at [1053, 216] on button "Approve Document" at bounding box center [979, 222] width 225 height 27
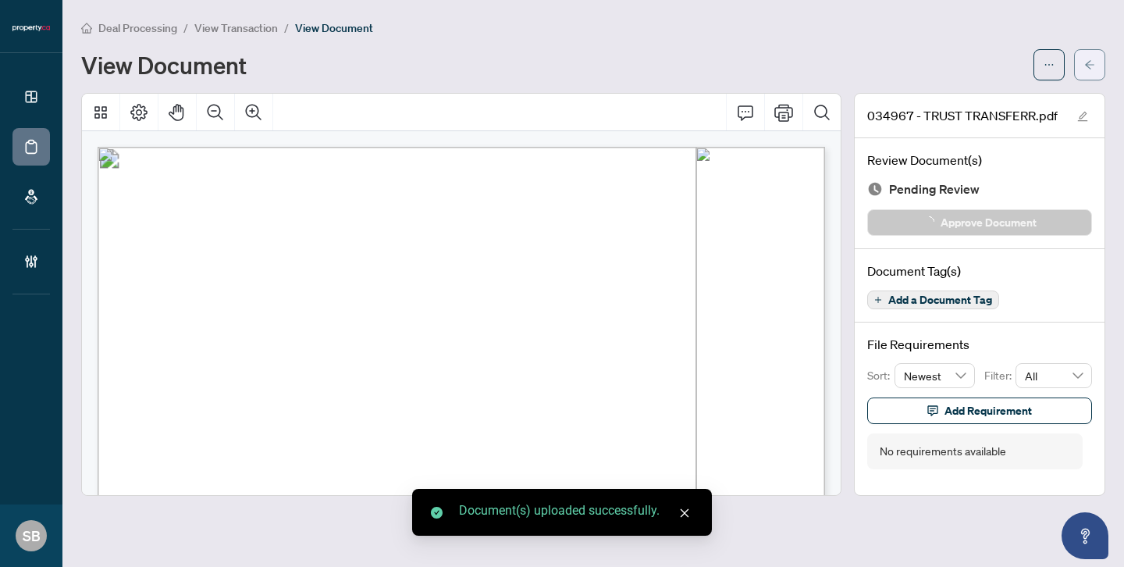
click at [1084, 64] on icon "arrow-left" at bounding box center [1089, 64] width 11 height 11
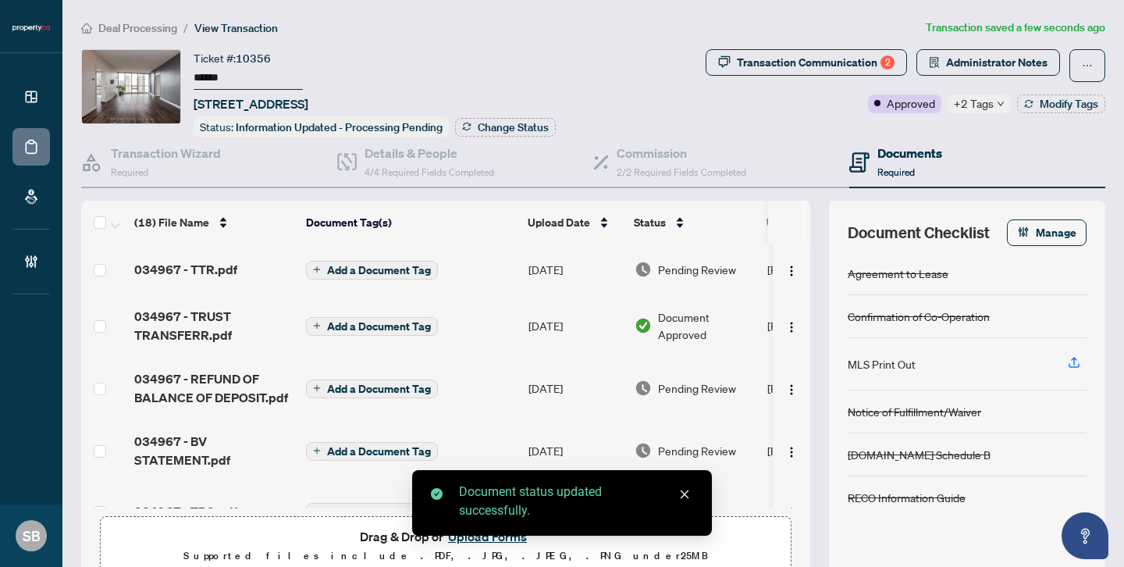
click at [665, 270] on span "Pending Review" at bounding box center [697, 269] width 78 height 17
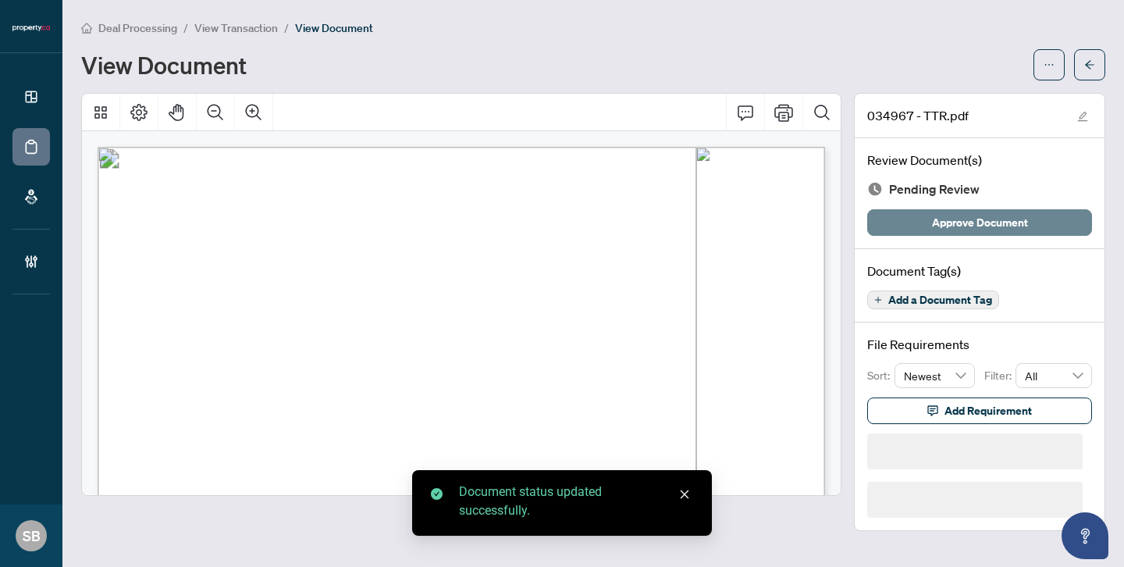
click at [1032, 216] on button "Approve Document" at bounding box center [979, 222] width 225 height 27
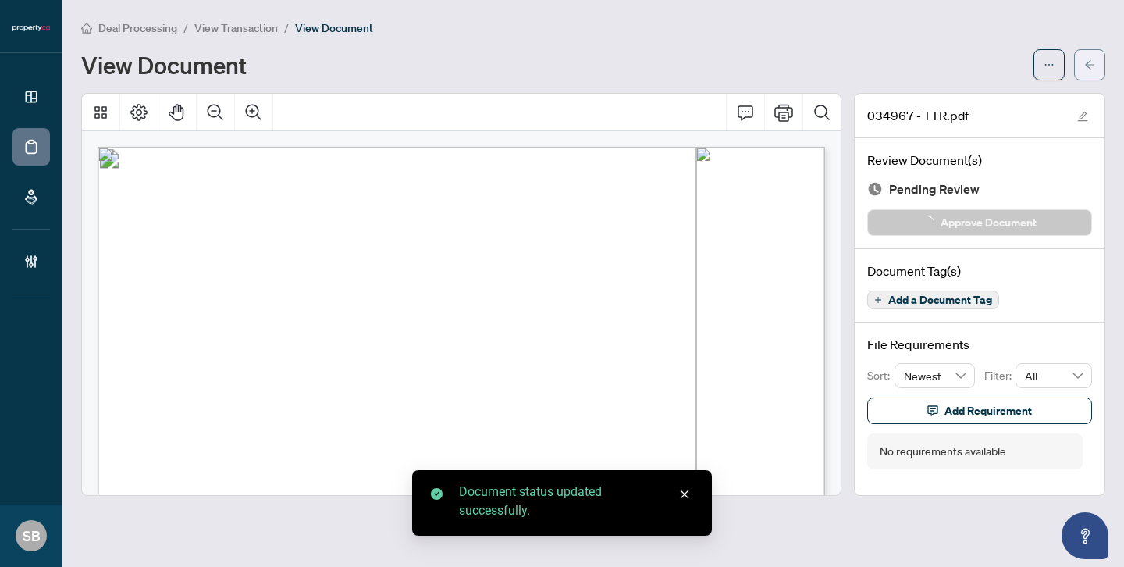
click at [1093, 53] on span "button" at bounding box center [1089, 64] width 11 height 25
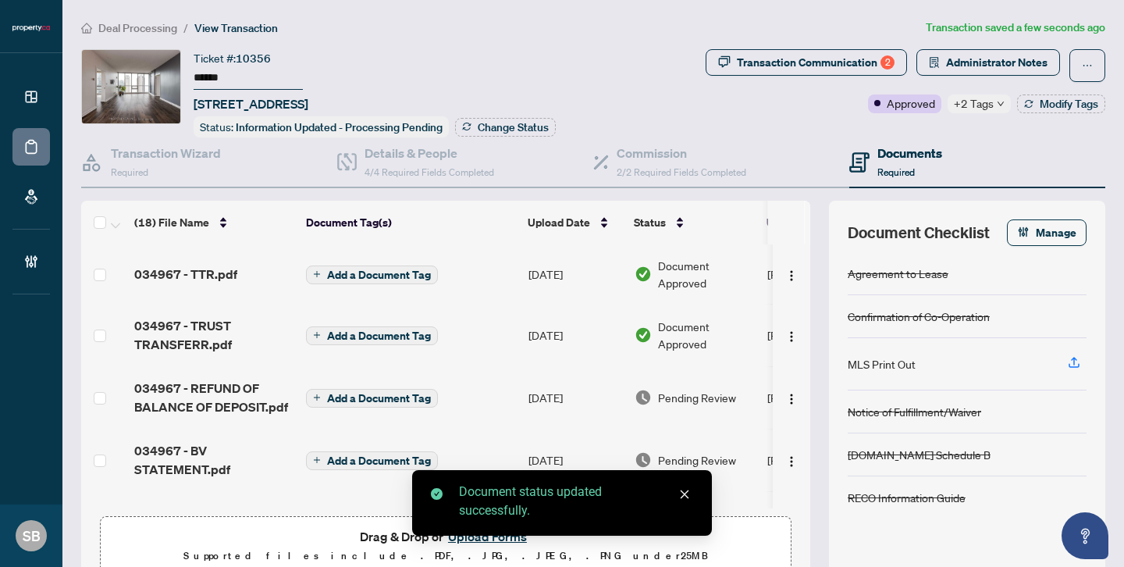
click at [686, 389] on span "Pending Review" at bounding box center [697, 397] width 78 height 17
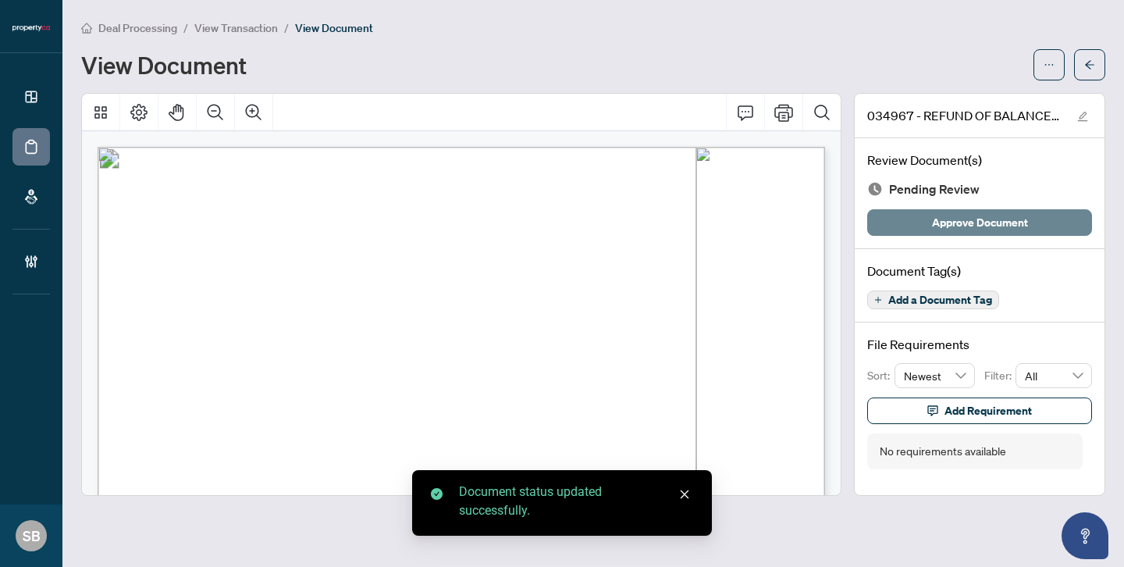
click at [1001, 221] on span "Approve Document" at bounding box center [980, 222] width 96 height 25
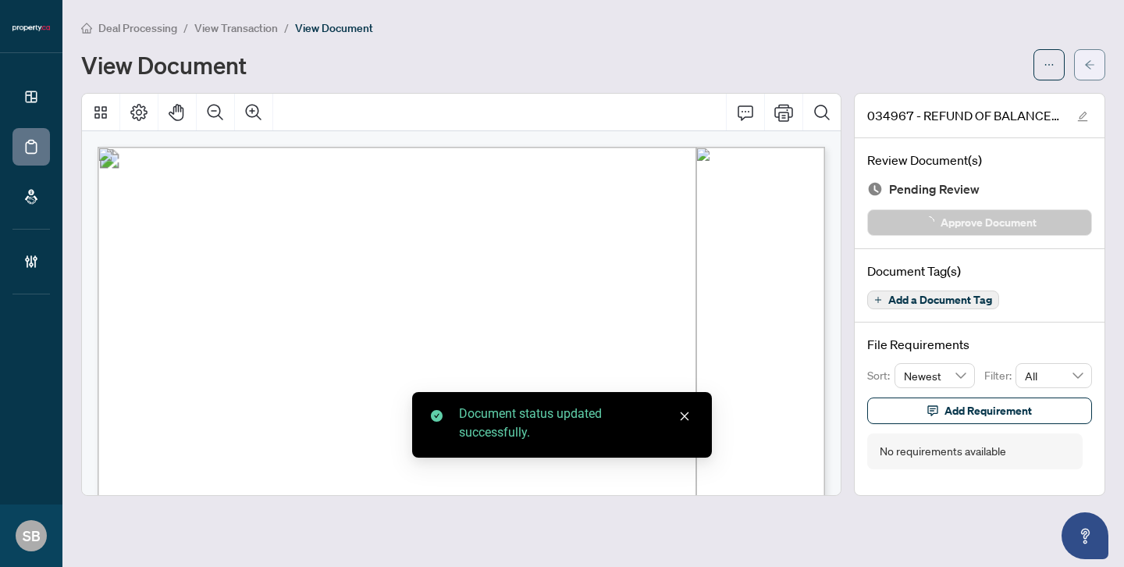
click at [1079, 71] on button "button" at bounding box center [1089, 64] width 31 height 31
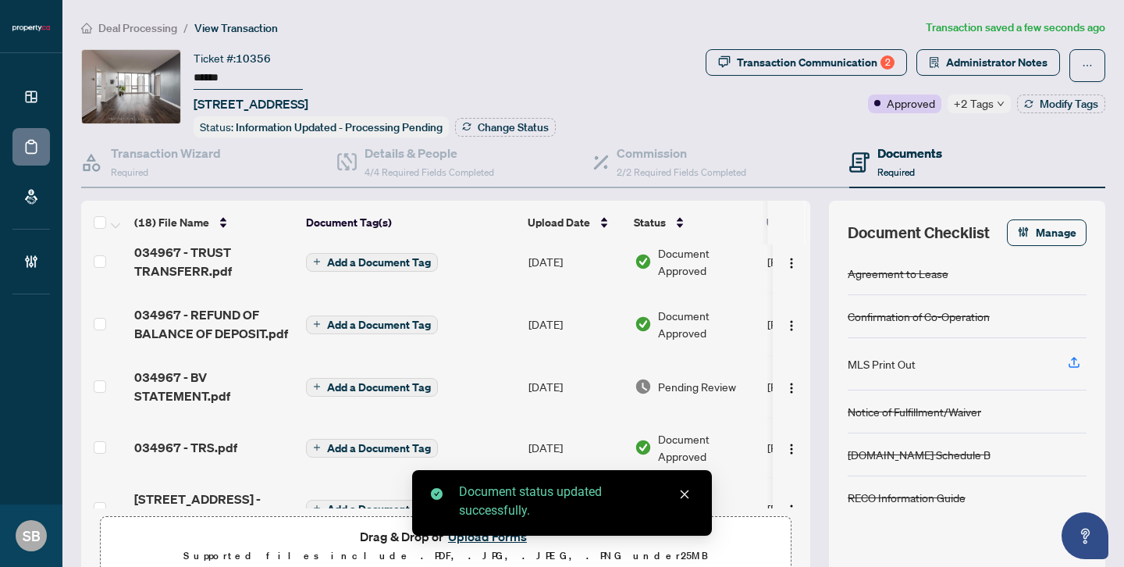
scroll to position [87, 0]
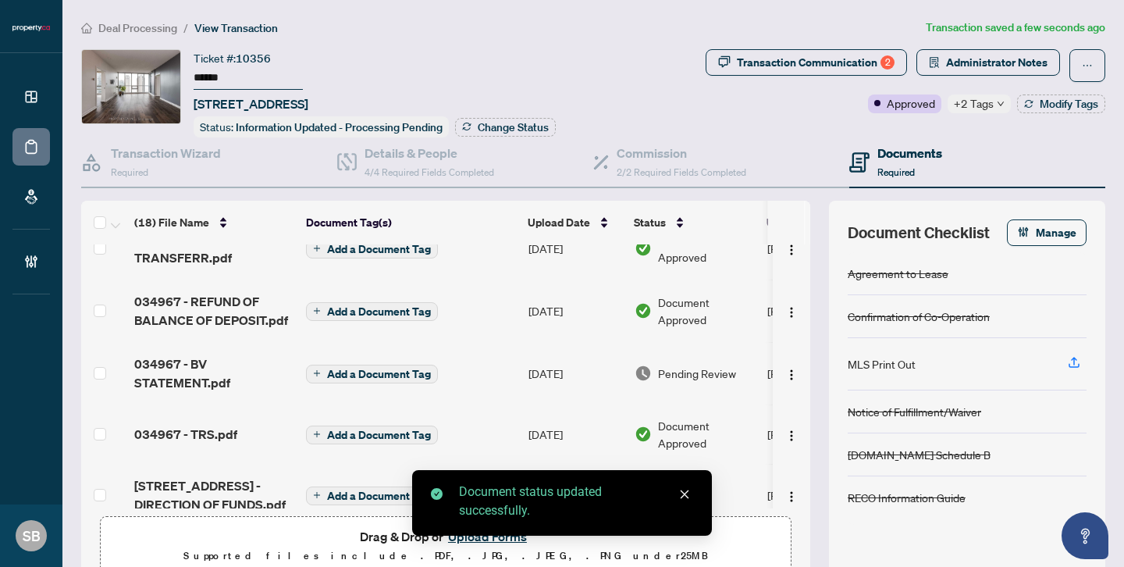
click at [710, 361] on td "Pending Review" at bounding box center [694, 373] width 133 height 62
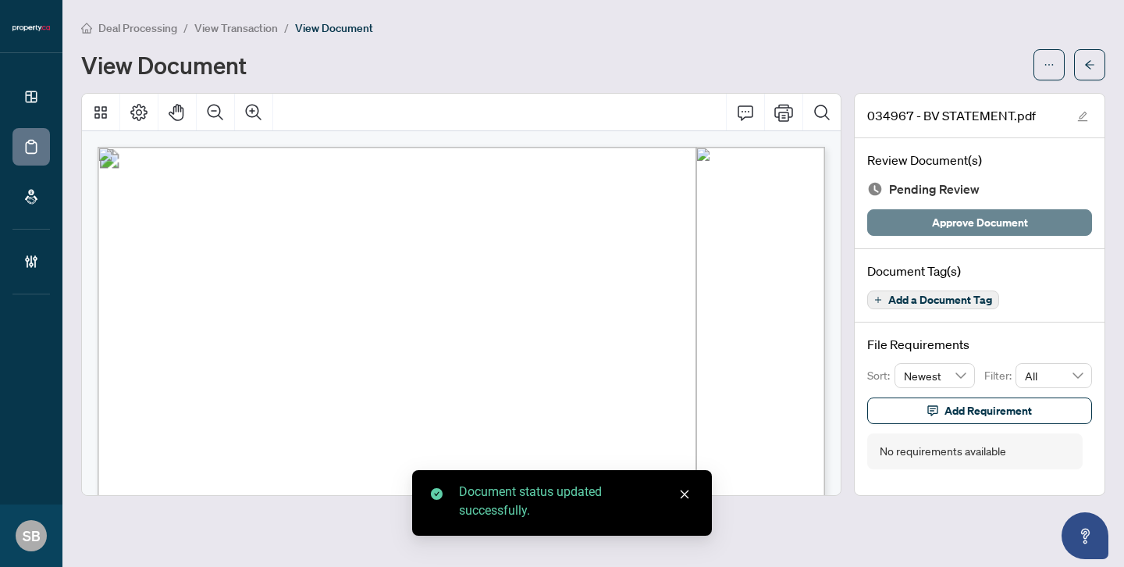
click at [1021, 219] on span "Approve Document" at bounding box center [980, 222] width 96 height 25
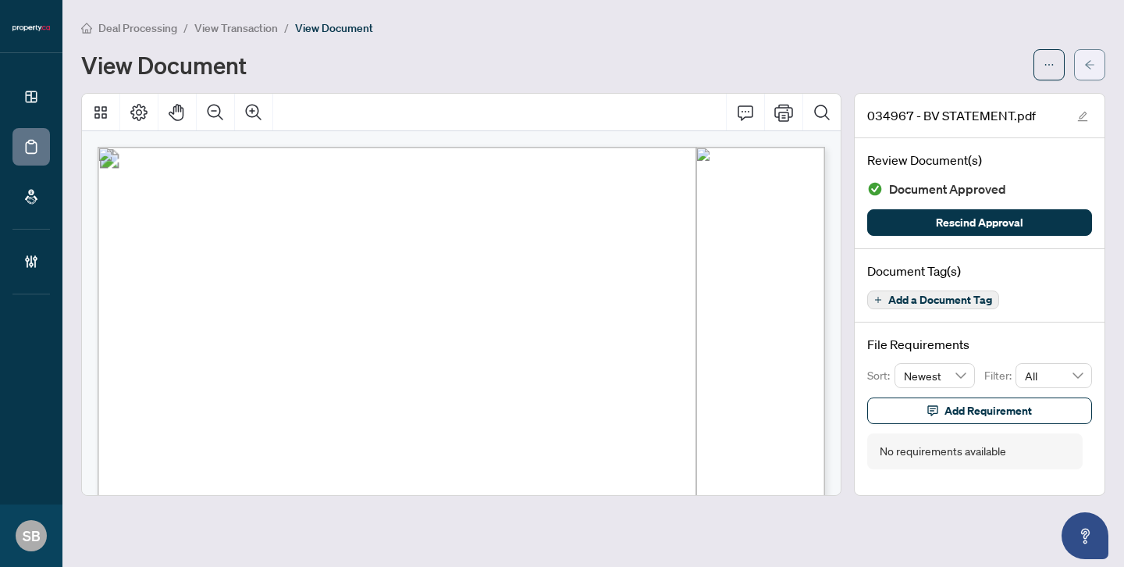
click at [1093, 58] on span "button" at bounding box center [1089, 64] width 11 height 25
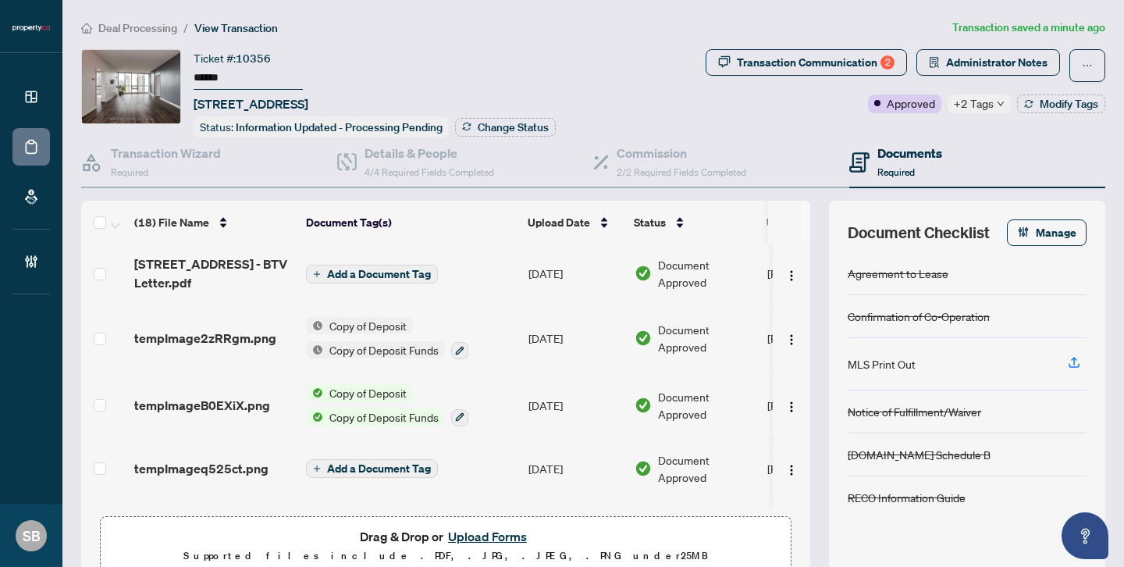
scroll to position [883, 0]
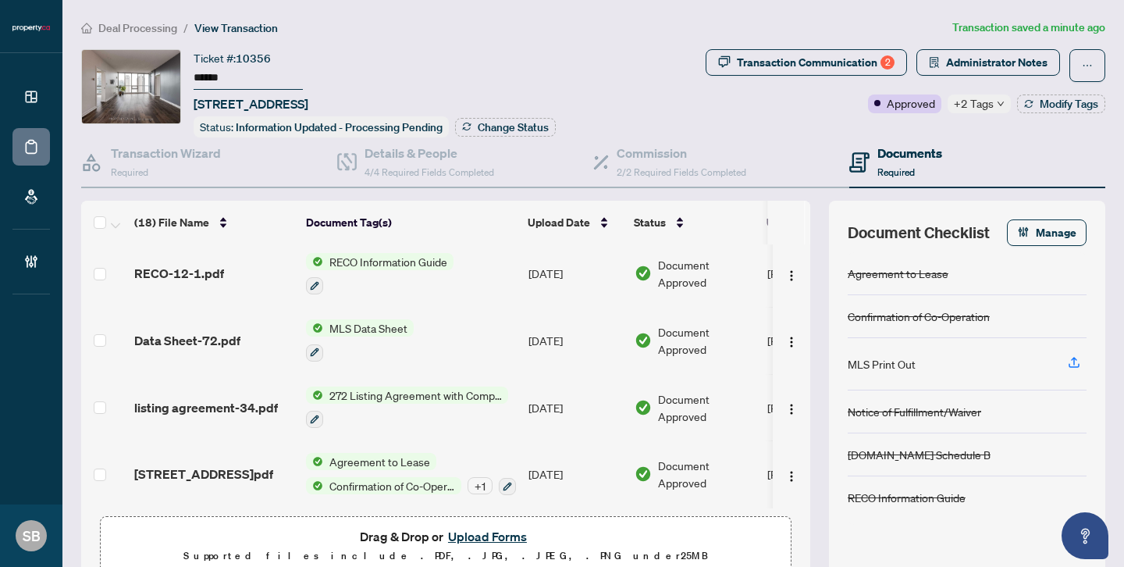
click at [116, 28] on span "Deal Processing" at bounding box center [137, 28] width 79 height 14
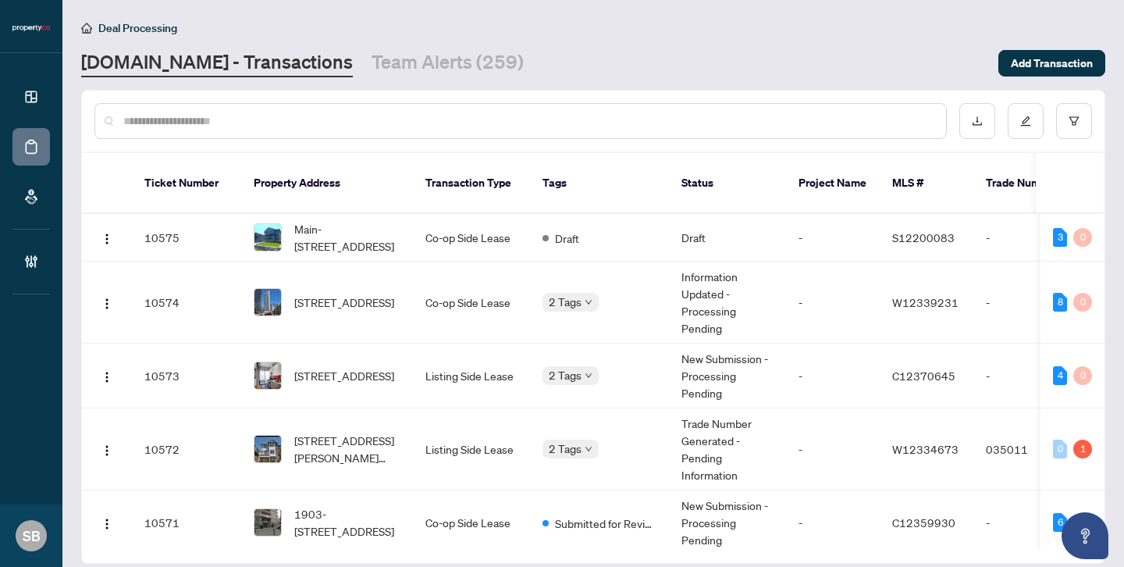
click at [301, 126] on input "text" at bounding box center [528, 120] width 810 height 17
paste input "******"
type input "******"
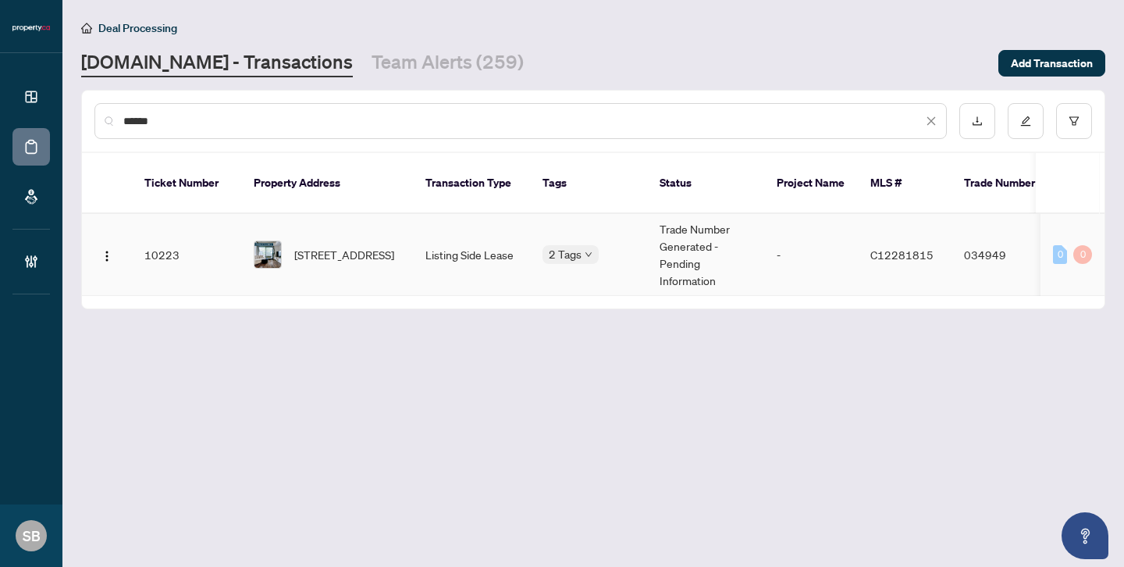
click at [494, 235] on td "Listing Side Lease" at bounding box center [471, 255] width 117 height 82
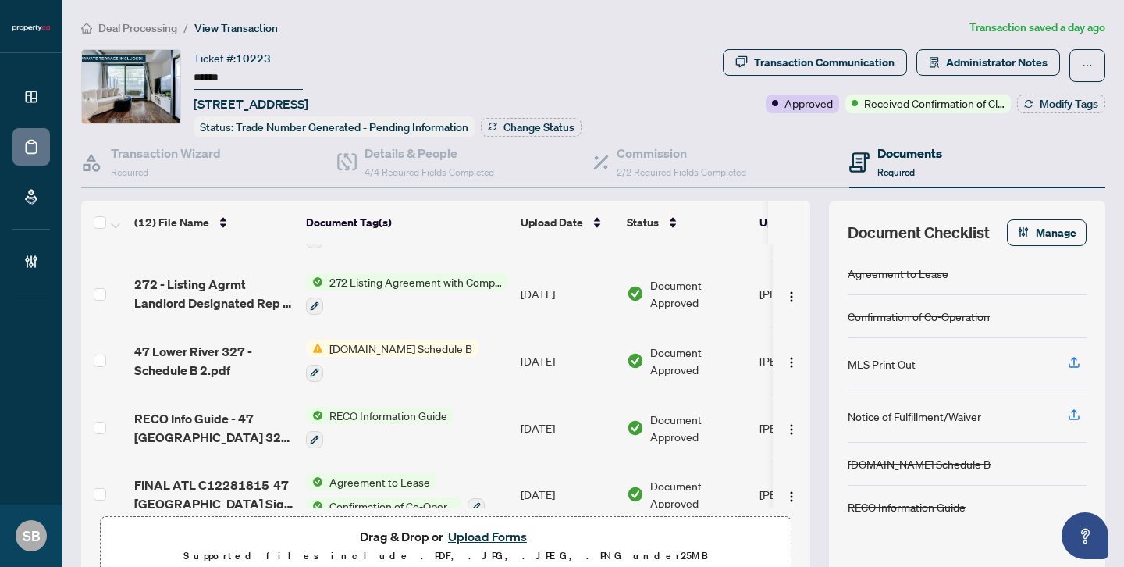
scroll to position [514, 0]
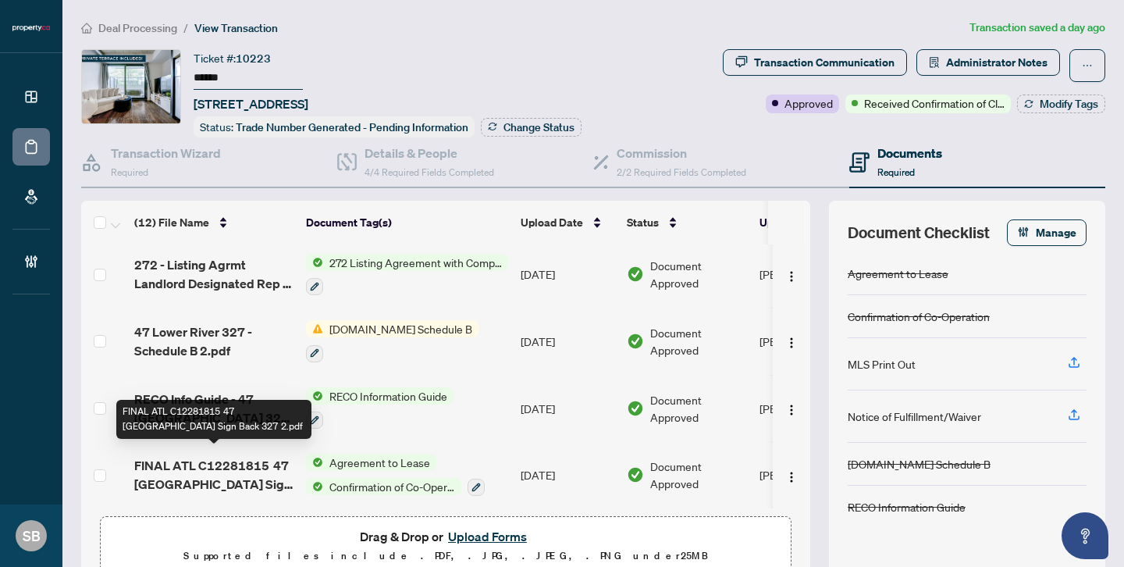
click at [228, 464] on span "FINAL ATL C12281815 47 [GEOGRAPHIC_DATA] Sign Back 327 2.pdf" at bounding box center [213, 474] width 159 height 37
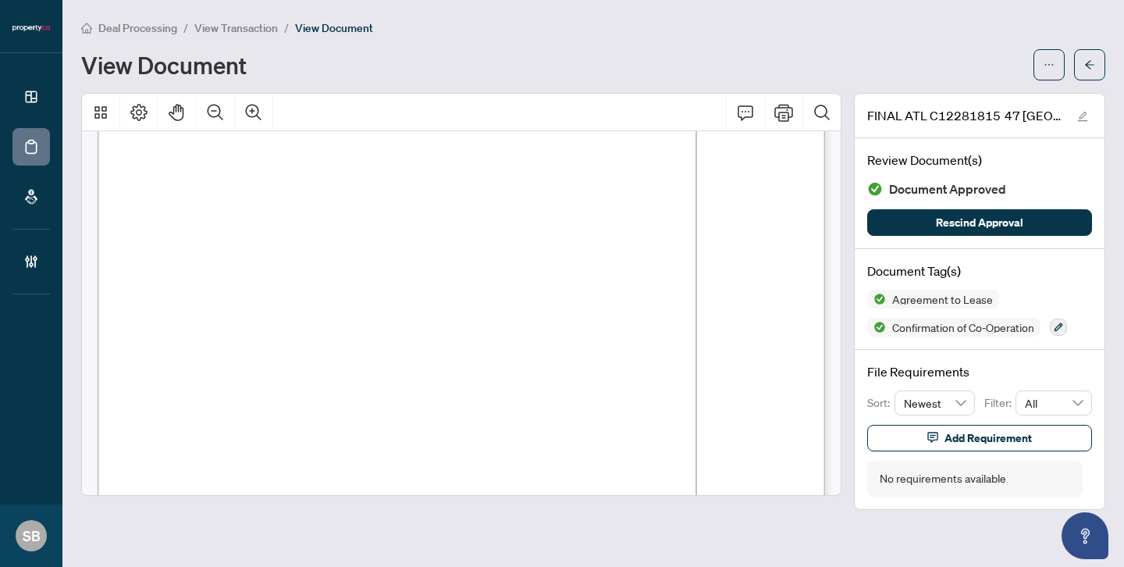
scroll to position [171, 0]
click at [1091, 68] on icon "arrow-left" at bounding box center [1089, 64] width 11 height 11
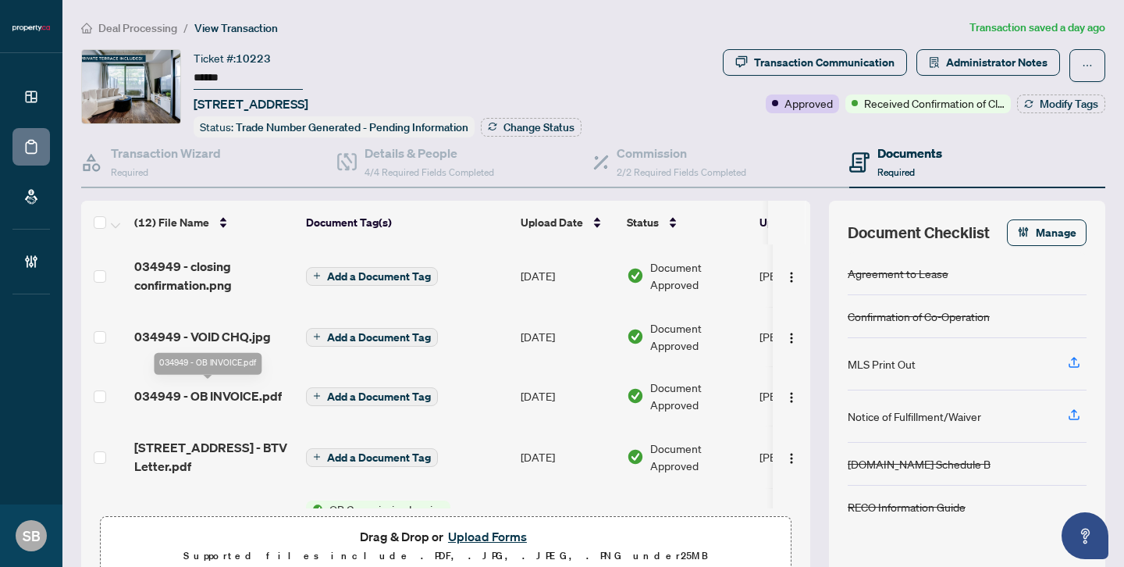
click at [243, 390] on span "034949 - OB INVOICE.pdf" at bounding box center [207, 395] width 147 height 19
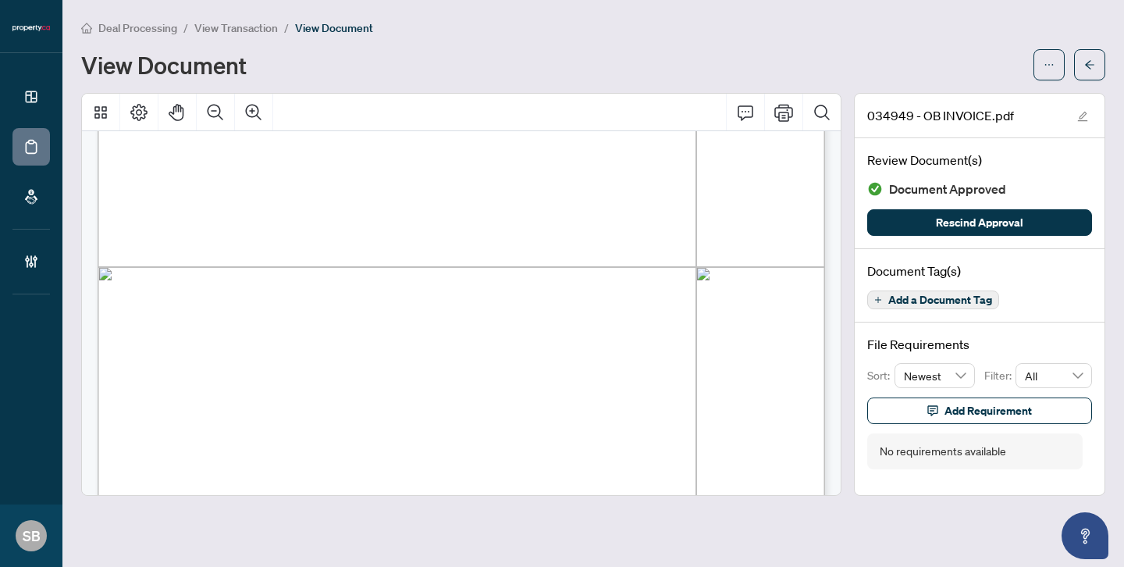
scroll to position [482, 0]
click at [1091, 68] on icon "arrow-left" at bounding box center [1089, 64] width 11 height 11
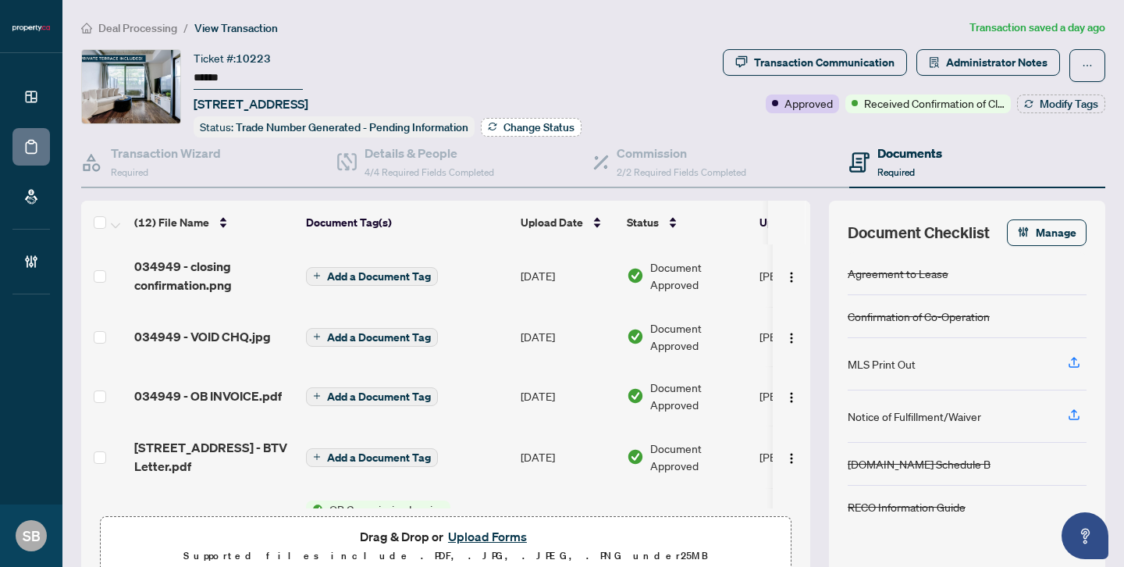
click at [527, 129] on span "Change Status" at bounding box center [538, 127] width 71 height 11
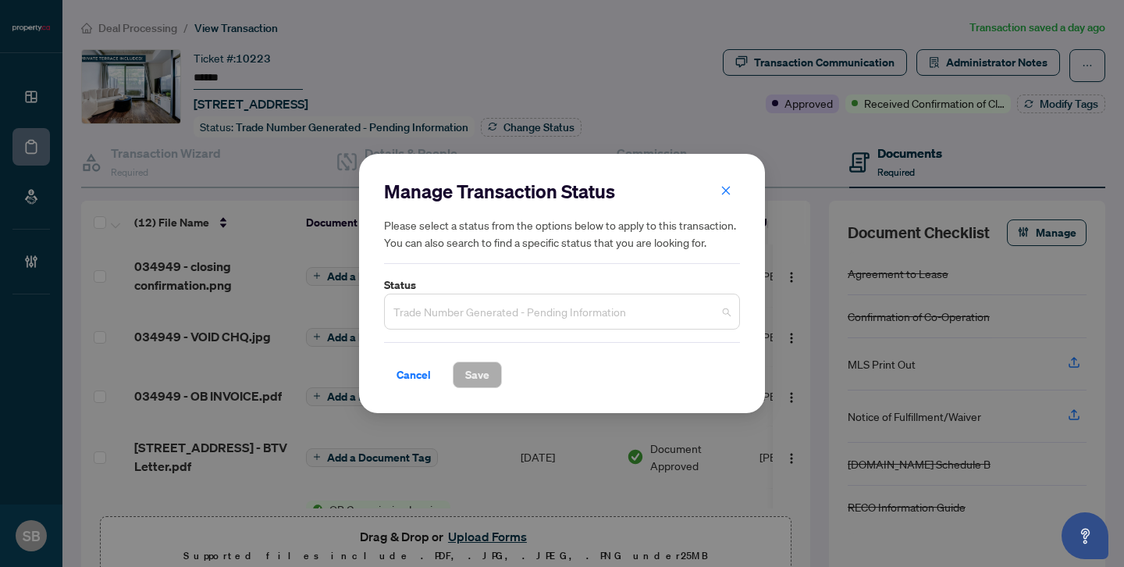
click at [567, 323] on span "Trade Number Generated - Pending Information" at bounding box center [561, 312] width 337 height 30
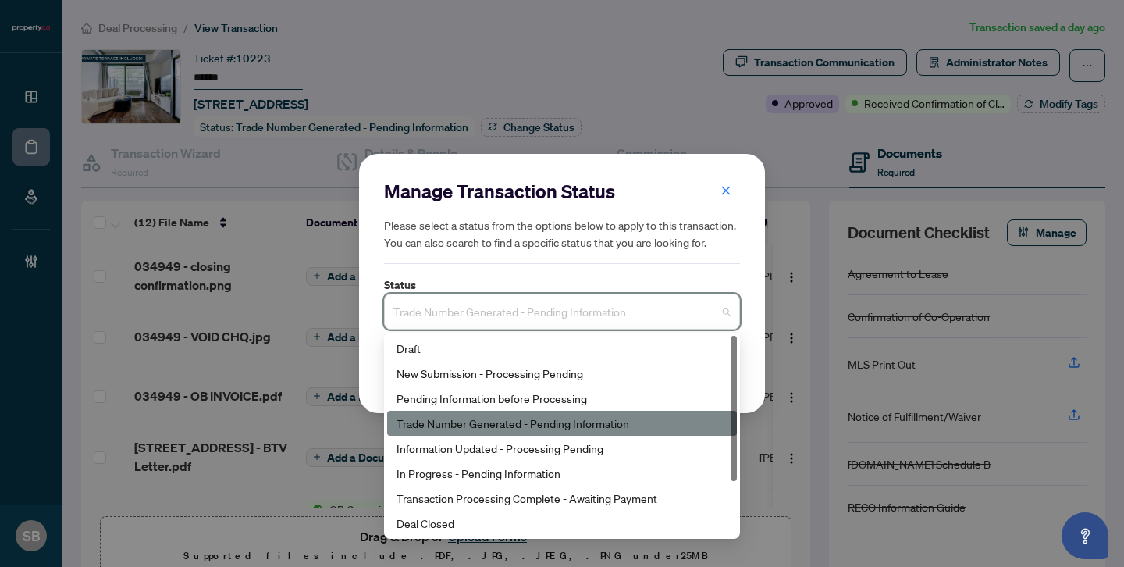
type input "*"
click at [535, 526] on div "Deal Closed" at bounding box center [561, 522] width 331 height 17
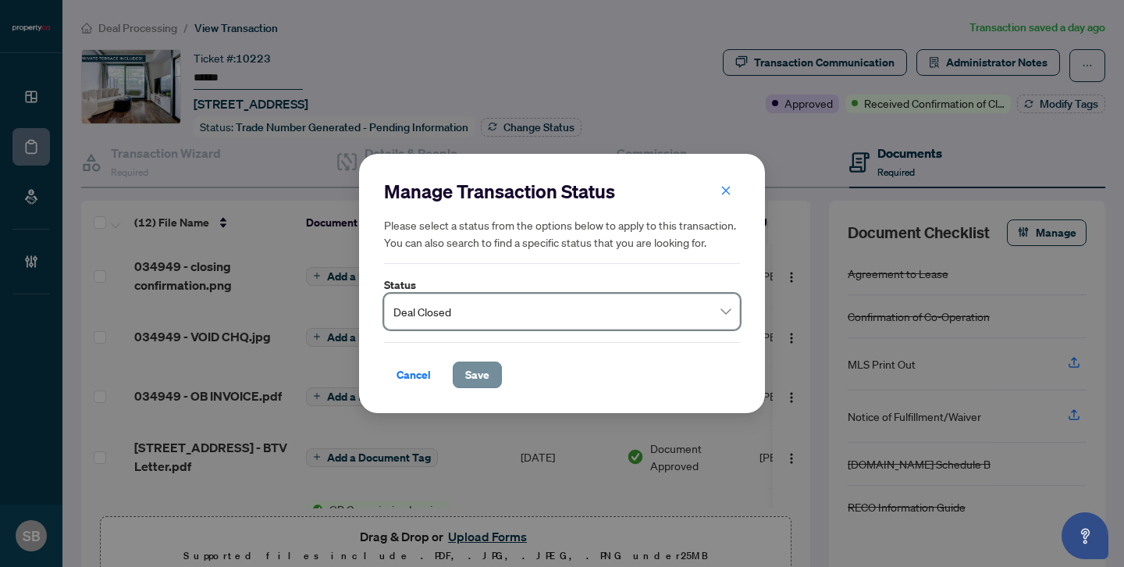
click at [489, 386] on div "Manage Transaction Status Please select a status from the options below to appl…" at bounding box center [562, 283] width 406 height 259
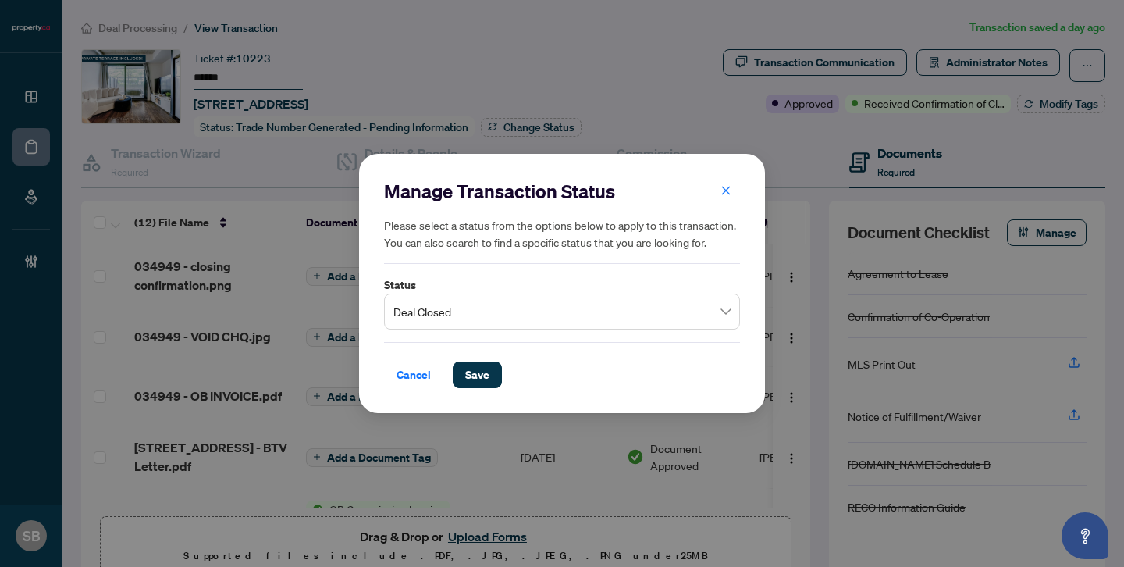
click at [496, 544] on div "Manage Transaction Status Please select a status from the options below to appl…" at bounding box center [562, 283] width 1124 height 567
click at [473, 370] on span "Save" at bounding box center [477, 374] width 24 height 25
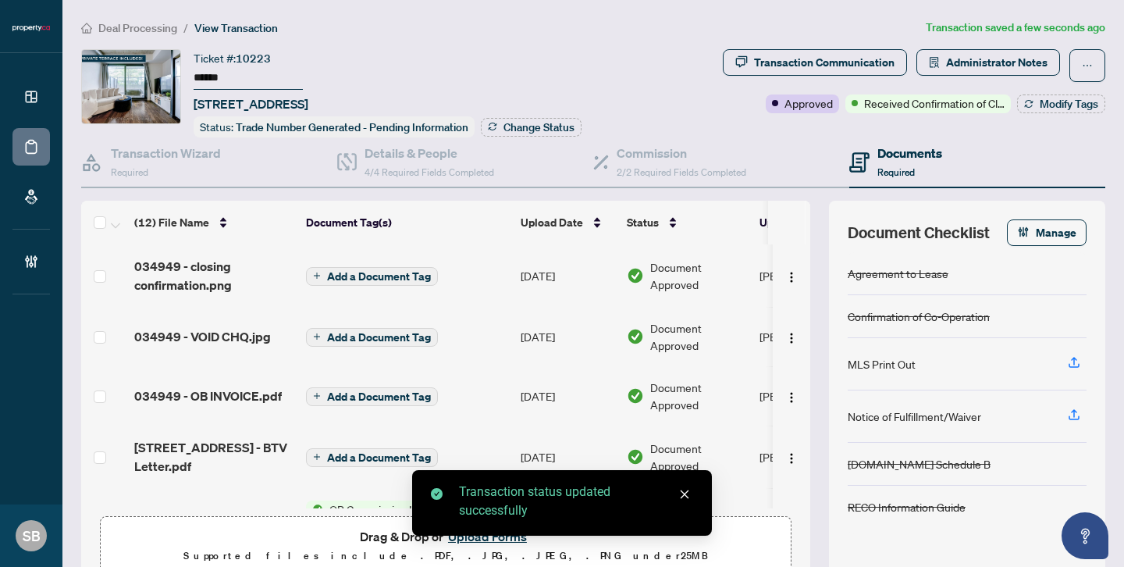
click at [482, 535] on div "Transaction status updated successfully" at bounding box center [562, 503] width 300 height 66
click at [678, 495] on link "Close" at bounding box center [684, 493] width 17 height 17
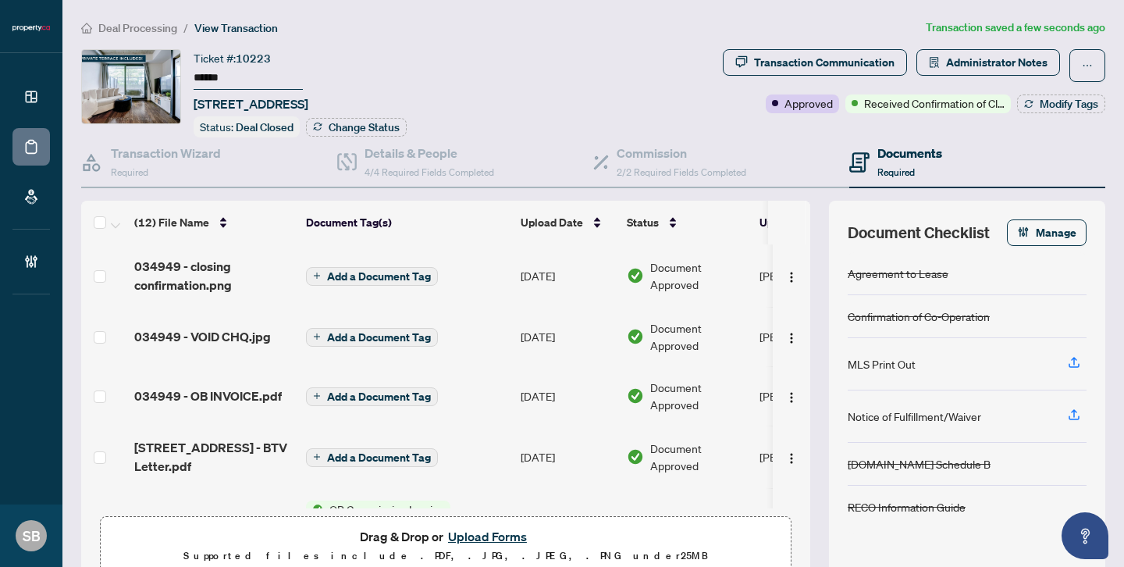
click at [511, 531] on button "Upload Forms" at bounding box center [487, 536] width 88 height 20
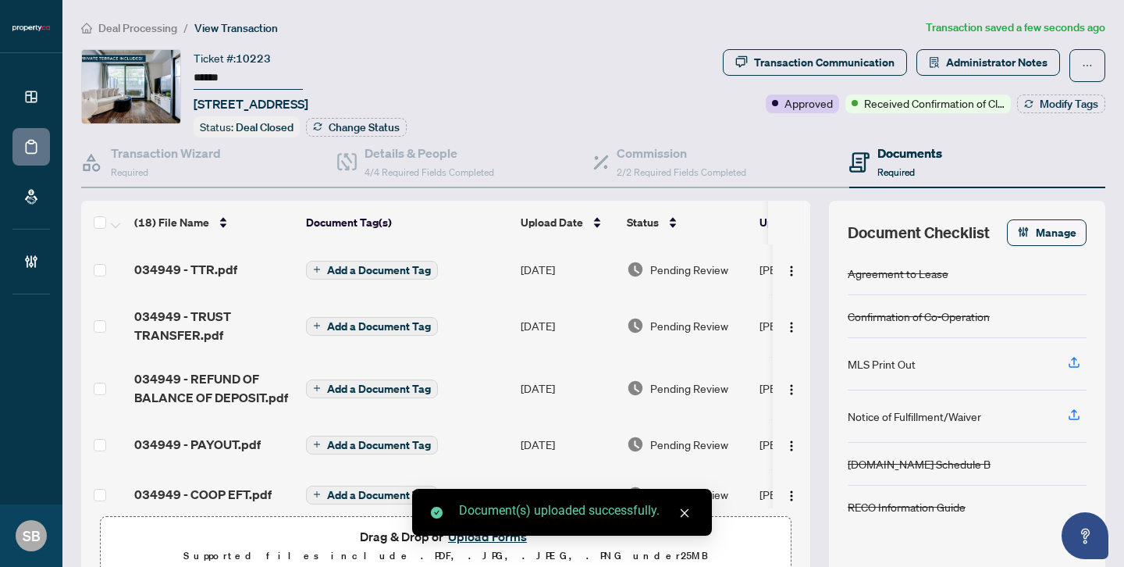
click at [613, 268] on td "[DATE]" at bounding box center [567, 269] width 106 height 50
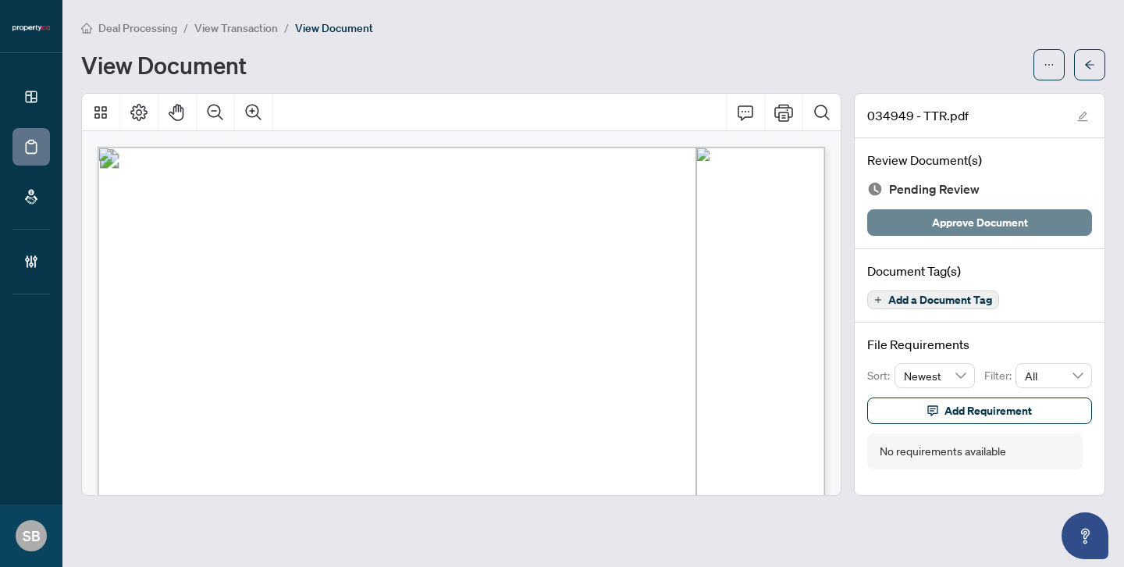
click at [939, 231] on span "Approve Document" at bounding box center [980, 222] width 96 height 25
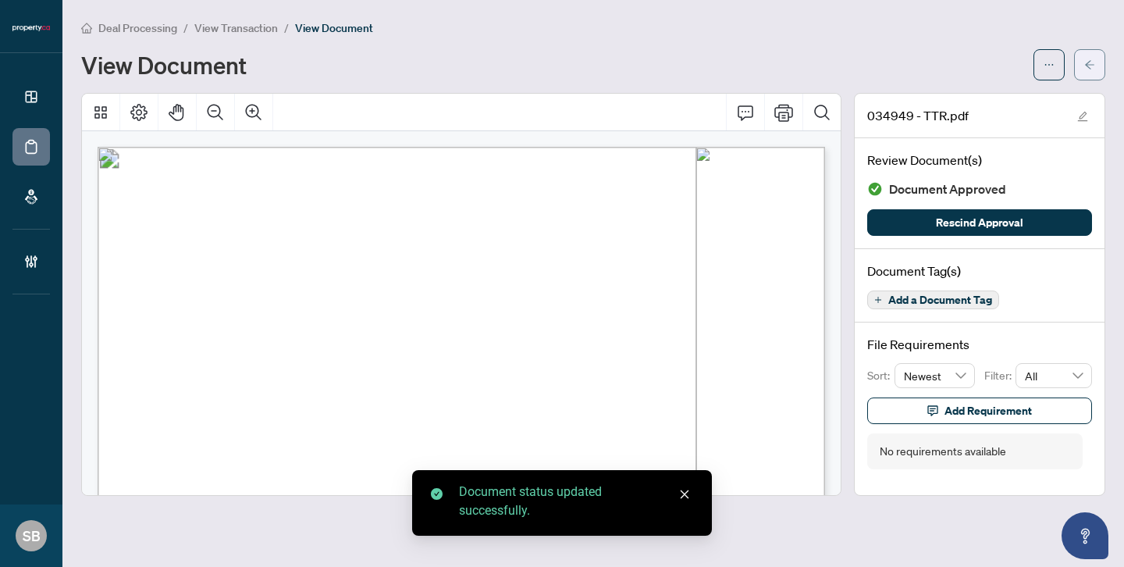
click at [1103, 55] on button "button" at bounding box center [1089, 64] width 31 height 31
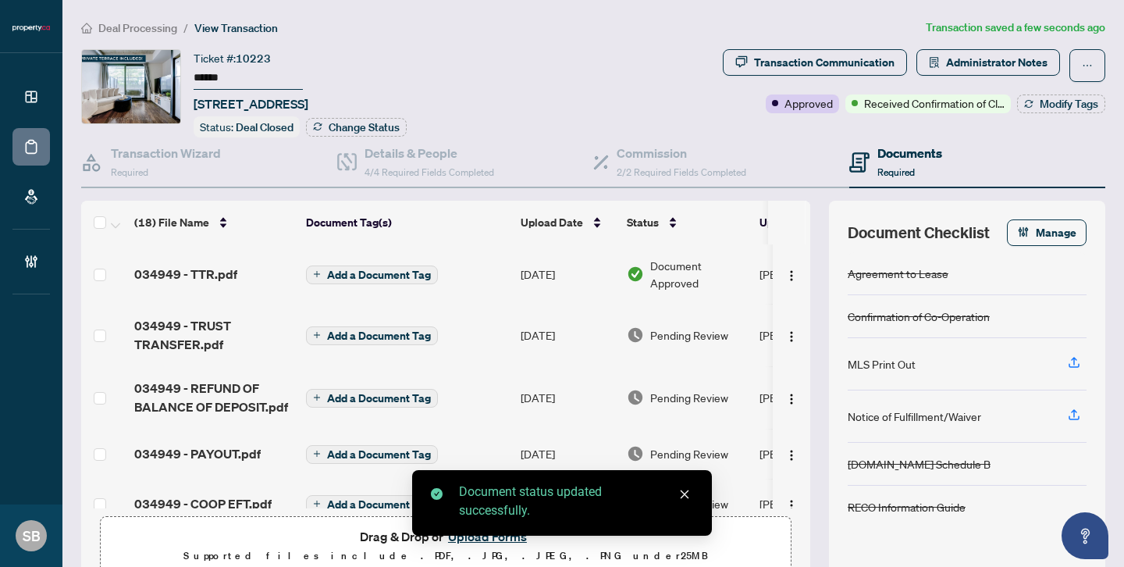
click at [645, 331] on div "Pending Review" at bounding box center [687, 334] width 120 height 17
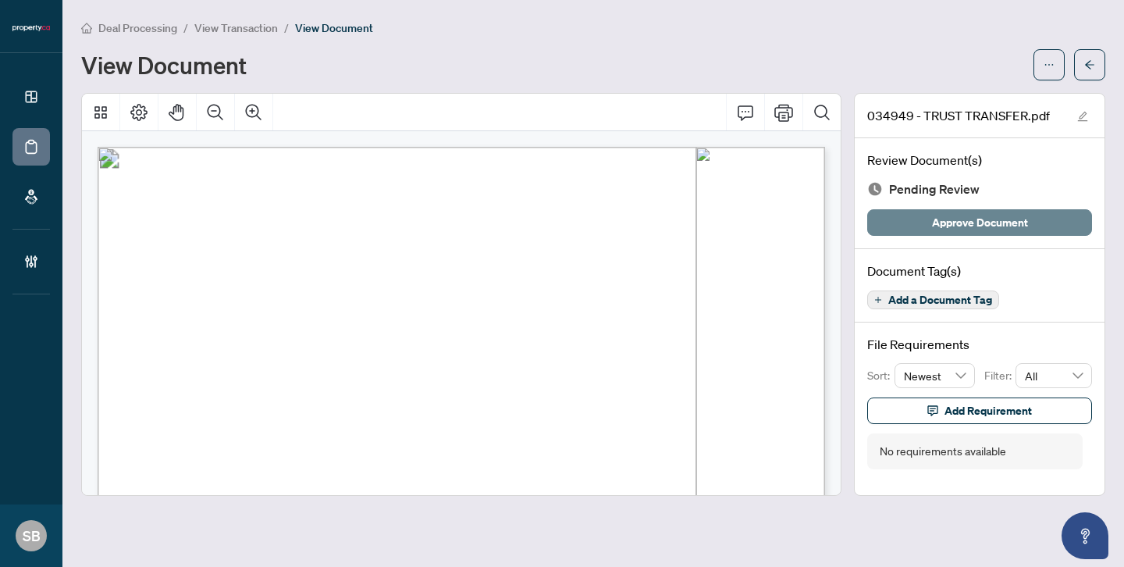
click at [999, 217] on span "Approve Document" at bounding box center [980, 222] width 96 height 25
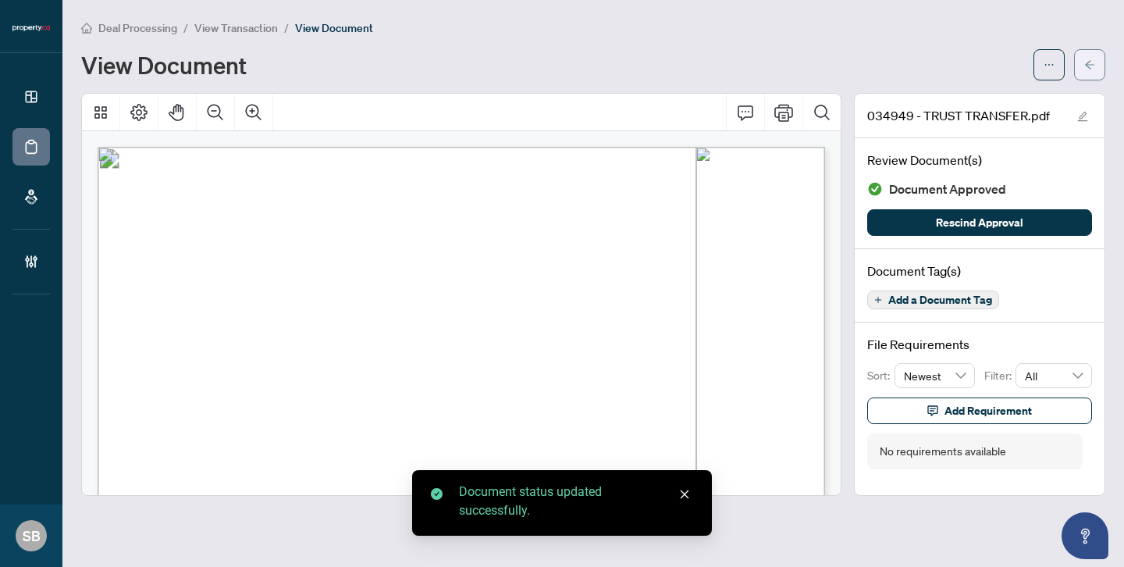
click at [1095, 74] on button "button" at bounding box center [1089, 64] width 31 height 31
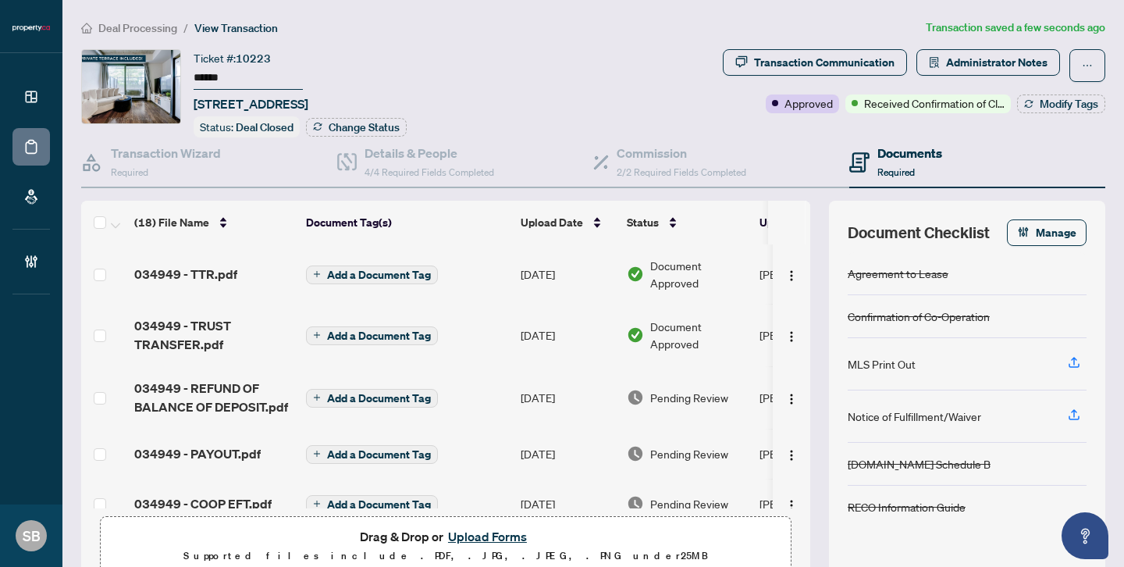
click at [670, 391] on span "Pending Review" at bounding box center [689, 397] width 78 height 17
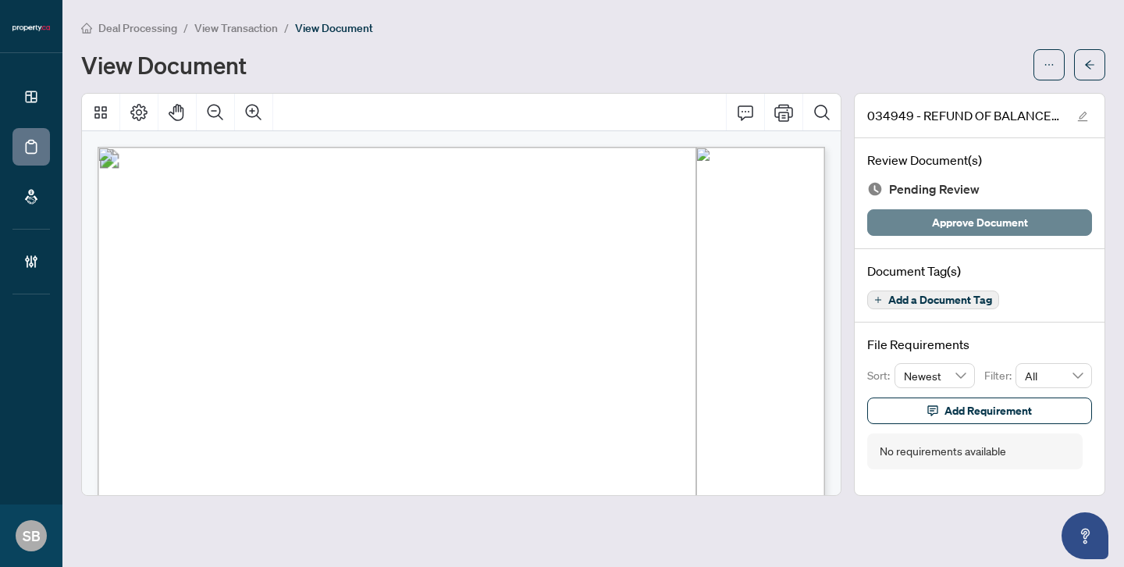
click at [1014, 223] on span "Approve Document" at bounding box center [980, 222] width 96 height 25
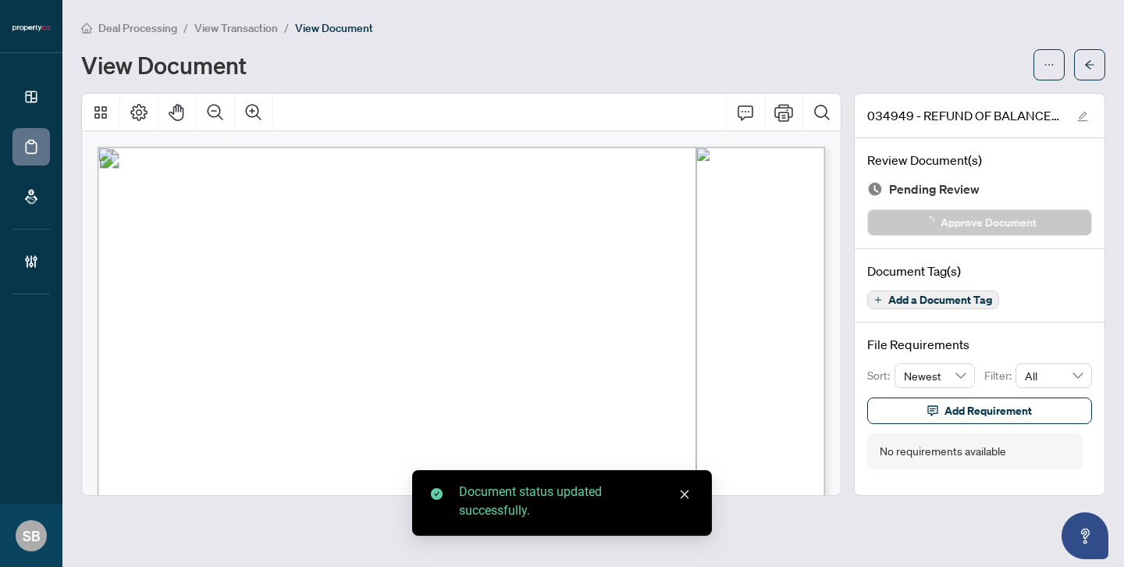
click at [1082, 74] on button "button" at bounding box center [1089, 64] width 31 height 31
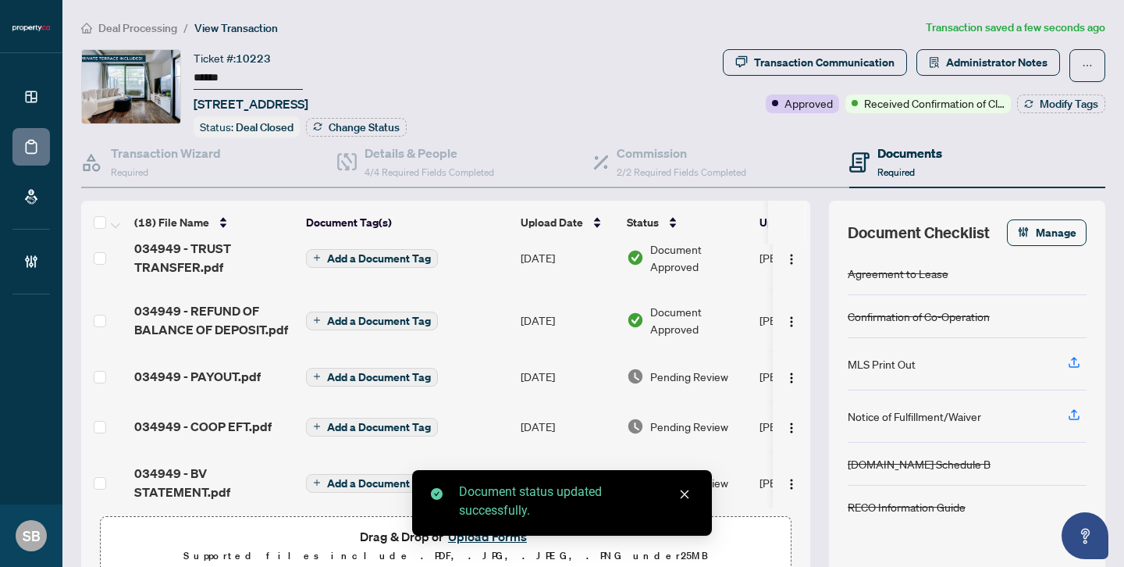
scroll to position [83, 0]
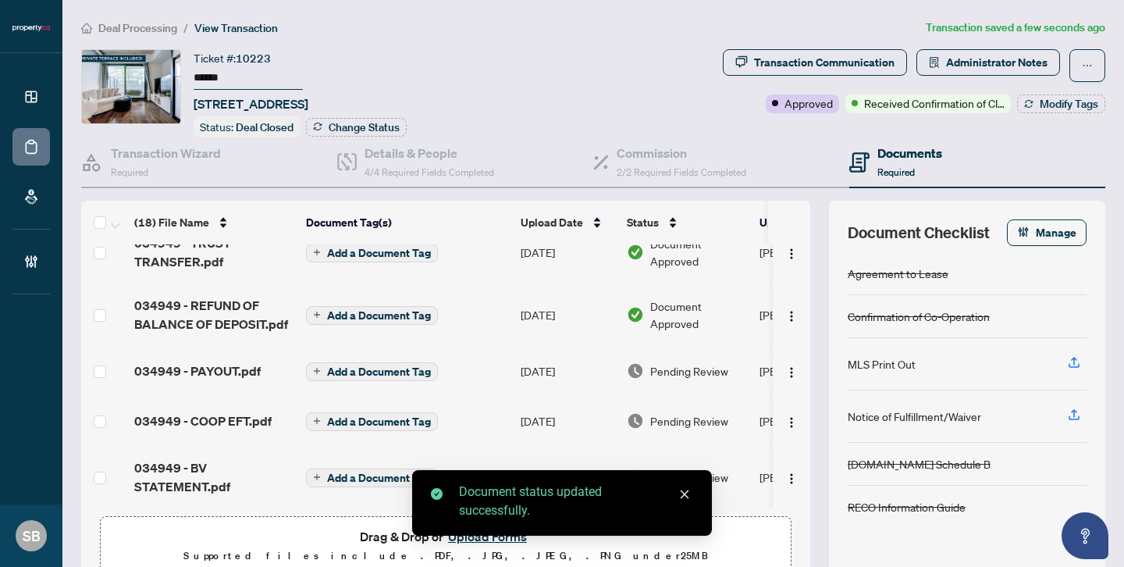
click at [672, 362] on span "Pending Review" at bounding box center [689, 370] width 78 height 17
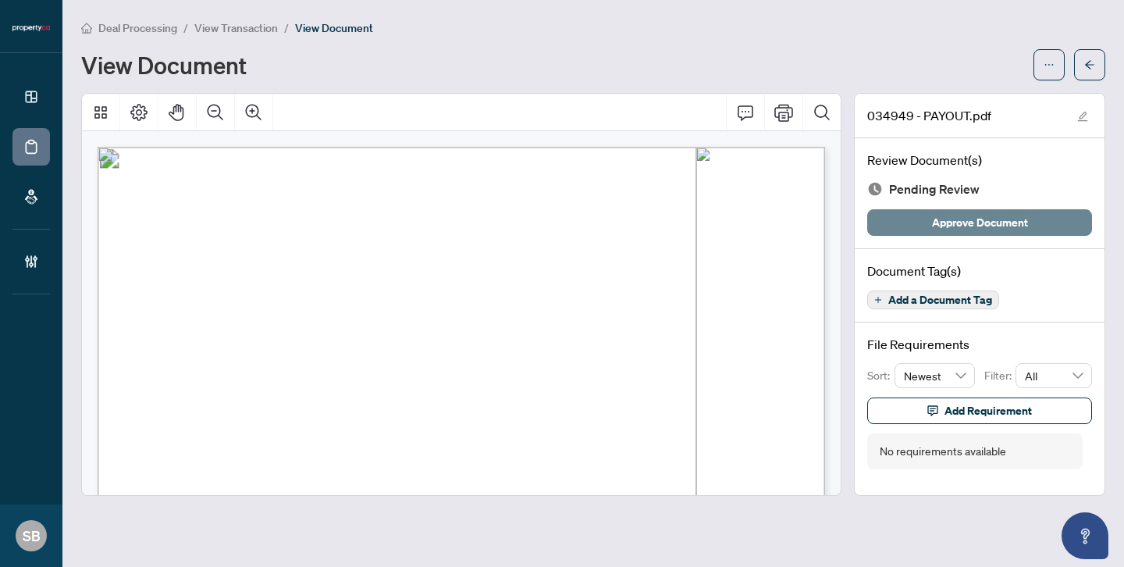
click at [974, 230] on span "Approve Document" at bounding box center [980, 222] width 96 height 25
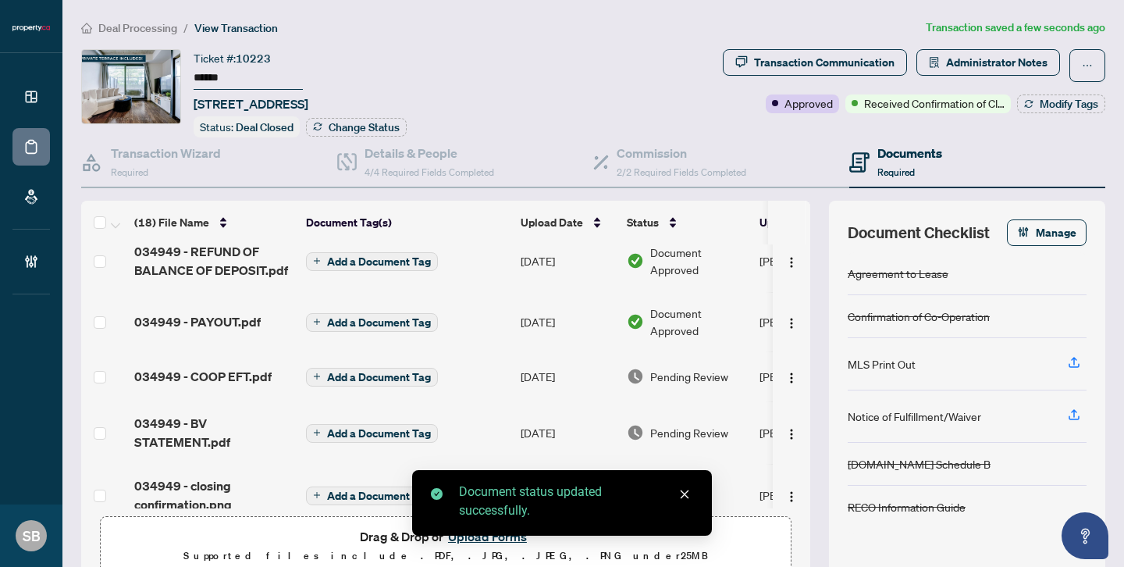
scroll to position [145, 0]
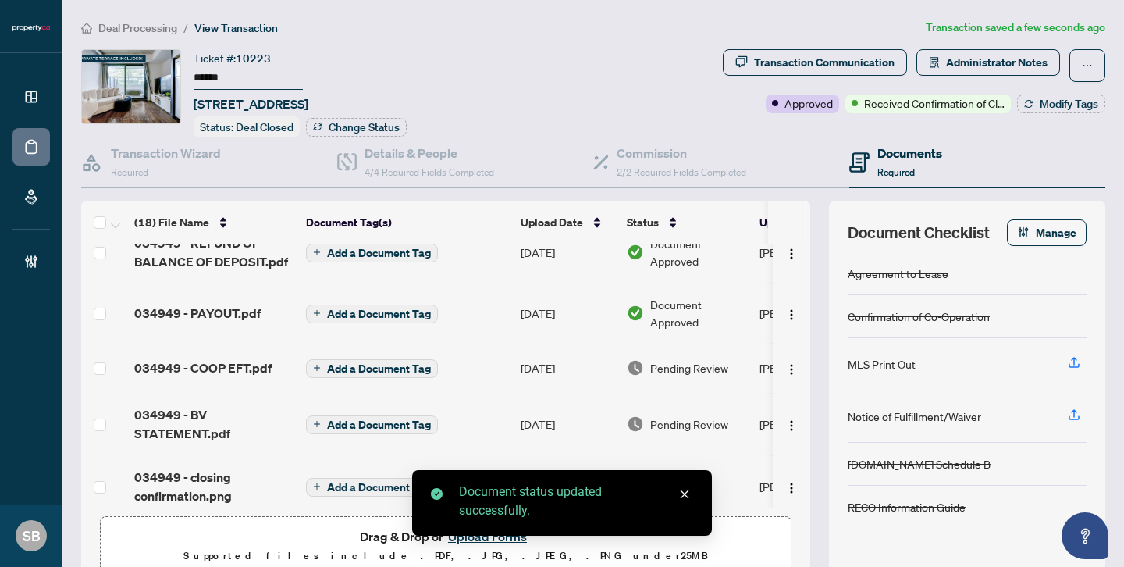
click at [675, 347] on td "Pending Review" at bounding box center [686, 368] width 133 height 50
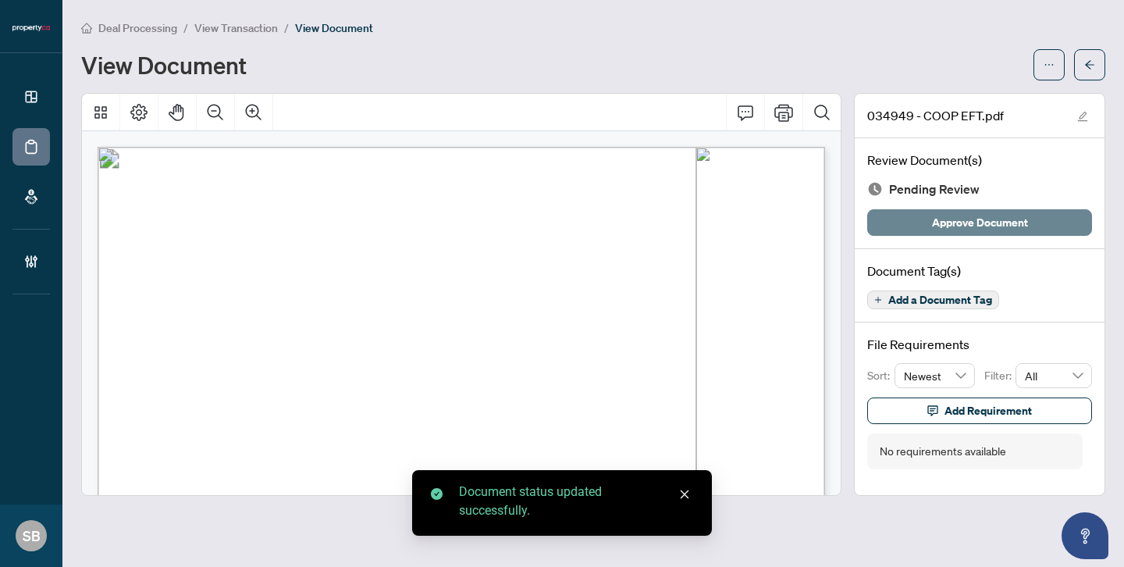
click at [1017, 221] on span "Approve Document" at bounding box center [980, 222] width 96 height 25
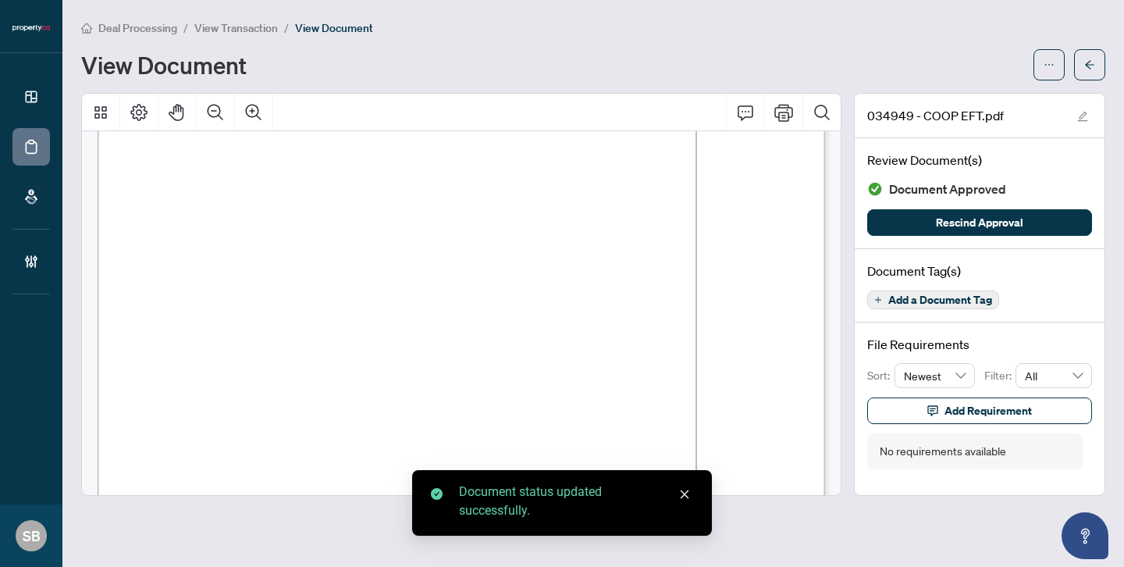
scroll to position [233, 0]
click at [1094, 74] on button "button" at bounding box center [1089, 64] width 31 height 31
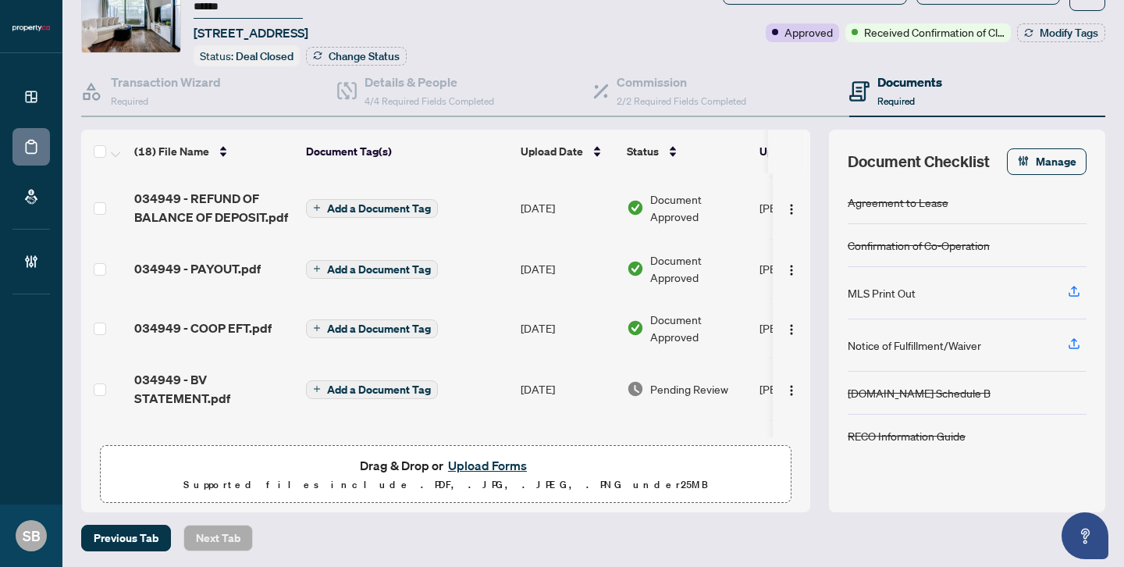
scroll to position [178, 0]
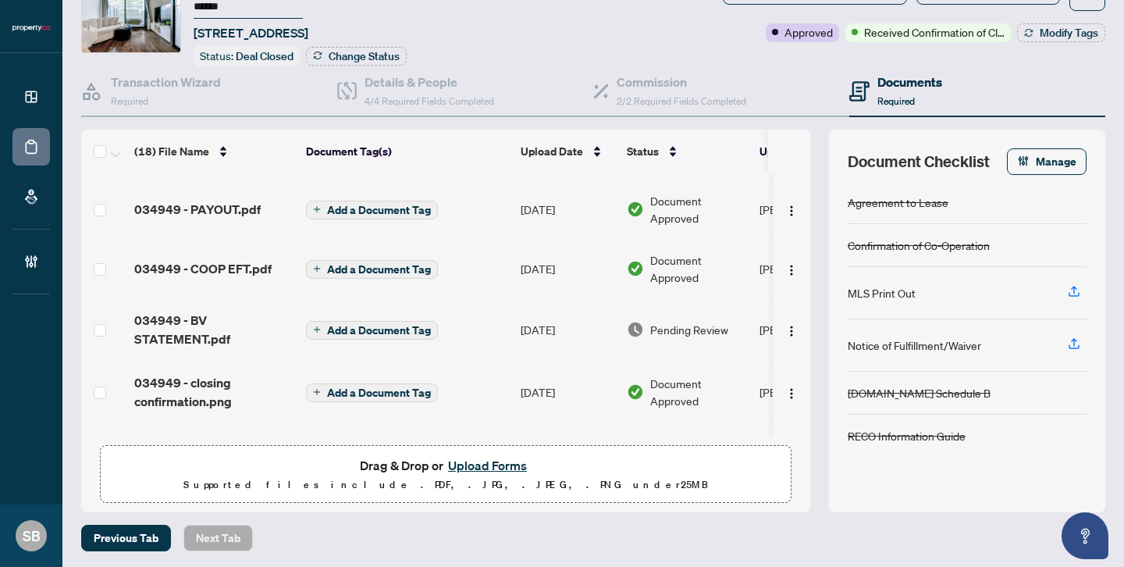
click at [700, 325] on span "Pending Review" at bounding box center [689, 329] width 78 height 17
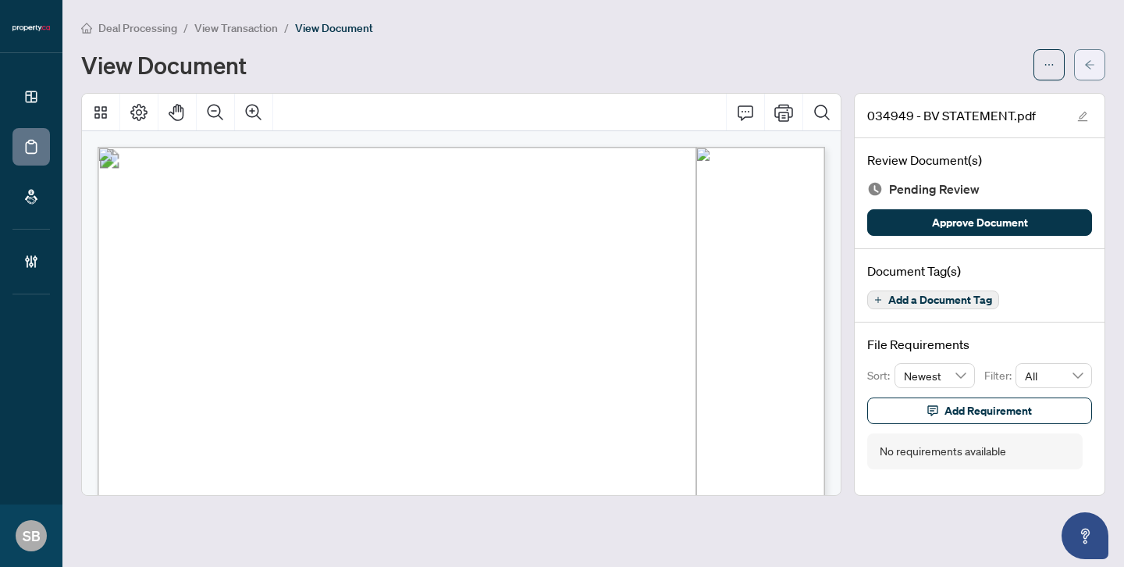
click at [1086, 62] on icon "arrow-left" at bounding box center [1089, 64] width 11 height 11
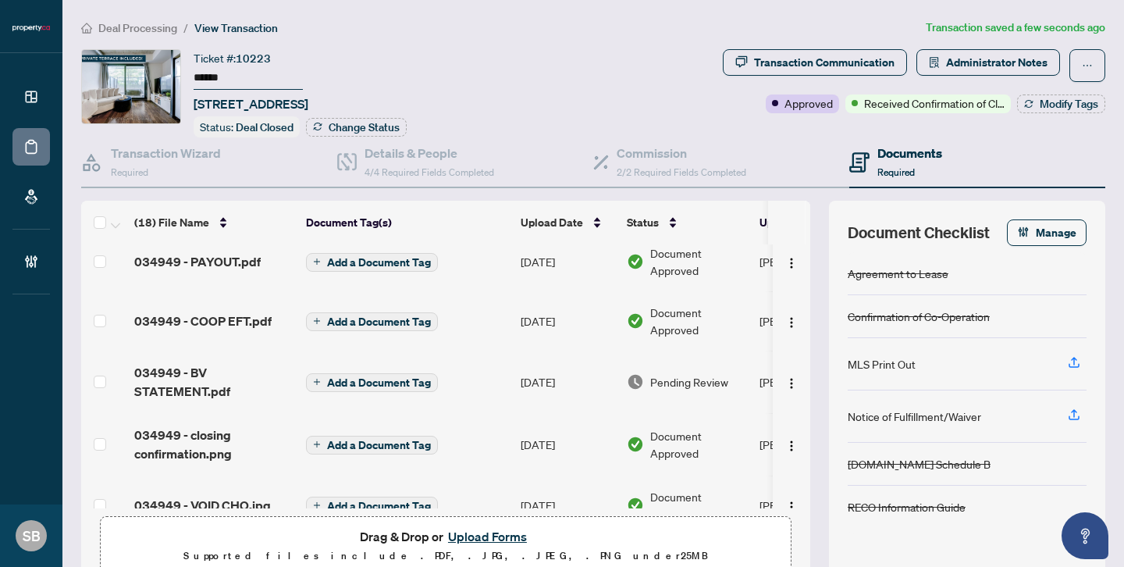
scroll to position [197, 0]
click at [683, 373] on span "Pending Review" at bounding box center [689, 380] width 78 height 17
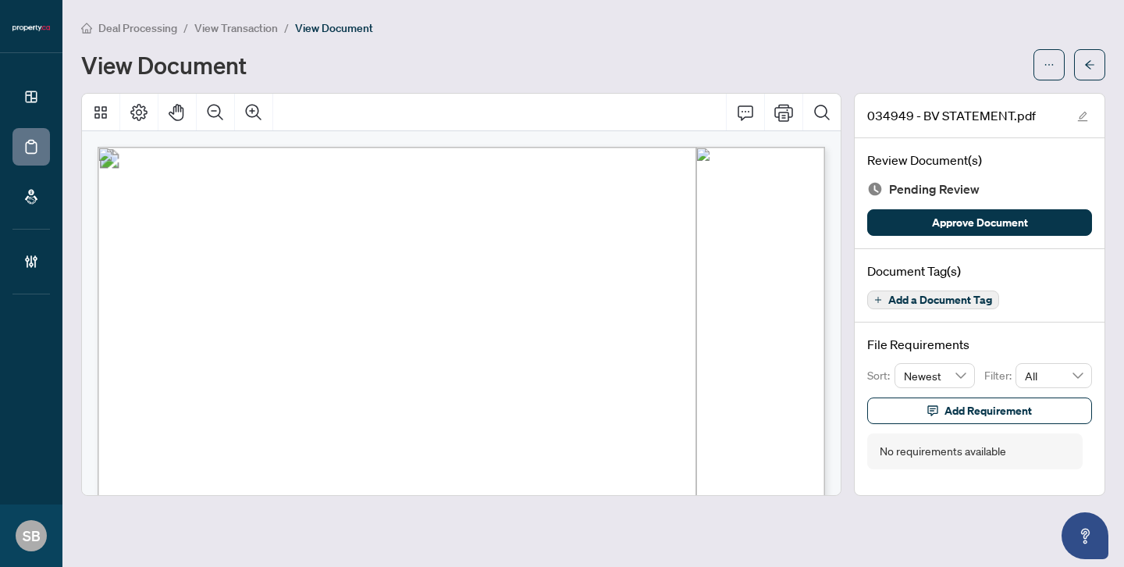
click at [973, 234] on span "Approve Document" at bounding box center [979, 222] width 225 height 27
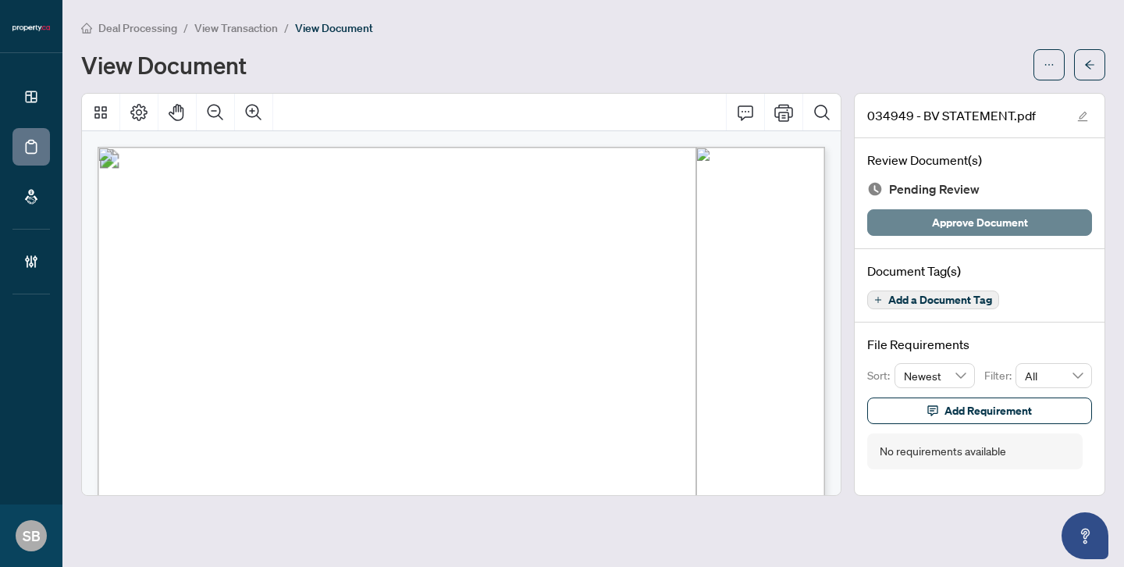
click at [972, 229] on span "Approve Document" at bounding box center [980, 222] width 96 height 25
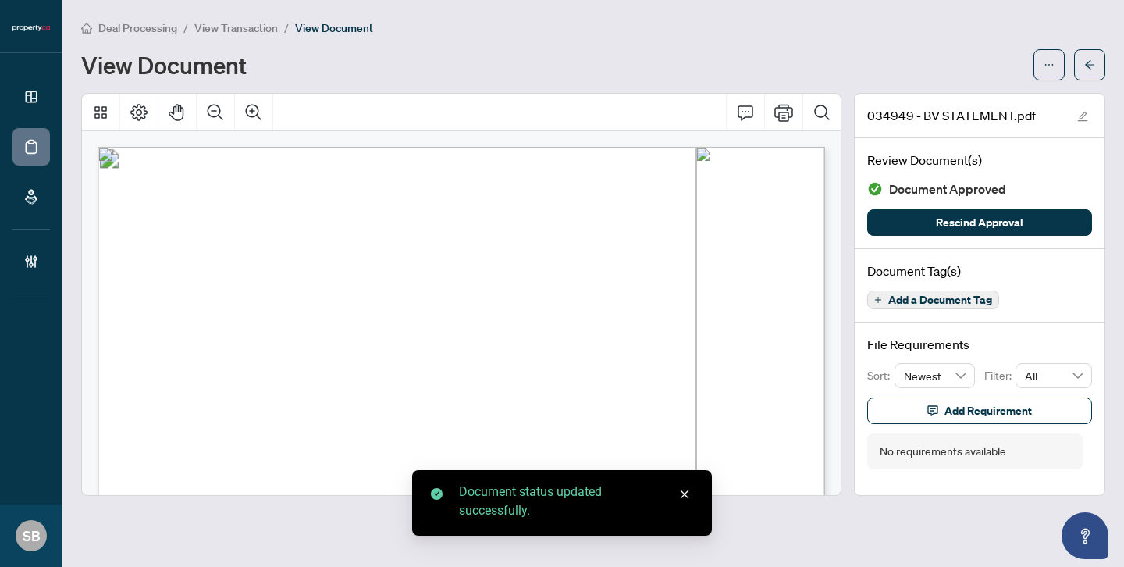
click at [1089, 55] on span "button" at bounding box center [1089, 64] width 11 height 25
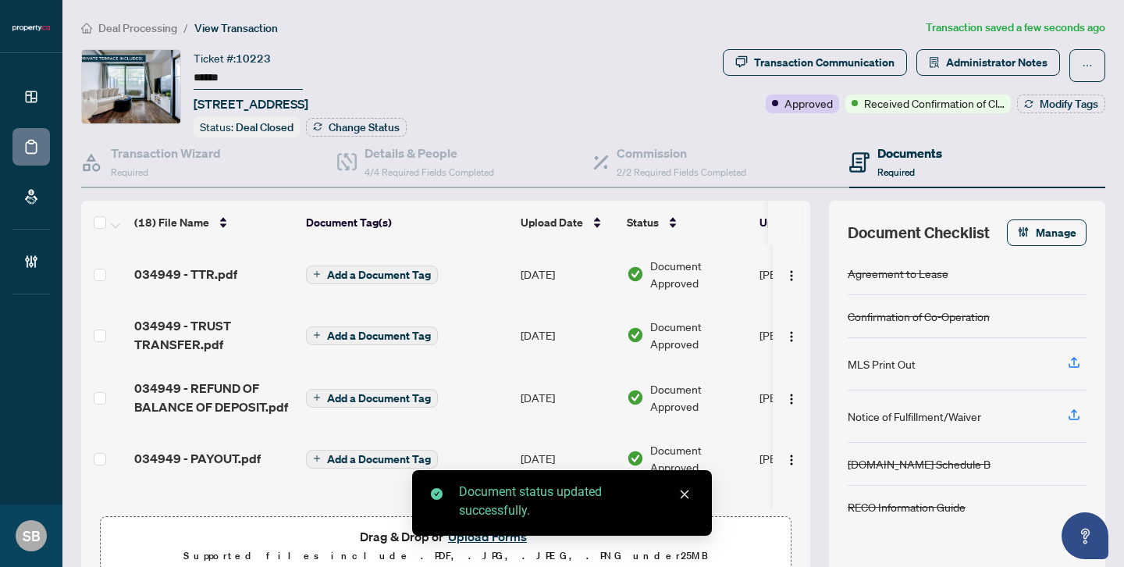
click at [138, 28] on span "Deal Processing" at bounding box center [137, 28] width 79 height 14
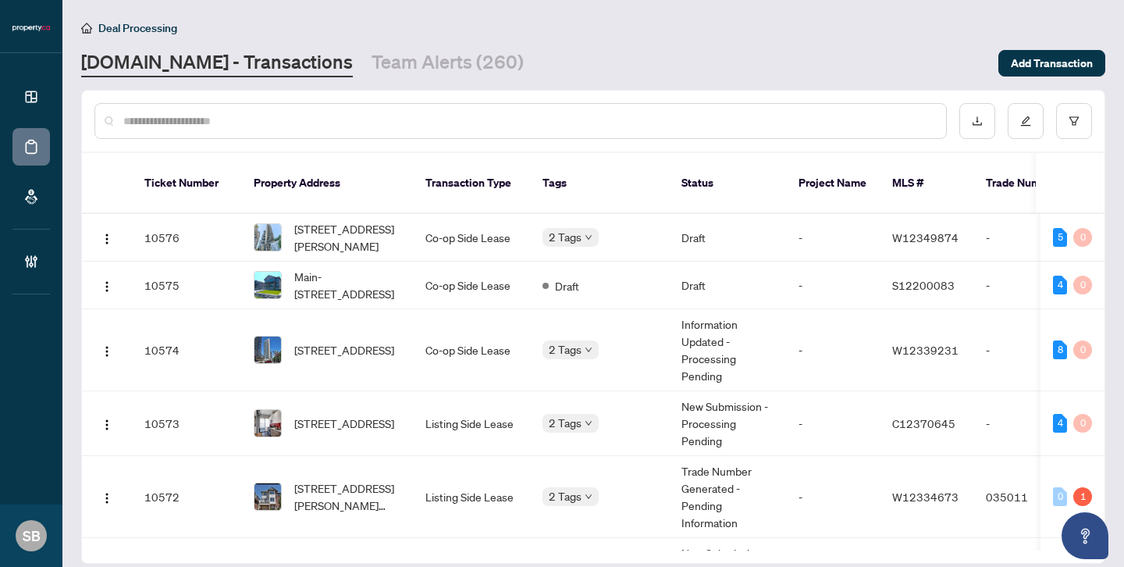
click at [273, 117] on input "text" at bounding box center [528, 120] width 810 height 17
paste input "******"
type input "******"
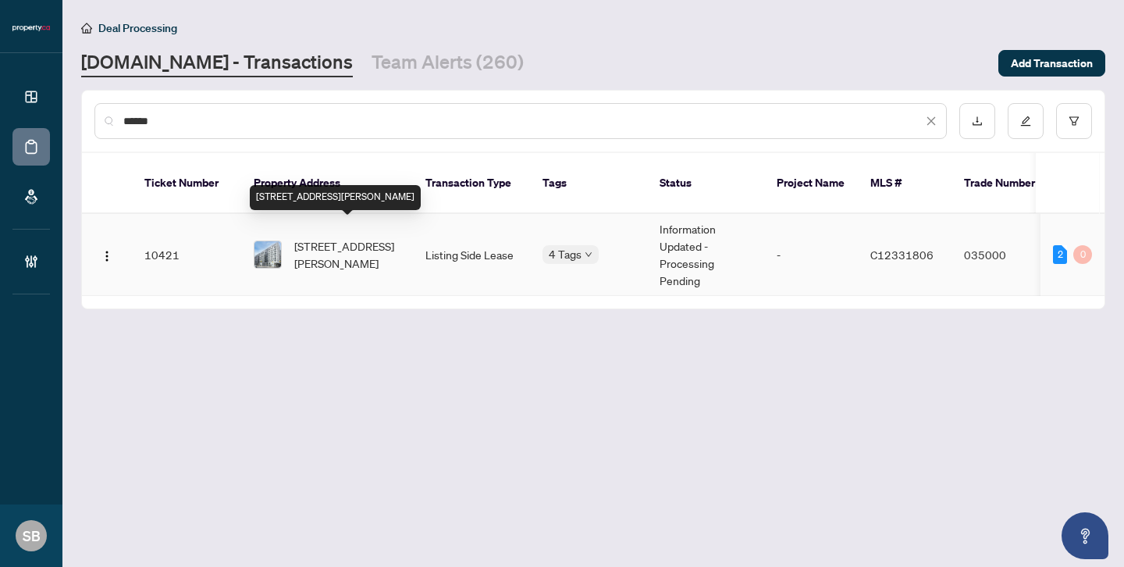
click at [360, 237] on span "[STREET_ADDRESS][PERSON_NAME]" at bounding box center [347, 254] width 106 height 34
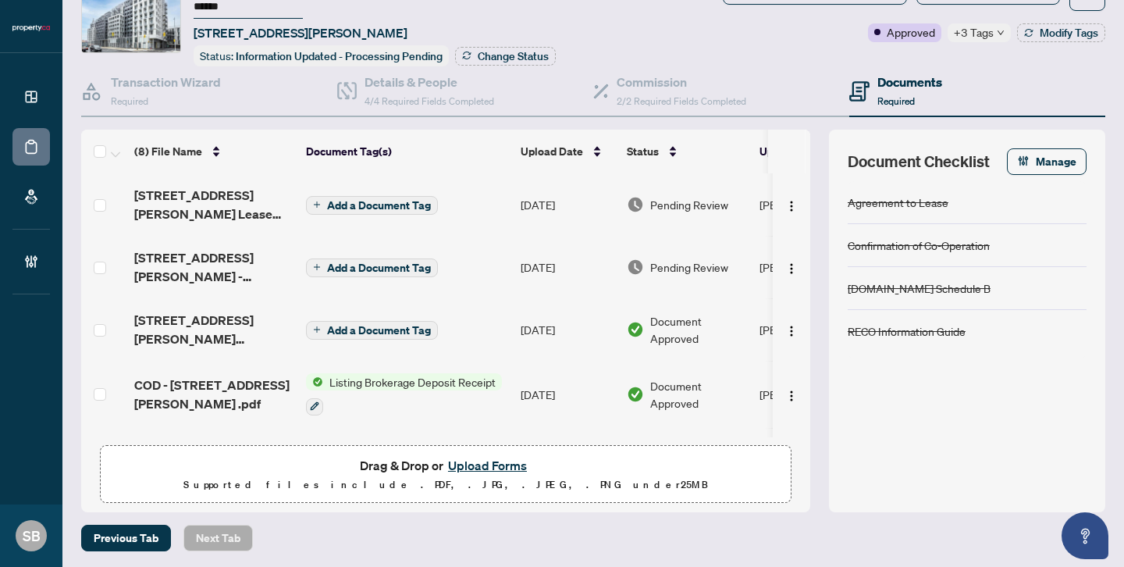
click at [989, 31] on span "+3 Tags" at bounding box center [974, 32] width 40 height 18
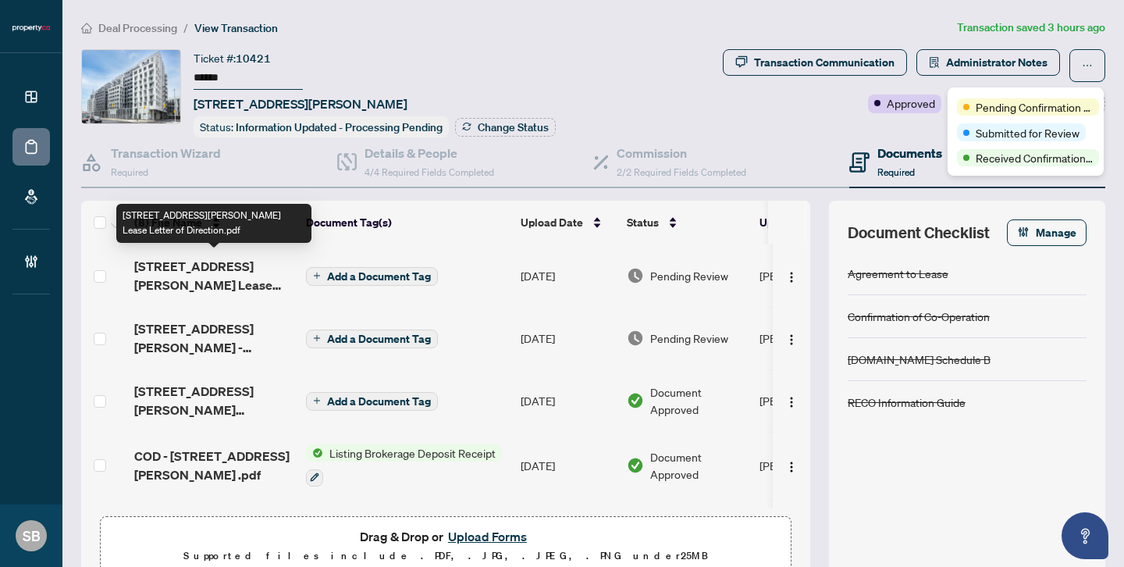
scroll to position [5, 0]
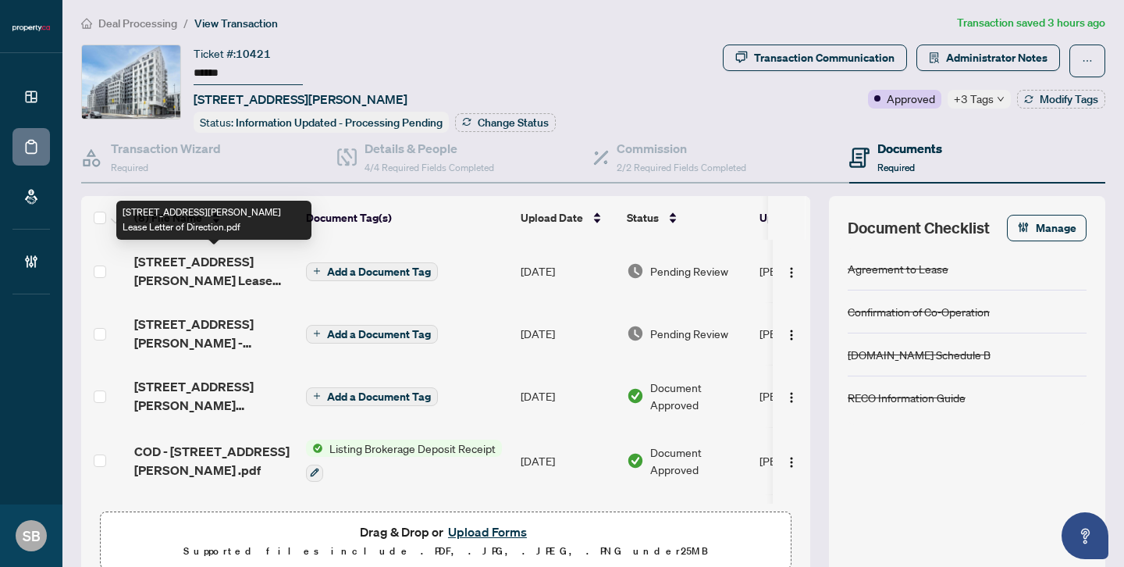
click at [256, 277] on span "[STREET_ADDRESS][PERSON_NAME] Lease Letter of Direction.pdf" at bounding box center [213, 270] width 159 height 37
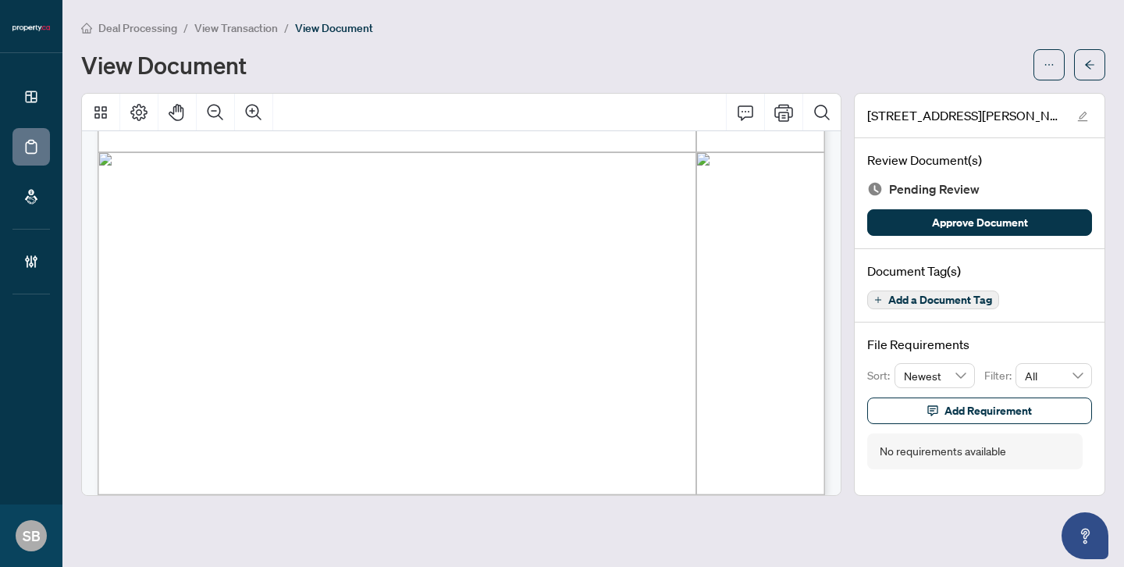
scroll to position [609, 0]
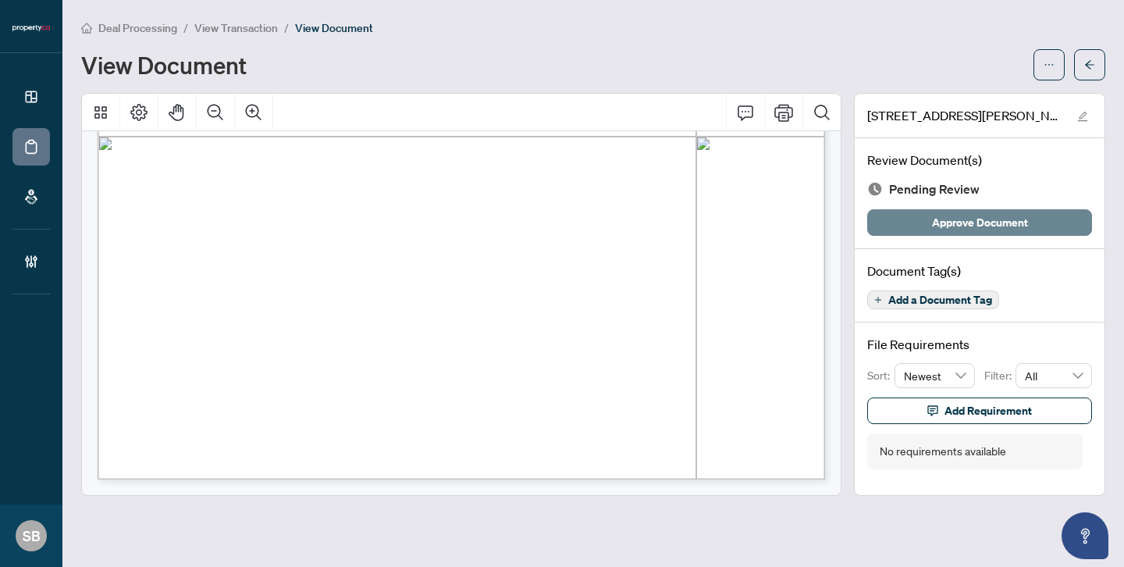
click at [967, 220] on span "Approve Document" at bounding box center [980, 222] width 96 height 25
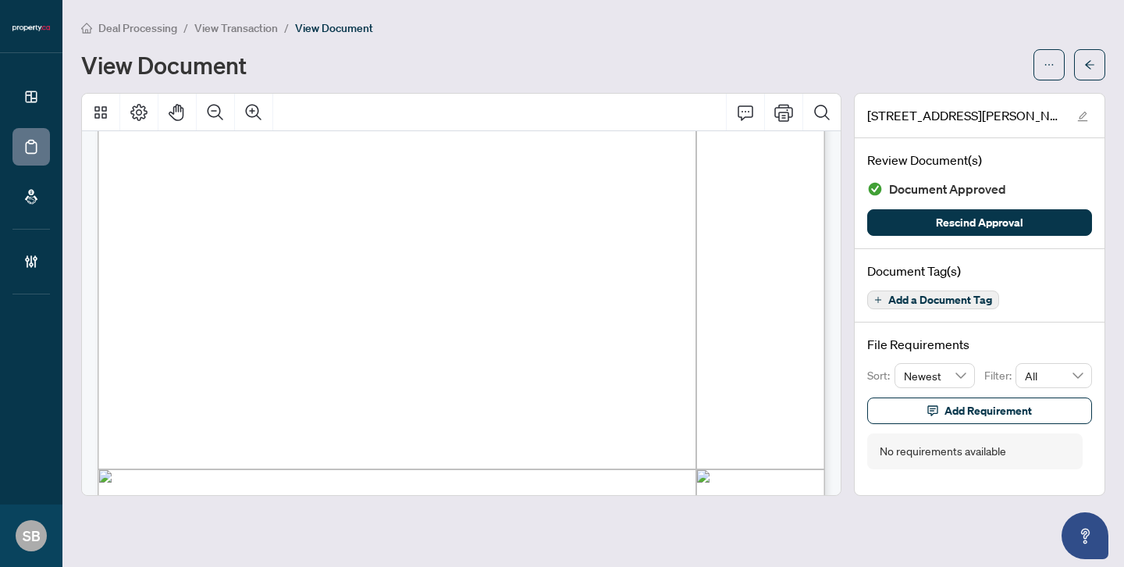
scroll to position [258, 0]
click at [1082, 66] on button "button" at bounding box center [1089, 64] width 31 height 31
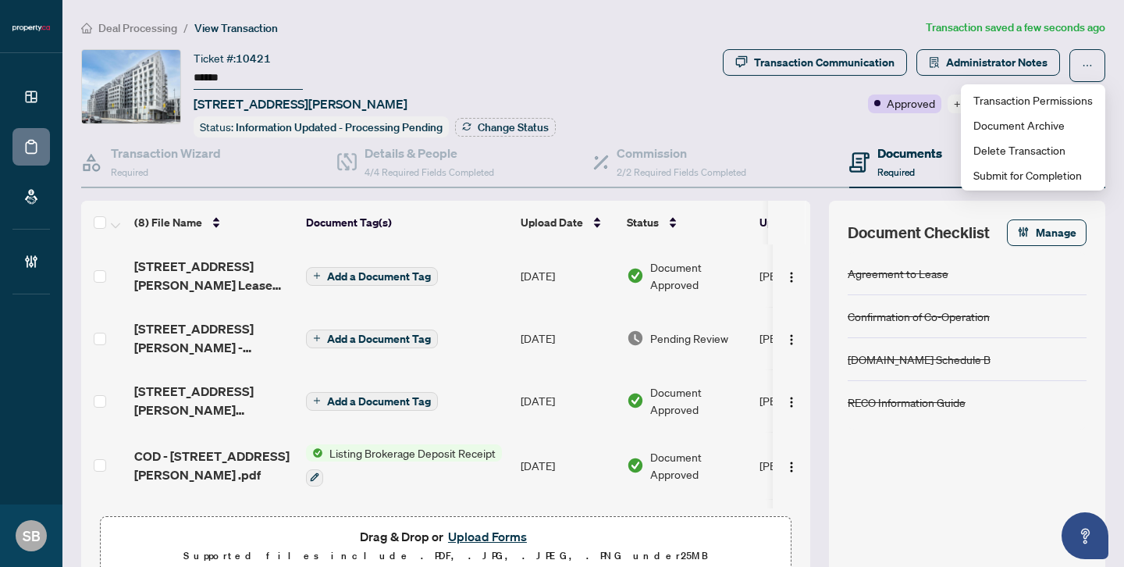
click at [564, 335] on td "[DATE]" at bounding box center [567, 338] width 106 height 62
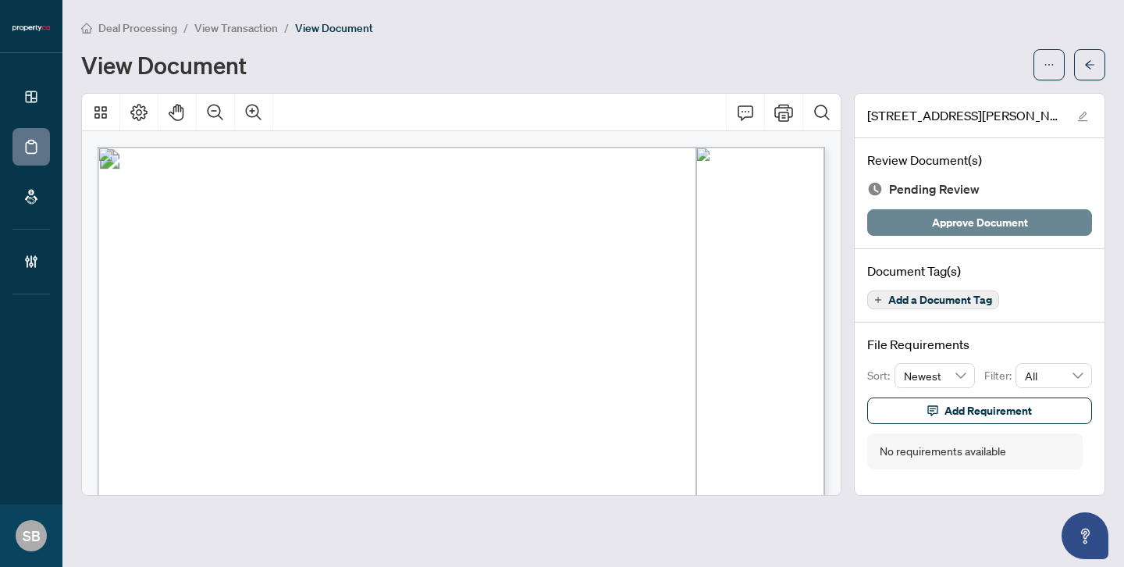
click at [1016, 228] on span "Approve Document" at bounding box center [980, 222] width 96 height 25
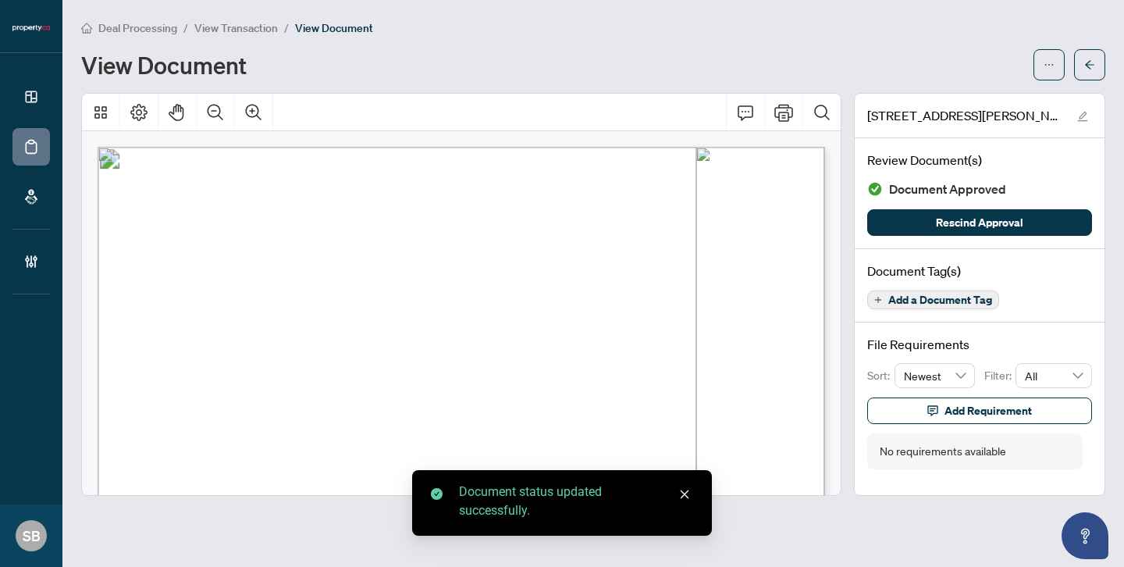
scroll to position [432, 0]
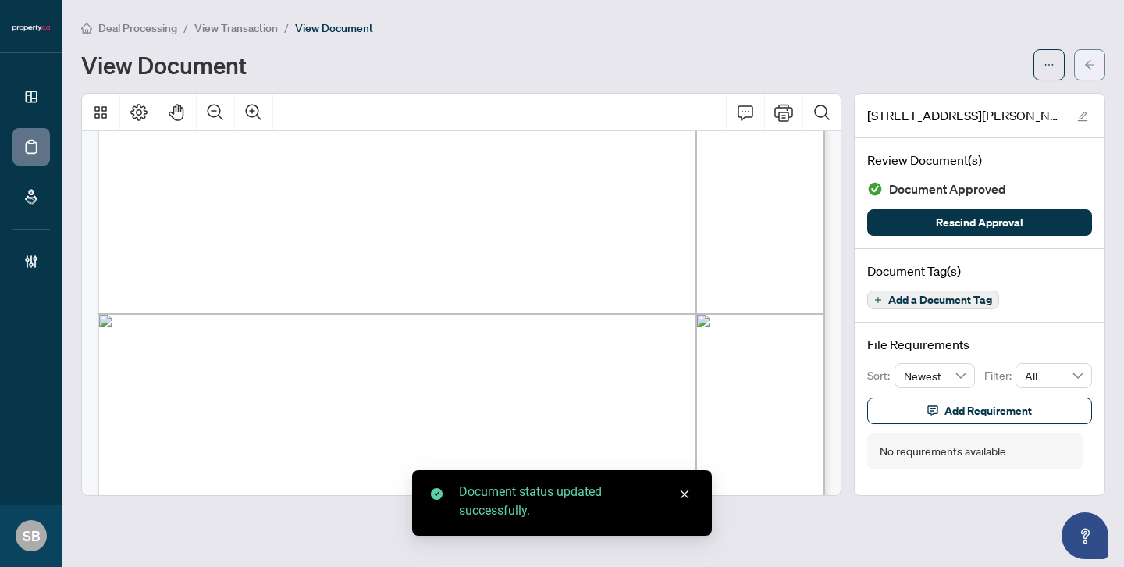
click at [1079, 69] on button "button" at bounding box center [1089, 64] width 31 height 31
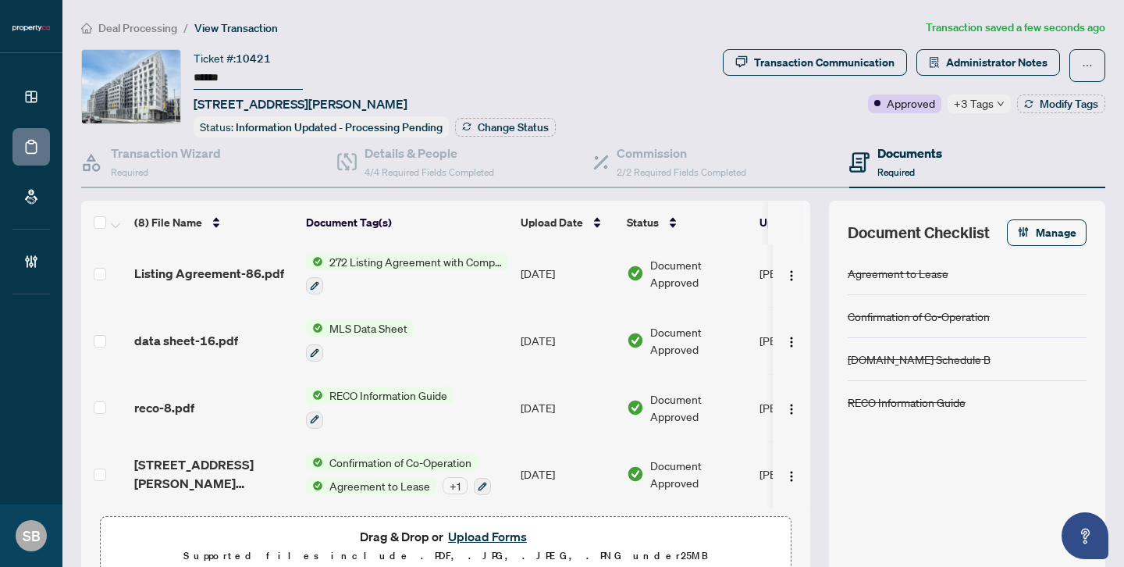
click at [998, 103] on icon "down" at bounding box center [1001, 104] width 8 height 8
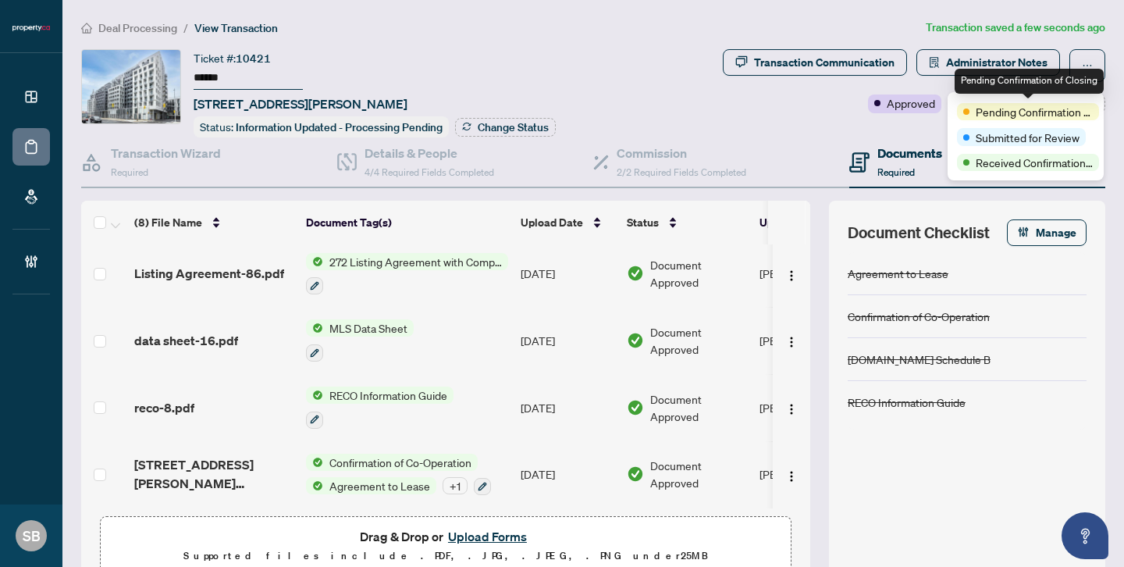
click at [998, 104] on span "Pending Confirmation of Closing" at bounding box center [1034, 111] width 117 height 17
click at [855, 122] on div "Transaction Communication Administrator Notes Approved +3 Tags Modify Tags" at bounding box center [914, 93] width 389 height 88
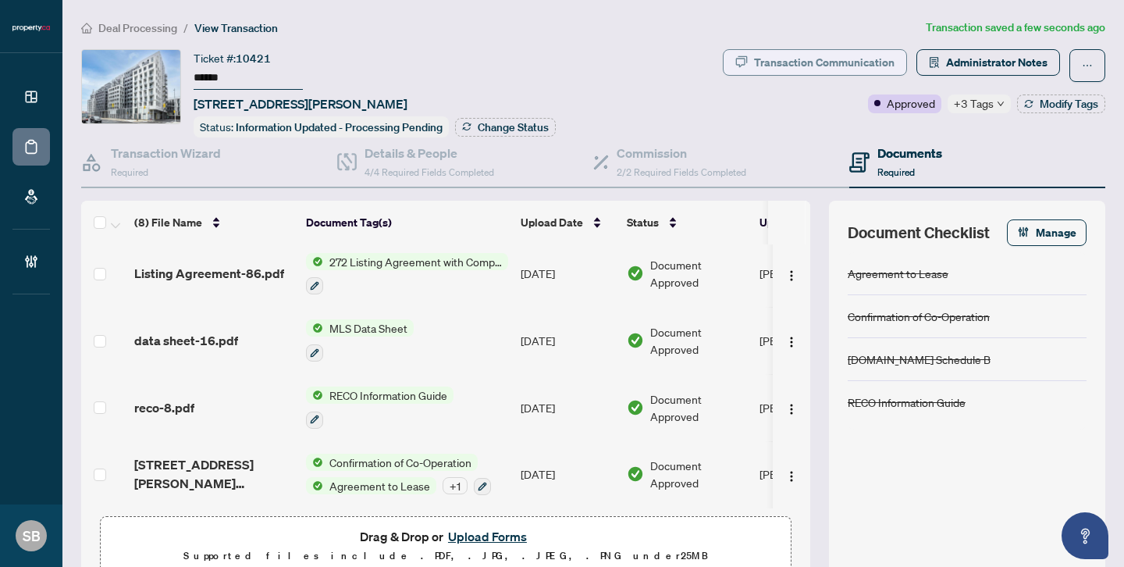
click at [848, 55] on div "Transaction Communication" at bounding box center [824, 62] width 140 height 25
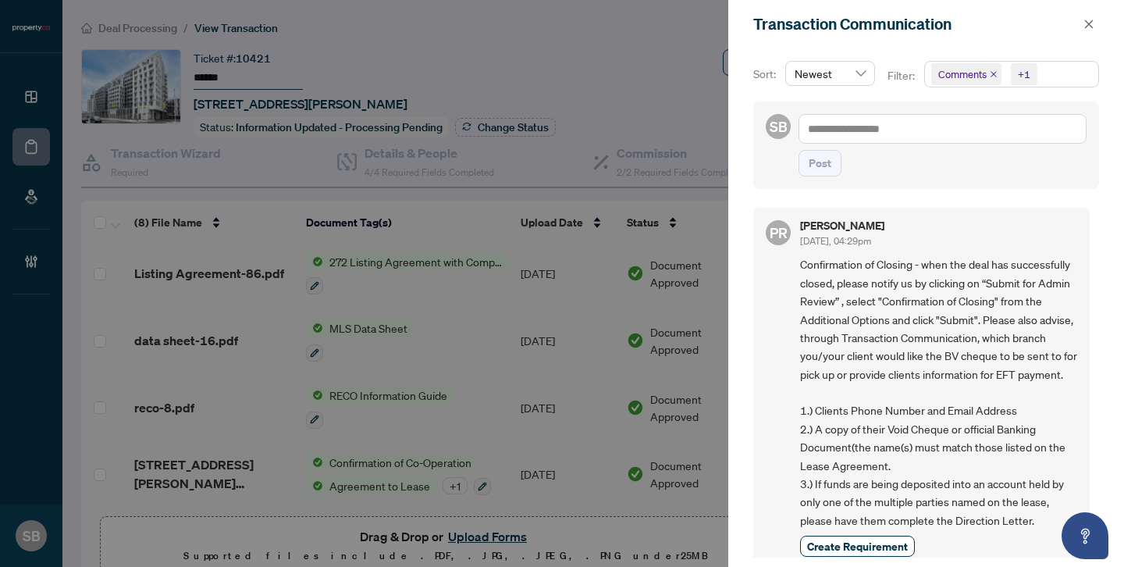
scroll to position [354, 0]
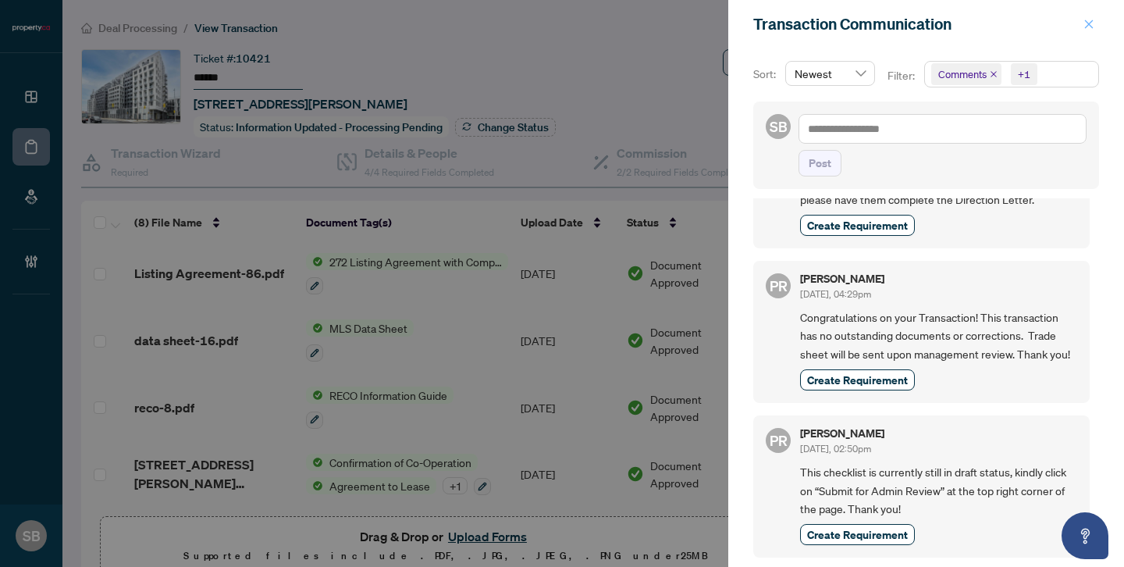
click at [1089, 26] on icon "close" at bounding box center [1088, 24] width 11 height 11
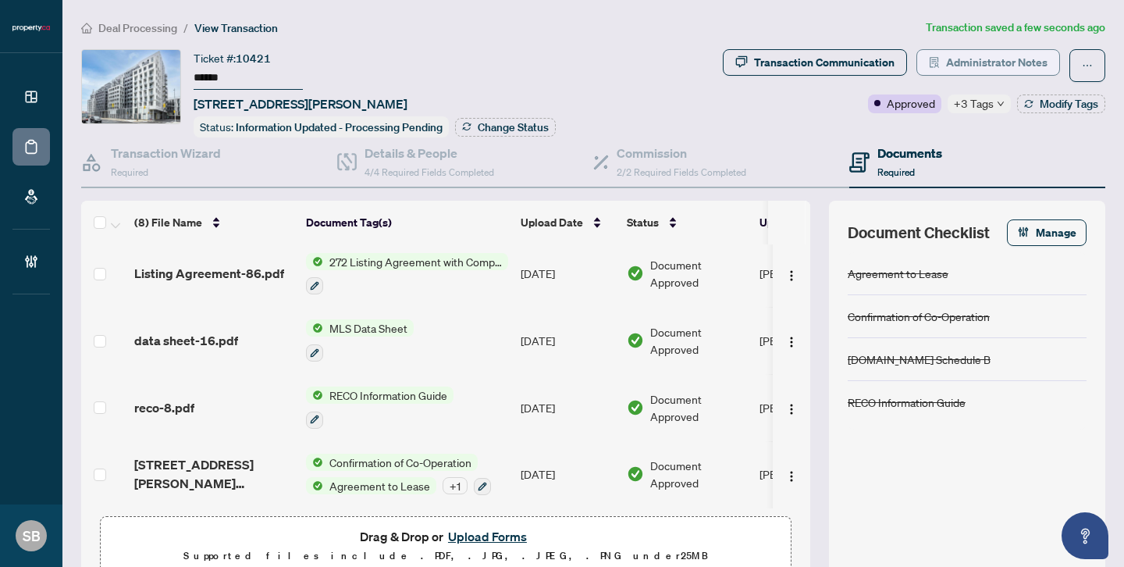
click at [1020, 61] on span "Administrator Notes" at bounding box center [996, 62] width 101 height 25
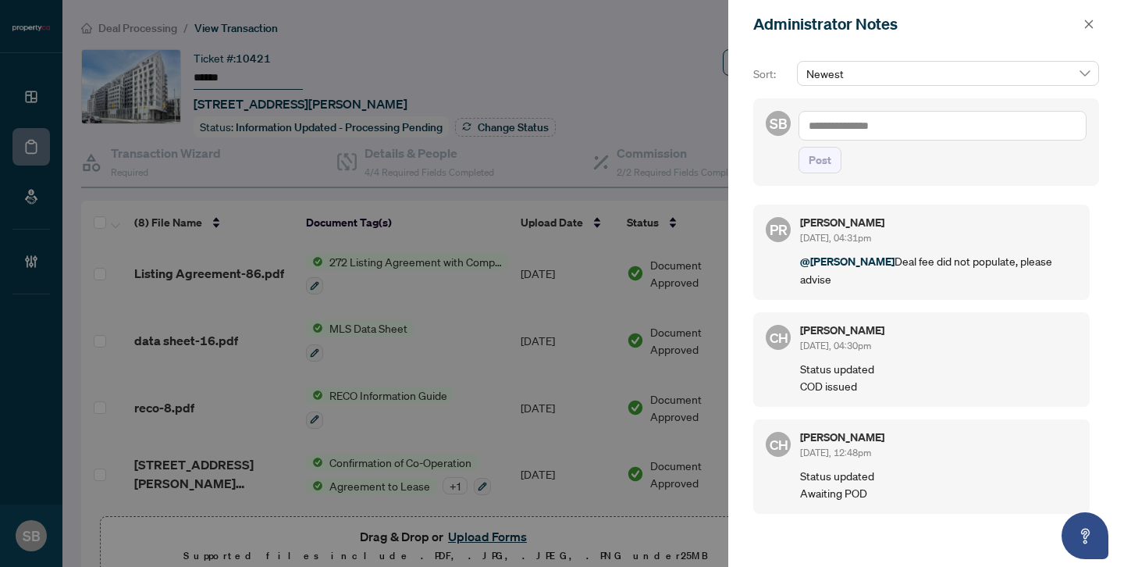
click at [580, 62] on div at bounding box center [562, 283] width 1124 height 567
click at [1089, 26] on icon "close" at bounding box center [1089, 24] width 9 height 9
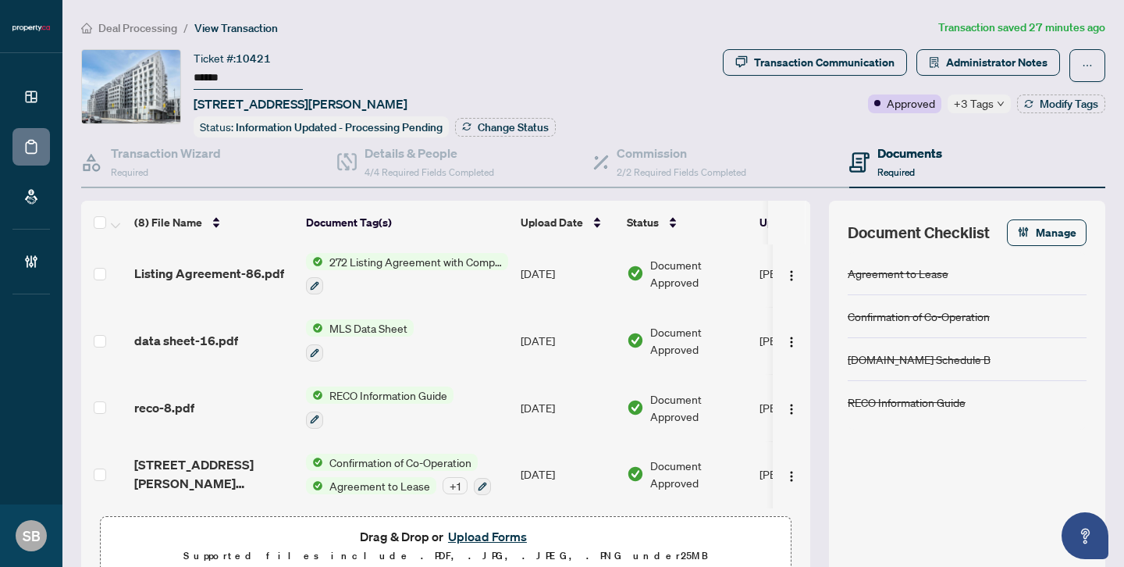
click at [145, 25] on span "Deal Processing" at bounding box center [137, 28] width 79 height 14
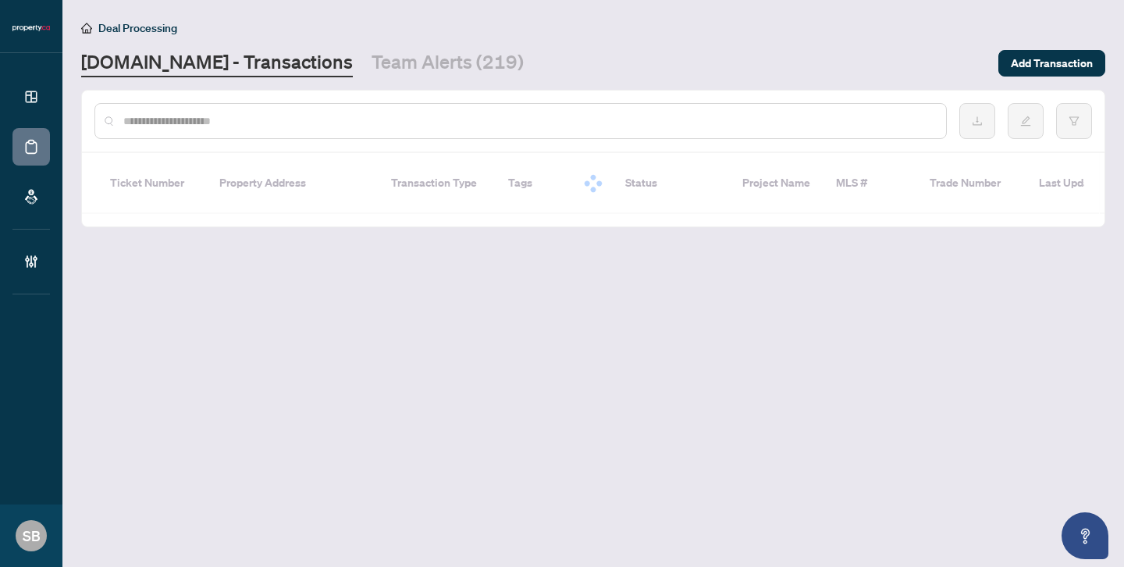
click at [263, 136] on div at bounding box center [520, 121] width 852 height 36
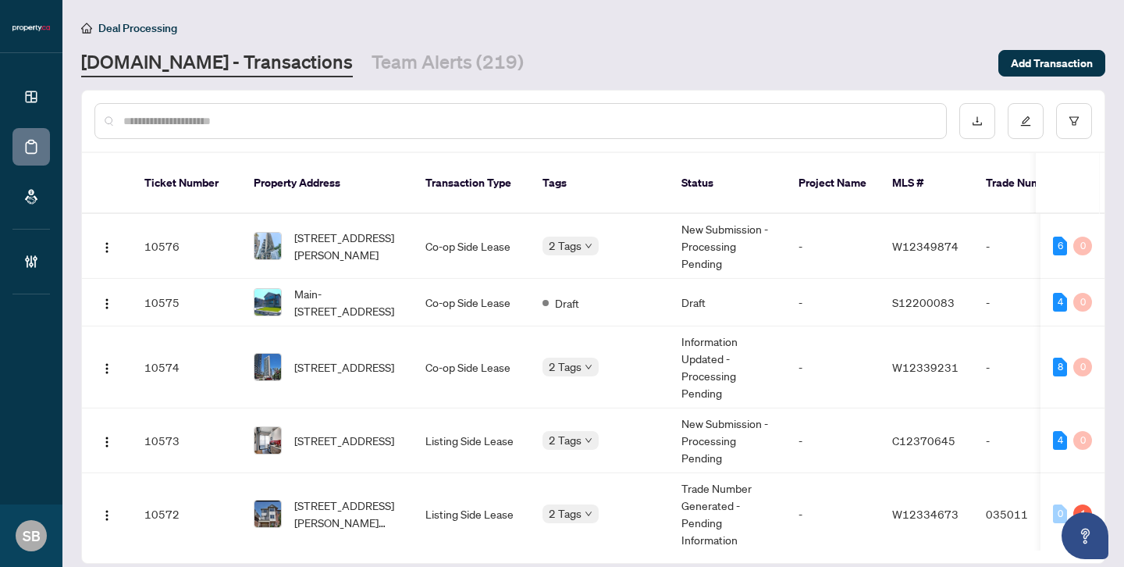
click at [256, 120] on input "text" at bounding box center [528, 120] width 810 height 17
paste input "**********"
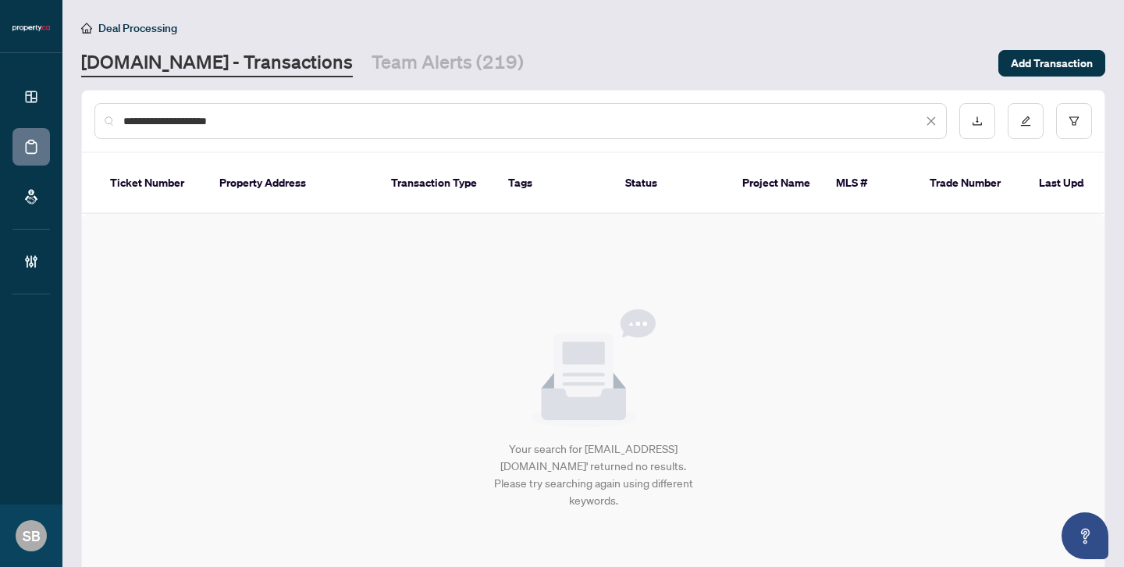
drag, startPoint x: 214, startPoint y: 128, endPoint x: 173, endPoint y: 118, distance: 41.8
click at [173, 118] on div "**********" at bounding box center [520, 121] width 852 height 36
paste input "text"
drag, startPoint x: 282, startPoint y: 120, endPoint x: 0, endPoint y: 82, distance: 284.3
click at [0, 84] on div "Dashboard Deal Processing Mortgage Referrals Brokerage Management SB [GEOGRAPHI…" at bounding box center [562, 283] width 1124 height 567
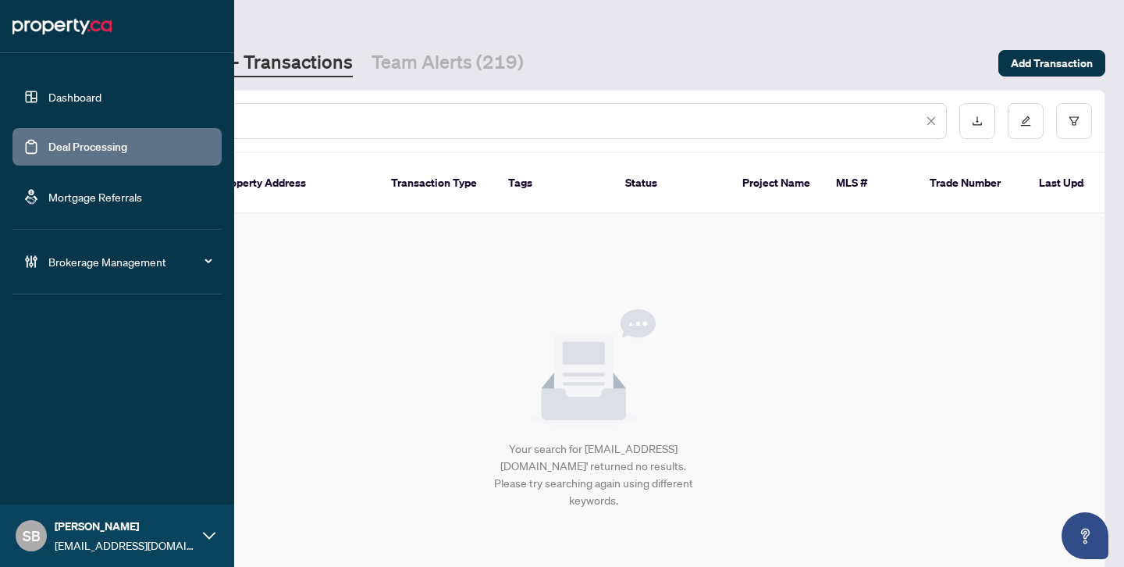
type input "******"
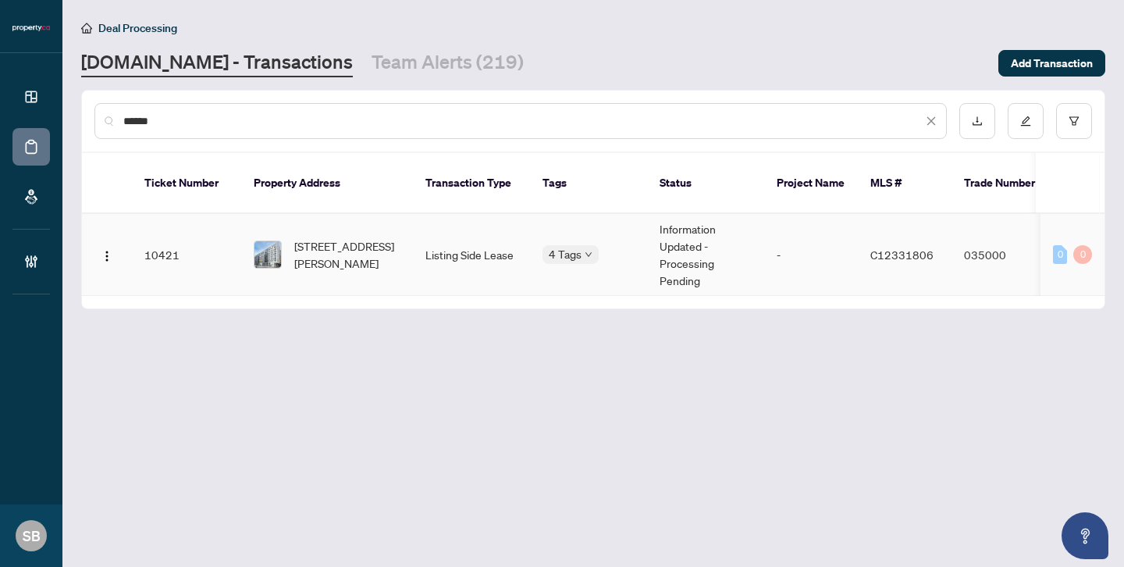
click at [455, 246] on td "Listing Side Lease" at bounding box center [471, 255] width 117 height 82
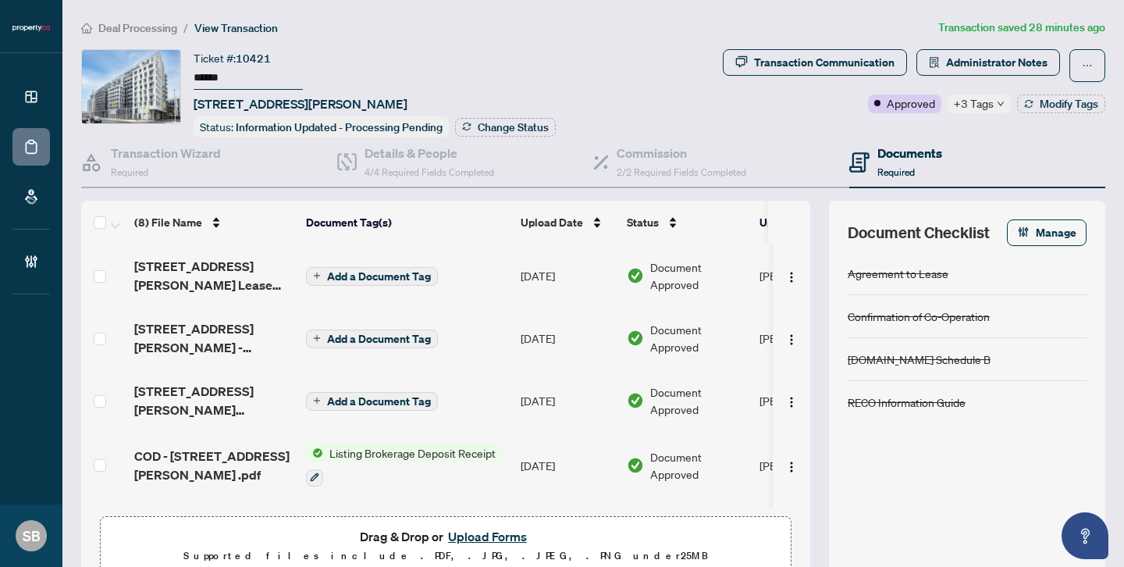
scroll to position [0, 102]
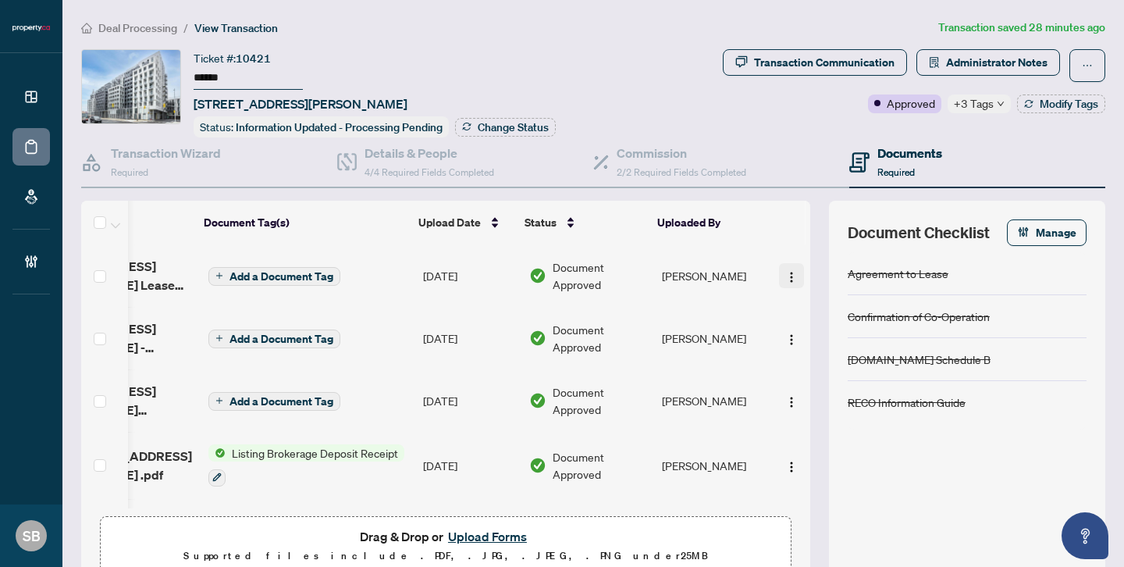
click at [791, 272] on img "button" at bounding box center [791, 277] width 12 height 12
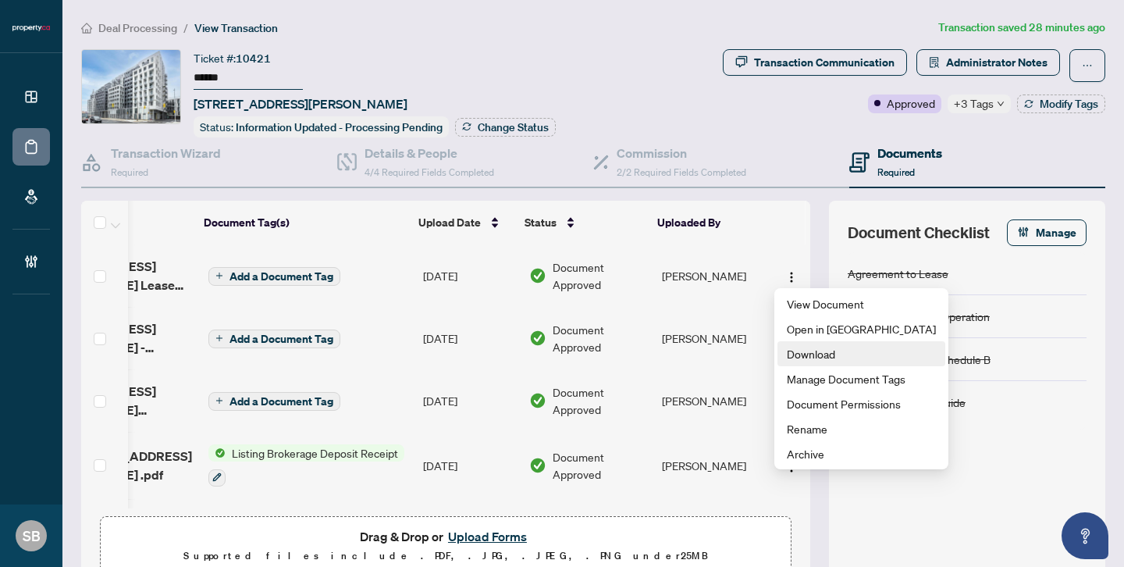
click at [823, 351] on span "Download" at bounding box center [861, 353] width 149 height 17
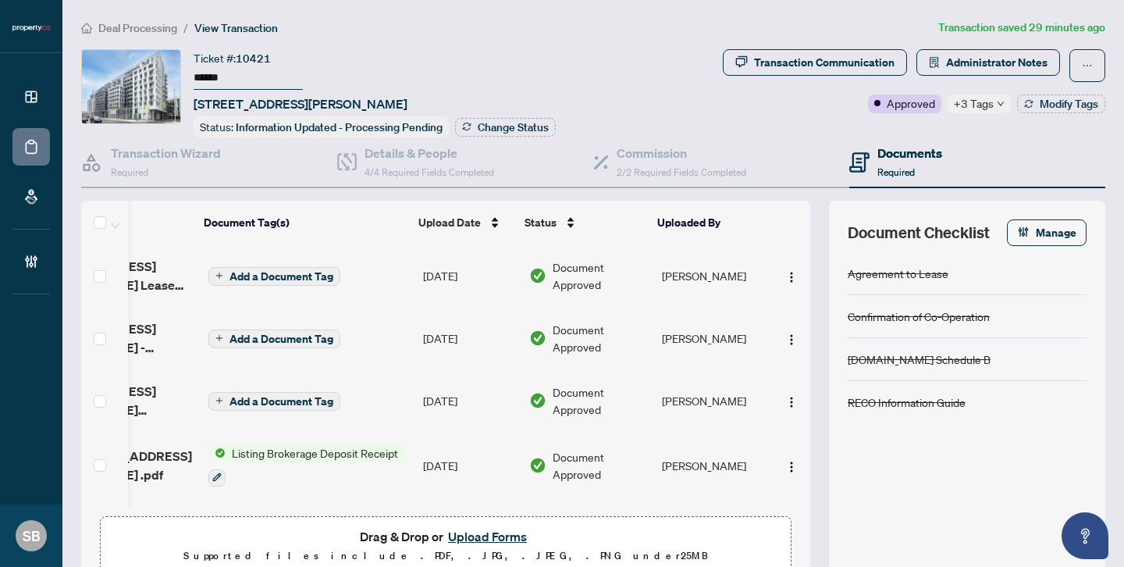
click at [486, 535] on button "Upload Forms" at bounding box center [487, 536] width 88 height 20
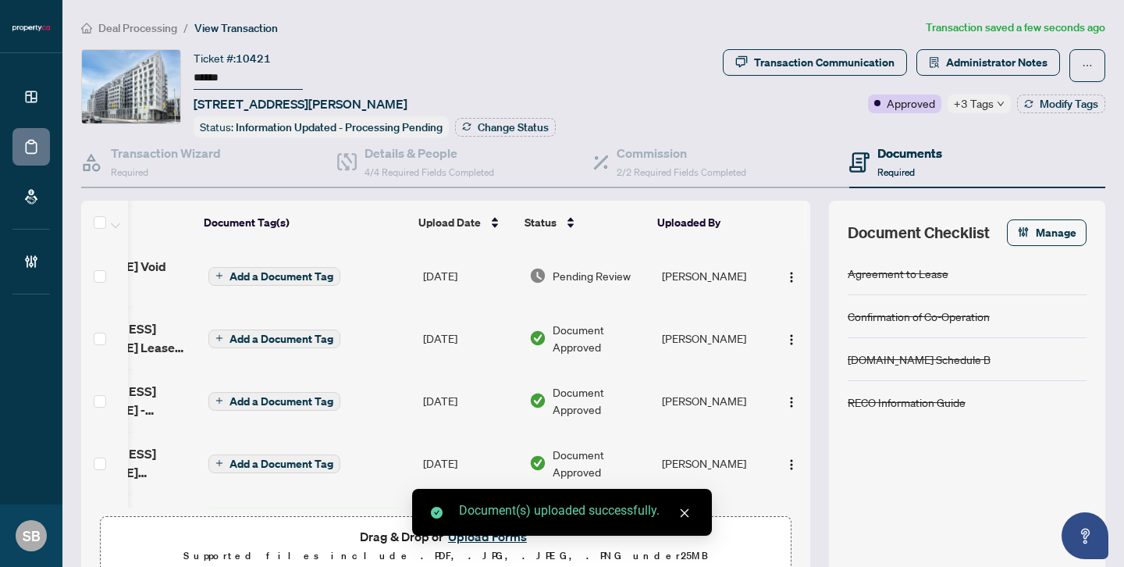
click at [618, 283] on td "Pending Review" at bounding box center [589, 275] width 133 height 62
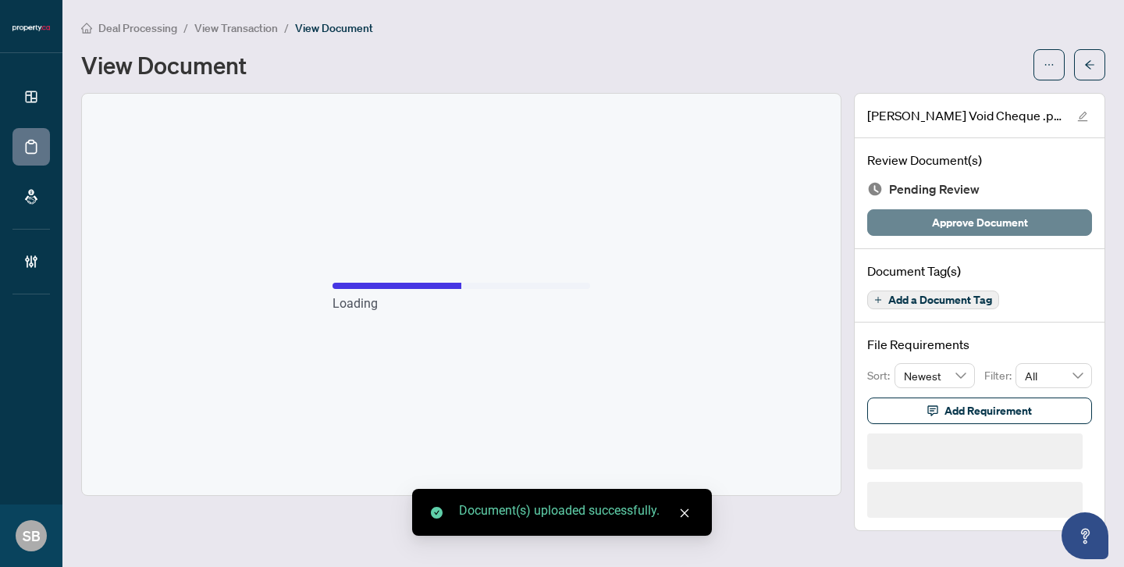
click at [983, 217] on span "Approve Document" at bounding box center [980, 222] width 96 height 25
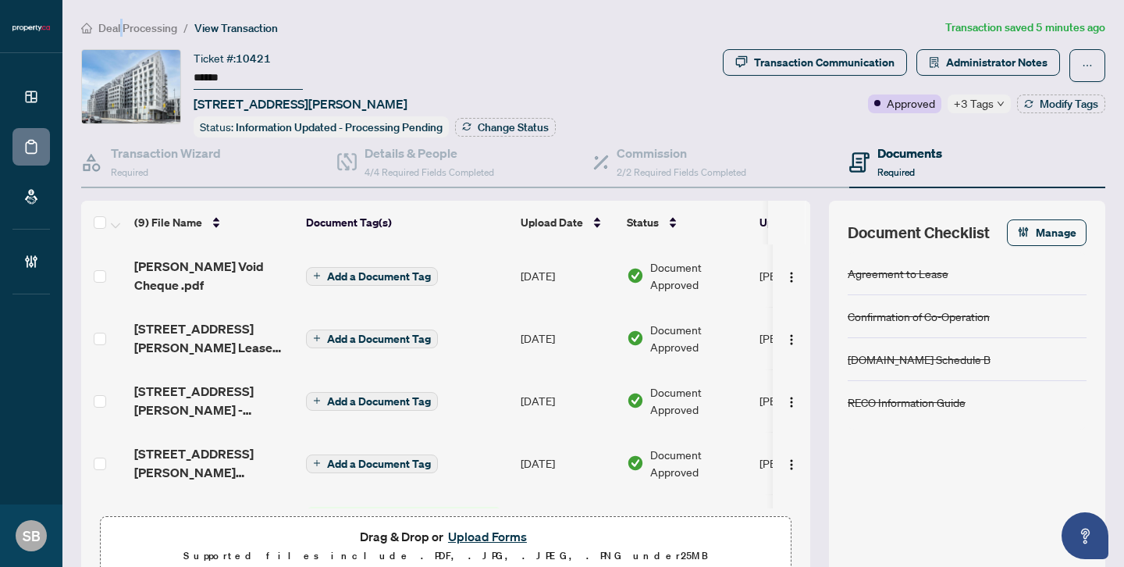
click at [122, 27] on span "Deal Processing" at bounding box center [137, 28] width 79 height 14
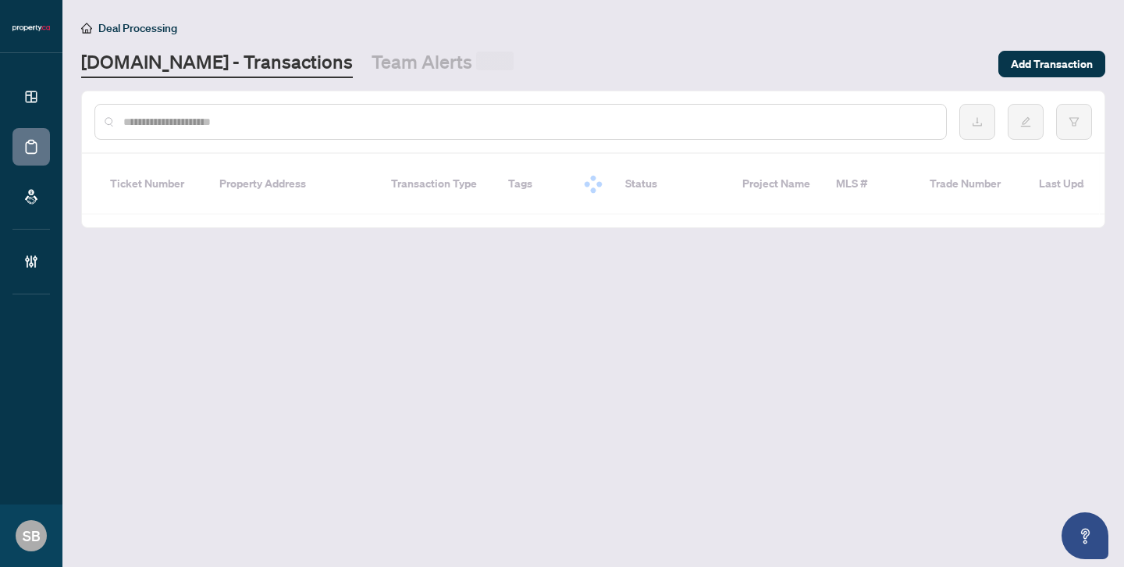
click at [204, 119] on input "text" at bounding box center [528, 121] width 810 height 17
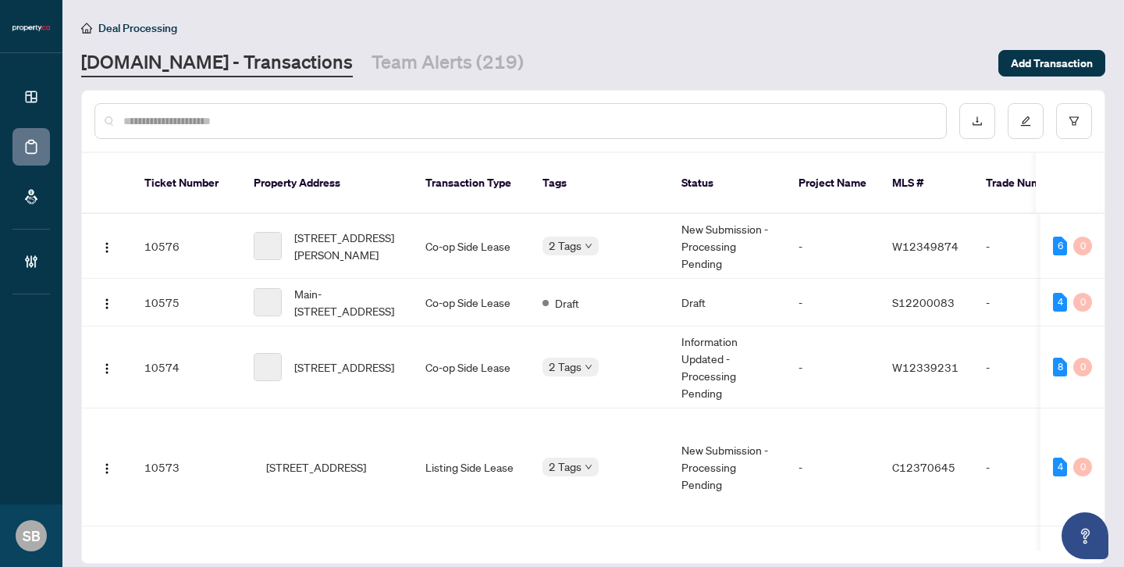
paste input "******"
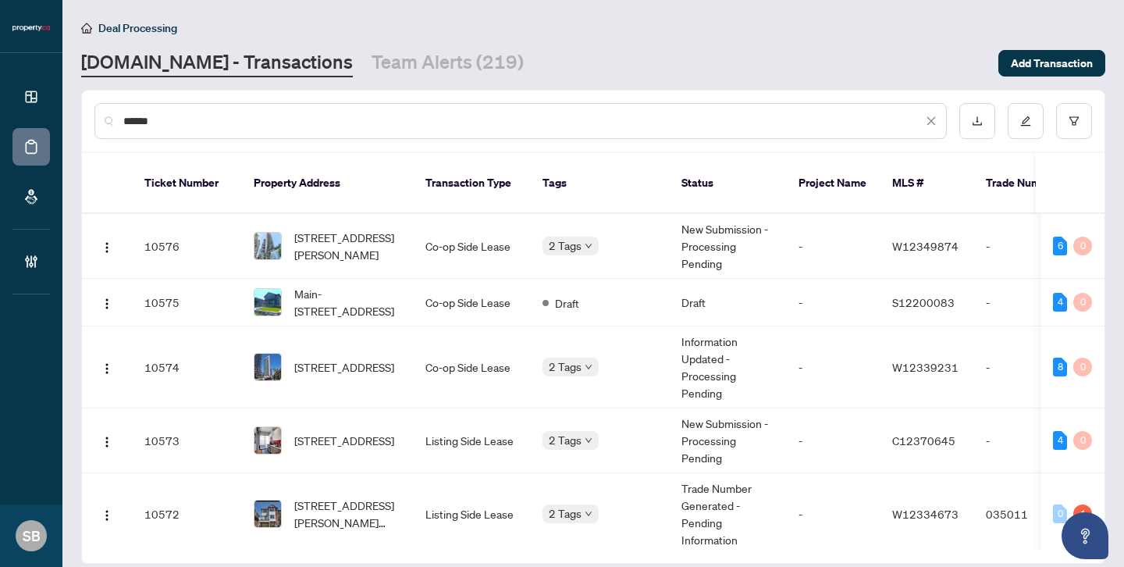
type input "******"
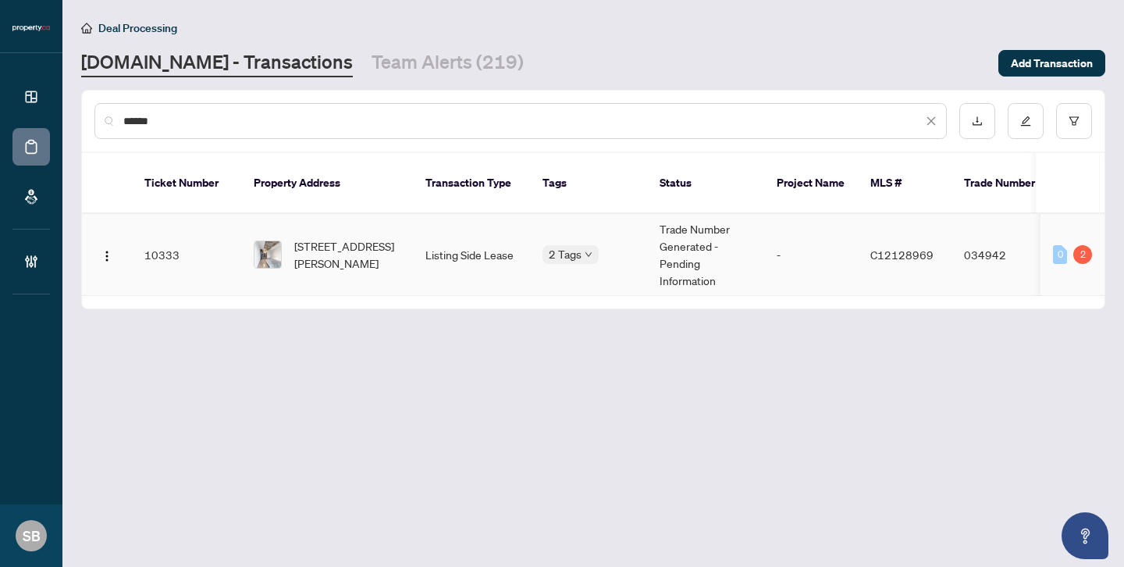
click at [402, 235] on td "[STREET_ADDRESS][PERSON_NAME]" at bounding box center [327, 255] width 172 height 82
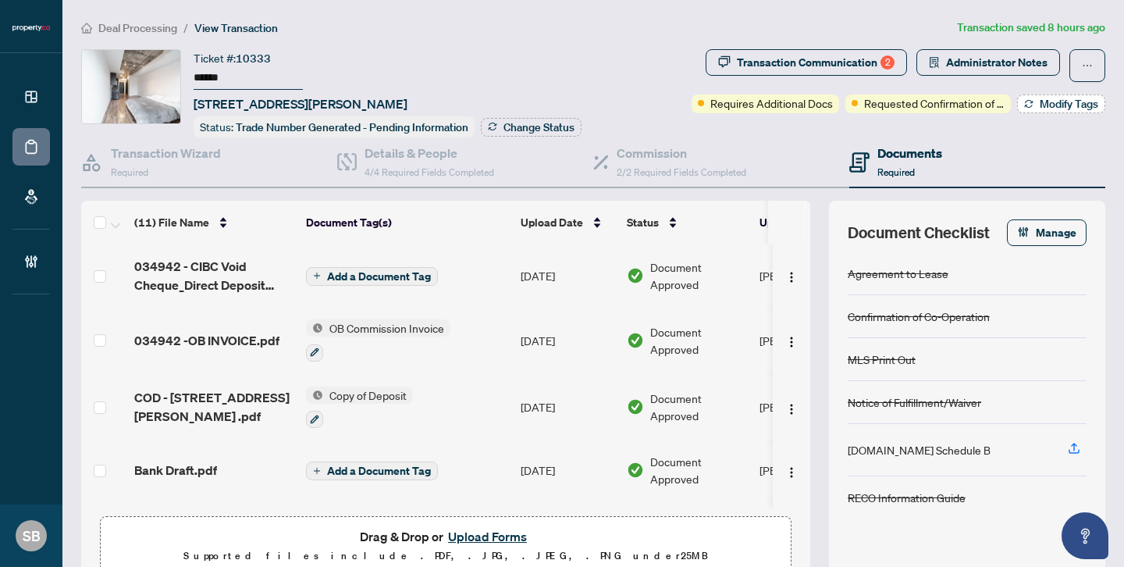
click at [1040, 108] on span "Modify Tags" at bounding box center [1069, 103] width 59 height 11
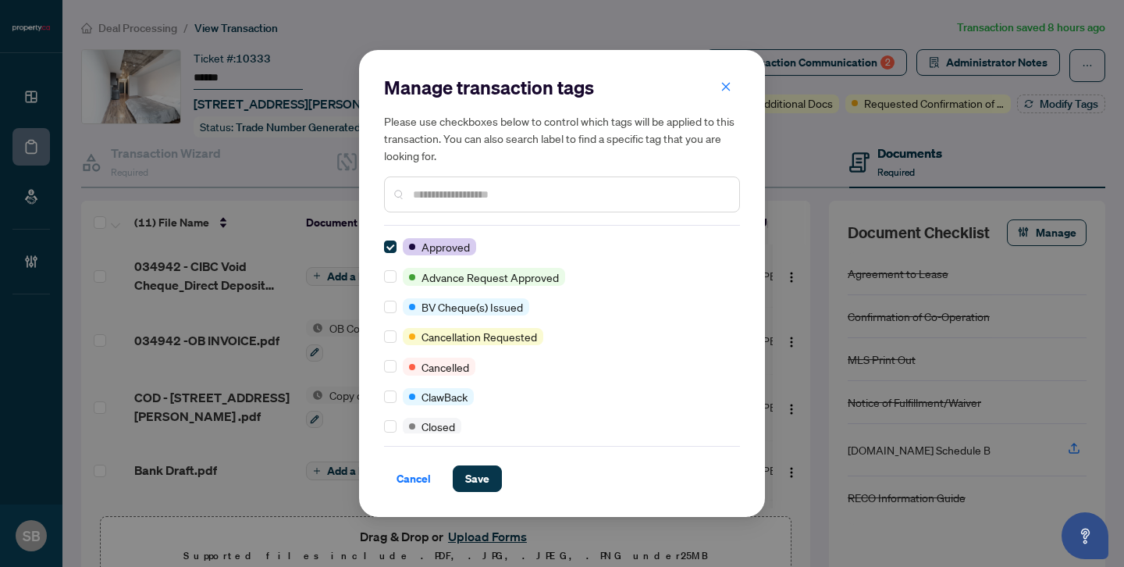
click at [459, 197] on input "text" at bounding box center [570, 194] width 314 height 17
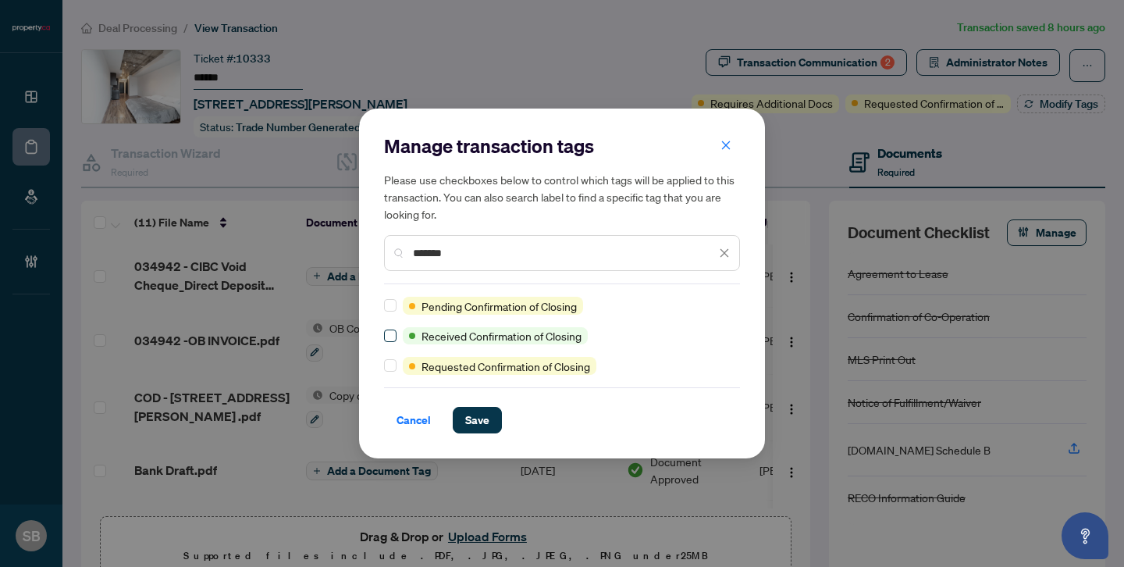
type input "*******"
click at [474, 414] on span "Save" at bounding box center [477, 419] width 24 height 25
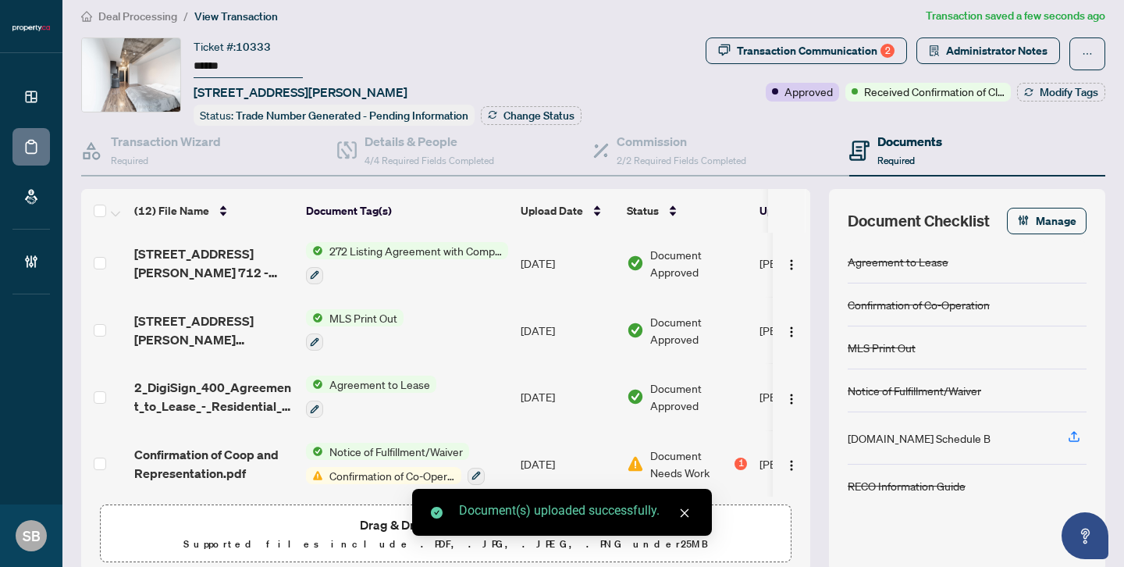
scroll to position [19, 0]
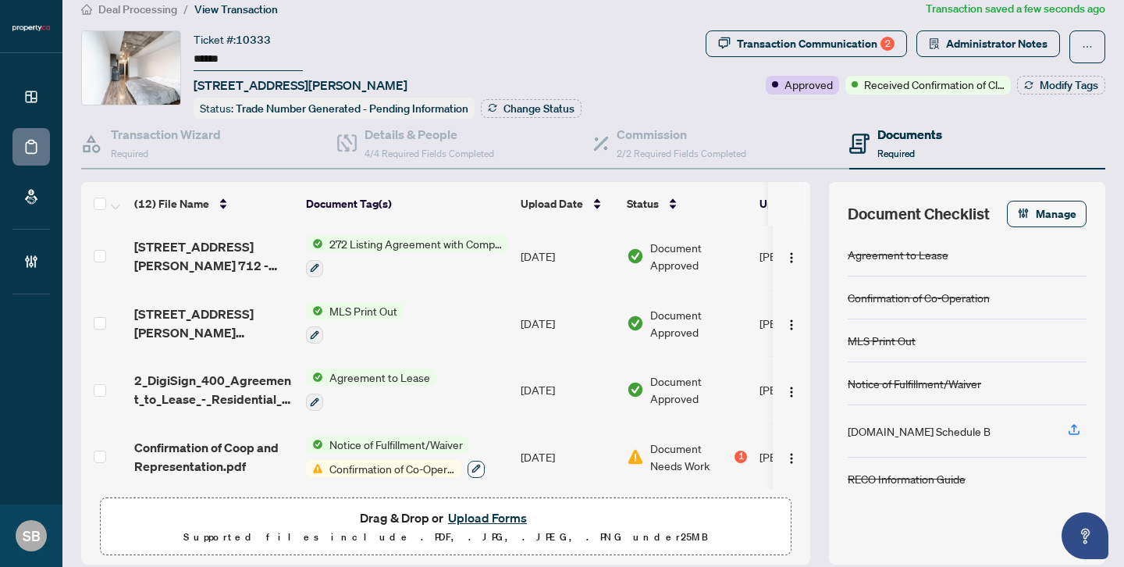
click at [478, 464] on icon "button" at bounding box center [475, 468] width 9 height 9
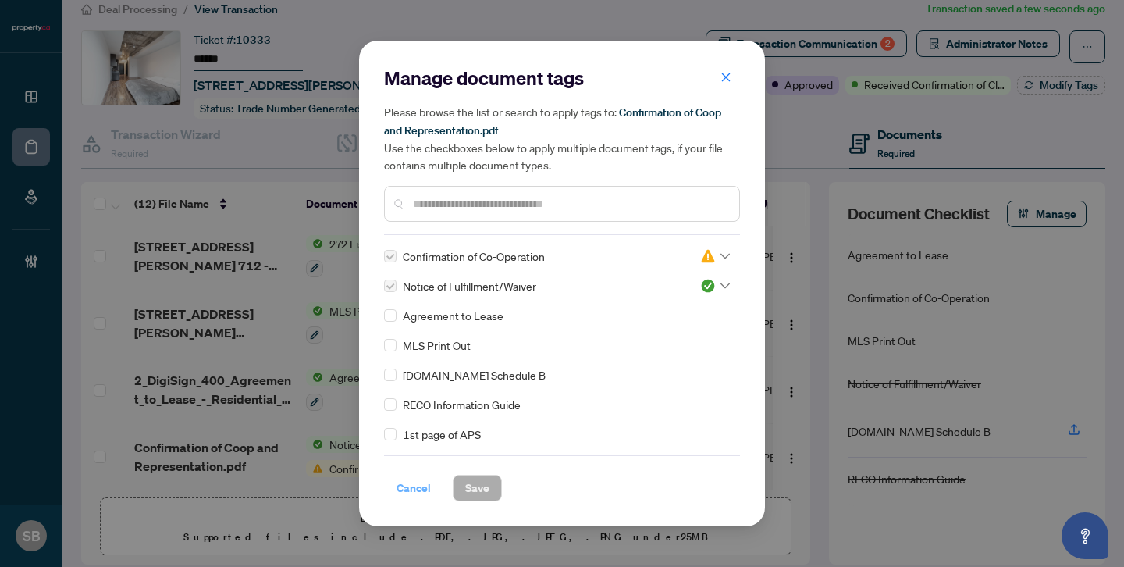
click at [417, 477] on span "Cancel" at bounding box center [413, 487] width 34 height 25
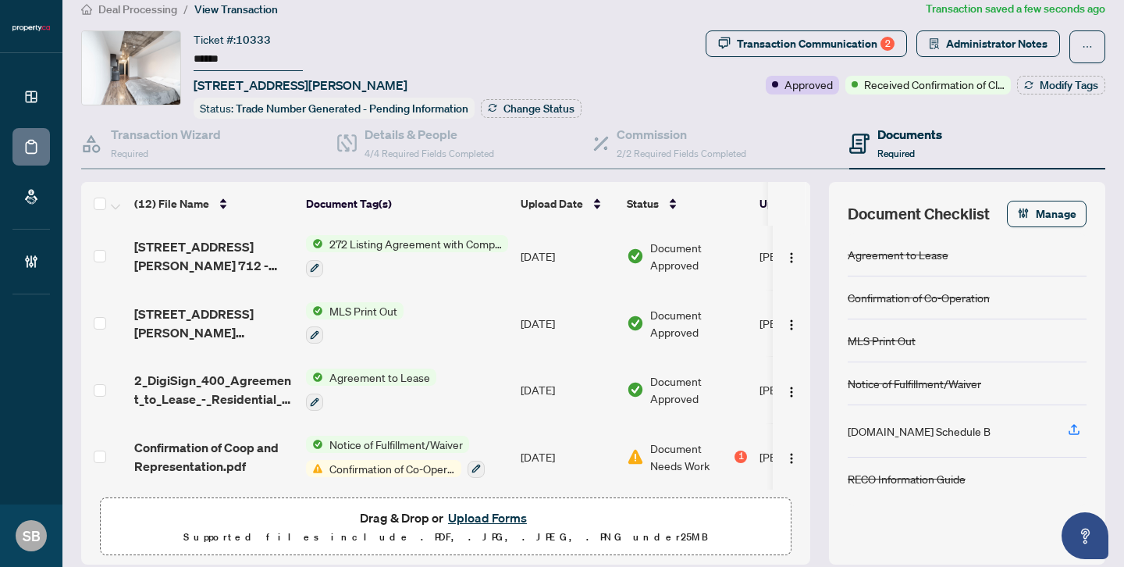
click at [411, 460] on span "Confirmation of Co-Operation" at bounding box center [392, 468] width 138 height 17
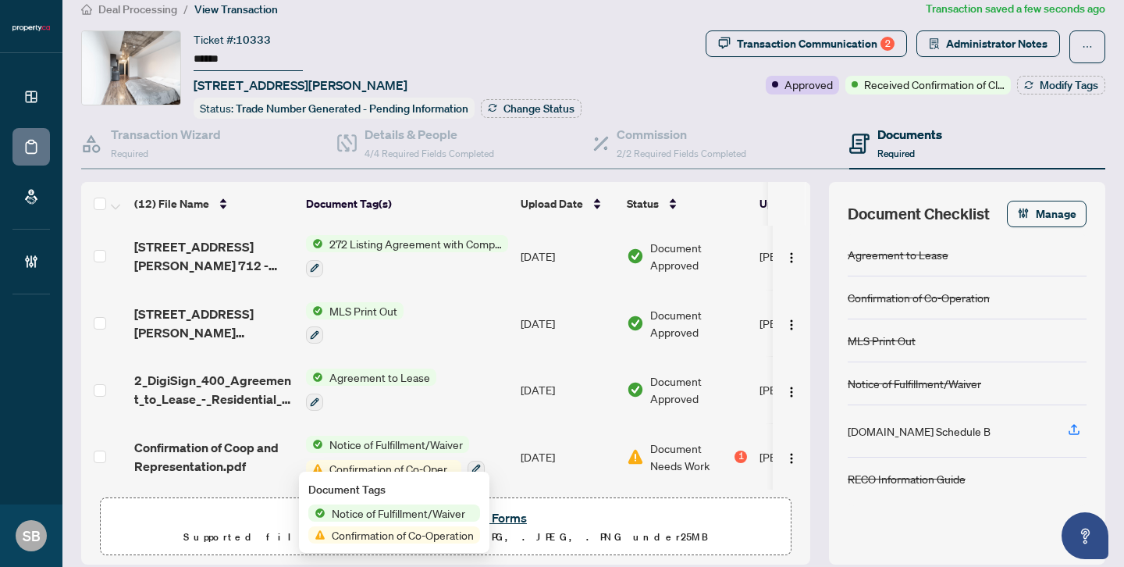
click at [737, 450] on div "1" at bounding box center [740, 456] width 12 height 12
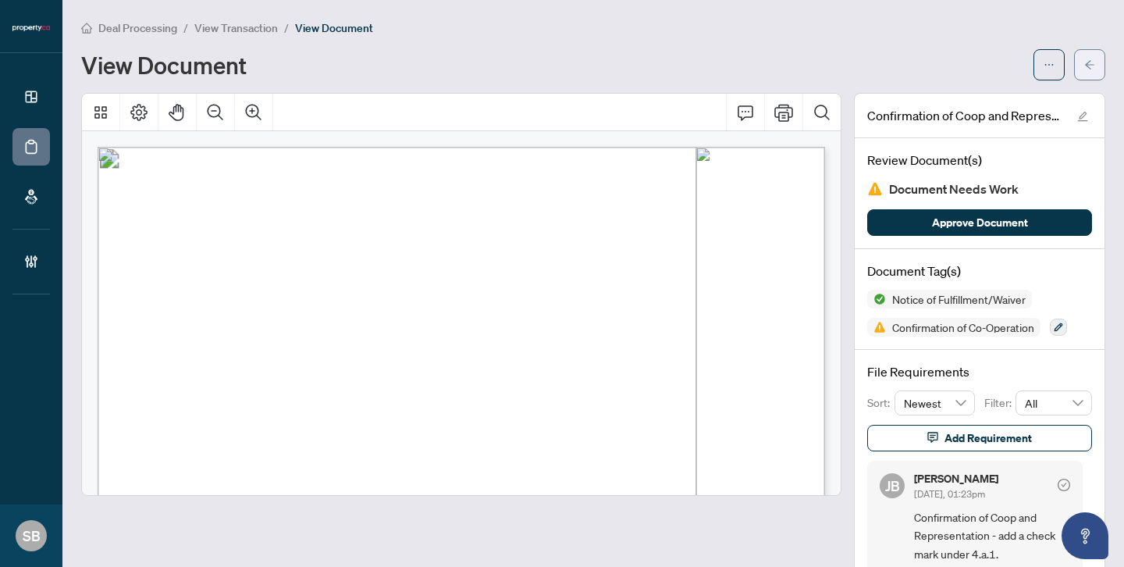
click at [1089, 69] on icon "arrow-left" at bounding box center [1089, 64] width 11 height 11
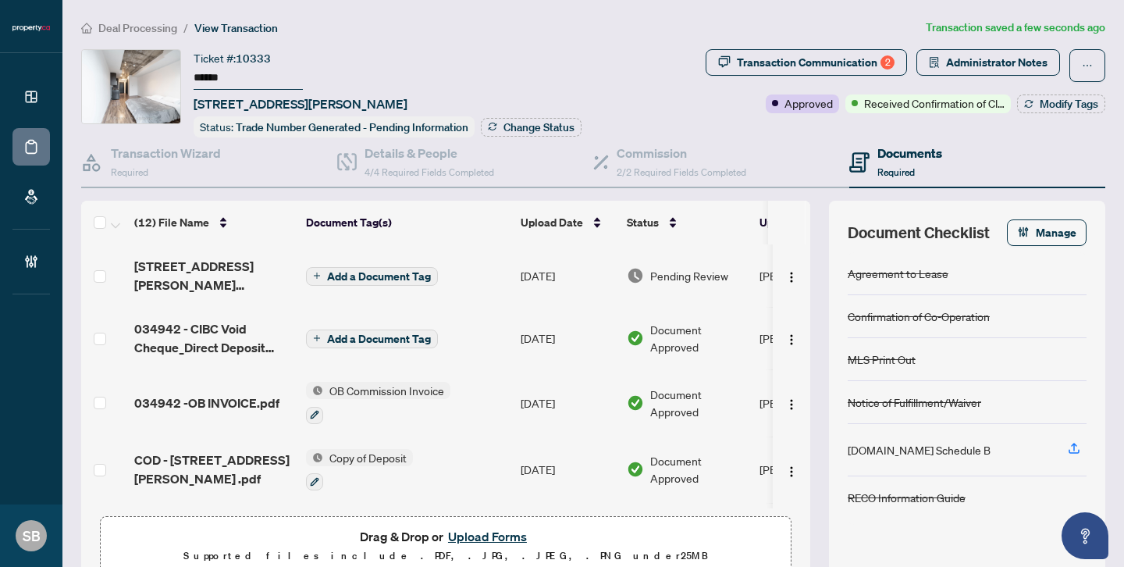
click at [672, 271] on span "Pending Review" at bounding box center [689, 275] width 78 height 17
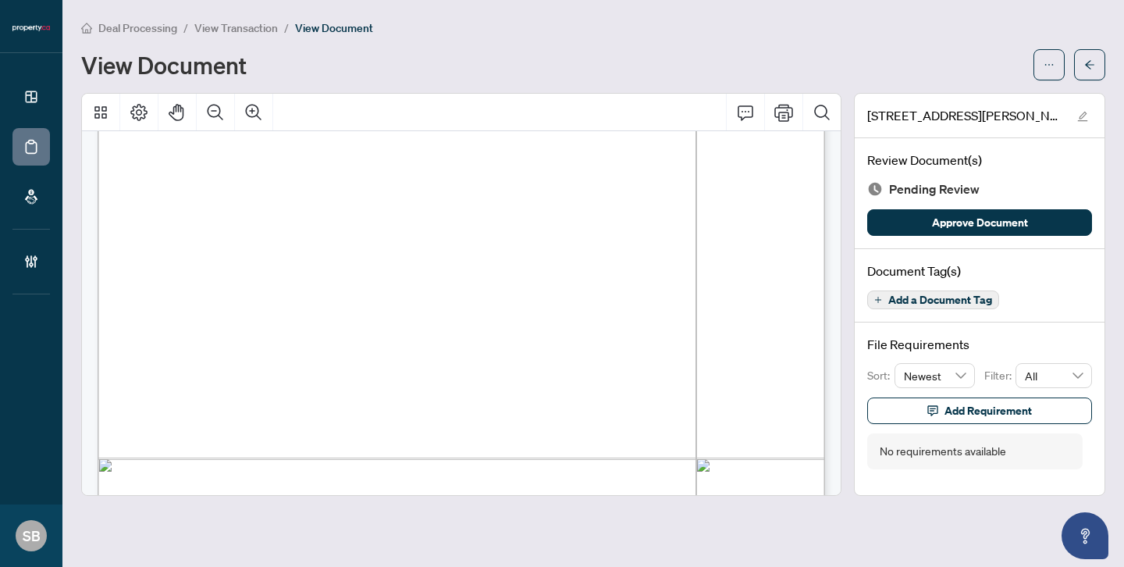
scroll to position [1251, 0]
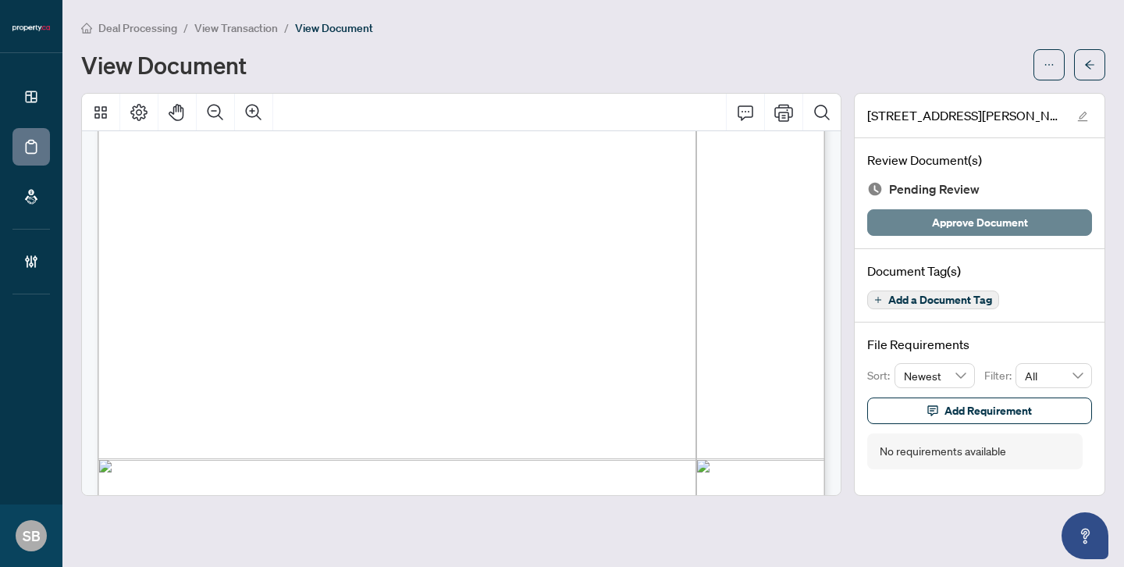
click at [1006, 222] on span "Approve Document" at bounding box center [980, 222] width 96 height 25
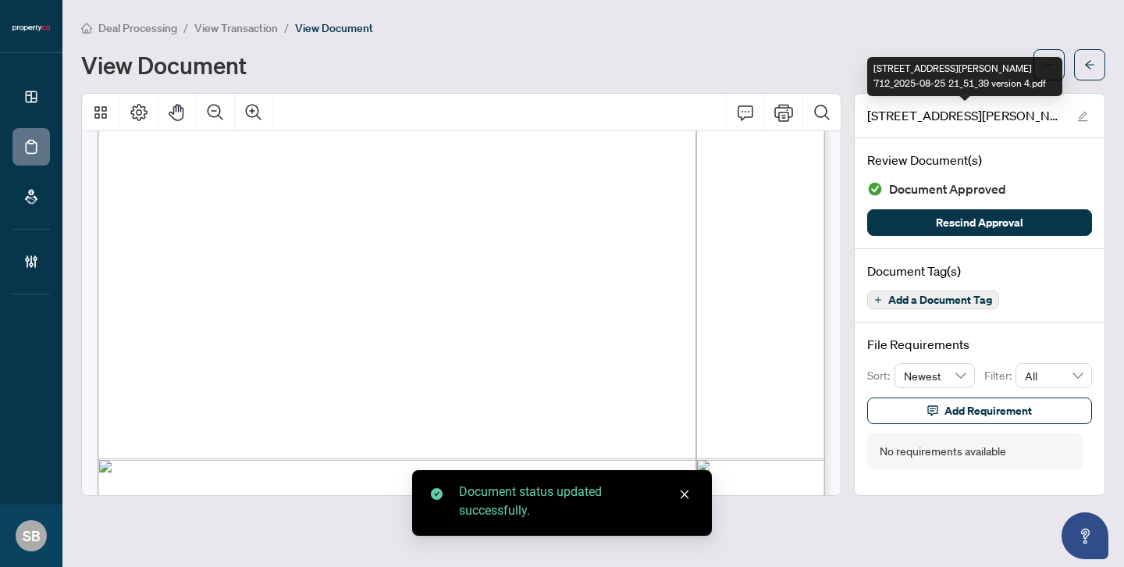
click at [999, 115] on span "[STREET_ADDRESS][PERSON_NAME] 712_2025-08-25 21_51_39 version 4.pdf" at bounding box center [964, 115] width 195 height 19
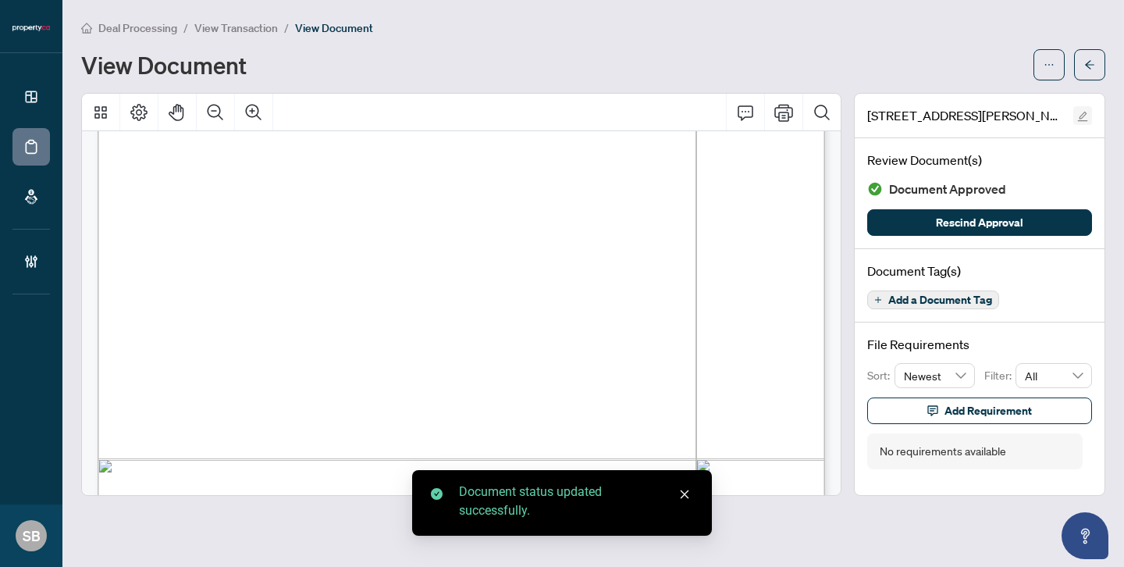
click at [1086, 112] on icon "edit" at bounding box center [1082, 116] width 11 height 11
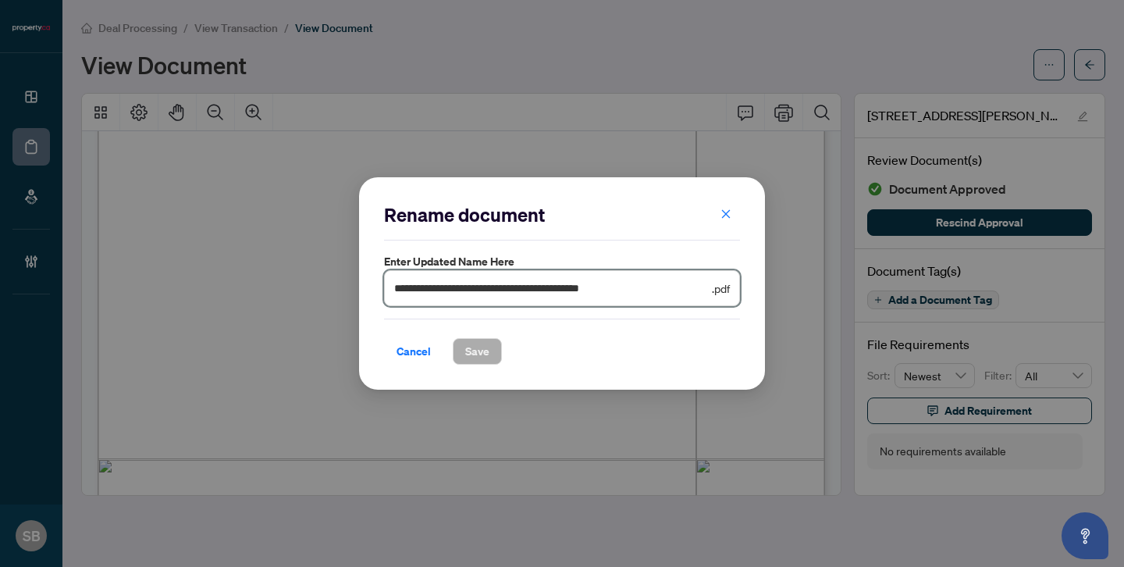
drag, startPoint x: 659, startPoint y: 293, endPoint x: 248, endPoint y: 225, distance: 416.1
click at [248, 233] on div "**********" at bounding box center [562, 283] width 1124 height 567
type input "**********"
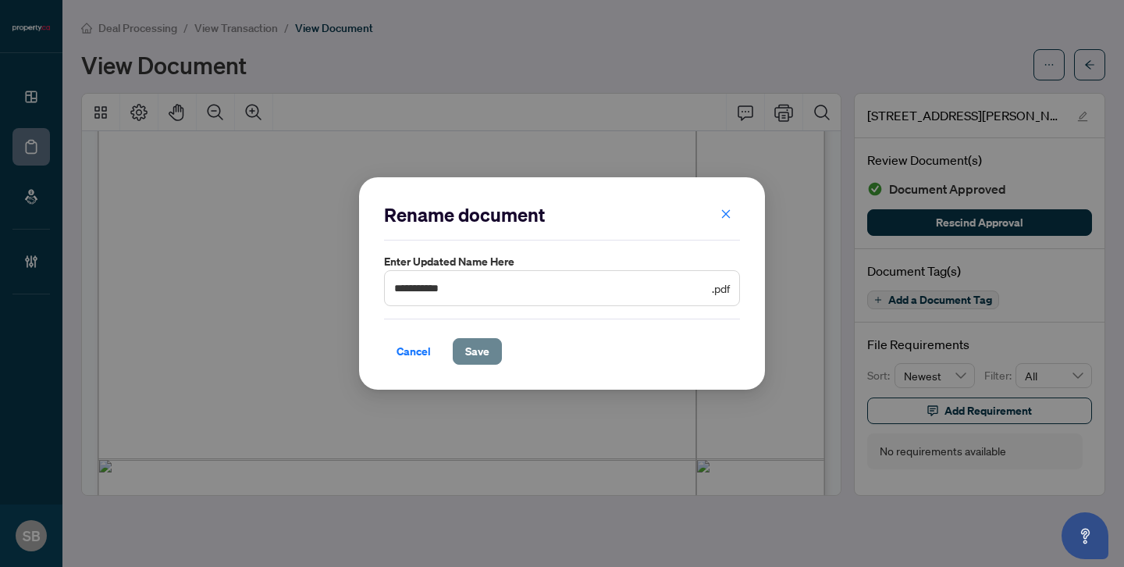
click at [482, 344] on span "Save" at bounding box center [477, 351] width 24 height 25
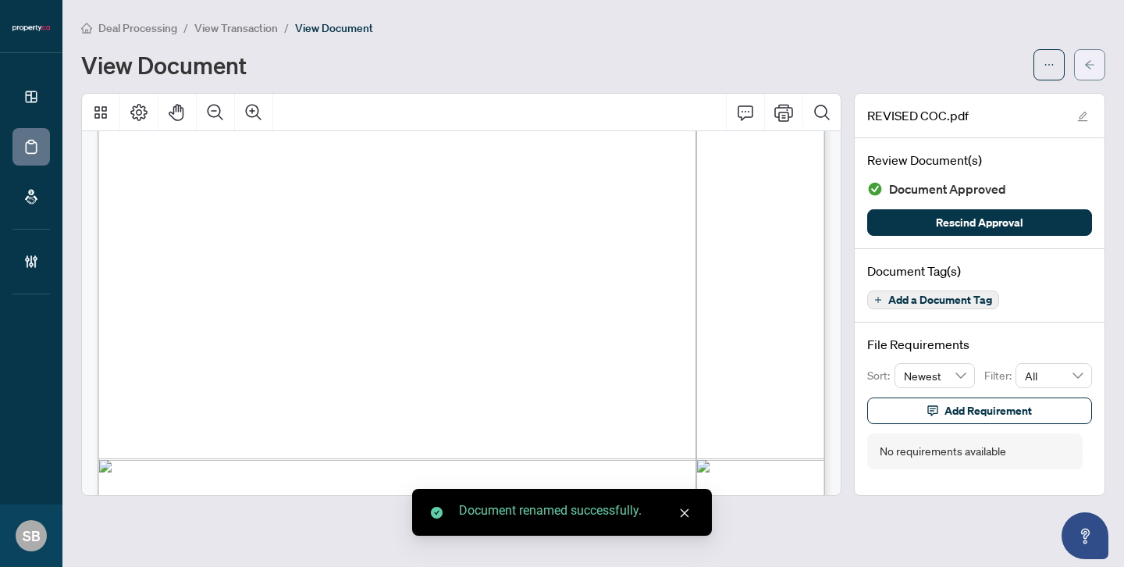
click at [1101, 65] on button "button" at bounding box center [1089, 64] width 31 height 31
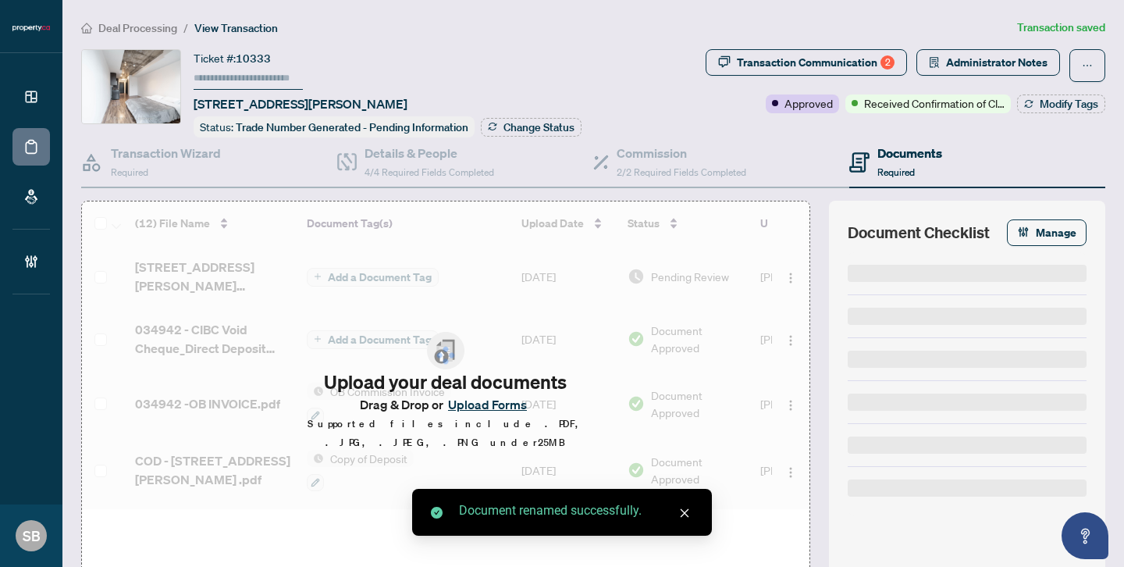
type input "******"
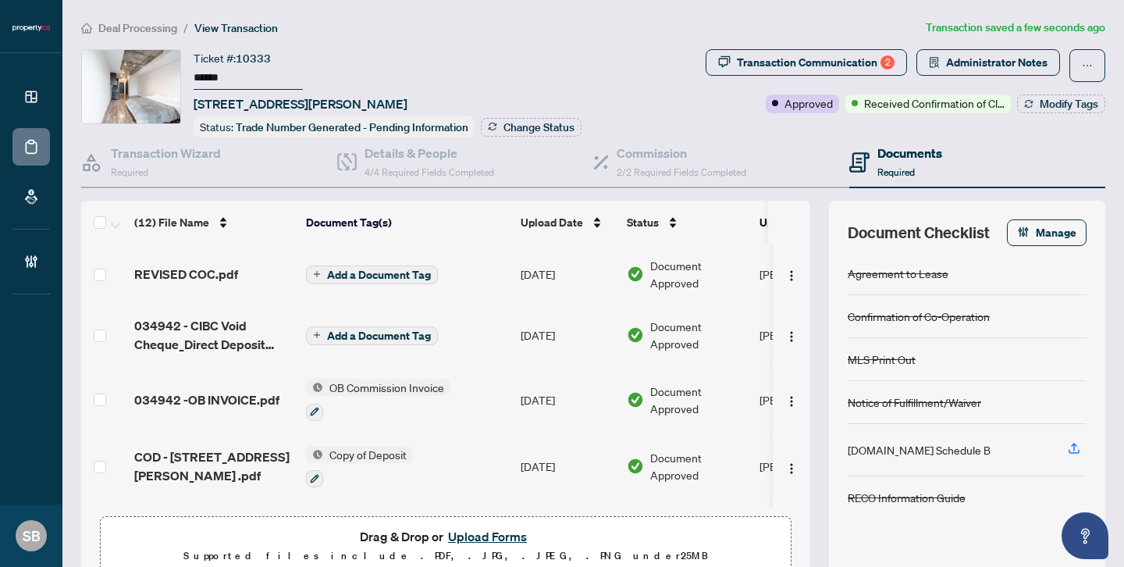
click at [506, 535] on button "Upload Forms" at bounding box center [487, 536] width 88 height 20
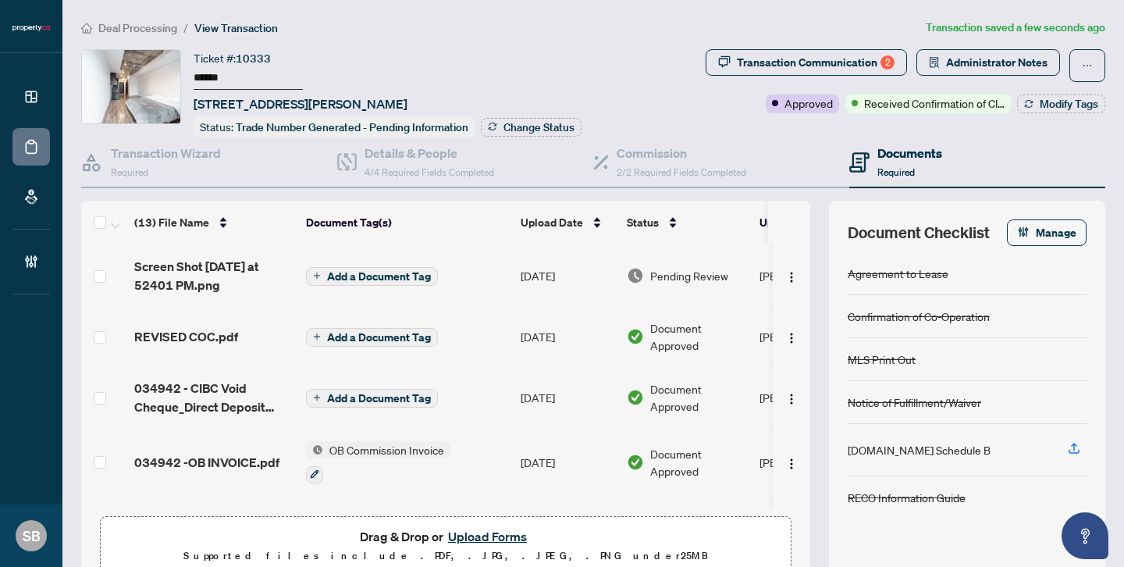
click at [670, 273] on span "Pending Review" at bounding box center [689, 275] width 78 height 17
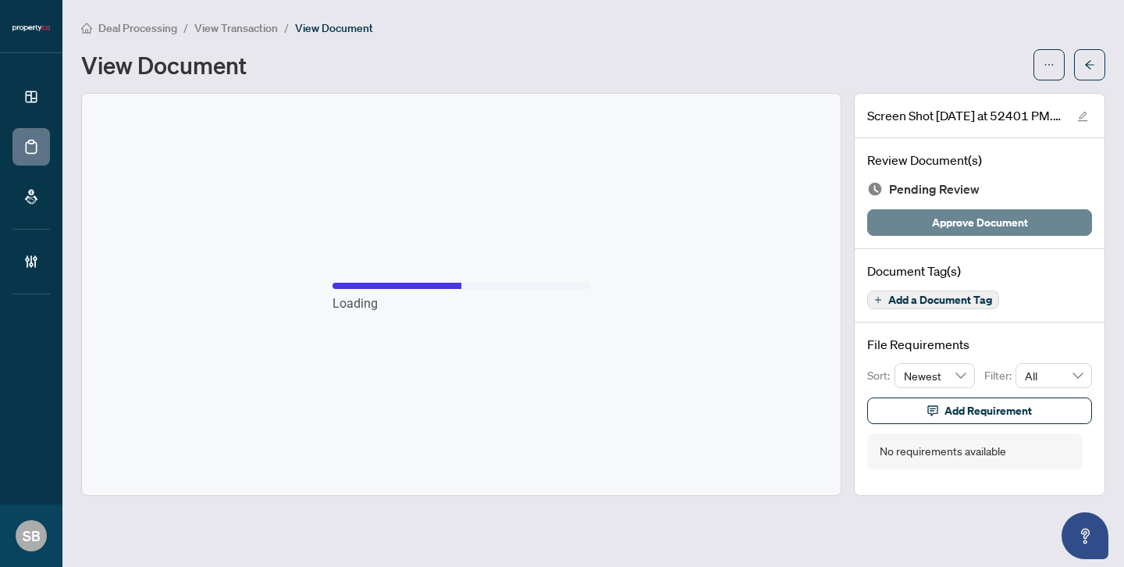
click at [1007, 222] on span "Approve Document" at bounding box center [980, 222] width 96 height 25
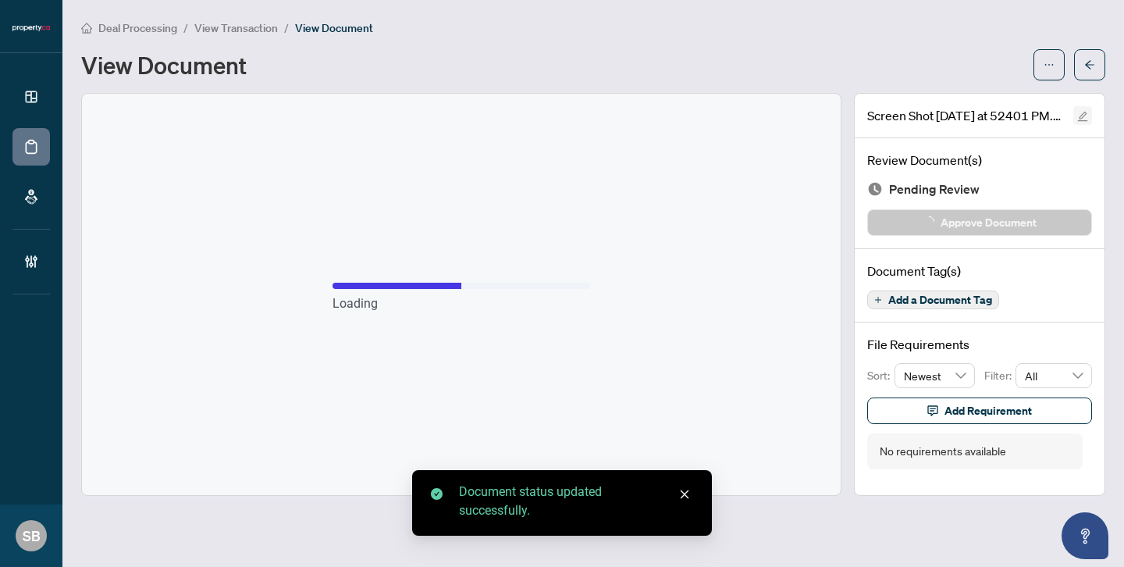
click at [1085, 119] on icon "edit" at bounding box center [1082, 116] width 11 height 11
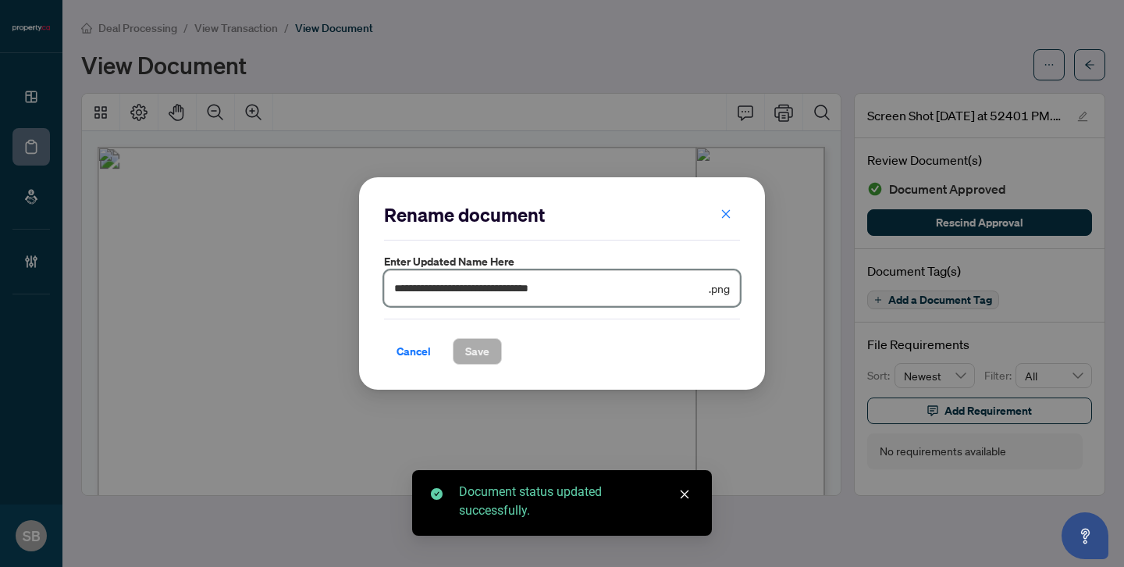
drag, startPoint x: 267, startPoint y: 289, endPoint x: 182, endPoint y: 270, distance: 87.1
click at [182, 270] on div "**********" at bounding box center [562, 283] width 1124 height 567
paste input "text"
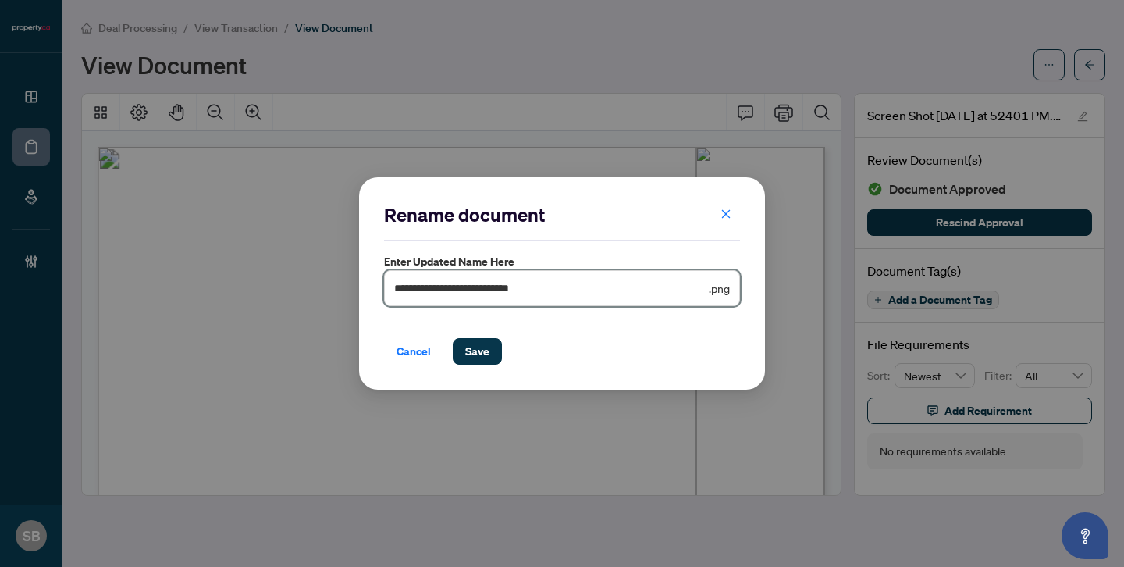
type input "**********"
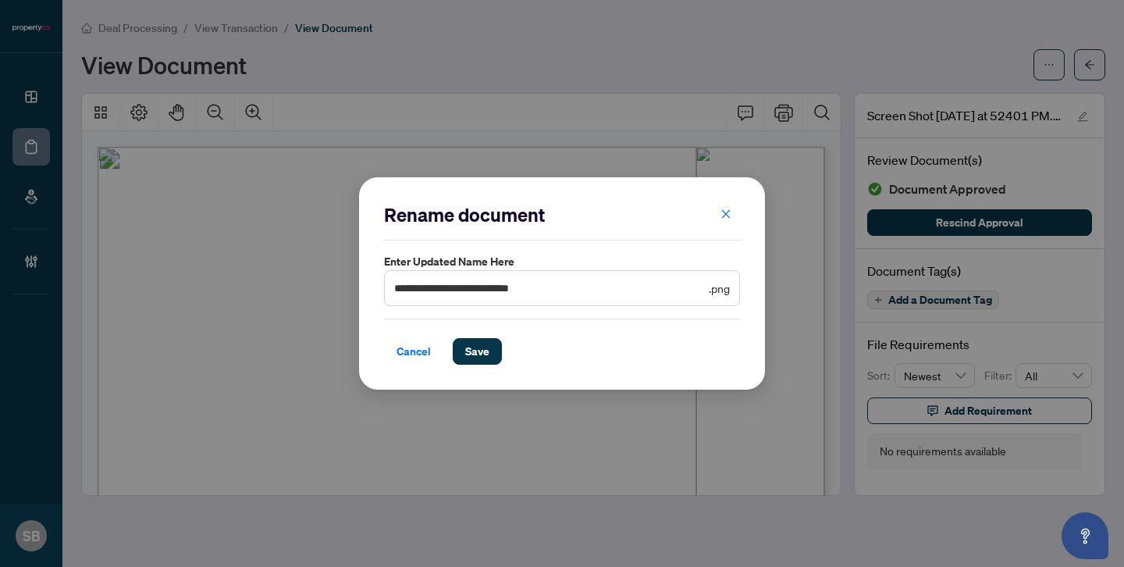
click at [491, 336] on div "Cancel Save" at bounding box center [562, 341] width 356 height 46
click at [491, 339] on button "Save" at bounding box center [477, 351] width 49 height 27
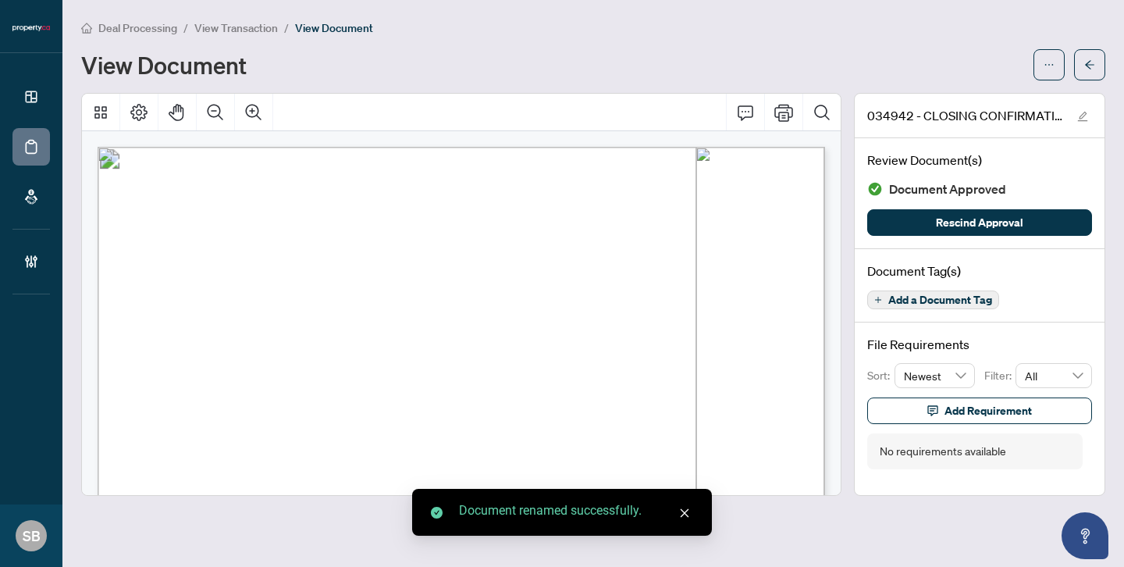
click at [1082, 67] on button "button" at bounding box center [1089, 64] width 31 height 31
